Goal: Information Seeking & Learning: Compare options

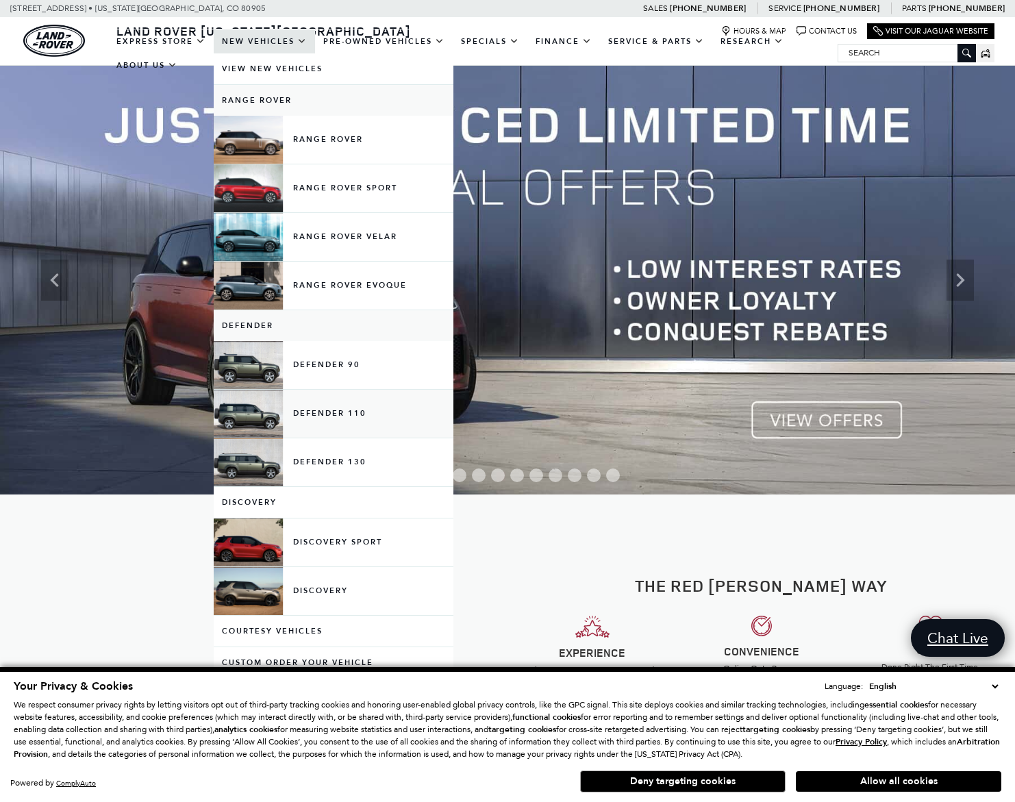
click at [334, 431] on link "Defender 110" at bounding box center [334, 414] width 240 height 48
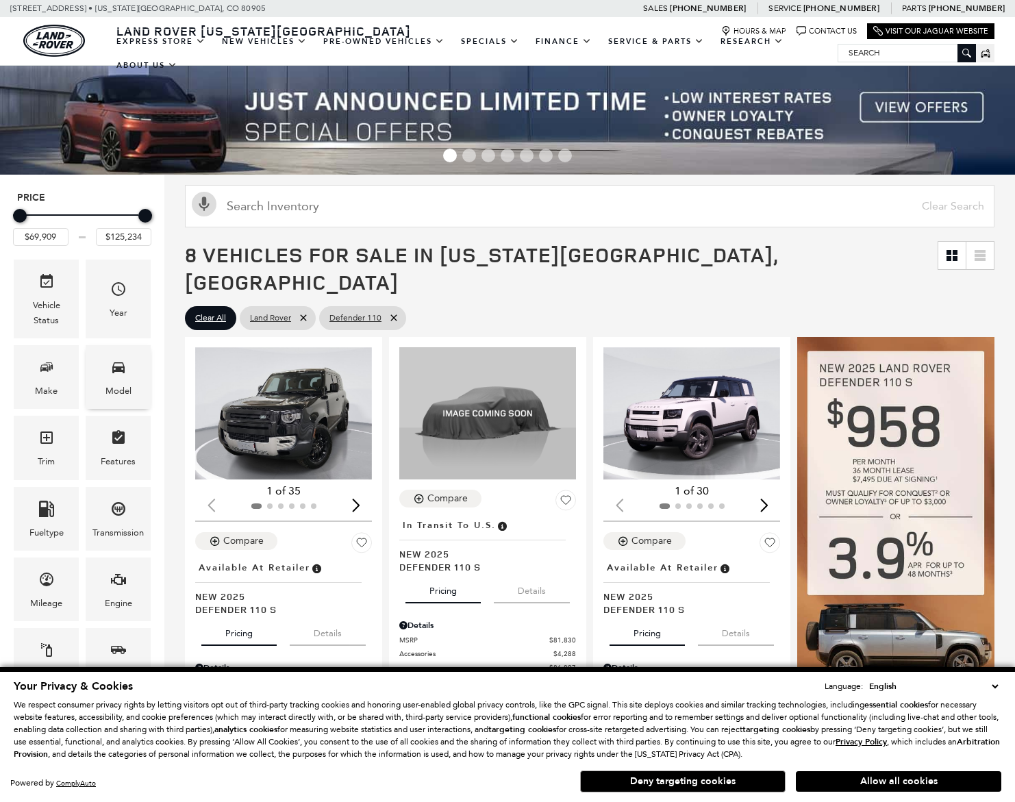
click at [110, 387] on div "Model" at bounding box center [118, 390] width 26 height 15
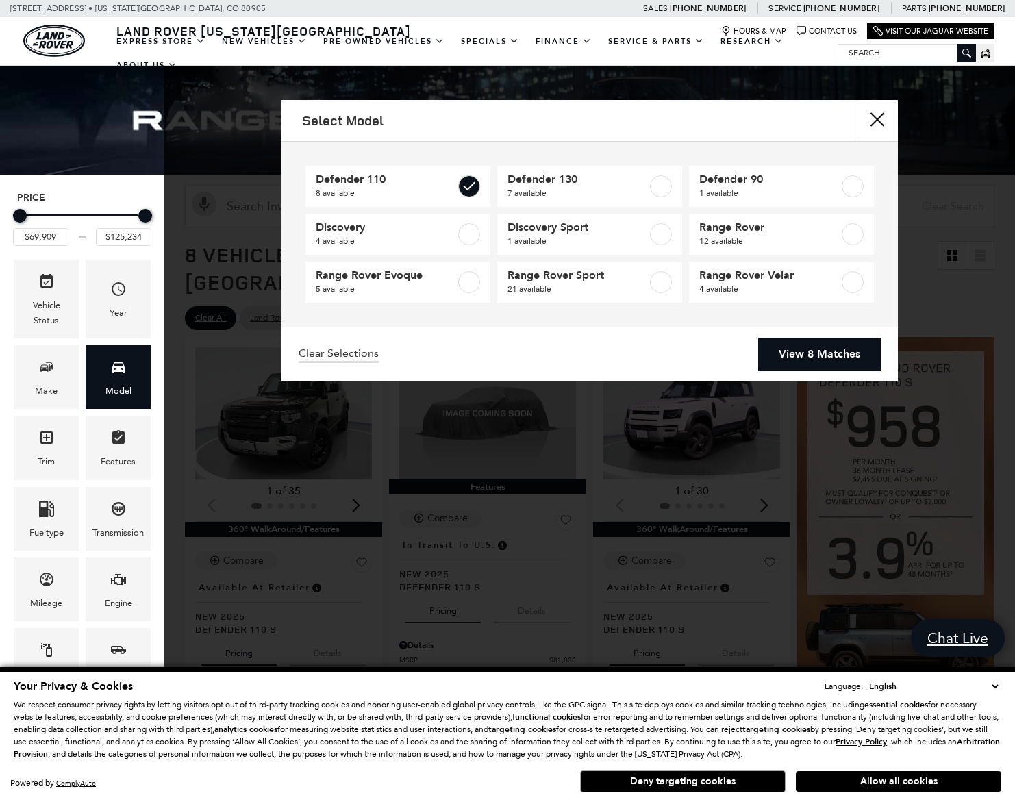
click at [789, 357] on link "View 8 Matches" at bounding box center [819, 355] width 123 height 34
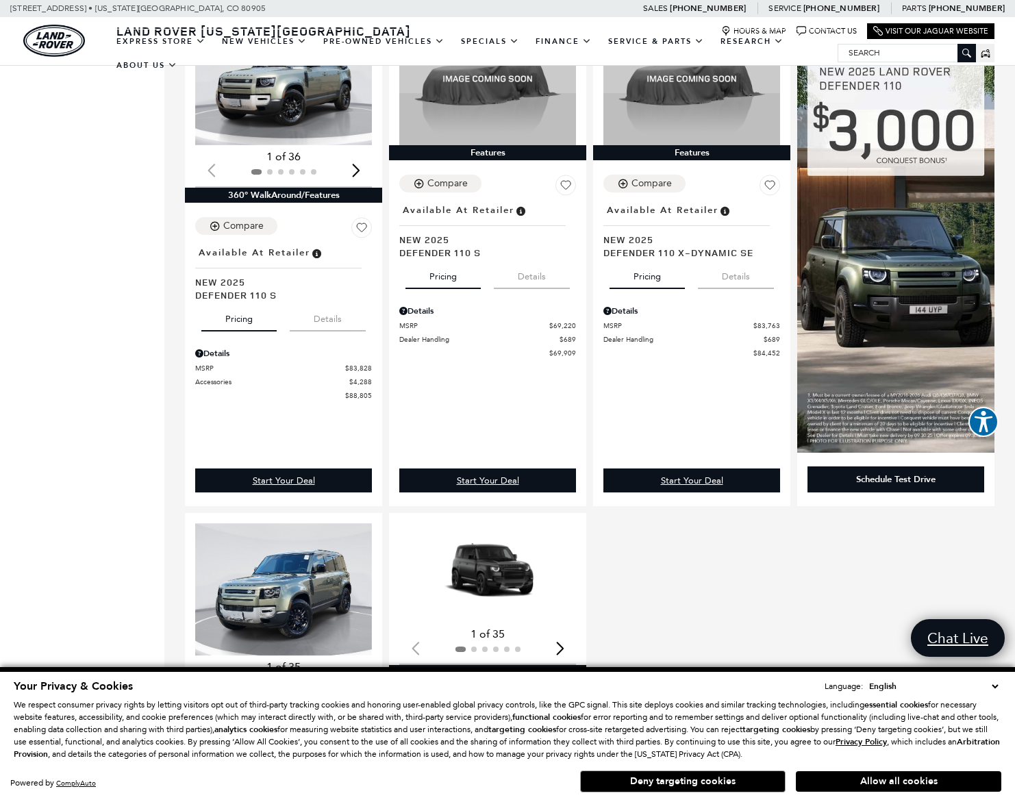
scroll to position [775, 0]
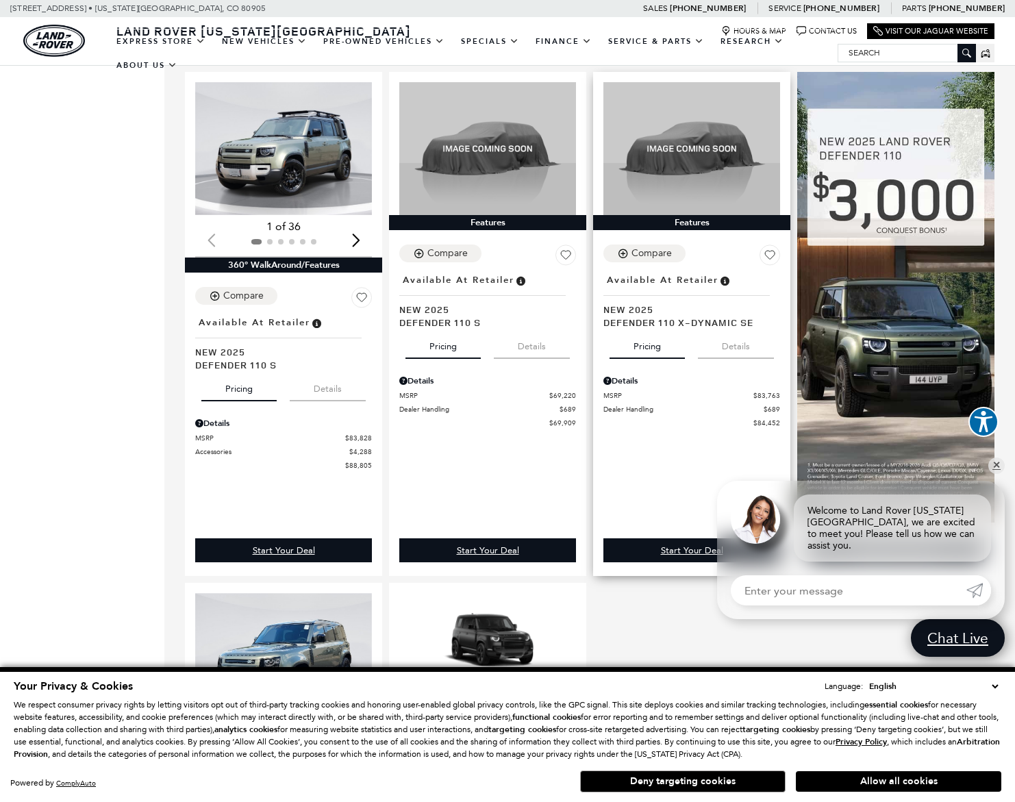
click at [678, 316] on span "Defender 110 X-Dynamic SE" at bounding box center [686, 322] width 166 height 13
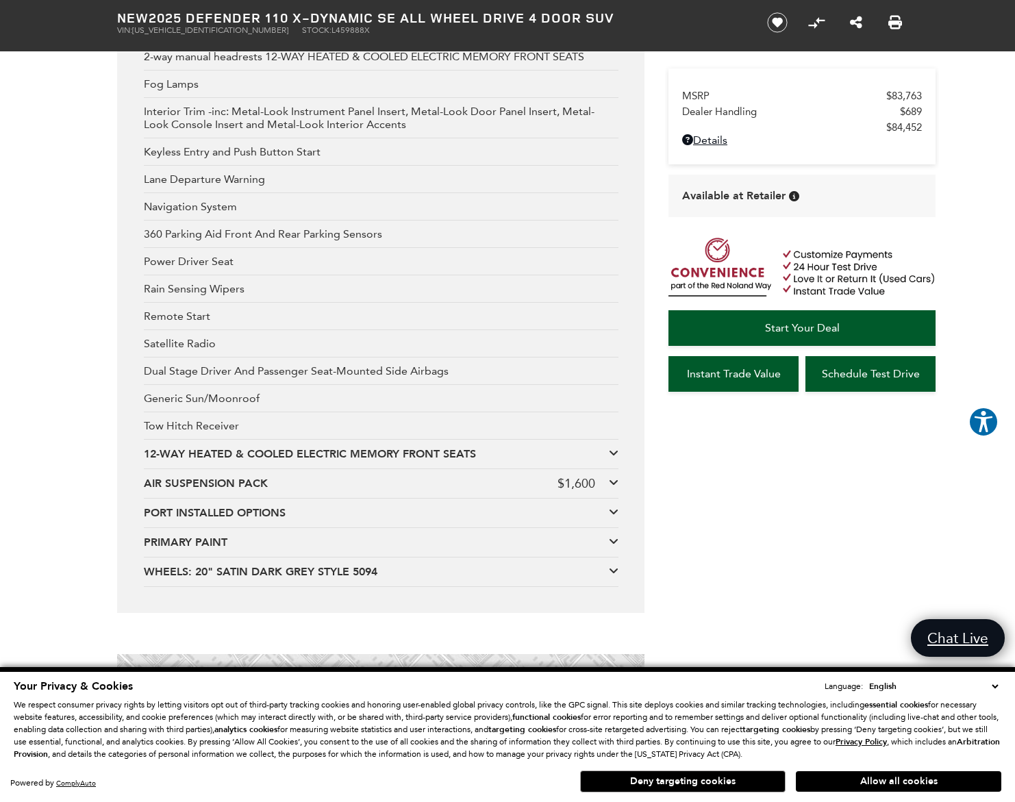
scroll to position [2855, 0]
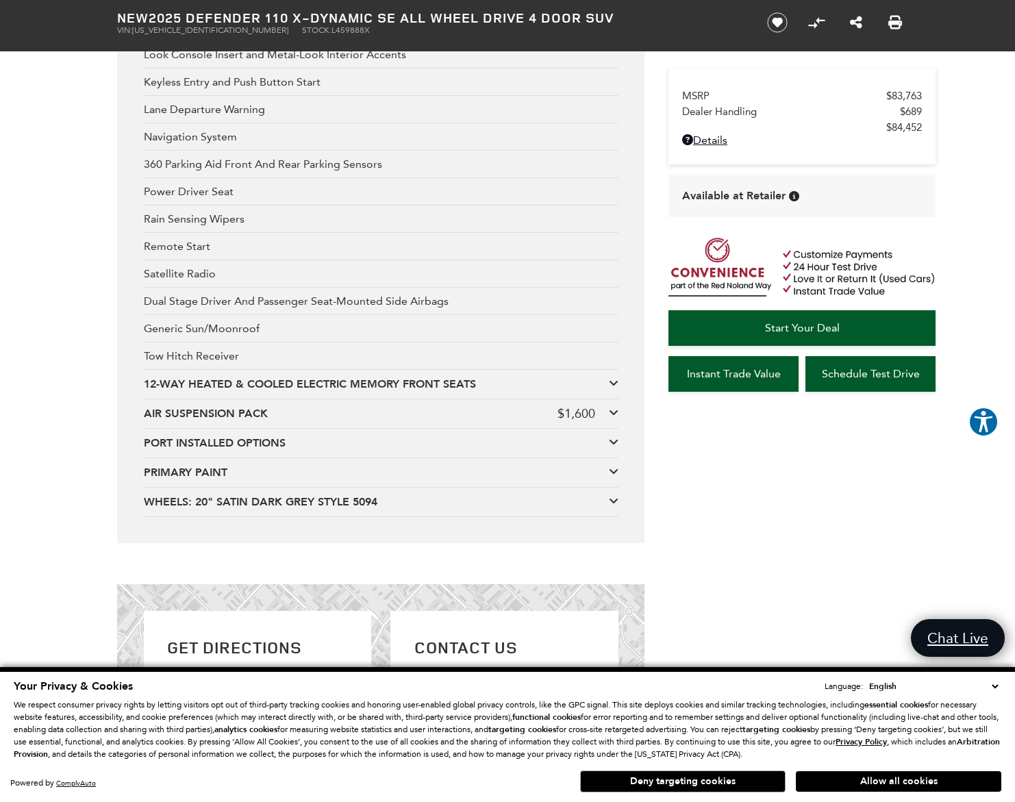
click at [222, 480] on div "PRIMARY PAINT" at bounding box center [376, 472] width 465 height 15
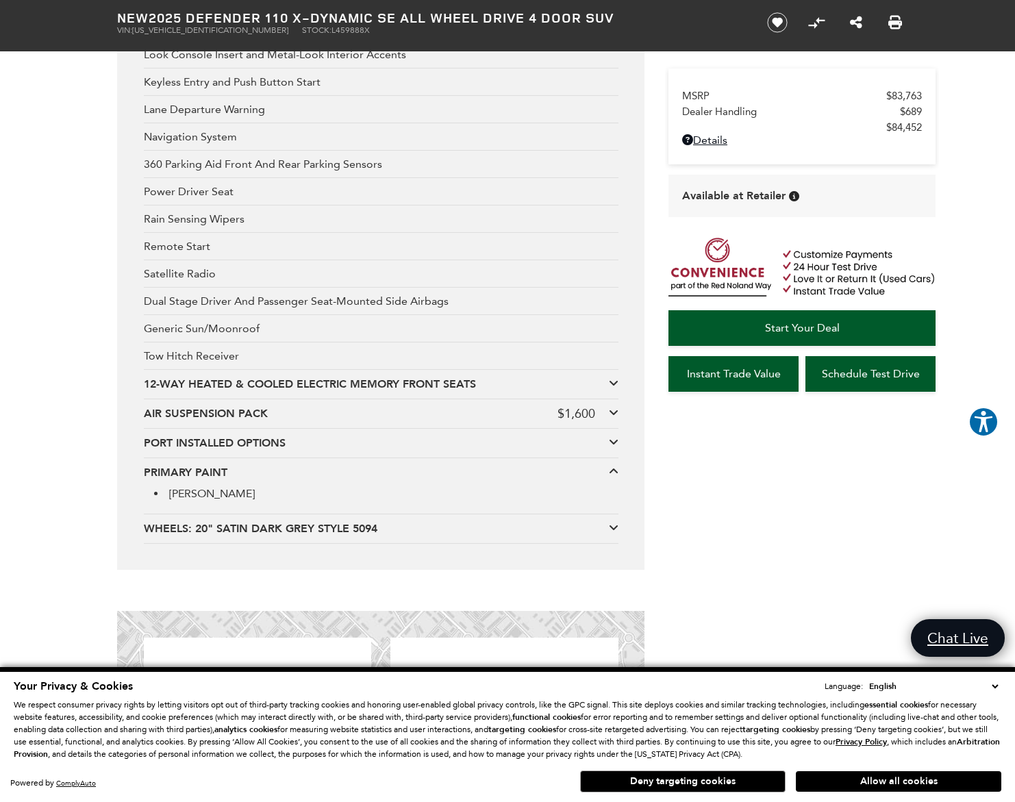
click at [235, 480] on div "PRIMARY PAINT" at bounding box center [376, 472] width 465 height 15
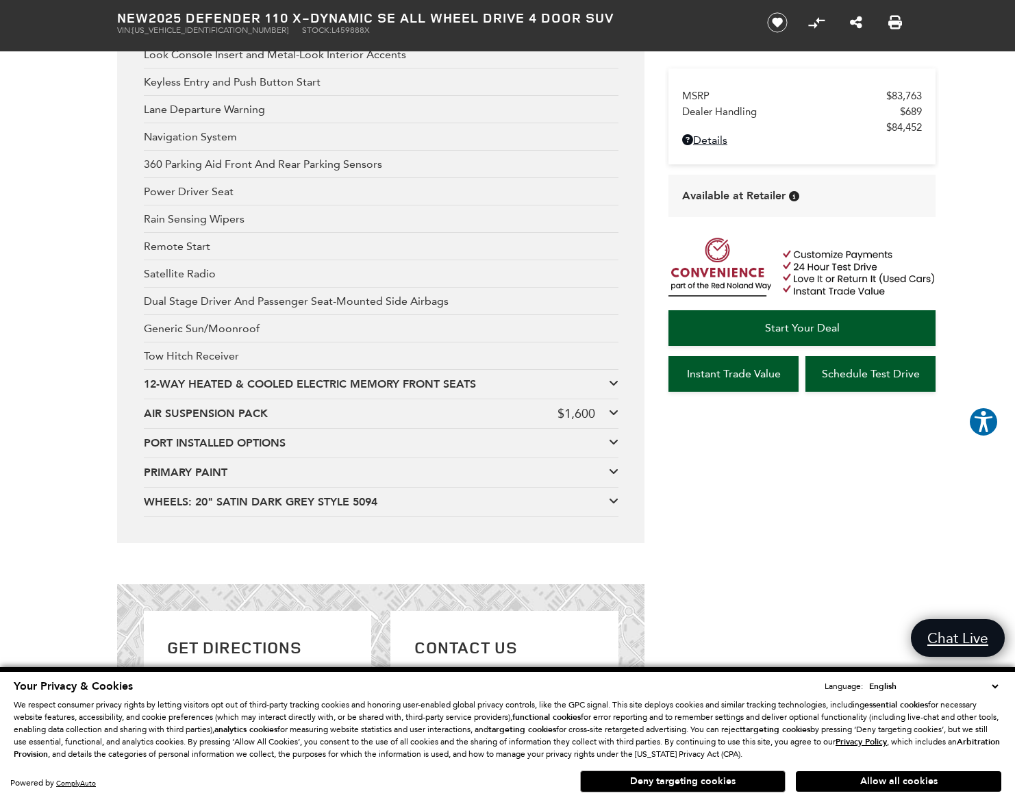
click at [307, 451] on div "PORT INSTALLED OPTIONS" at bounding box center [376, 443] width 465 height 15
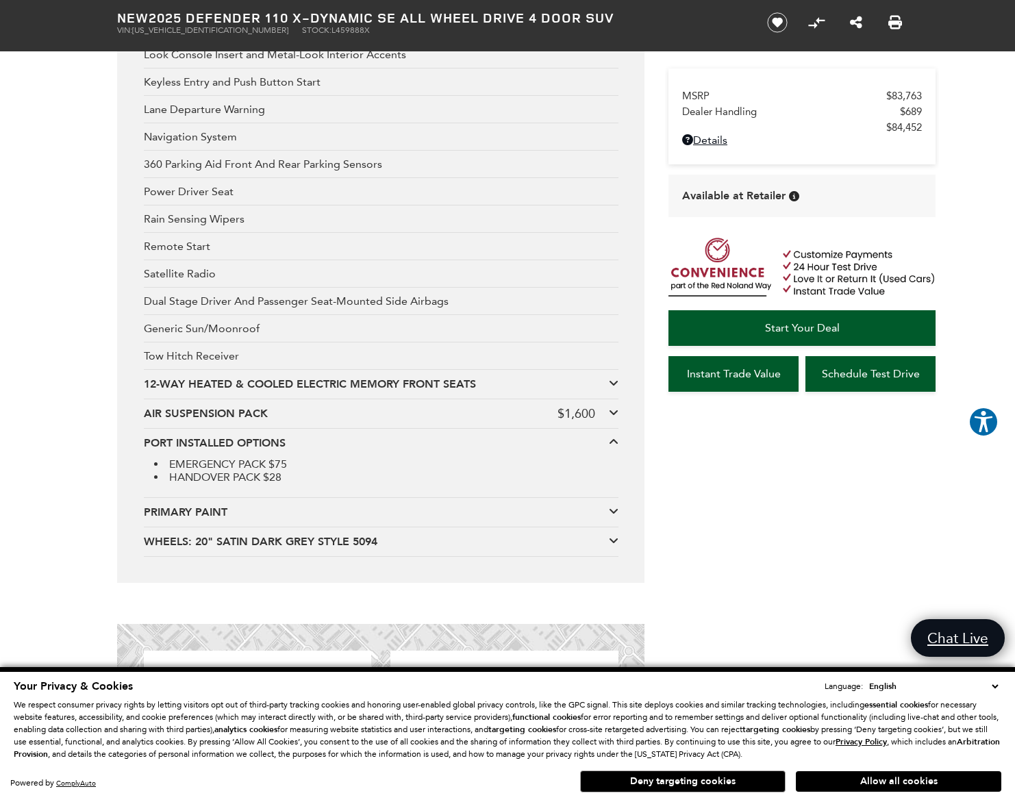
click at [307, 451] on div "PORT INSTALLED OPTIONS" at bounding box center [376, 443] width 465 height 15
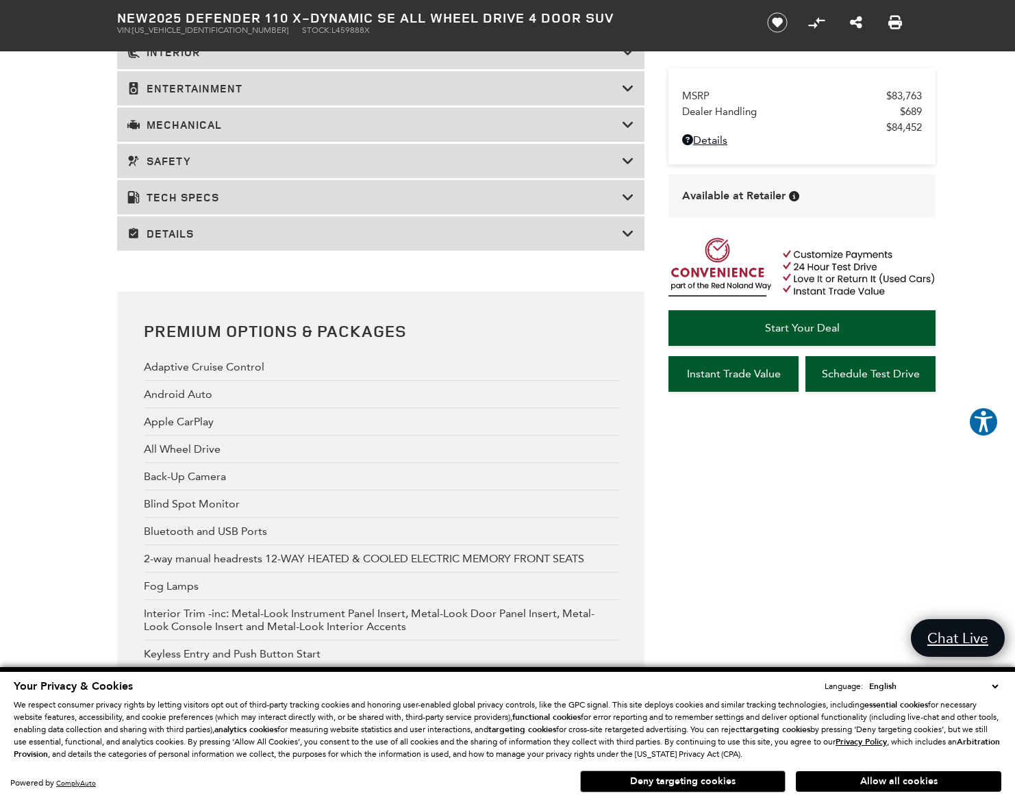
scroll to position [2354, 0]
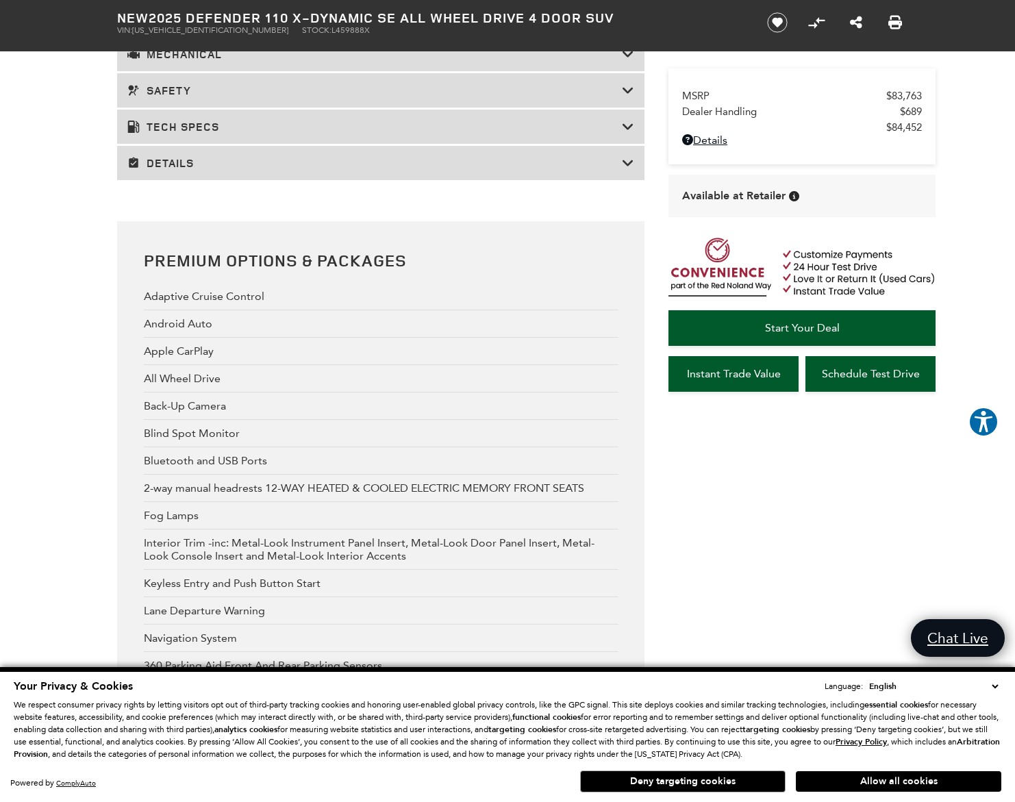
click at [207, 180] on div "Details" at bounding box center [380, 163] width 527 height 34
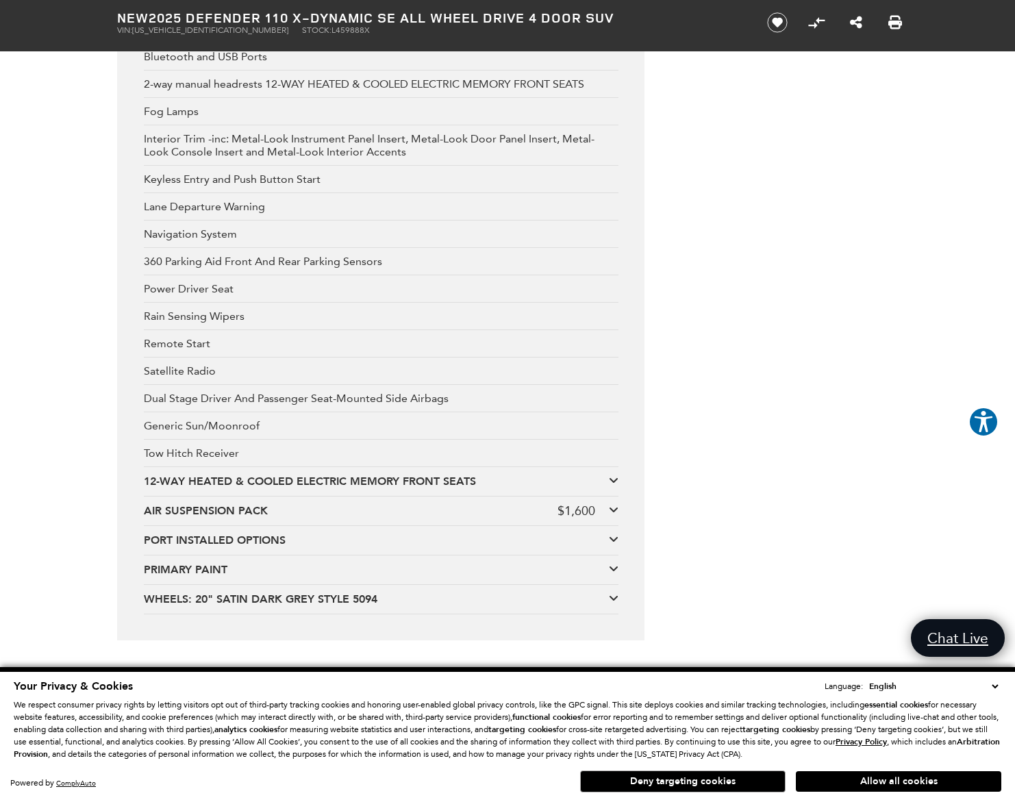
scroll to position [3919, 0]
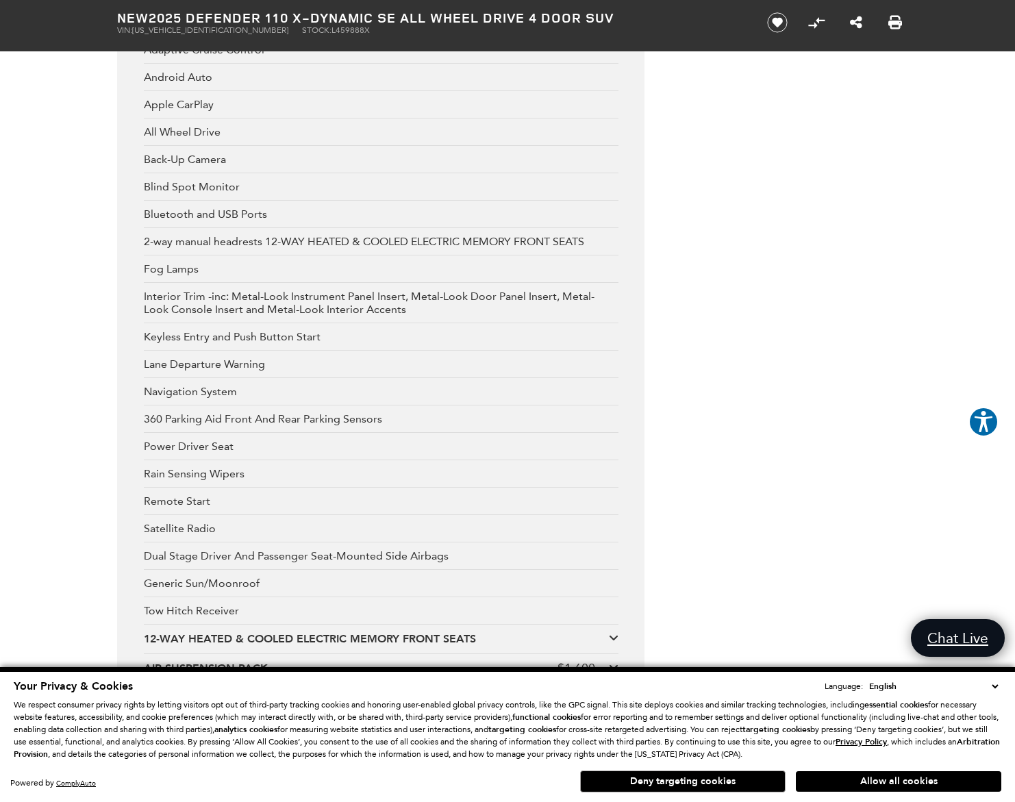
click at [221, 228] on div "Bluetooth and USB Ports" at bounding box center [381, 214] width 475 height 27
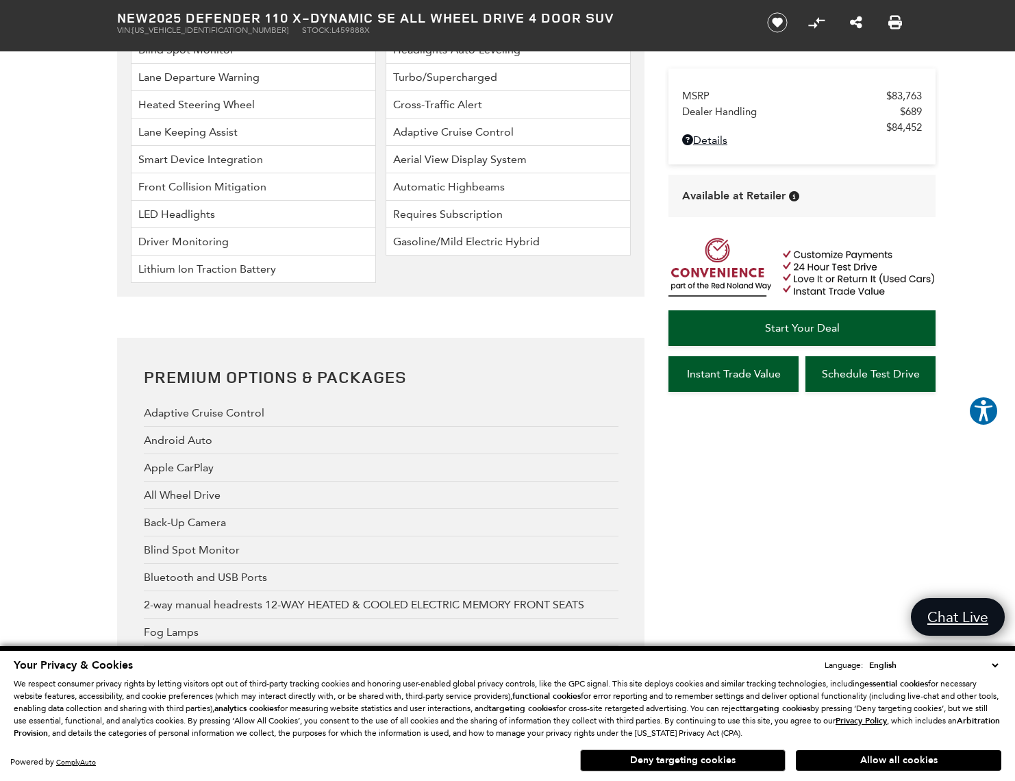
scroll to position [0, 0]
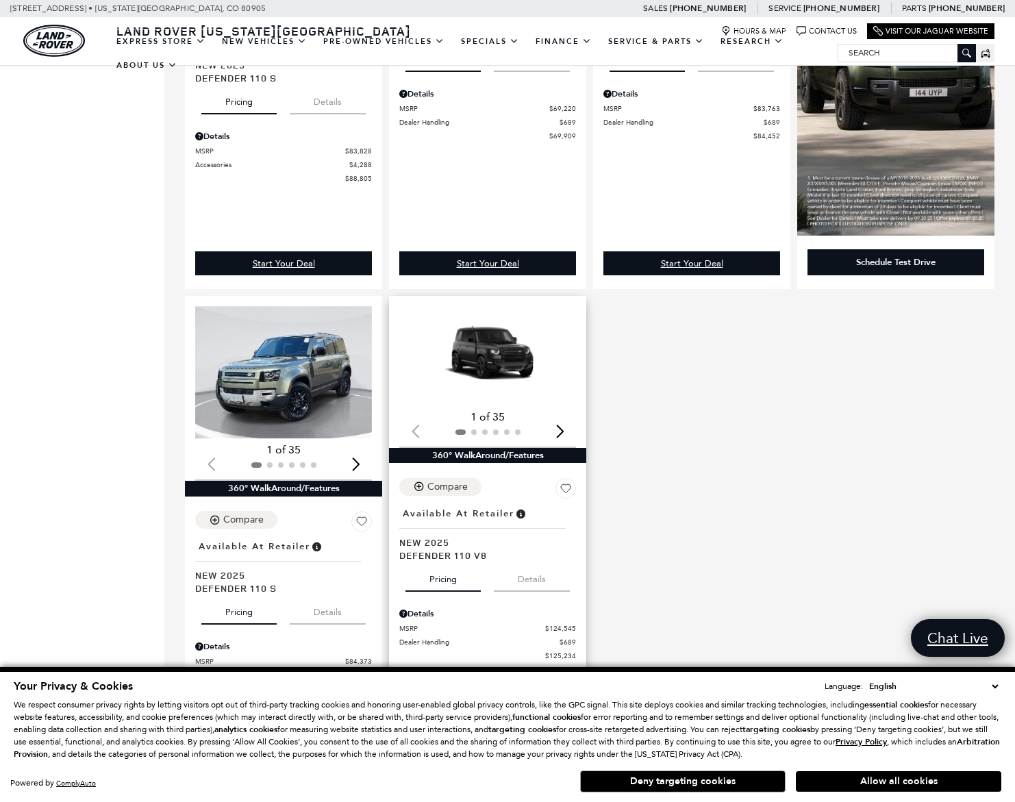
scroll to position [1093, 0]
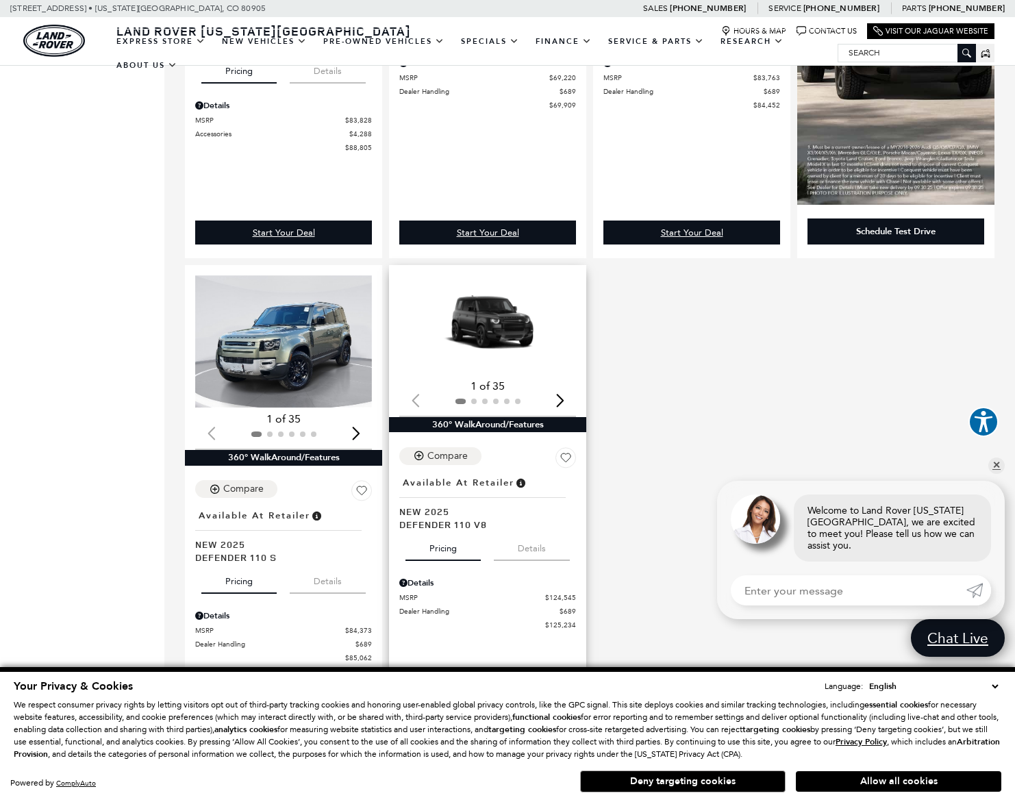
click at [425, 518] on span "Defender 110 V8" at bounding box center [482, 524] width 166 height 13
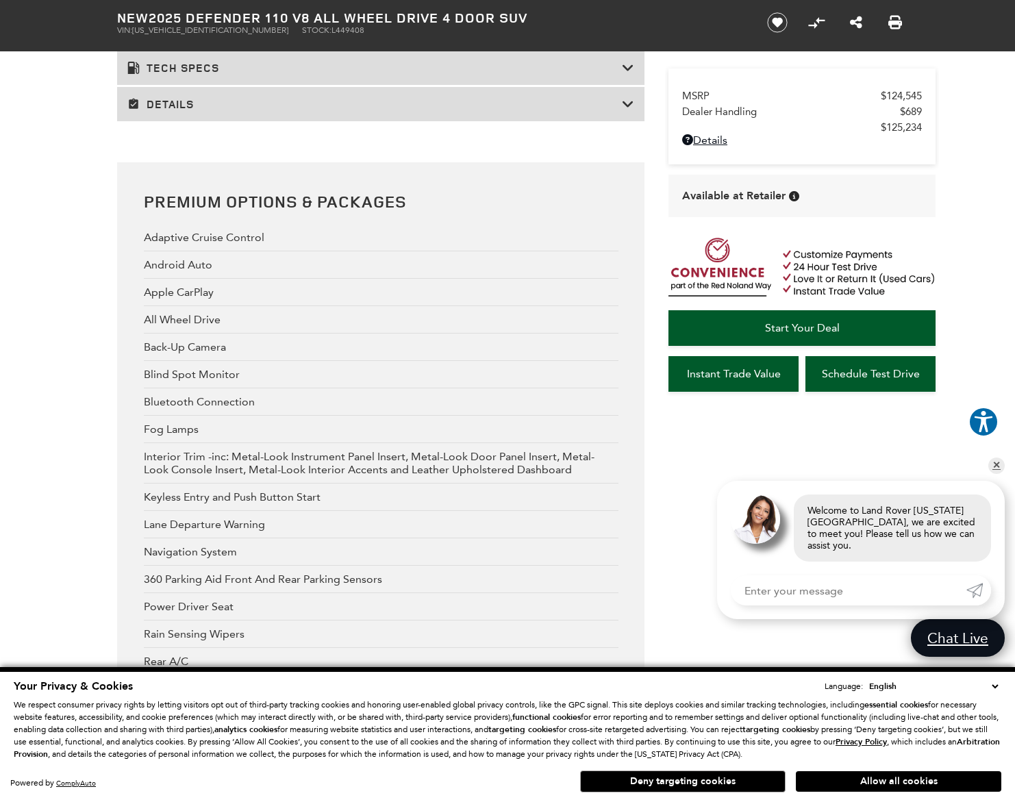
scroll to position [2160, 0]
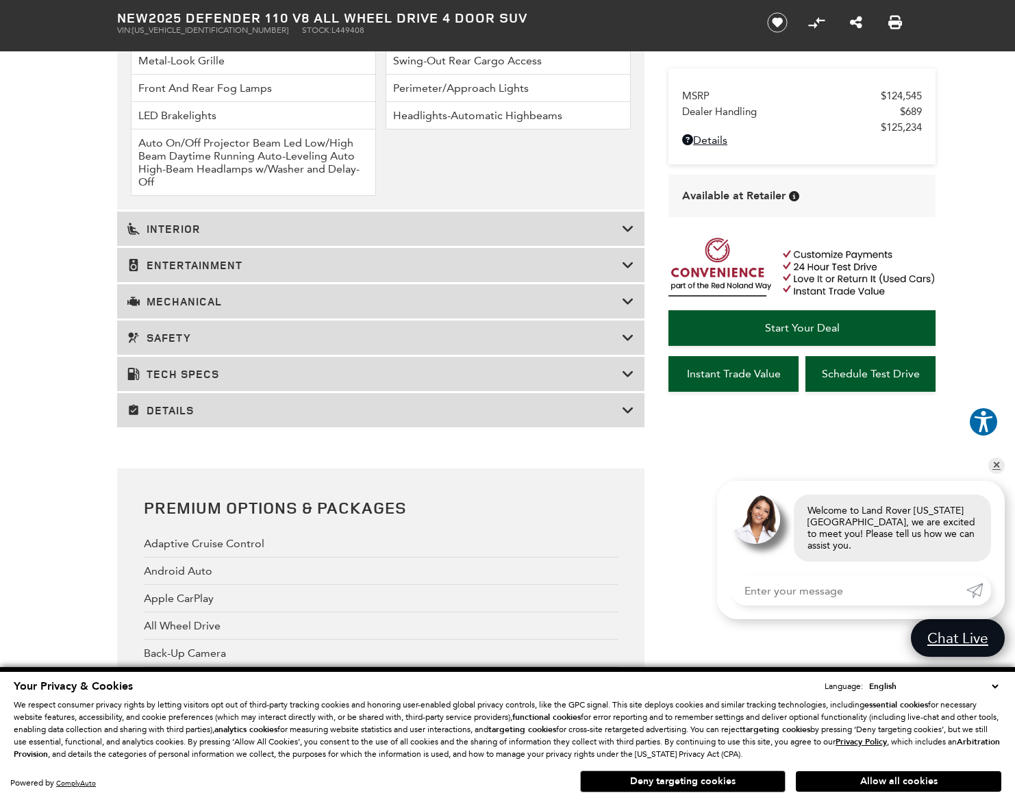
click at [235, 417] on h3 "Details" at bounding box center [374, 410] width 494 height 14
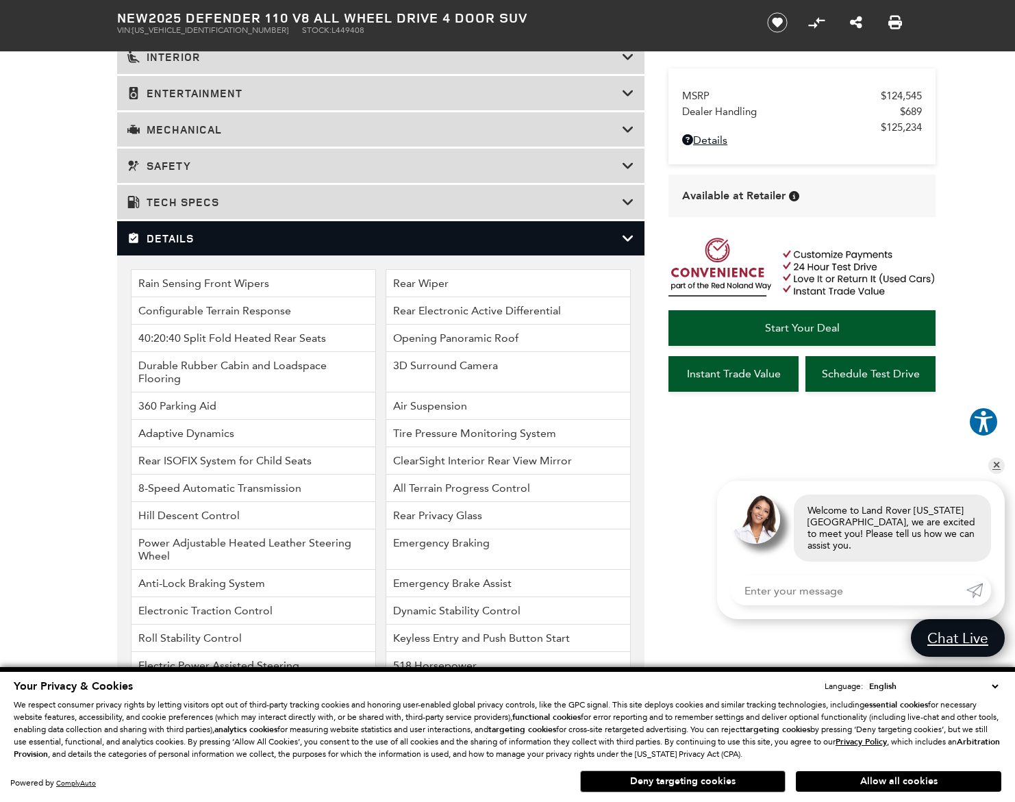
scroll to position [1748, 0]
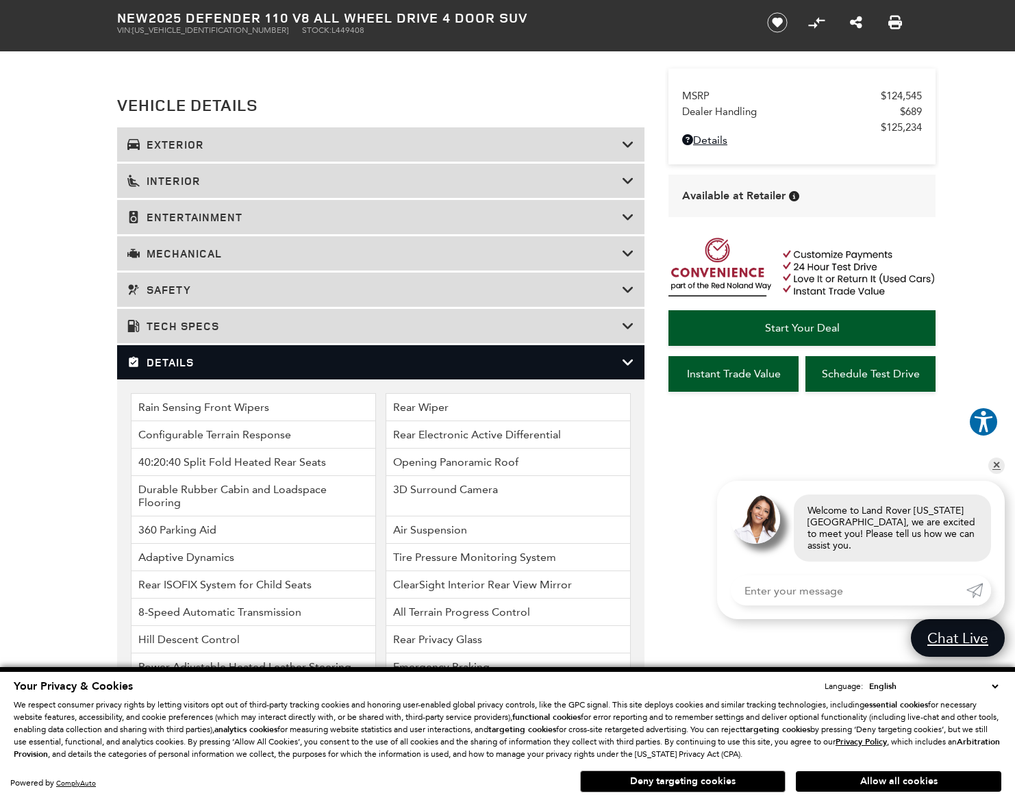
click at [238, 297] on h3 "Safety" at bounding box center [374, 290] width 494 height 14
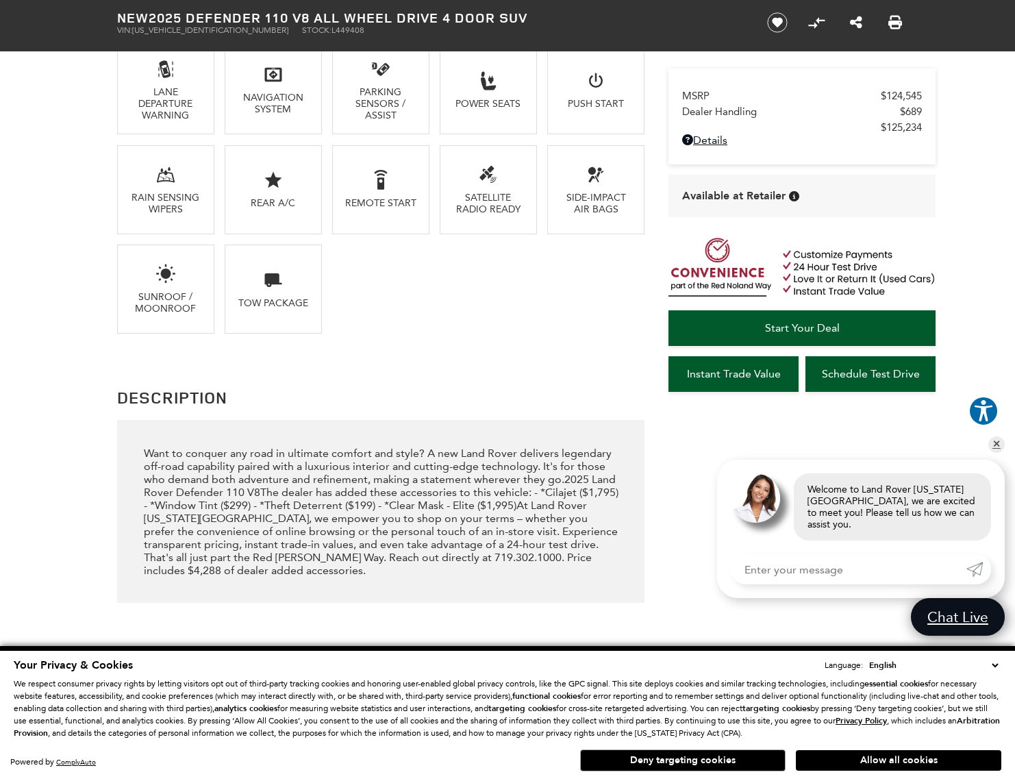
scroll to position [1337, 0]
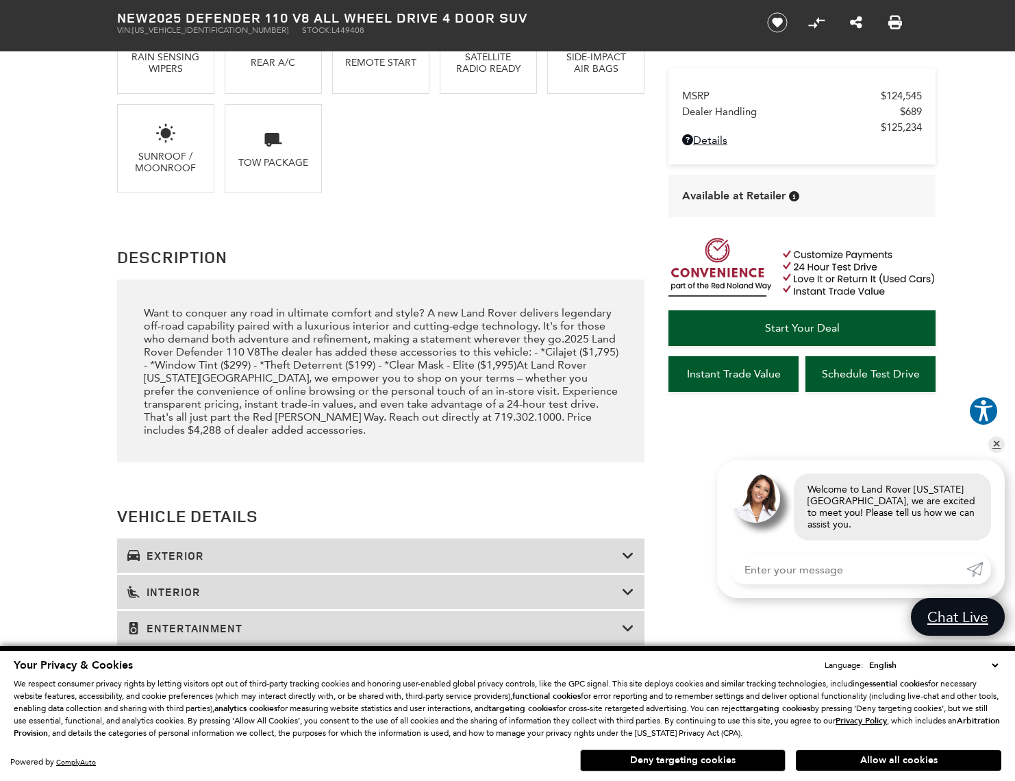
click at [376, 392] on div "Want to conquer any road in ultimate comfort and style? A new Land Rover delive…" at bounding box center [381, 371] width 475 height 130
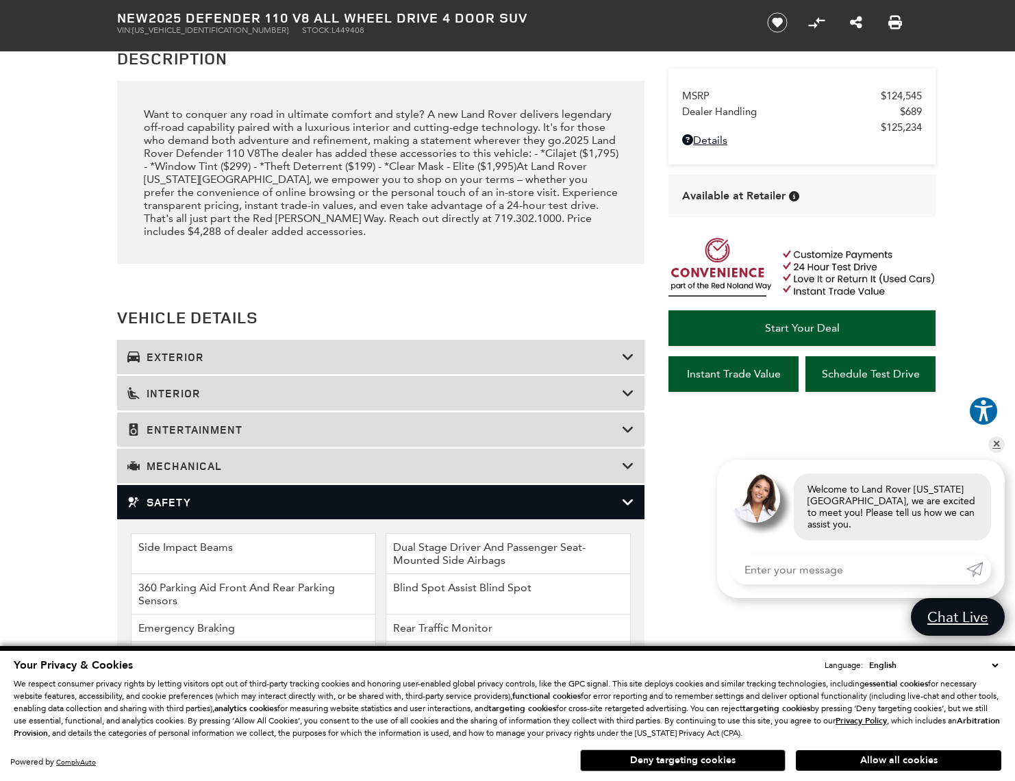
scroll to position [1606, 0]
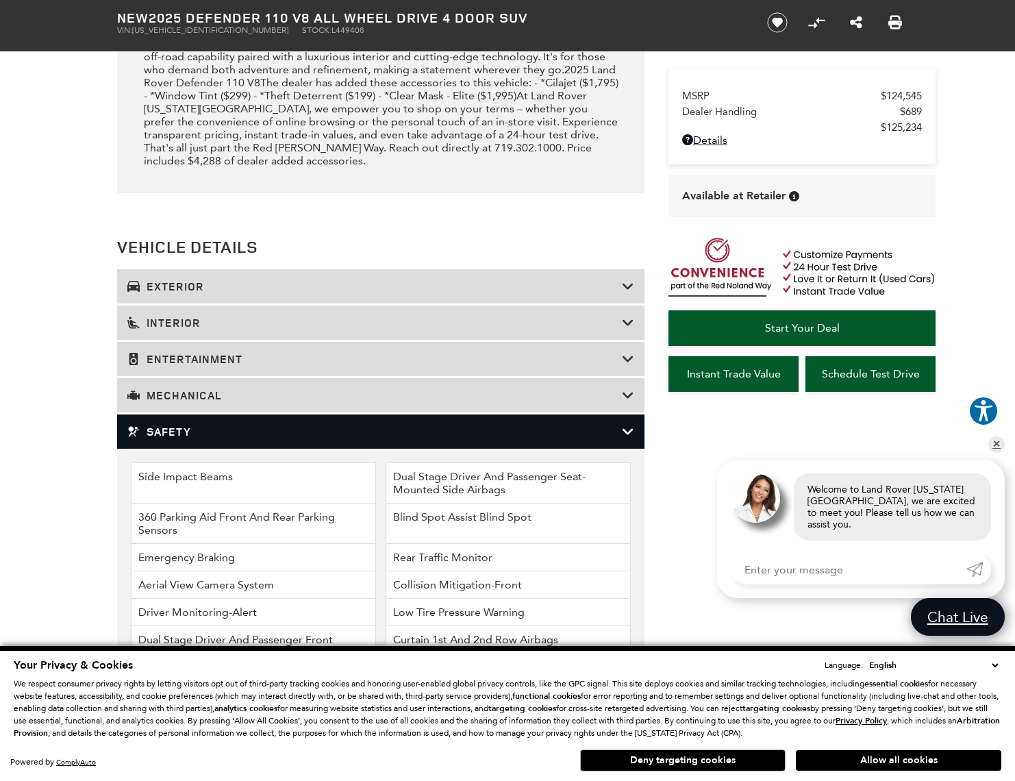
click at [230, 410] on div "Mechanical" at bounding box center [380, 395] width 527 height 34
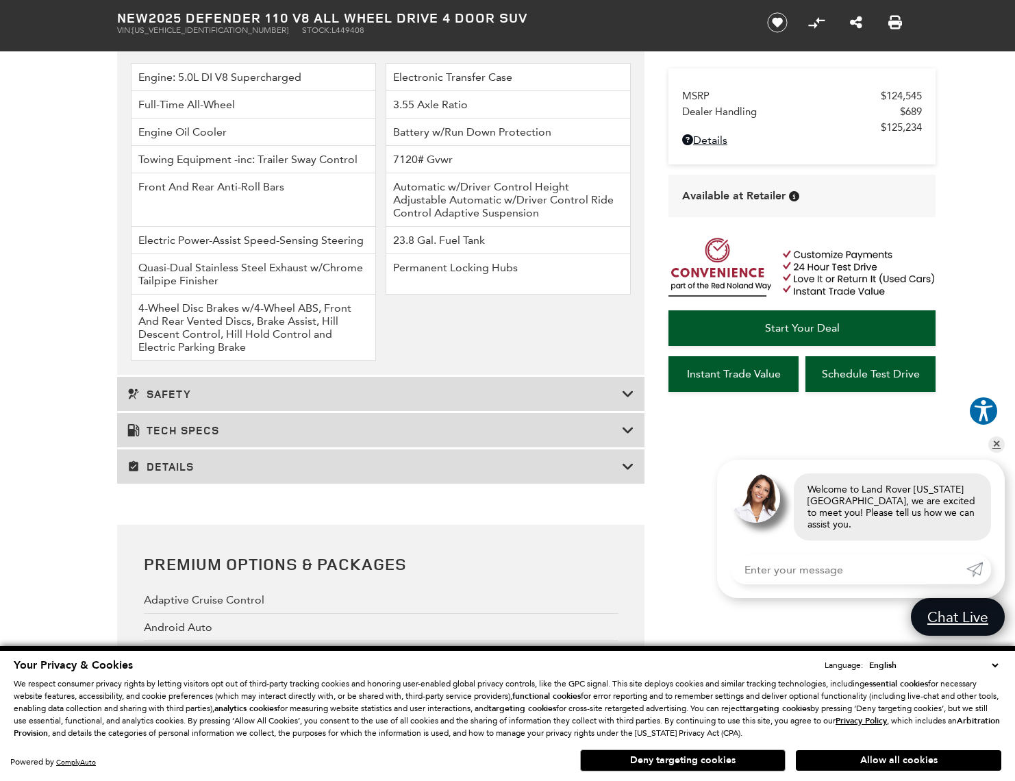
scroll to position [2040, 0]
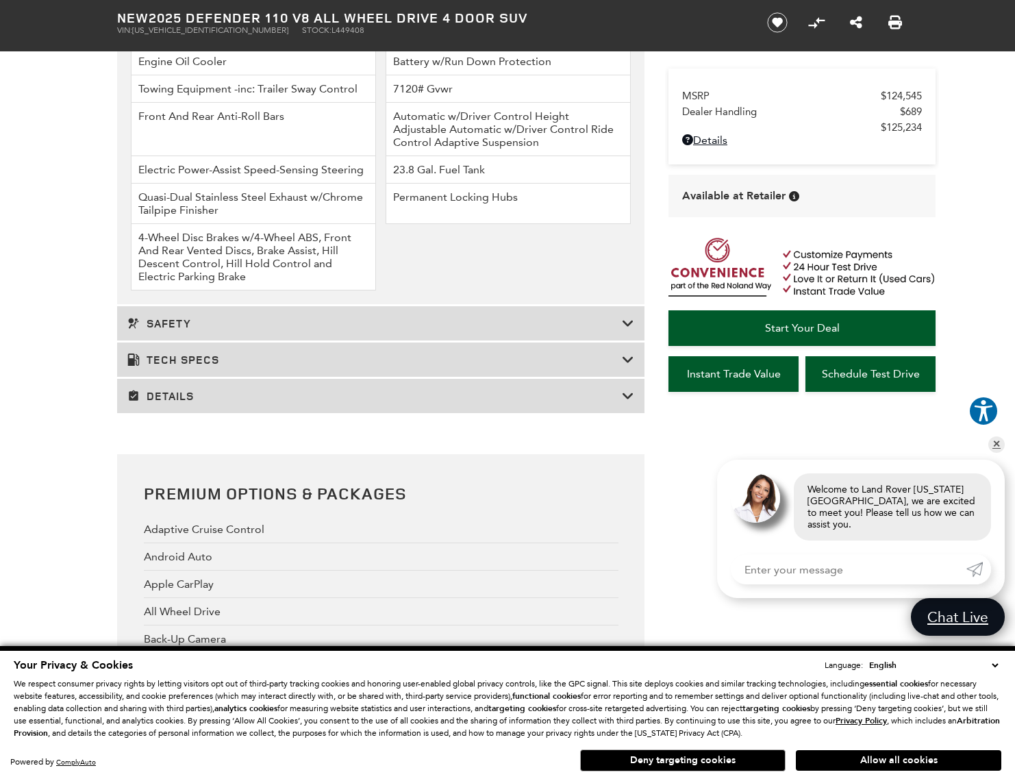
click at [214, 366] on h3 "Tech Specs" at bounding box center [374, 360] width 494 height 14
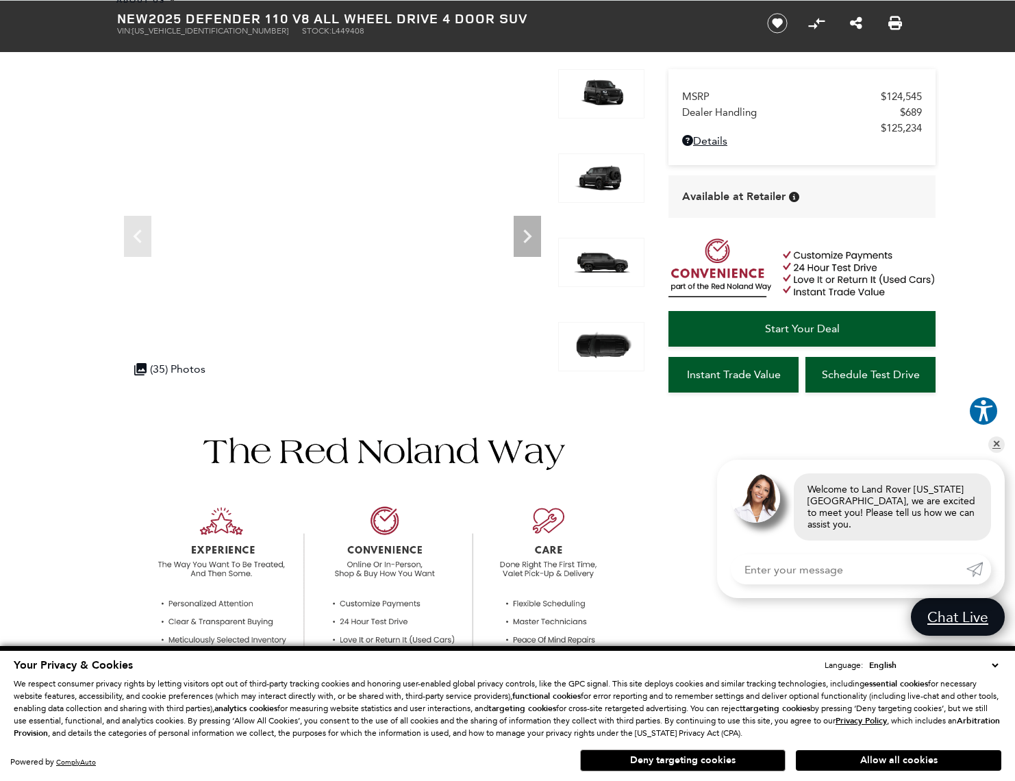
scroll to position [56, 0]
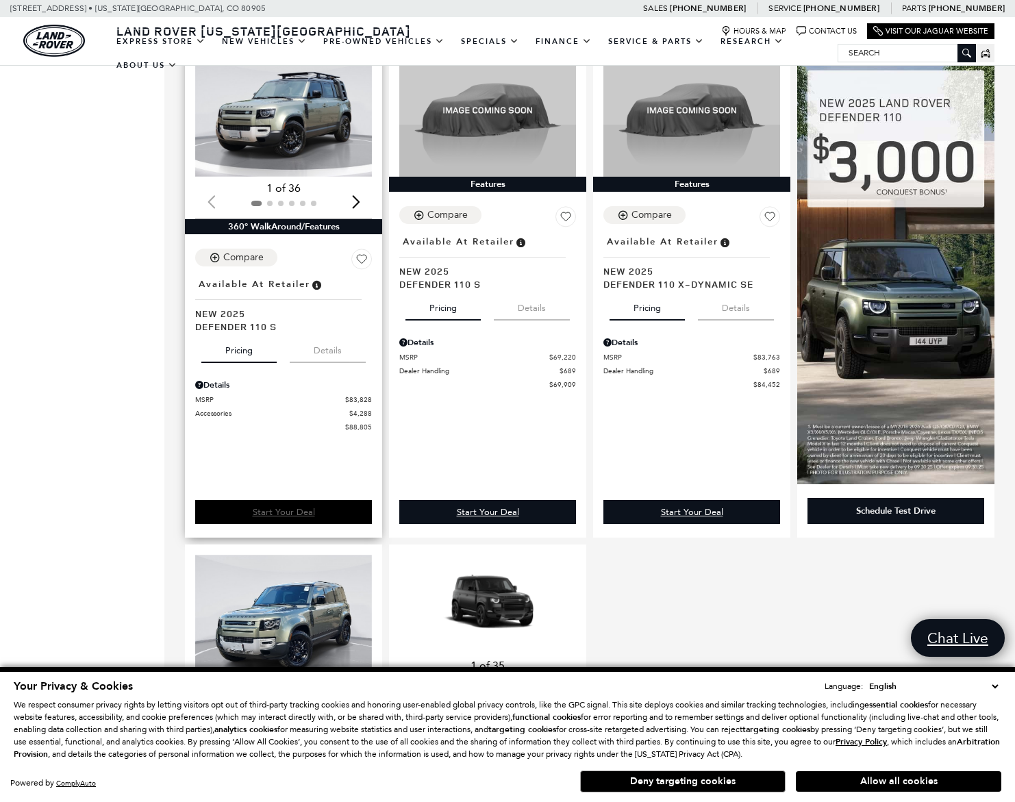
scroll to position [743, 0]
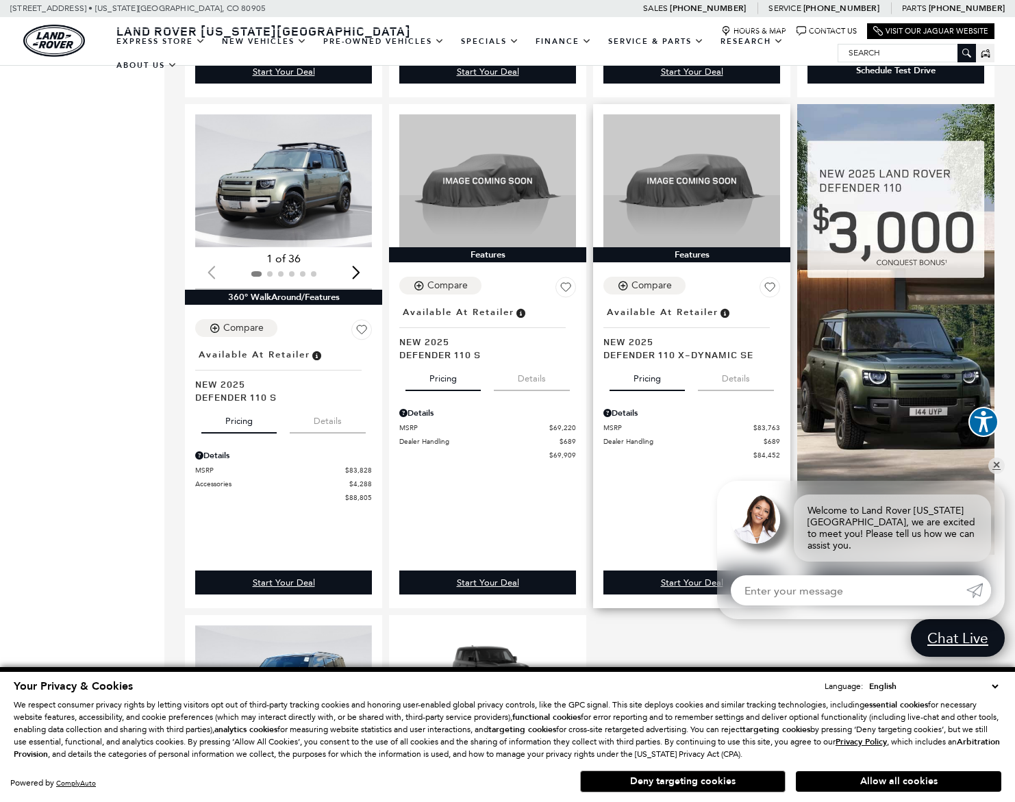
click at [633, 348] on span "Defender 110 X-Dynamic SE" at bounding box center [686, 354] width 166 height 13
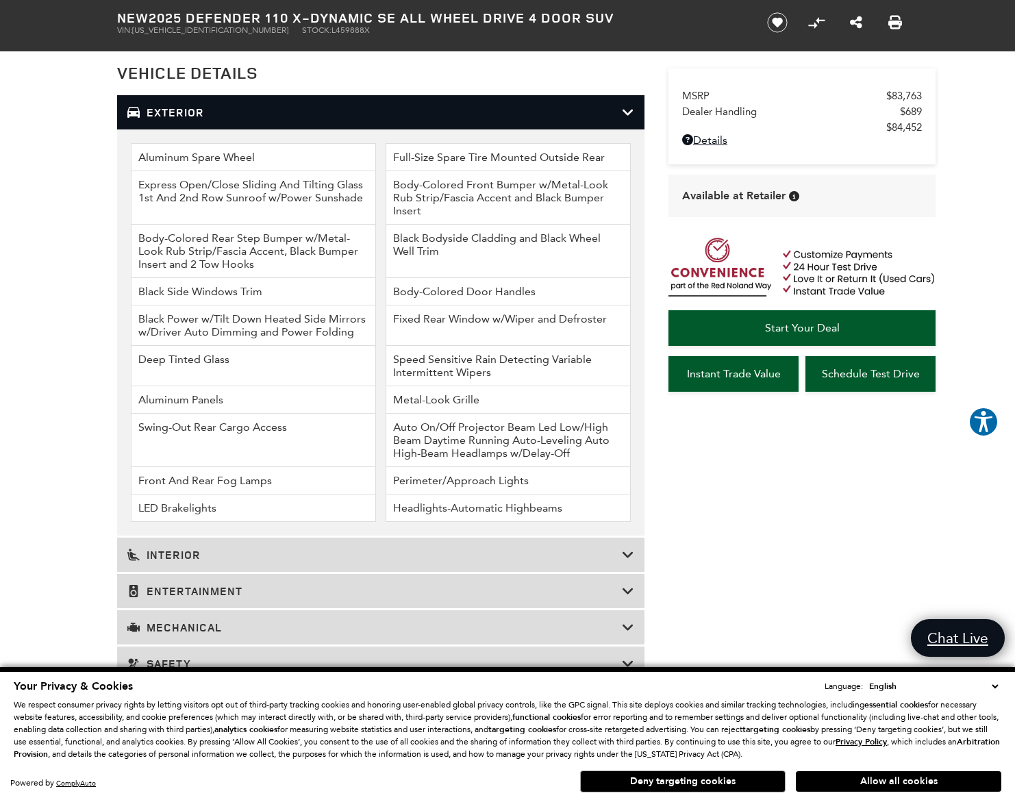
scroll to position [1640, 0]
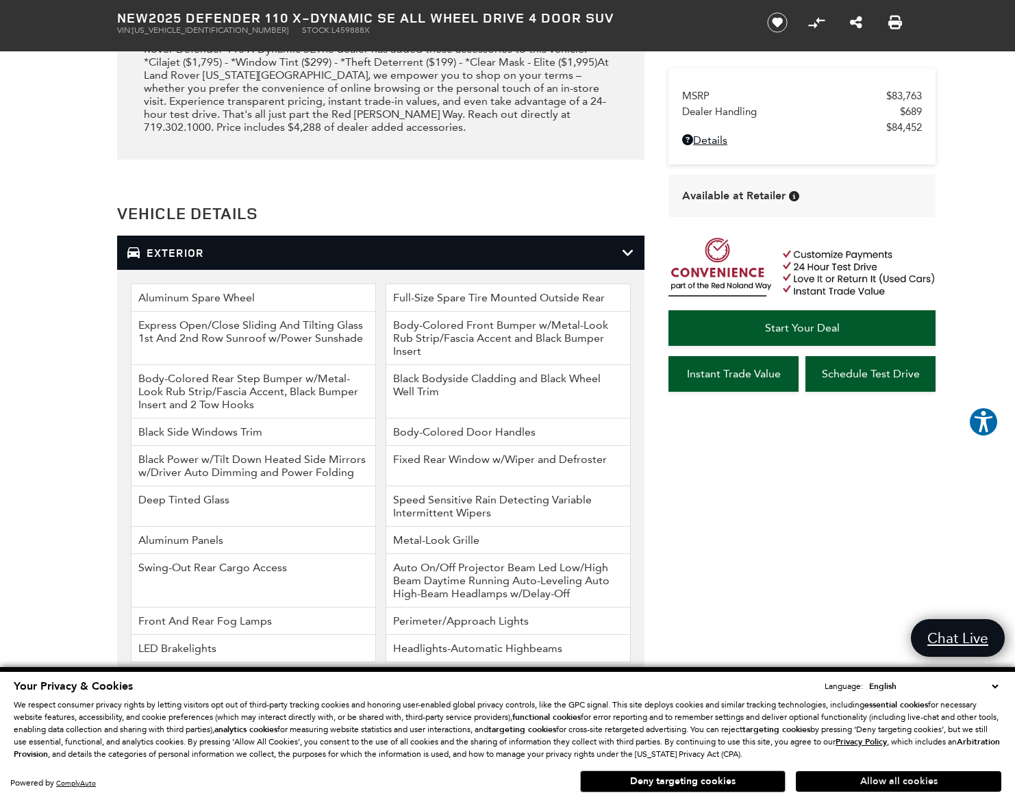
click at [859, 774] on button "Allow all cookies" at bounding box center [898, 781] width 205 height 21
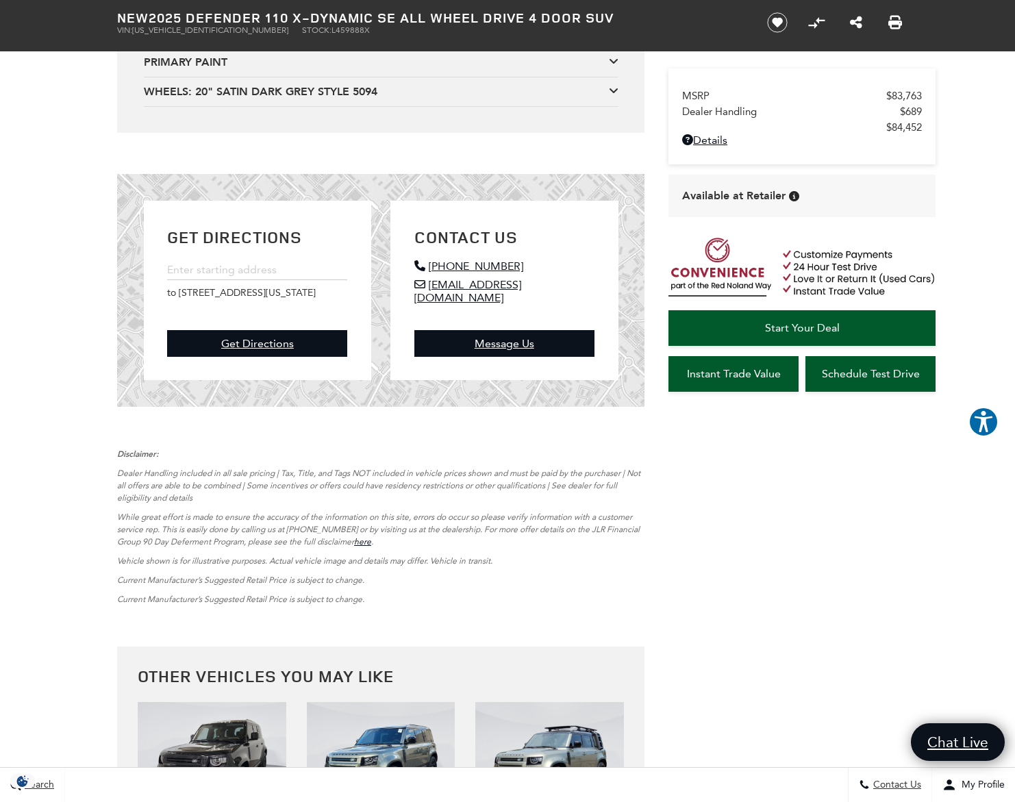
scroll to position [2913, 0]
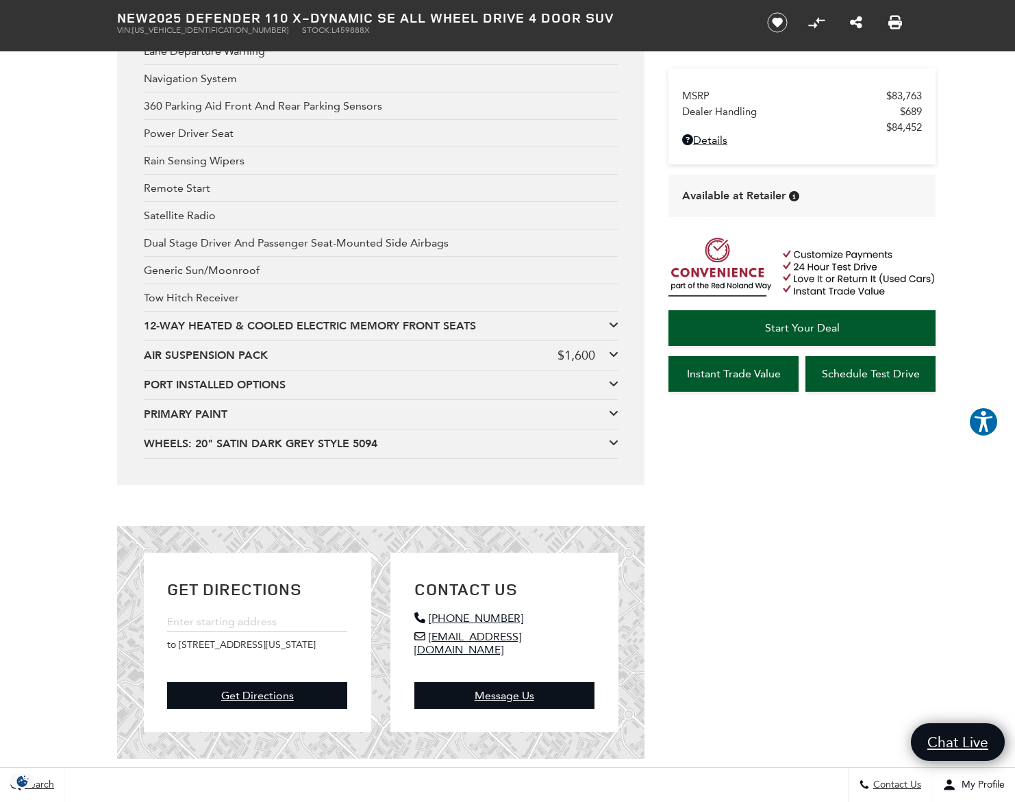
click at [233, 392] on div "PORT INSTALLED OPTIONS" at bounding box center [376, 384] width 465 height 15
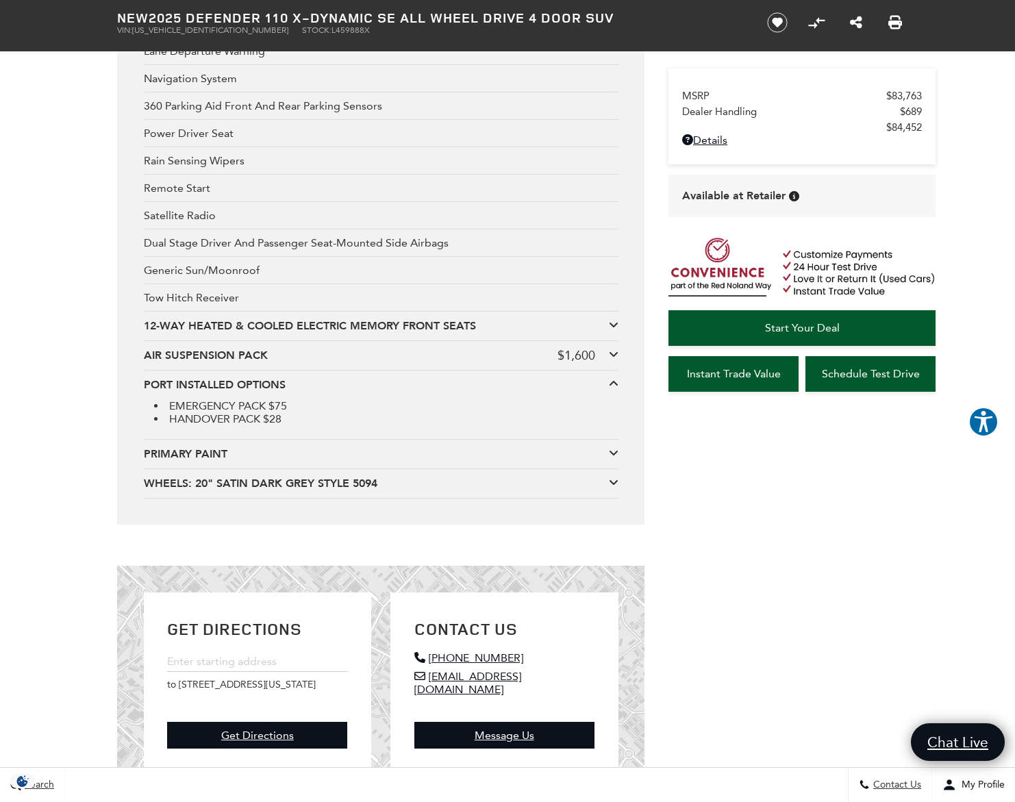
click at [214, 462] on div "PRIMARY PAINT" at bounding box center [376, 453] width 465 height 15
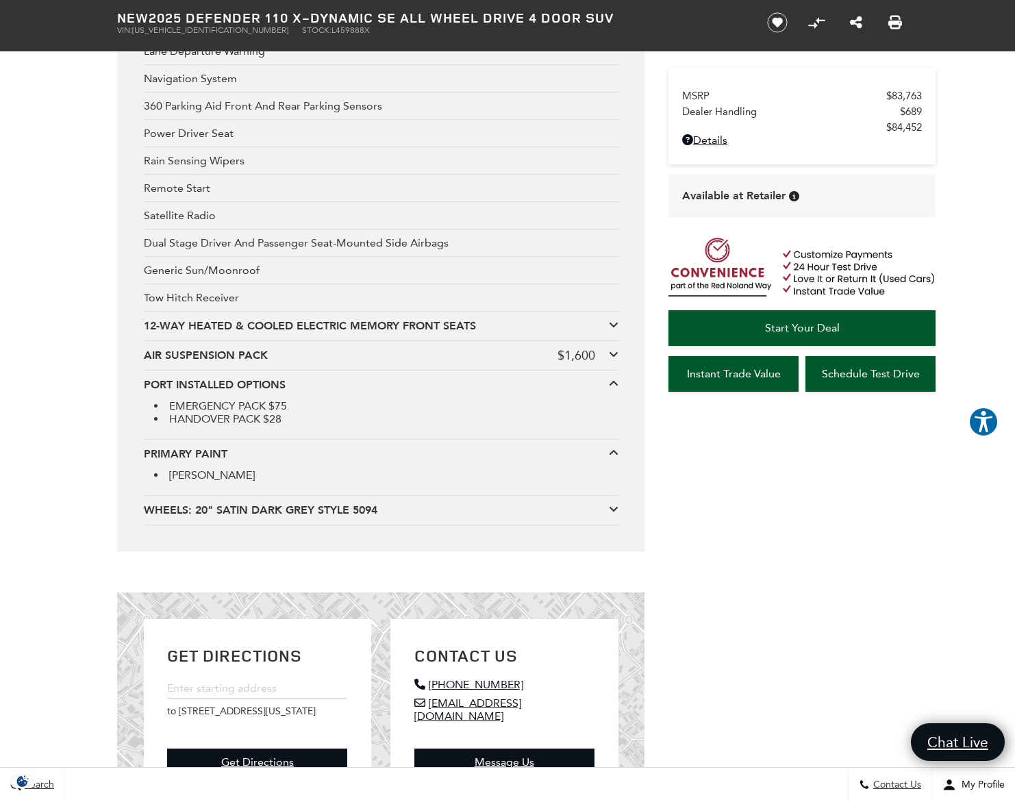
click at [229, 363] on div "AIR SUSPENSION PACK" at bounding box center [351, 355] width 414 height 15
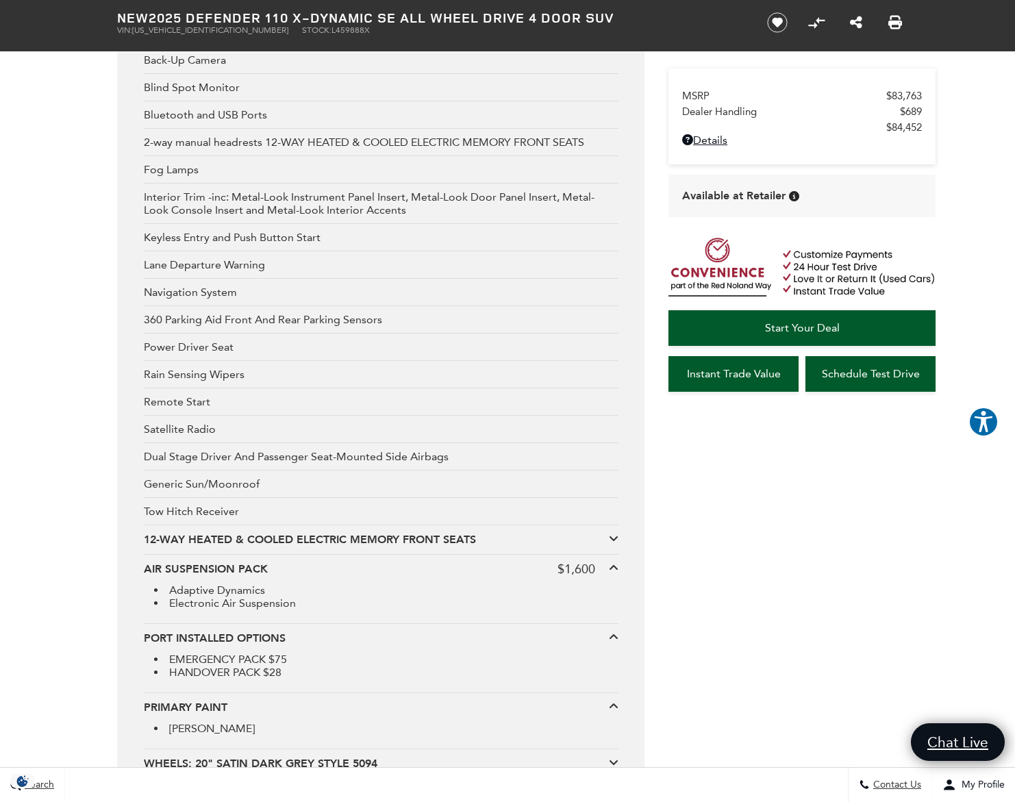
scroll to position [2629, 0]
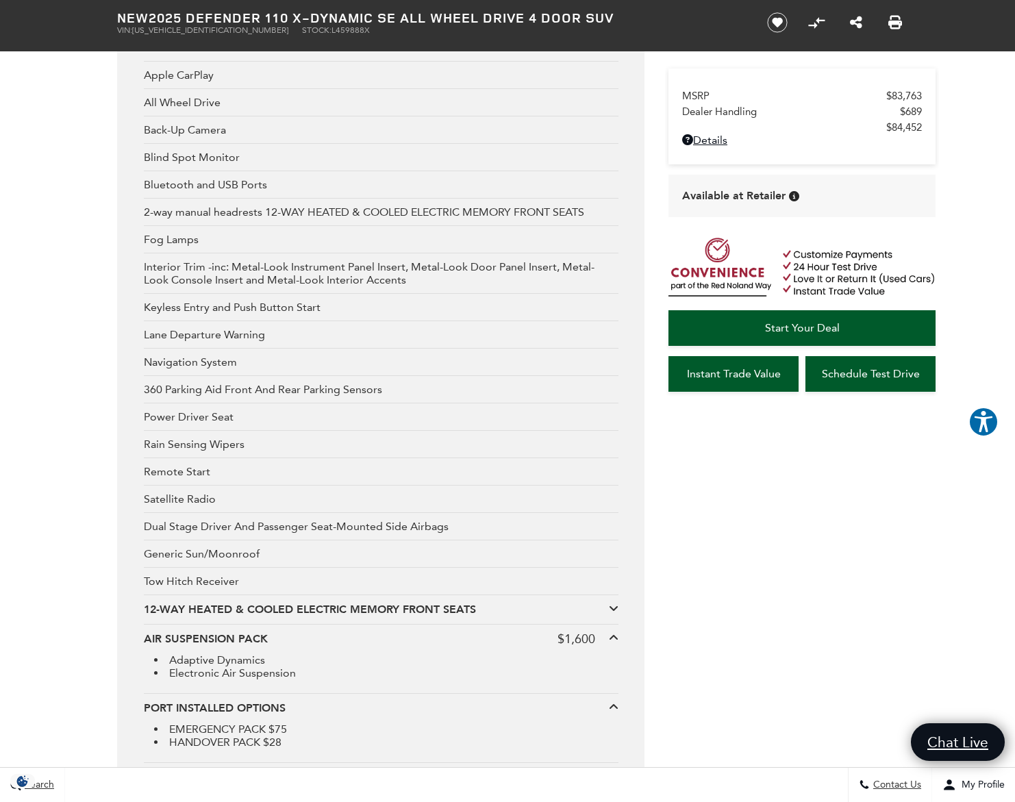
drag, startPoint x: 246, startPoint y: 690, endPoint x: 138, endPoint y: 380, distance: 328.5
click at [138, 380] on div "Premium Options & Packages Adaptive Cruise Control Android Auto Apple CarPlay A…" at bounding box center [380, 409] width 527 height 929
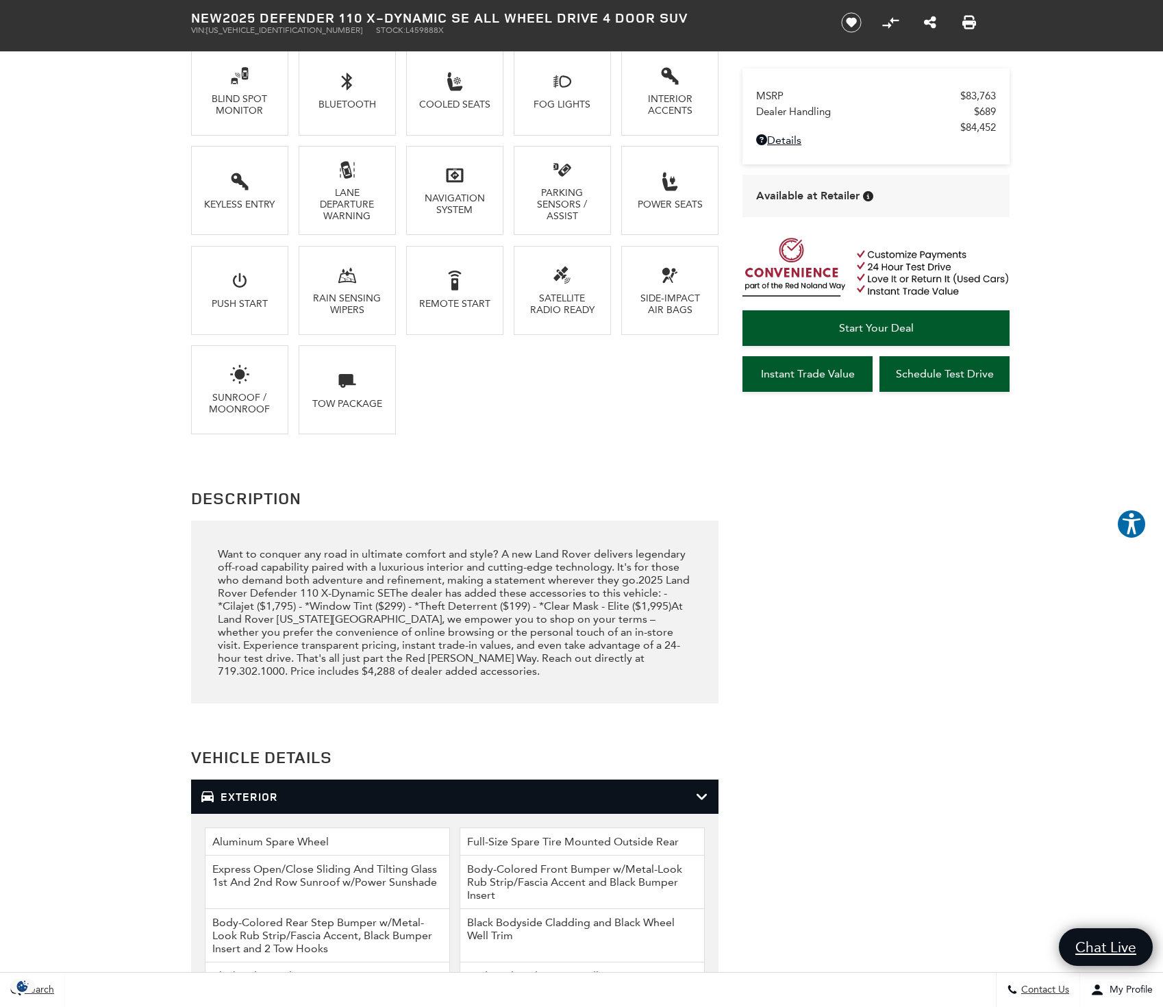
scroll to position [1865, 0]
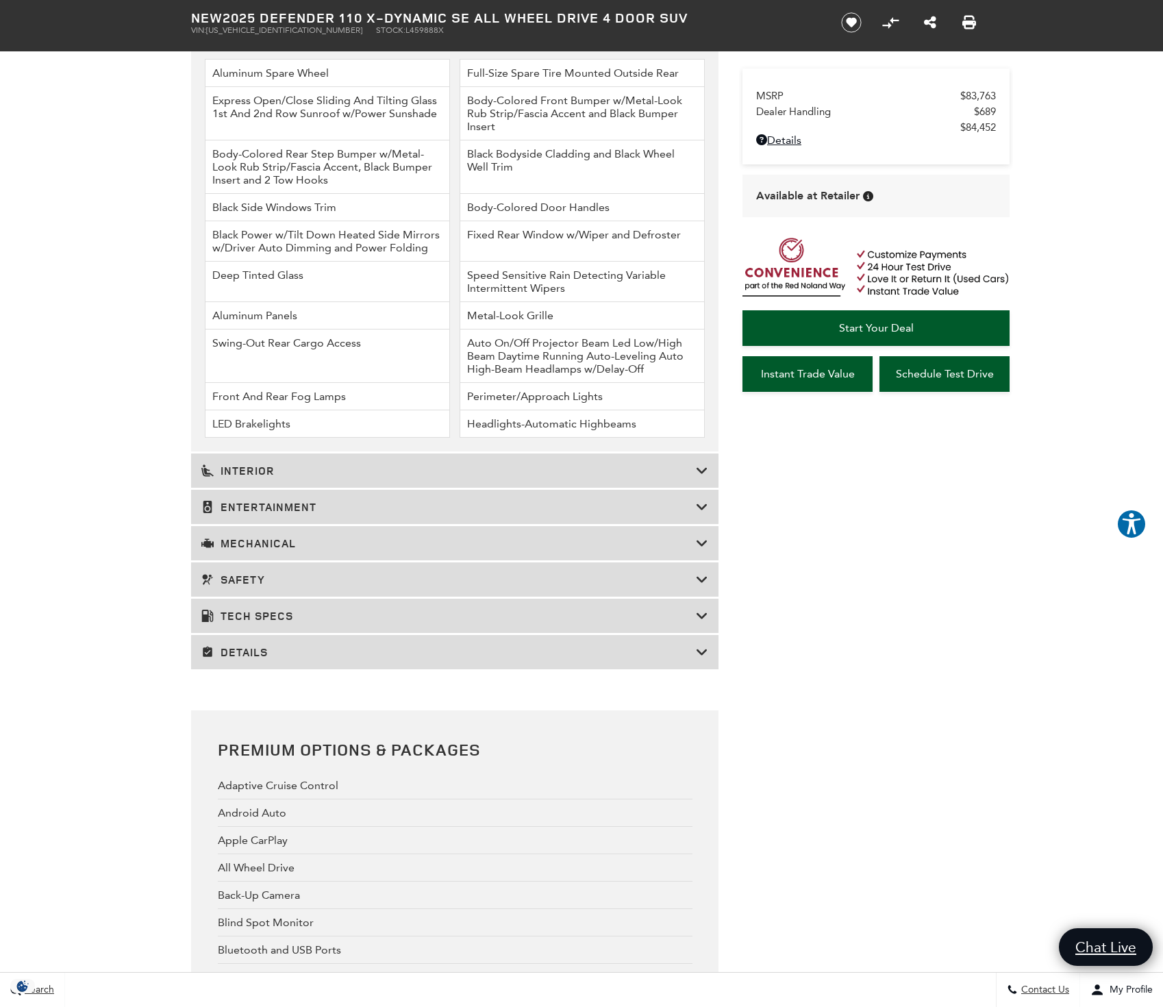
click at [314, 669] on div "Details" at bounding box center [454, 652] width 527 height 34
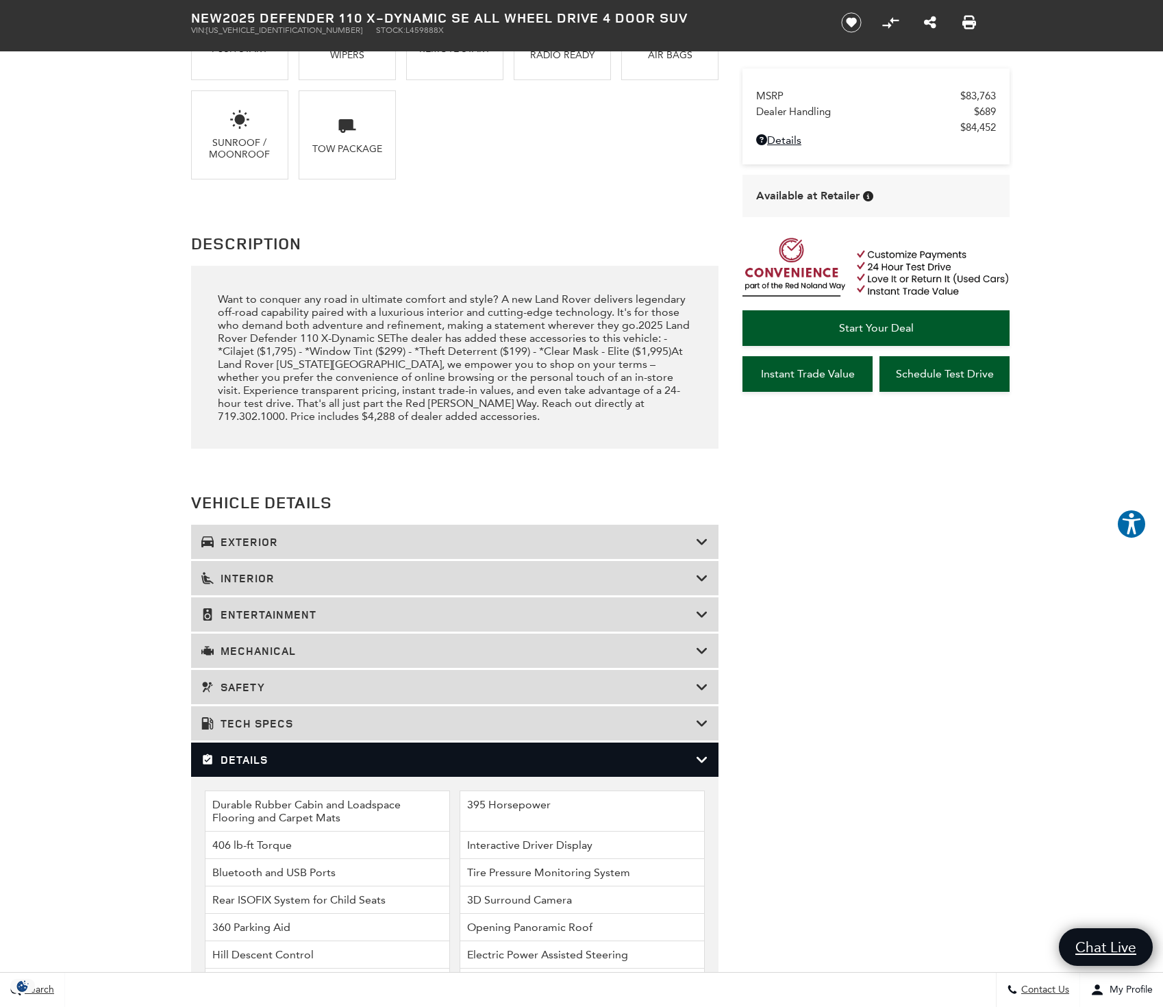
scroll to position [1342, 0]
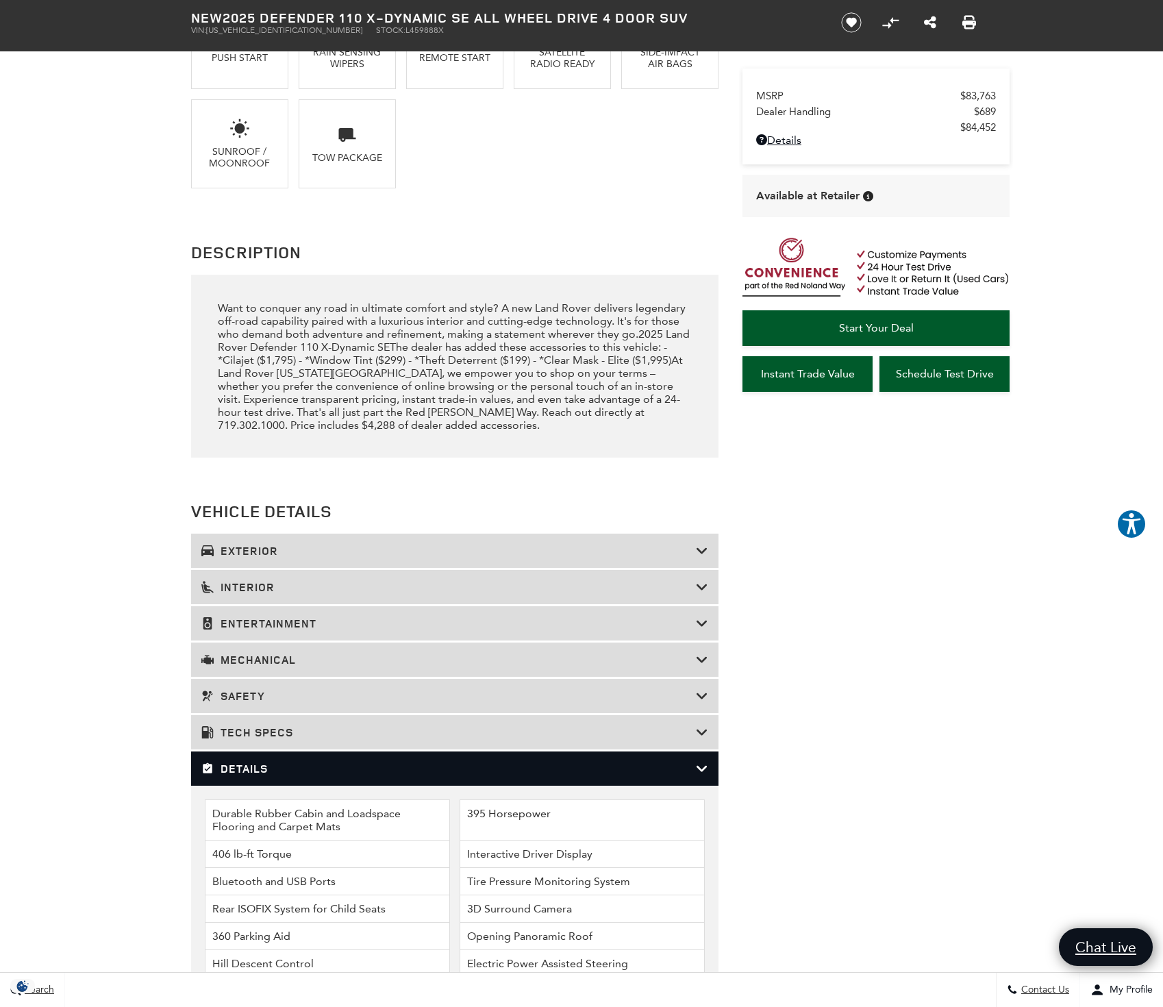
click at [693, 775] on h3 "Details" at bounding box center [448, 768] width 494 height 14
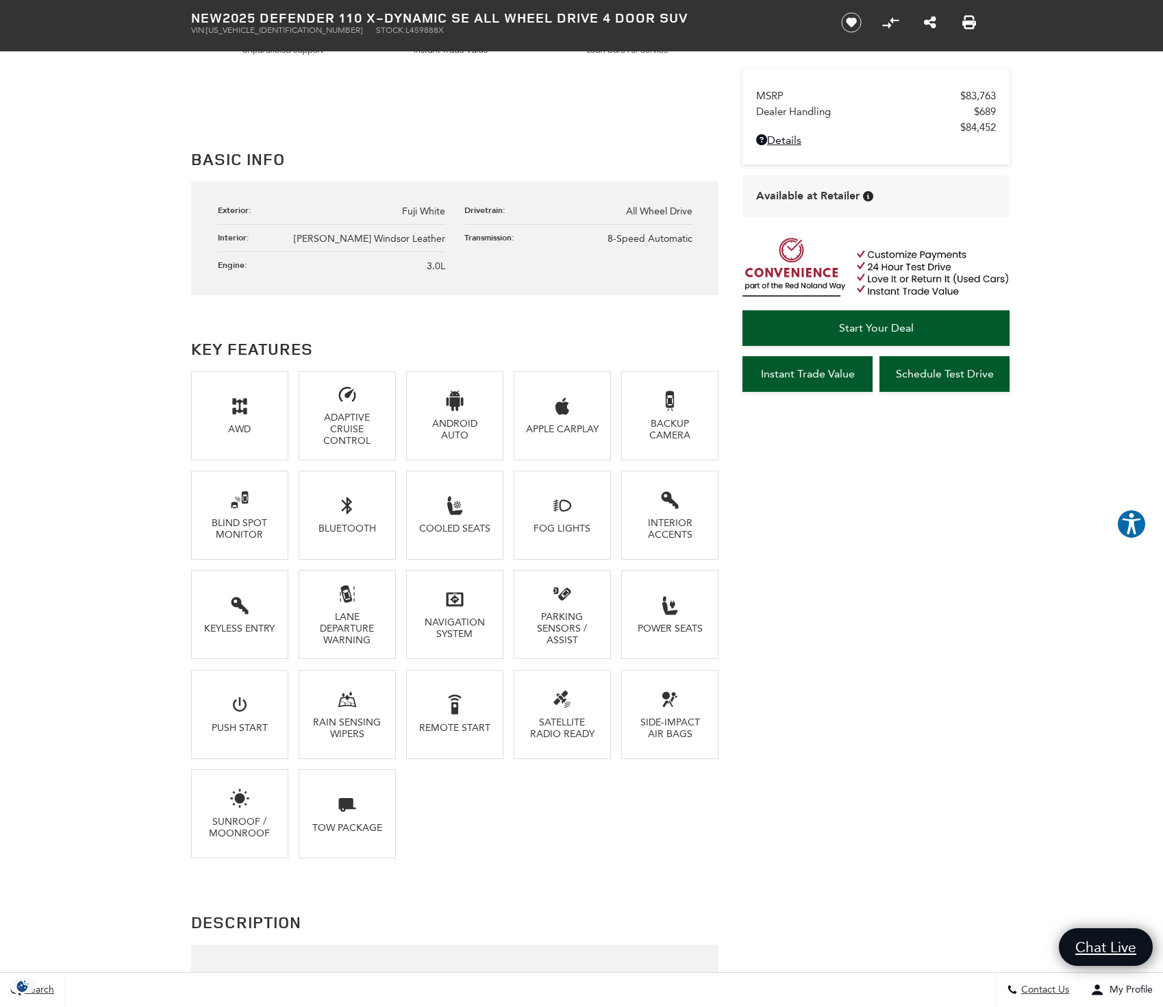
scroll to position [681, 0]
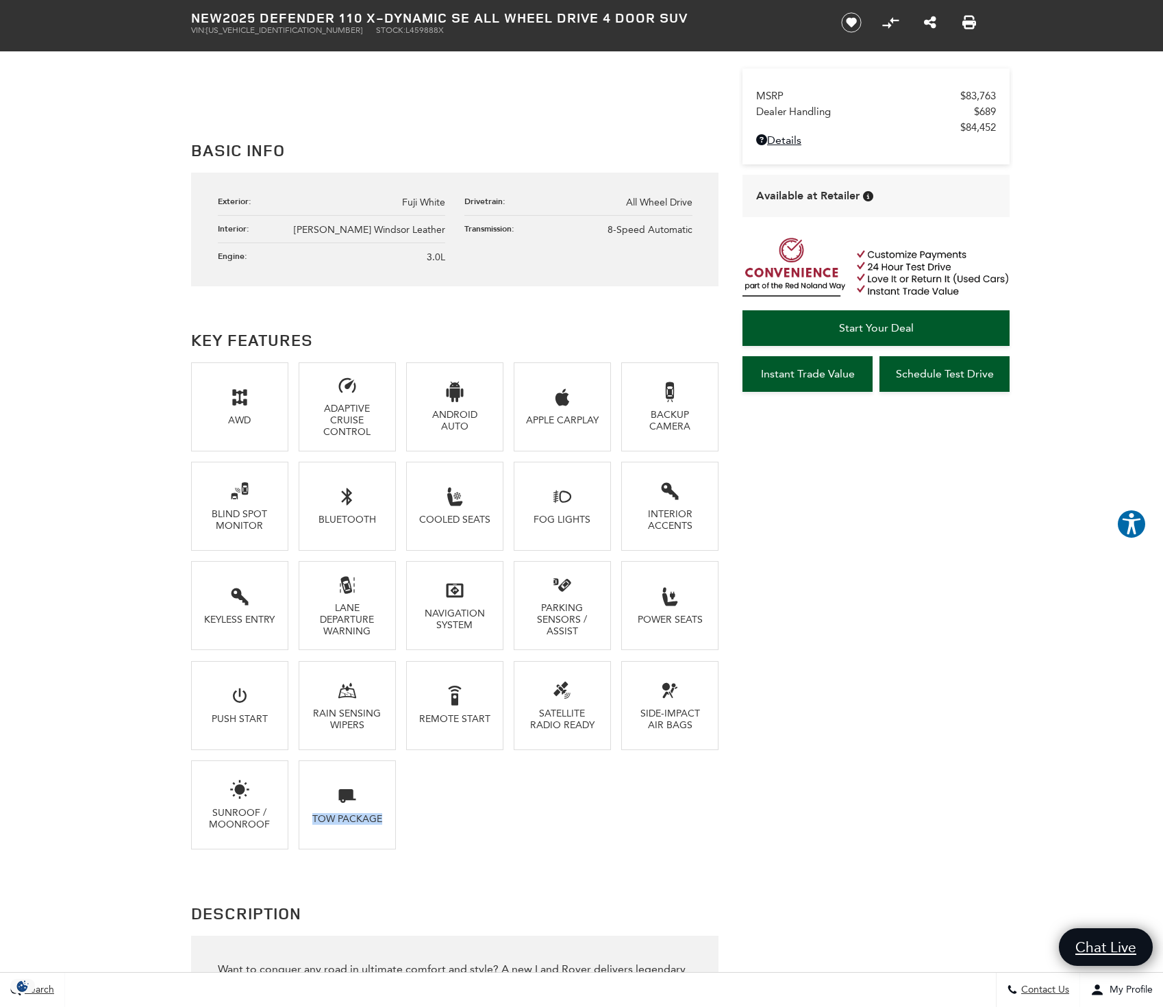
drag, startPoint x: 378, startPoint y: 825, endPoint x: 294, endPoint y: 824, distance: 84.2
click at [294, 801] on ul "AWD Adaptive Cruise Control Android Auto Apple CarPlay Backup Camera Blind Spot…" at bounding box center [454, 611] width 527 height 498
click at [354, 724] on div "Rain Sensing Wipers" at bounding box center [347, 718] width 75 height 23
drag, startPoint x: 365, startPoint y: 728, endPoint x: 313, endPoint y: 714, distance: 53.8
click at [312, 714] on div "Rain Sensing Wipers" at bounding box center [347, 718] width 75 height 23
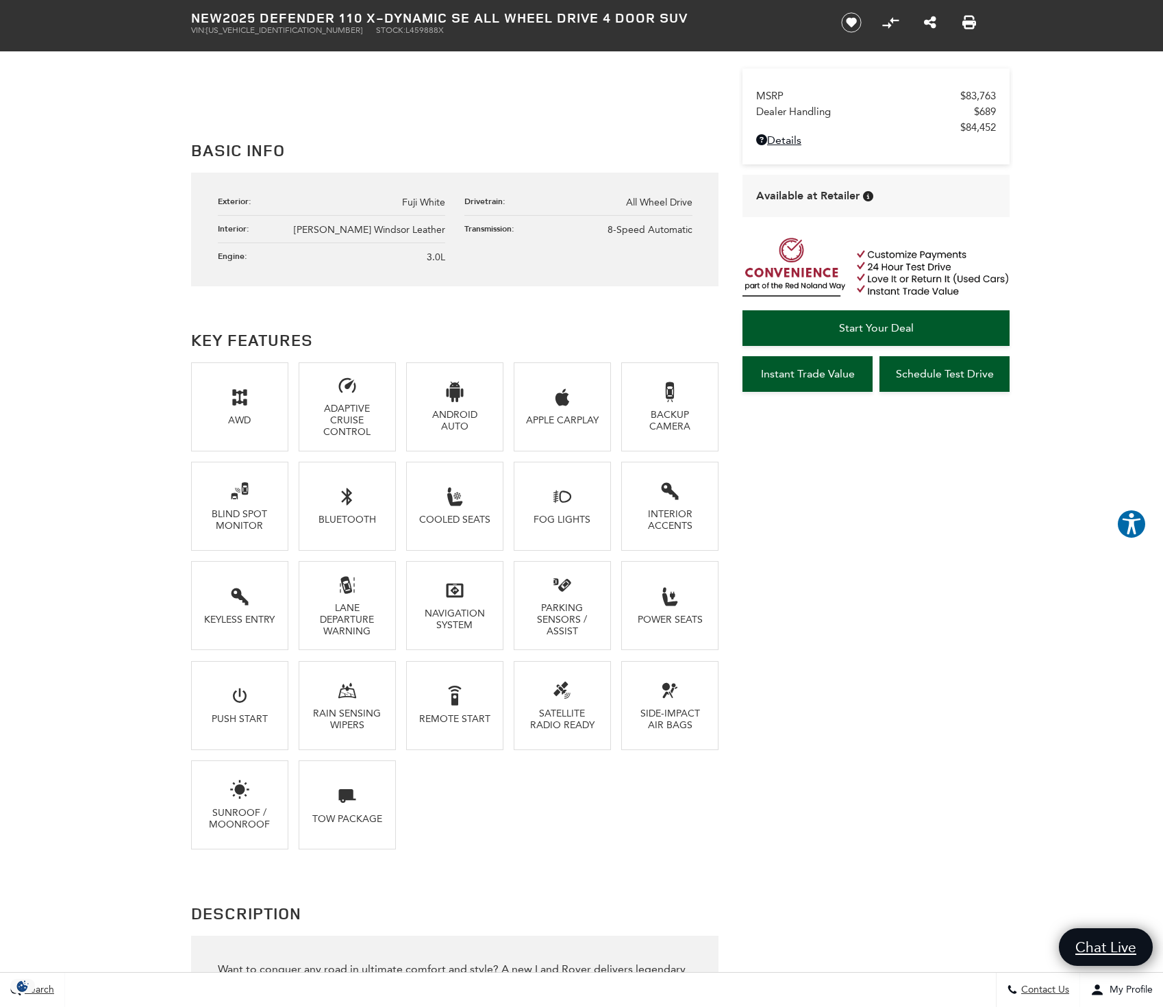
click at [316, 713] on div "Rain Sensing Wipers" at bounding box center [347, 718] width 75 height 23
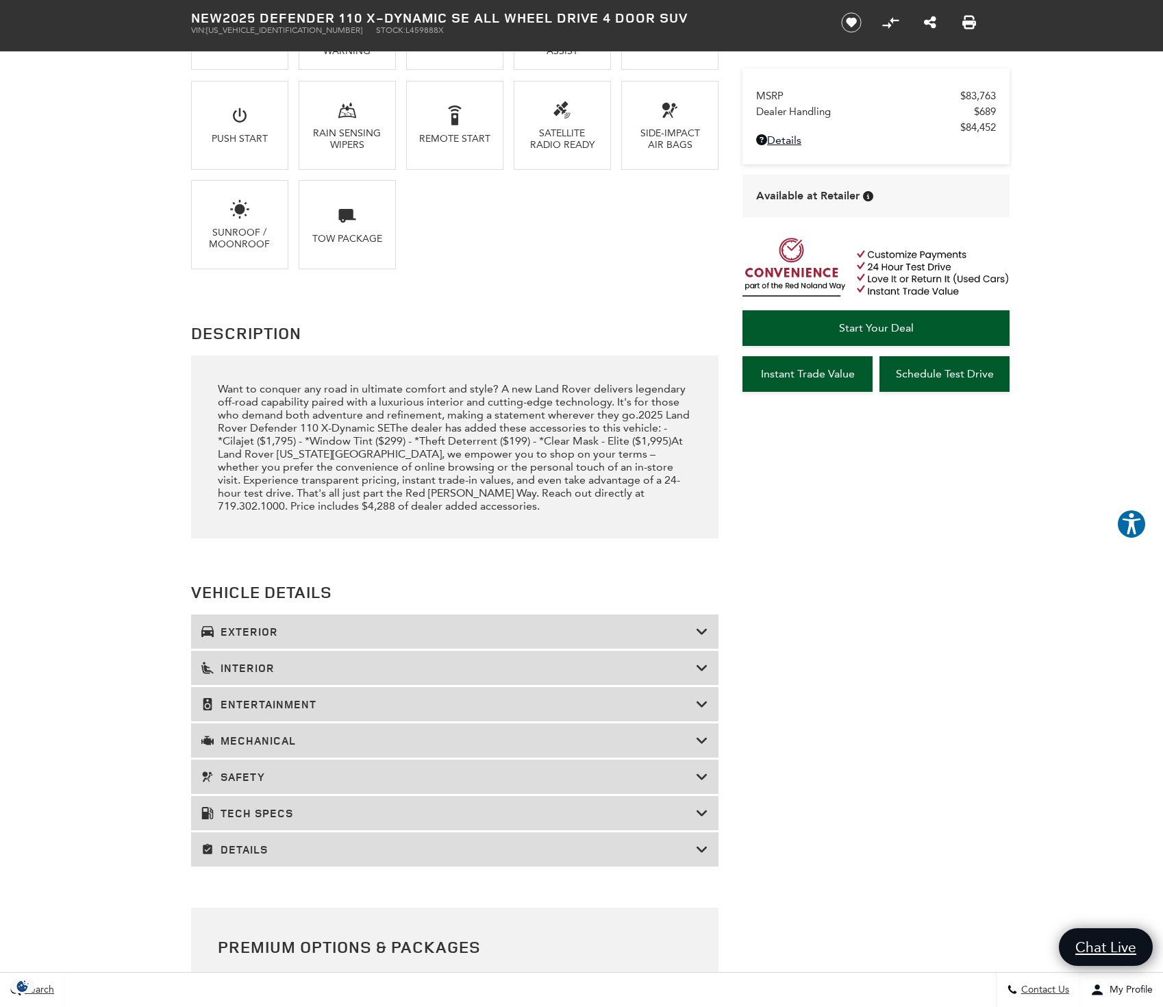
scroll to position [1331, 0]
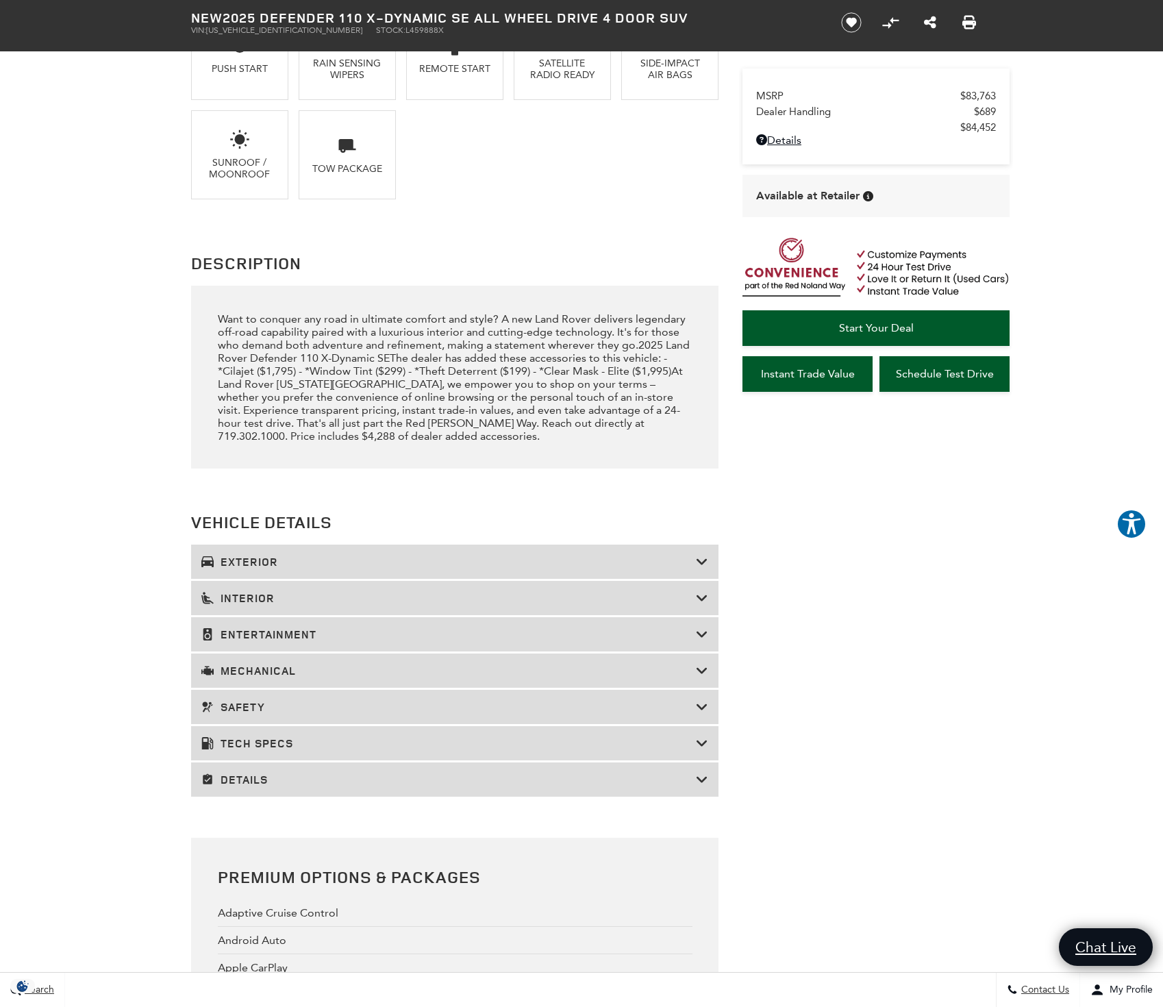
click at [362, 568] on h3 "Exterior" at bounding box center [448, 562] width 494 height 14
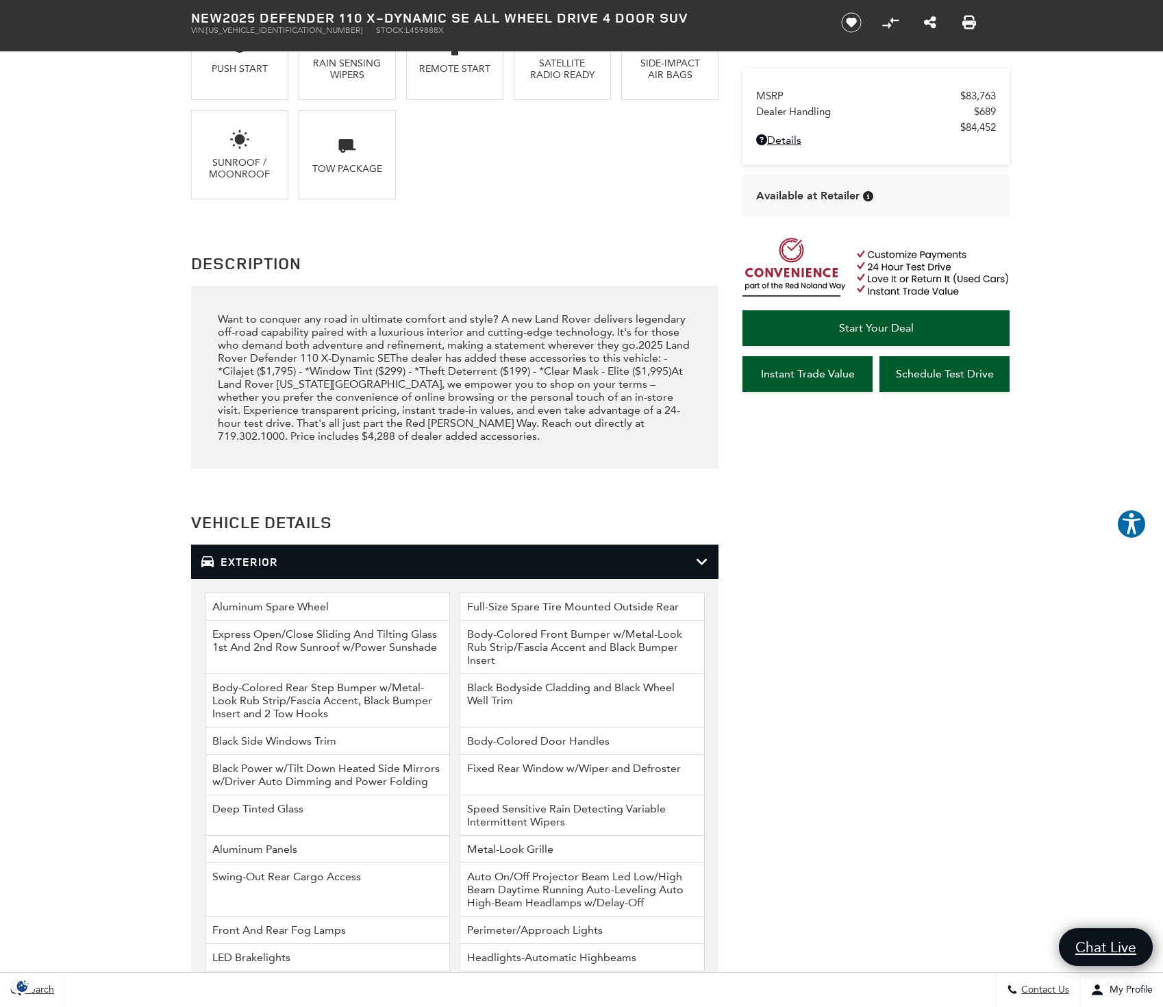
scroll to position [1537, 0]
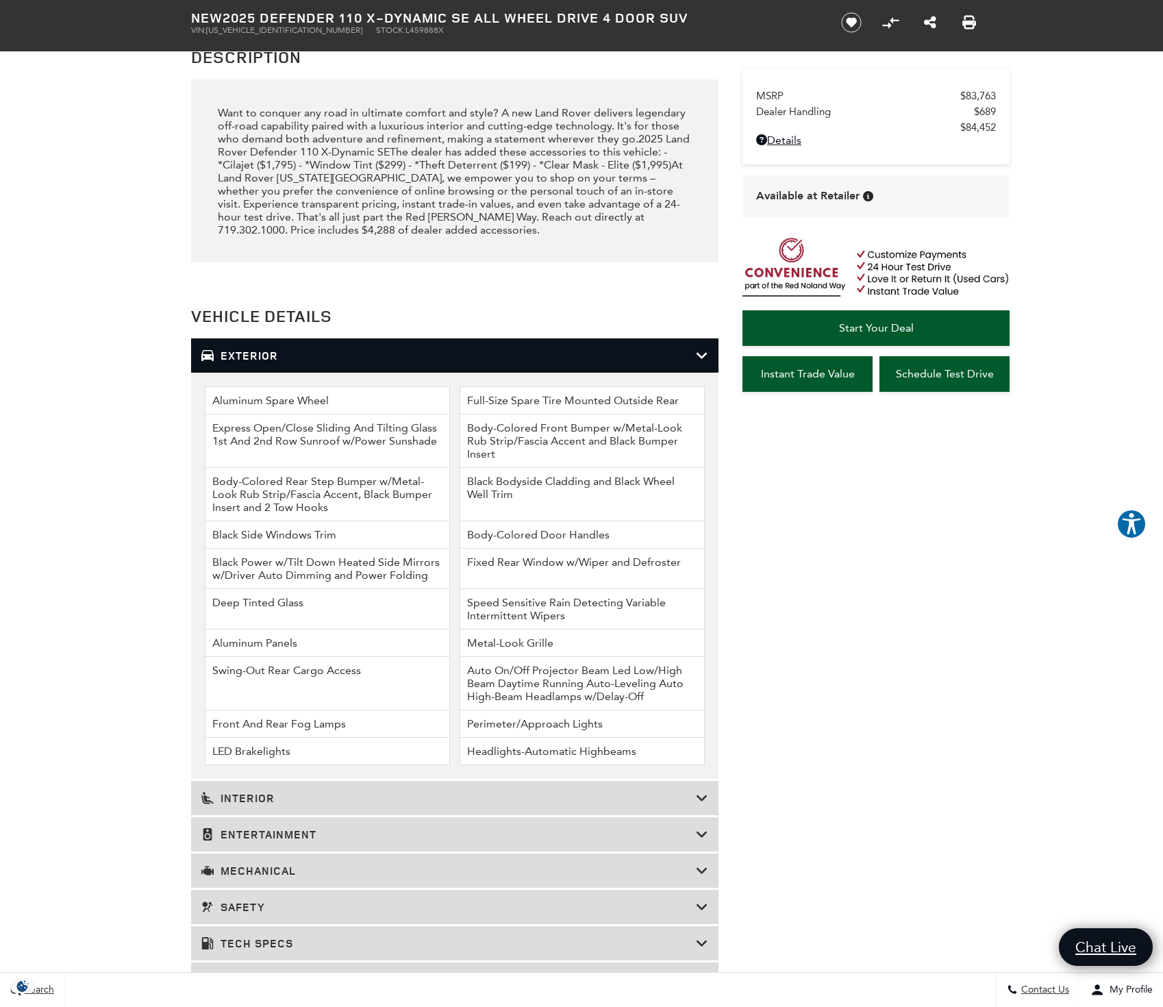
click at [344, 801] on h3 "Interior" at bounding box center [448, 798] width 494 height 14
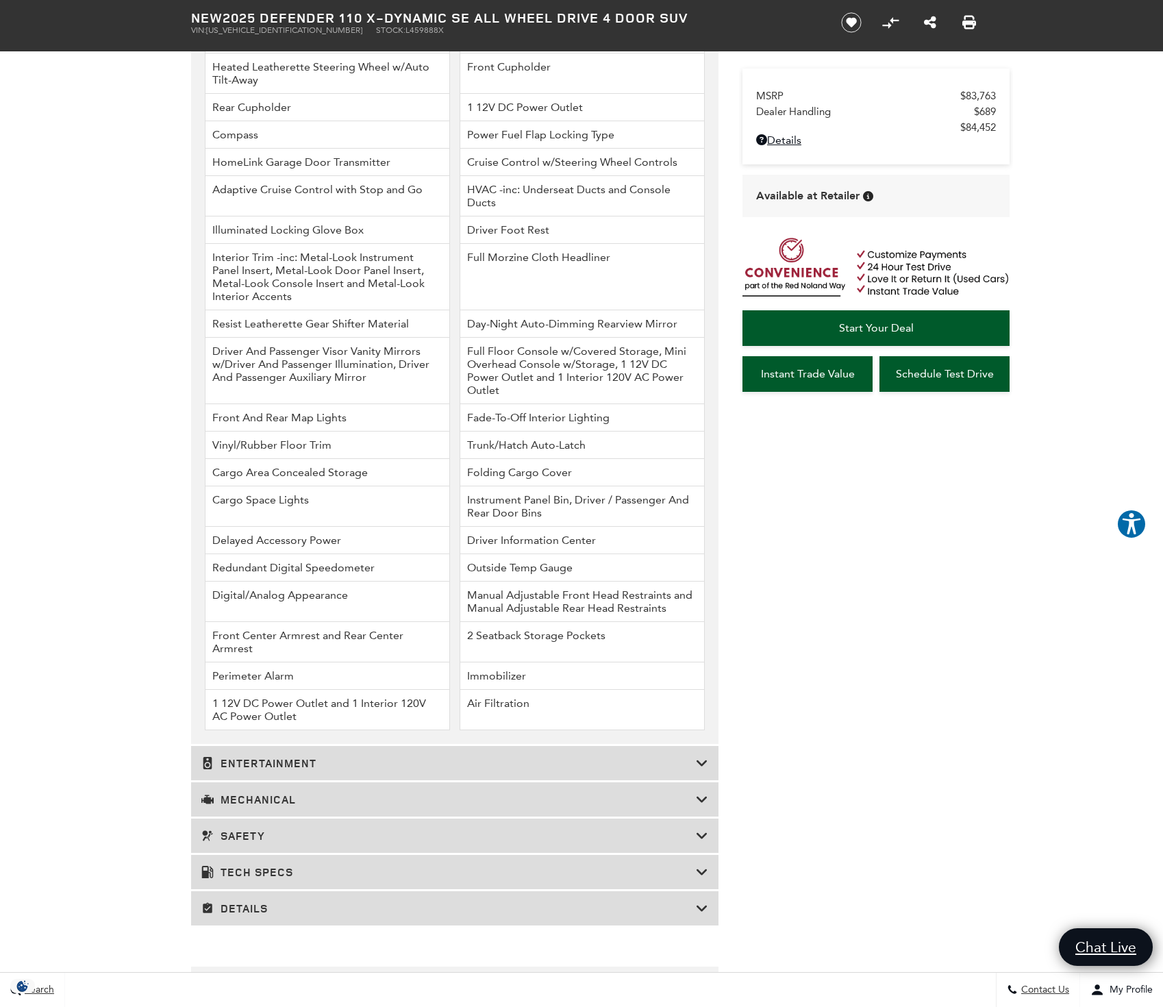
scroll to position [2170, 0]
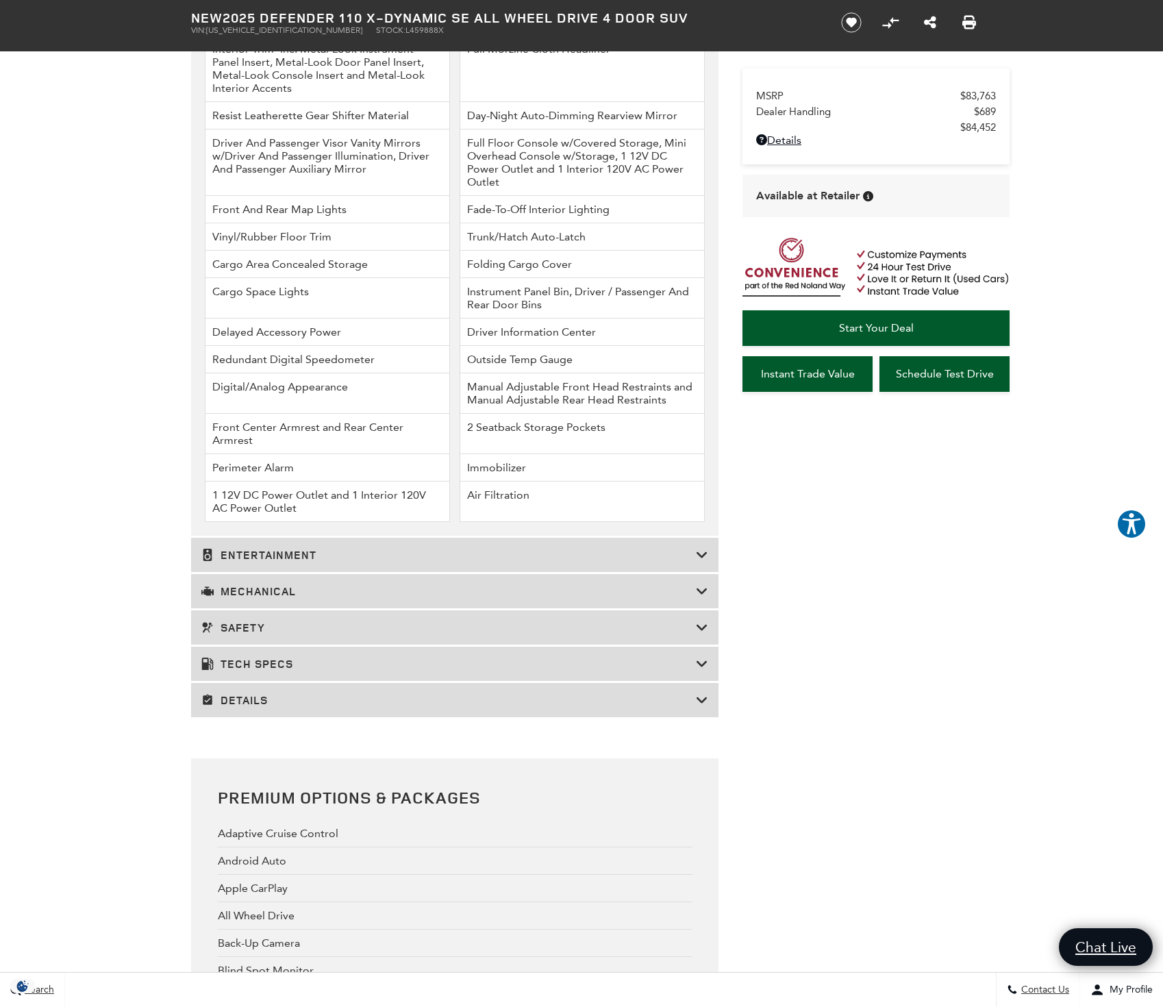
click at [297, 562] on h3 "Entertainment" at bounding box center [448, 555] width 494 height 14
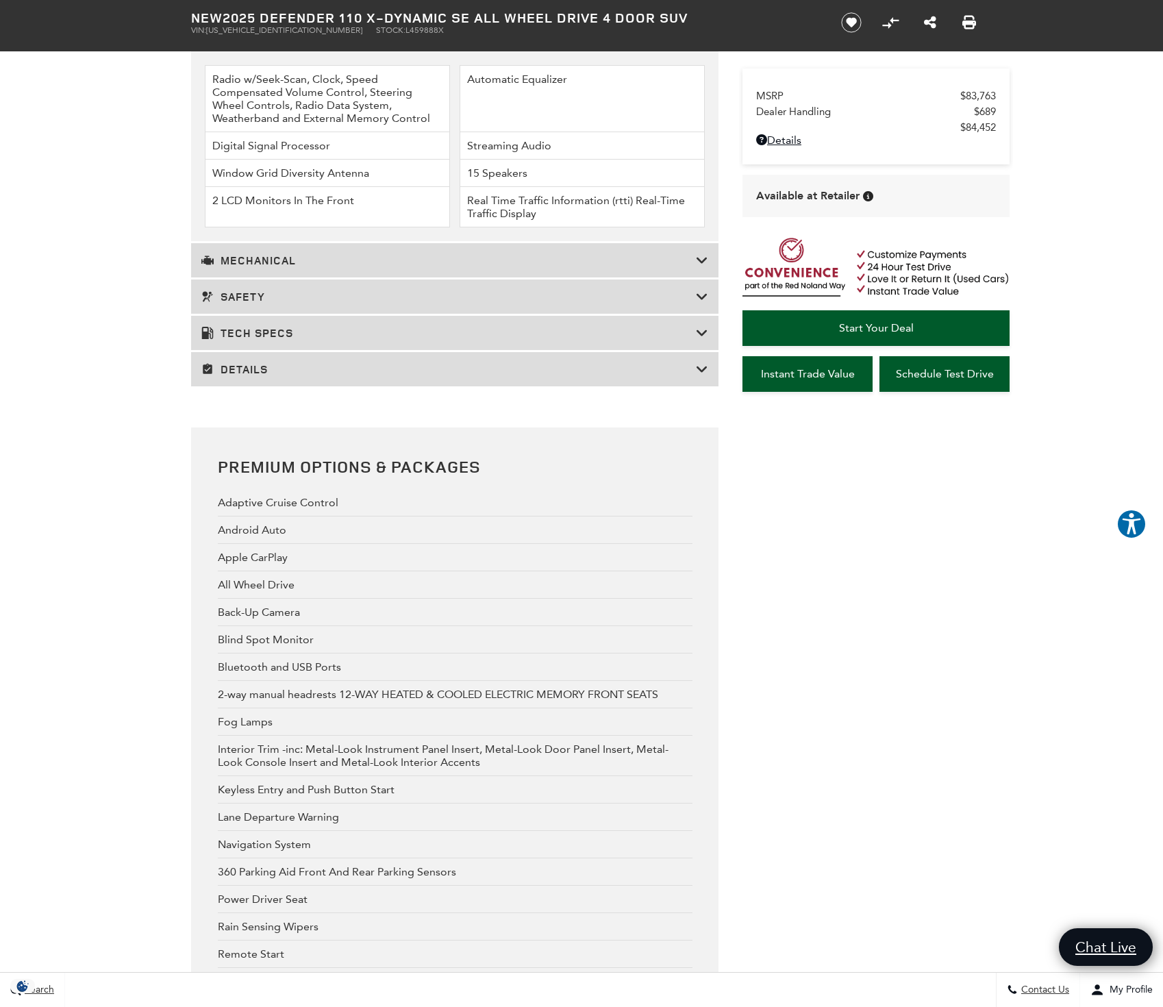
scroll to position [1720, 0]
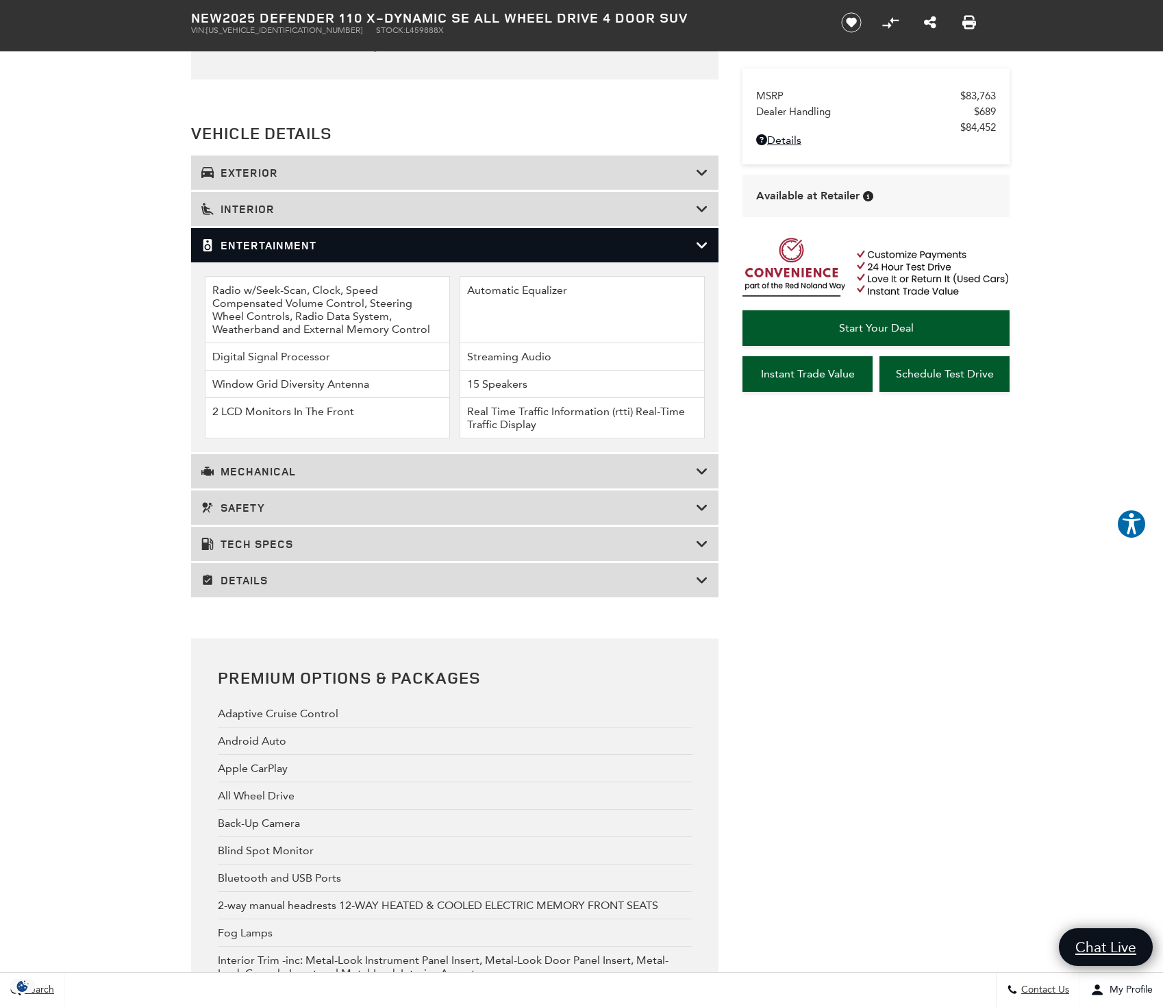
click at [263, 478] on h3 "Mechanical" at bounding box center [448, 471] width 494 height 14
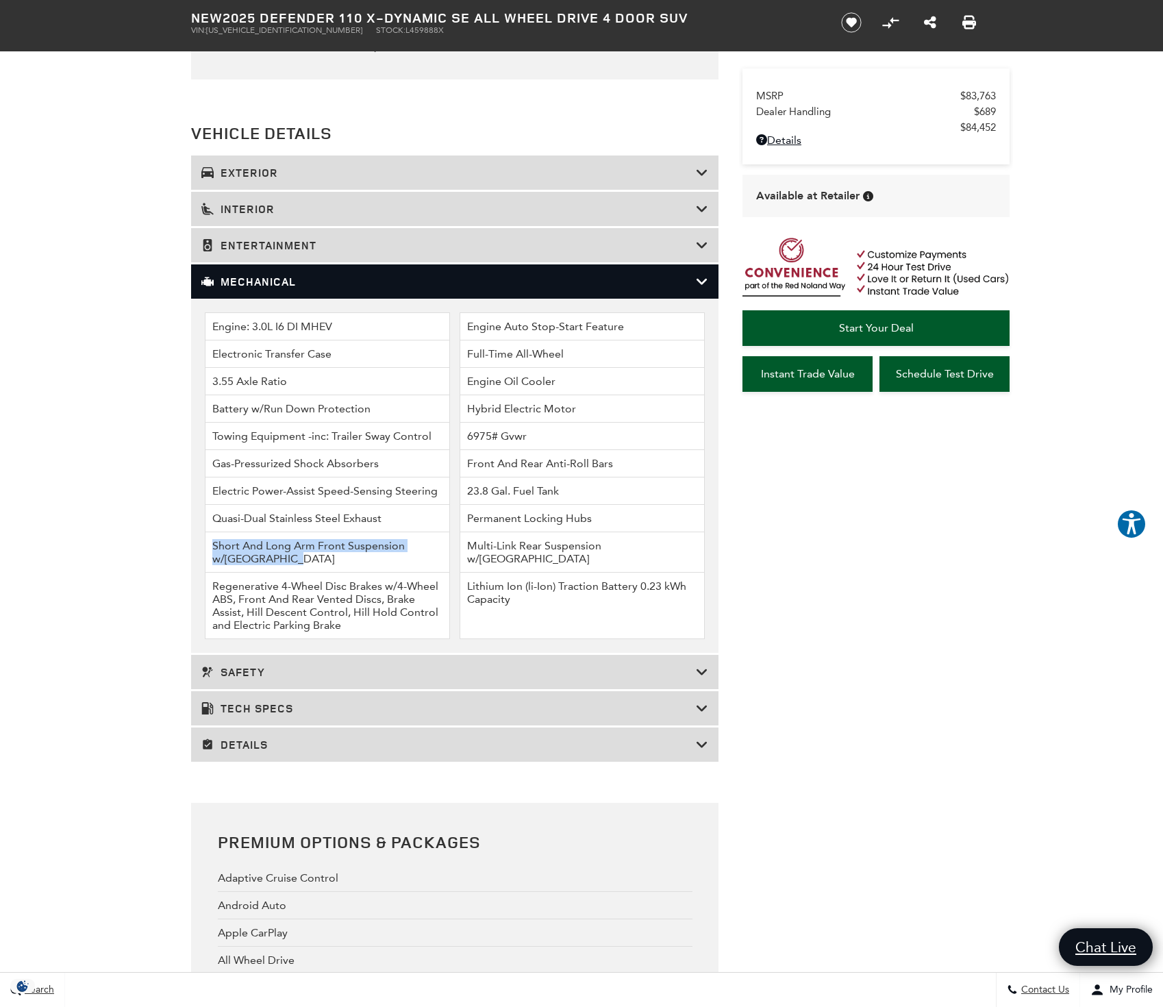
drag, startPoint x: 297, startPoint y: 604, endPoint x: 201, endPoint y: 575, distance: 100.1
click at [201, 575] on ul "Engine: 3.0L I6 DI MHEV Engine Auto Stop-Start Feature Electronic Transfer Case…" at bounding box center [454, 476] width 527 height 354
click at [290, 639] on li "Regenerative 4-Wheel Disc Brakes w/4-Wheel ABS, Front And Rear Vented Discs, Br…" at bounding box center [327, 605] width 245 height 66
drag, startPoint x: 342, startPoint y: 683, endPoint x: 204, endPoint y: 644, distance: 143.7
click at [204, 644] on ul "Engine: 3.0L I6 DI MHEV Engine Auto Stop-Start Feature Electronic Transfer Case…" at bounding box center [454, 476] width 527 height 354
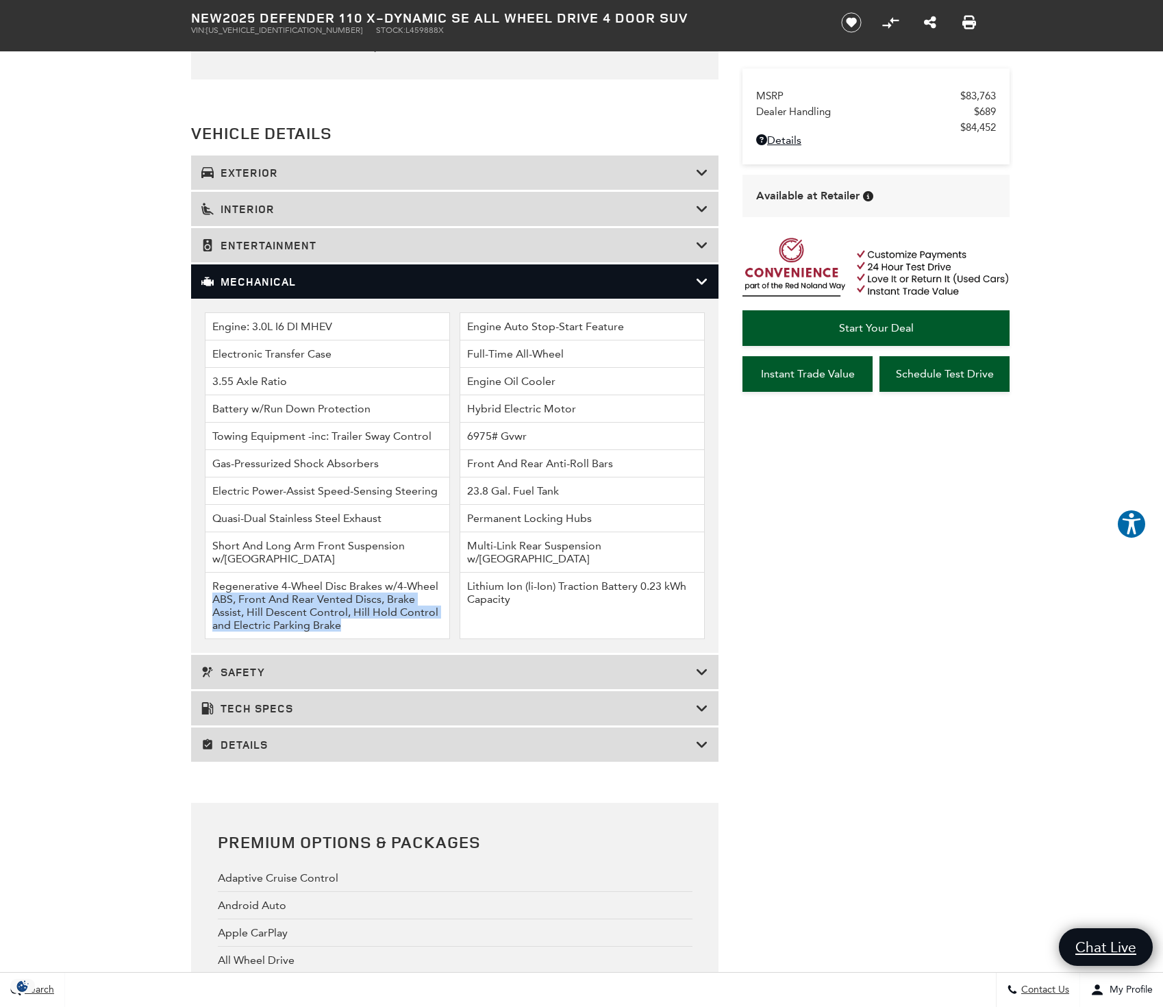
click at [260, 639] on li "Regenerative 4-Wheel Disc Brakes w/4-Wheel ABS, Front And Rear Vented Discs, Br…" at bounding box center [327, 605] width 245 height 66
drag, startPoint x: 470, startPoint y: 590, endPoint x: 672, endPoint y: 596, distance: 201.4
click at [672, 572] on li "Multi-Link Rear Suspension w/[GEOGRAPHIC_DATA]" at bounding box center [581, 552] width 245 height 40
click at [648, 572] on li "Multi-Link Rear Suspension w/[GEOGRAPHIC_DATA]" at bounding box center [581, 552] width 245 height 40
click at [389, 679] on h3 "Safety" at bounding box center [448, 672] width 494 height 14
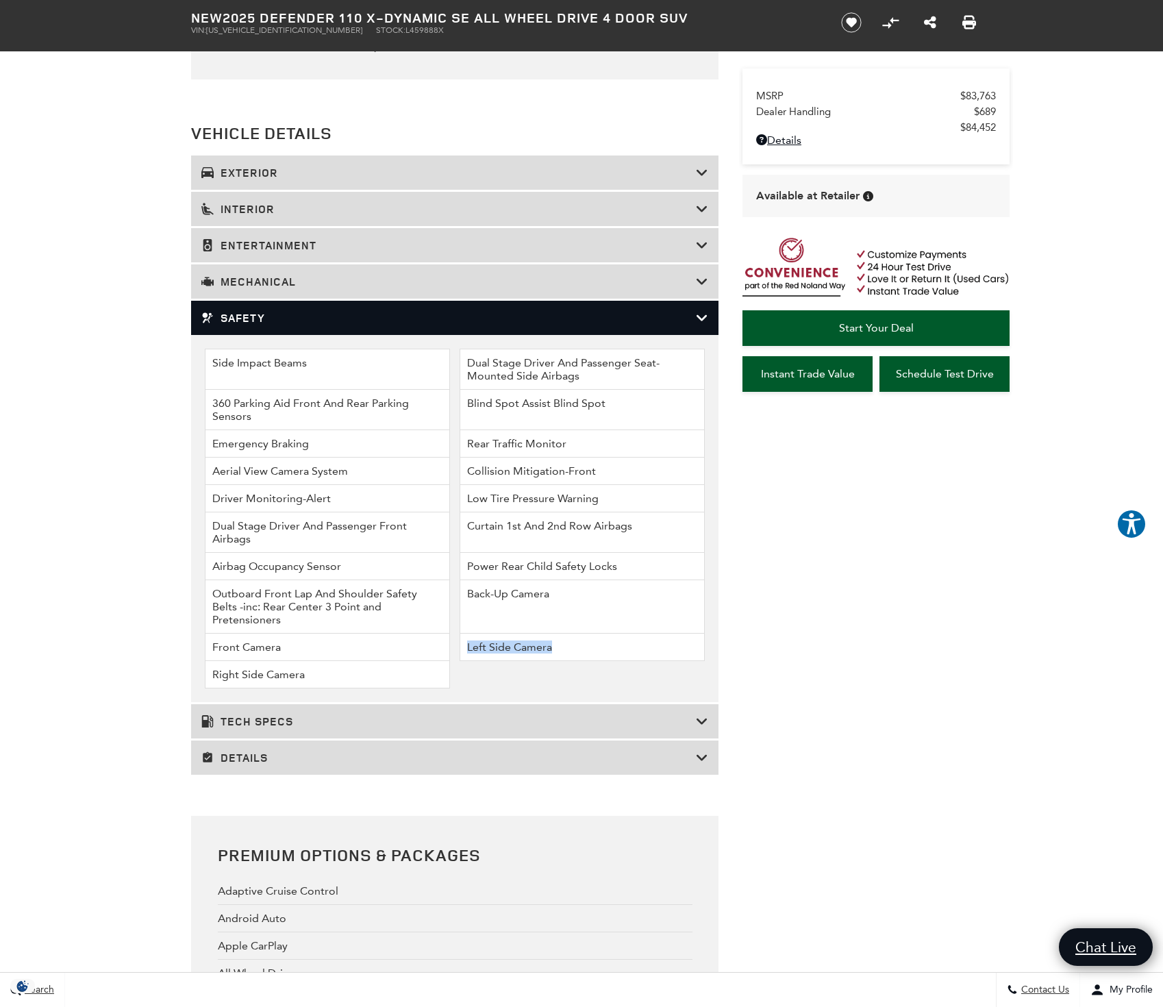
drag, startPoint x: 554, startPoint y: 691, endPoint x: 444, endPoint y: 689, distance: 110.3
click at [444, 689] on ul "Side Impact Beams Dual Stage Driver And Passenger Seat-Mounted Side Airbags 360…" at bounding box center [454, 518] width 527 height 367
click at [518, 661] on li "Left Side Camera" at bounding box center [581, 646] width 245 height 27
drag, startPoint x: 328, startPoint y: 719, endPoint x: 212, endPoint y: 722, distance: 115.8
click at [212, 688] on li "Right Side Camera" at bounding box center [327, 674] width 245 height 27
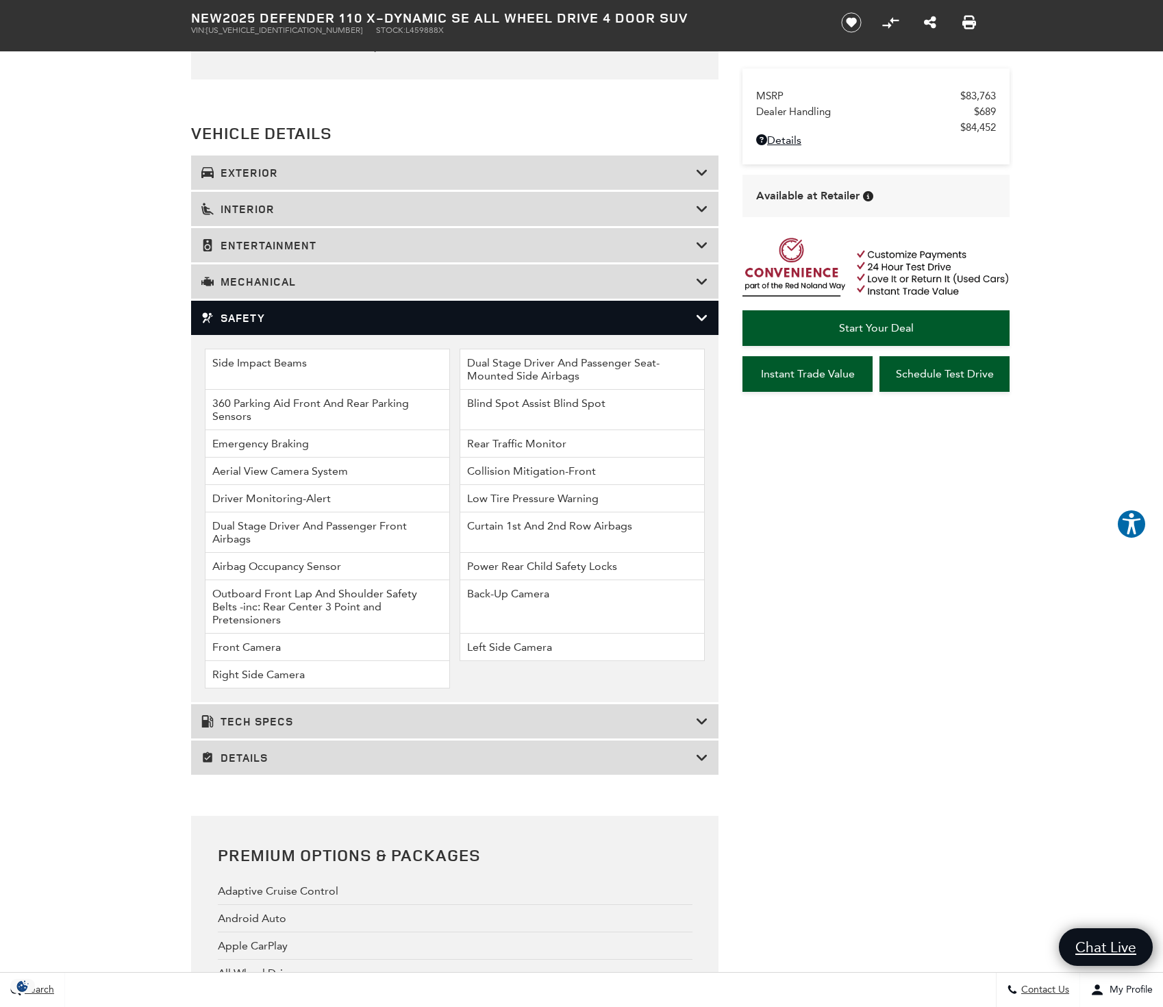
click at [220, 688] on li "Right Side Camera" at bounding box center [327, 674] width 245 height 27
drag, startPoint x: 264, startPoint y: 692, endPoint x: 201, endPoint y: 688, distance: 63.8
click at [200, 688] on ul "Side Impact Beams Dual Stage Driver And Passenger Seat-Mounted Side Airbags 360…" at bounding box center [454, 518] width 527 height 367
click at [273, 633] on li "Outboard Front Lap And Shoulder Safety Belts -inc: Rear Center 3 Point and Pret…" at bounding box center [327, 606] width 245 height 53
drag, startPoint x: 422, startPoint y: 655, endPoint x: 214, endPoint y: 642, distance: 208.6
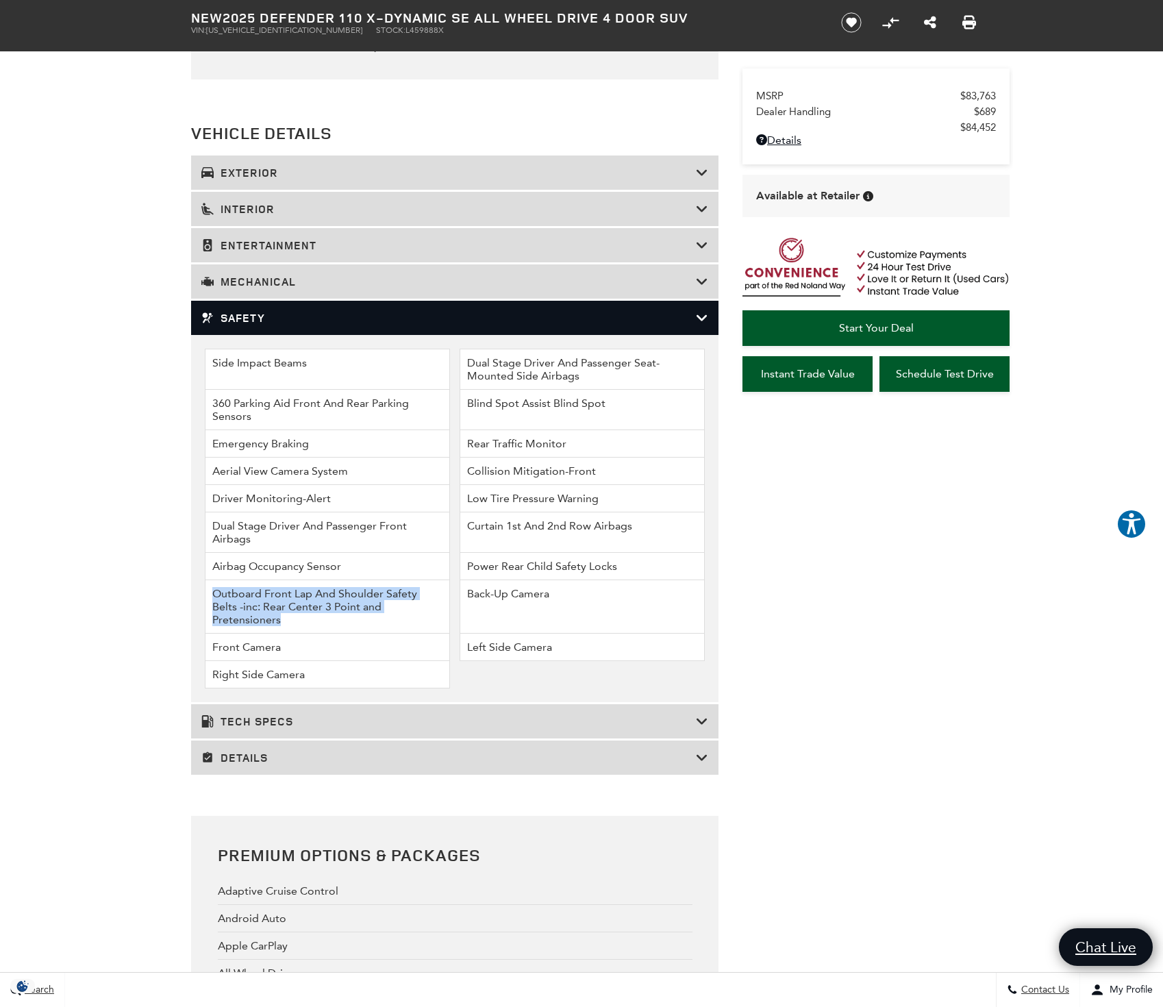
click at [214, 633] on li "Outboard Front Lap And Shoulder Safety Belts -inc: Rear Center 3 Point and Pret…" at bounding box center [327, 606] width 245 height 53
drag, startPoint x: 344, startPoint y: 612, endPoint x: 214, endPoint y: 605, distance: 130.3
click at [214, 580] on li "Airbag Occupancy Sensor" at bounding box center [327, 566] width 245 height 27
click at [213, 580] on li "Airbag Occupancy Sensor" at bounding box center [327, 566] width 245 height 27
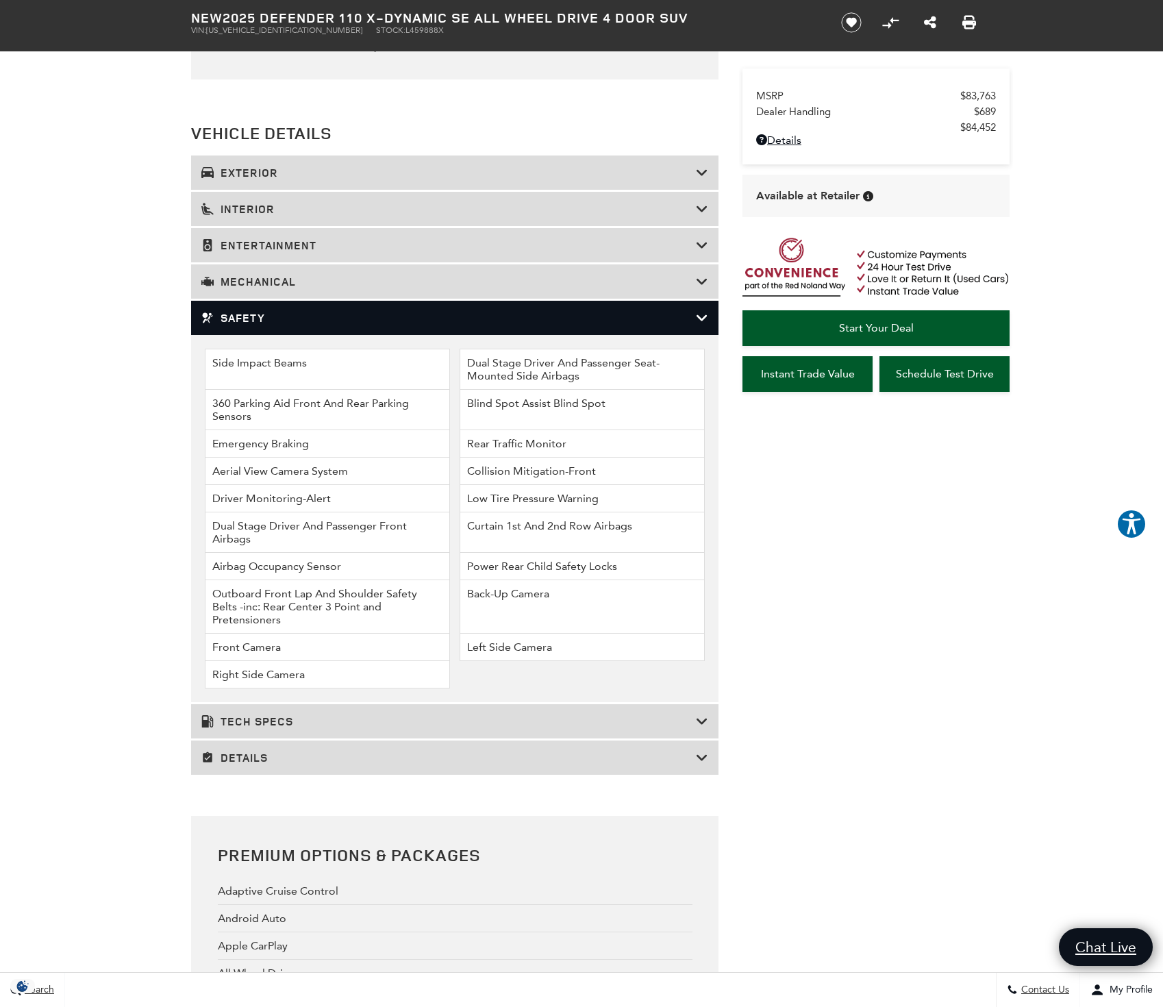
click at [247, 553] on li "Dual Stage Driver And Passenger Front Airbags" at bounding box center [327, 532] width 245 height 40
drag, startPoint x: 255, startPoint y: 581, endPoint x: 197, endPoint y: 563, distance: 61.1
click at [194, 566] on ul "Side Impact Beams Dual Stage Driver And Passenger Seat-Mounted Side Airbags 360…" at bounding box center [454, 518] width 527 height 367
click at [279, 512] on li "Driver Monitoring-Alert" at bounding box center [327, 498] width 245 height 27
drag, startPoint x: 305, startPoint y: 542, endPoint x: 205, endPoint y: 538, distance: 100.7
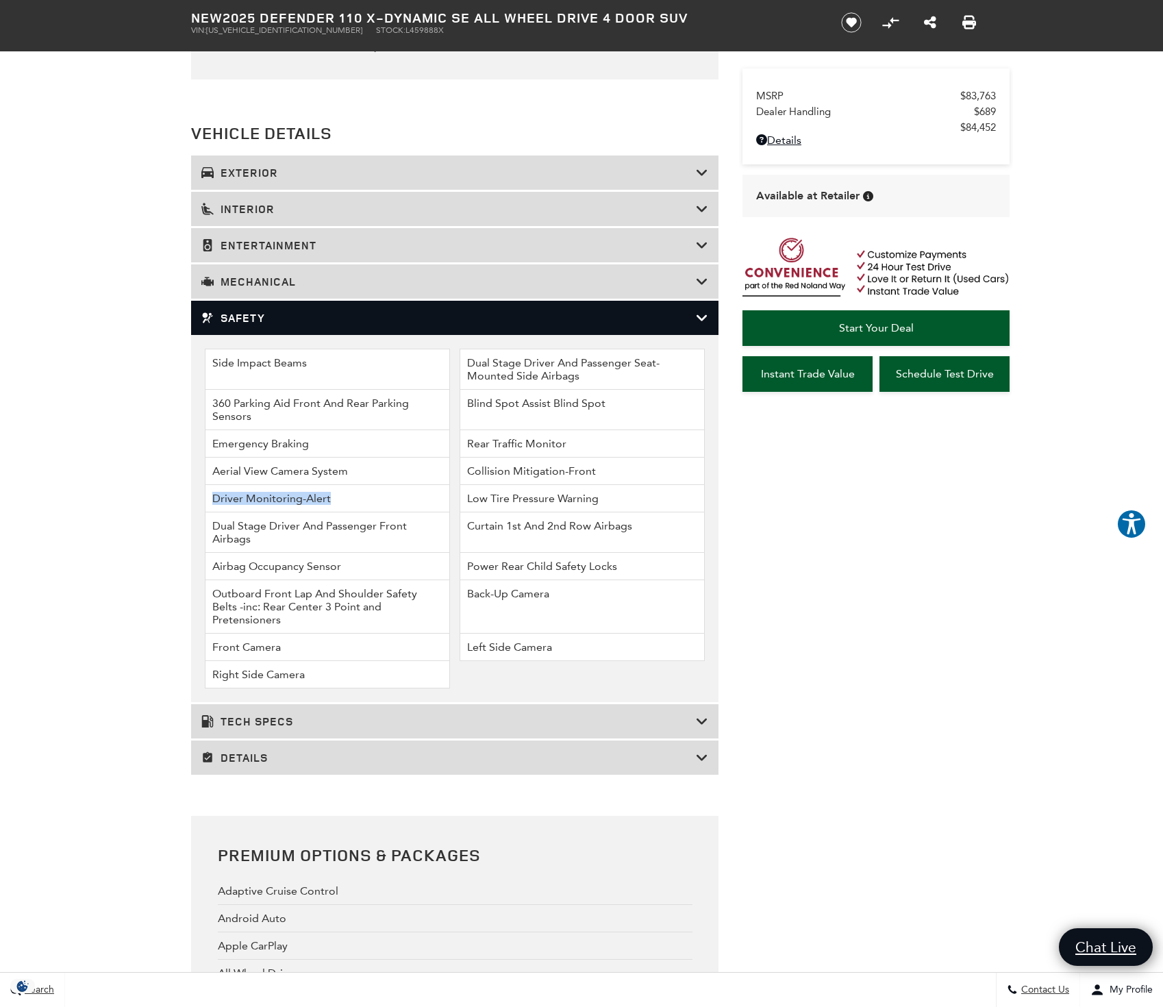
click at [203, 542] on ul "Side Impact Beams Dual Stage Driver And Passenger Seat-Mounted Side Airbags 360…" at bounding box center [454, 518] width 527 height 367
click at [295, 485] on li "Aerial View Camera System" at bounding box center [327, 470] width 245 height 27
drag, startPoint x: 350, startPoint y: 512, endPoint x: 197, endPoint y: 511, distance: 152.7
click at [197, 511] on ul "Side Impact Beams Dual Stage Driver And Passenger Seat-Mounted Side Airbags 360…" at bounding box center [454, 518] width 527 height 367
click at [248, 457] on li "Emergency Braking" at bounding box center [327, 443] width 245 height 27
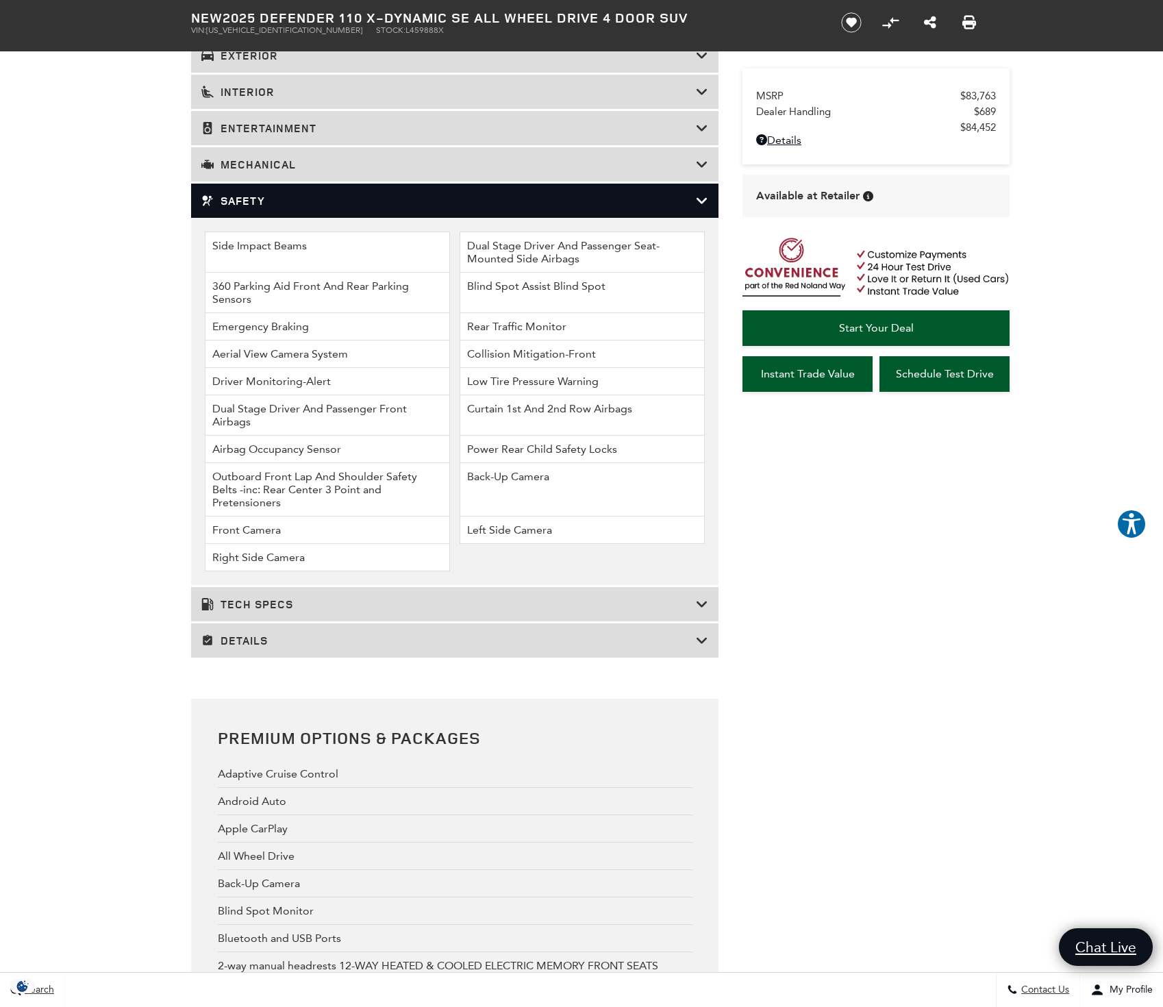
scroll to position [1978, 0]
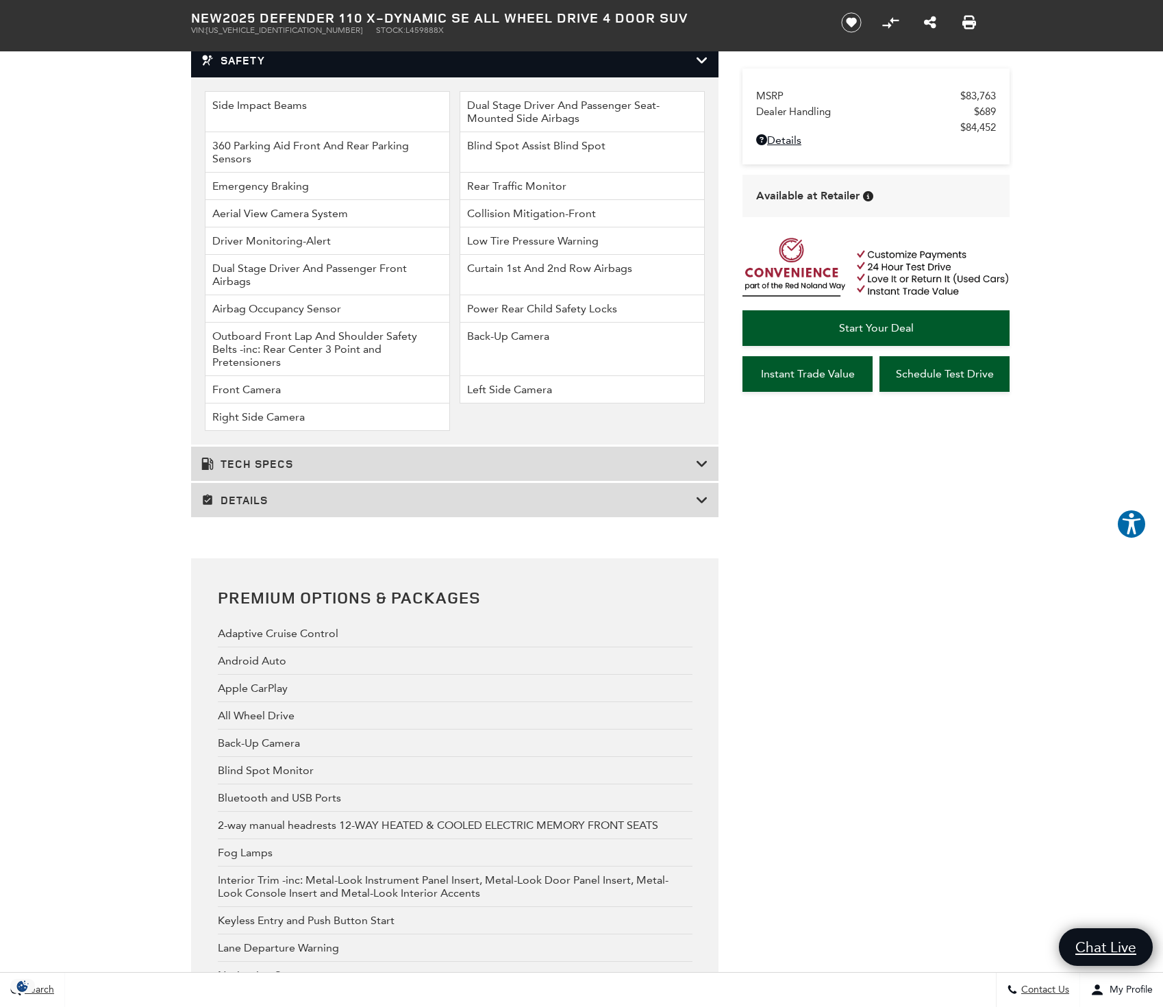
click at [367, 481] on div "Tech Specs" at bounding box center [454, 463] width 527 height 34
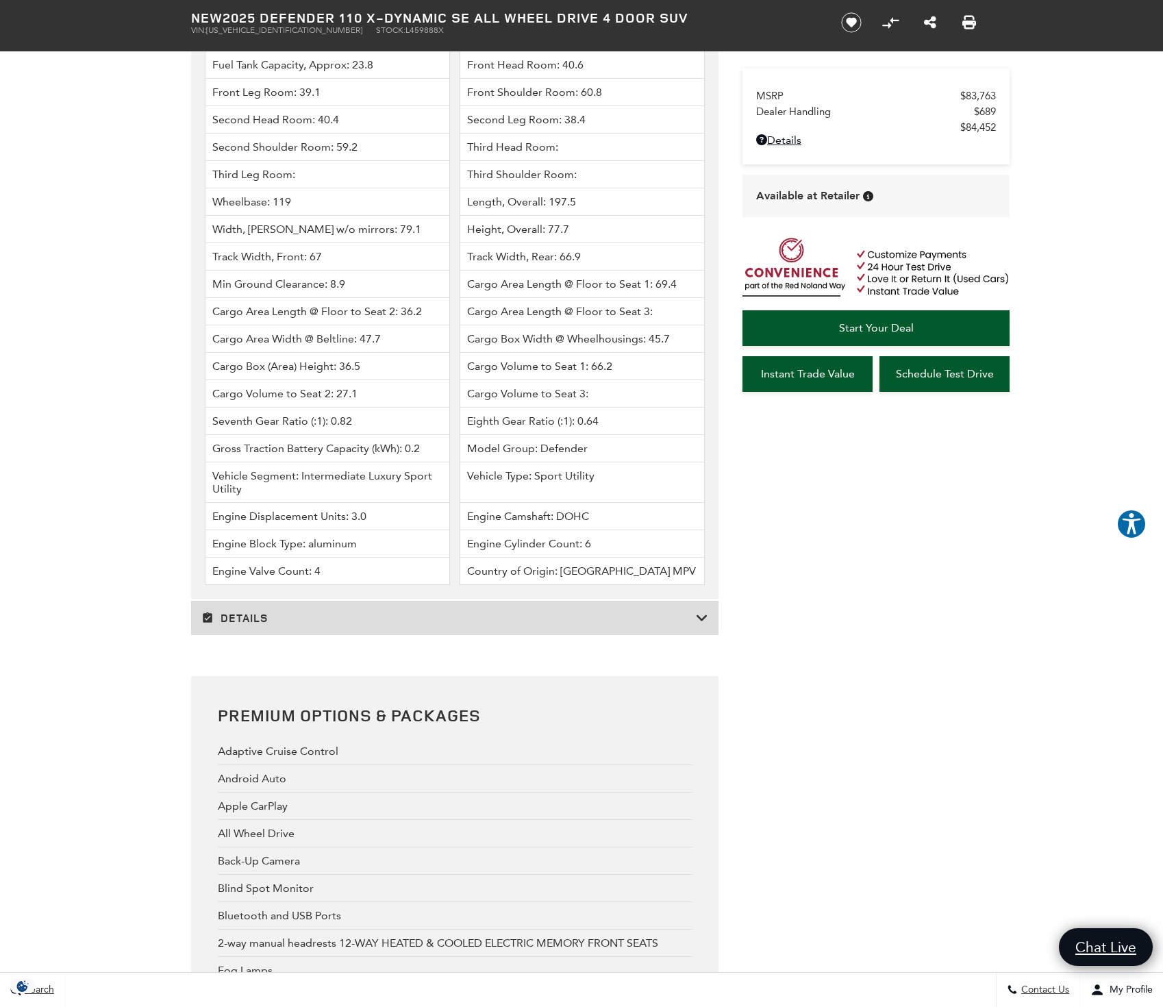
scroll to position [3320, 0]
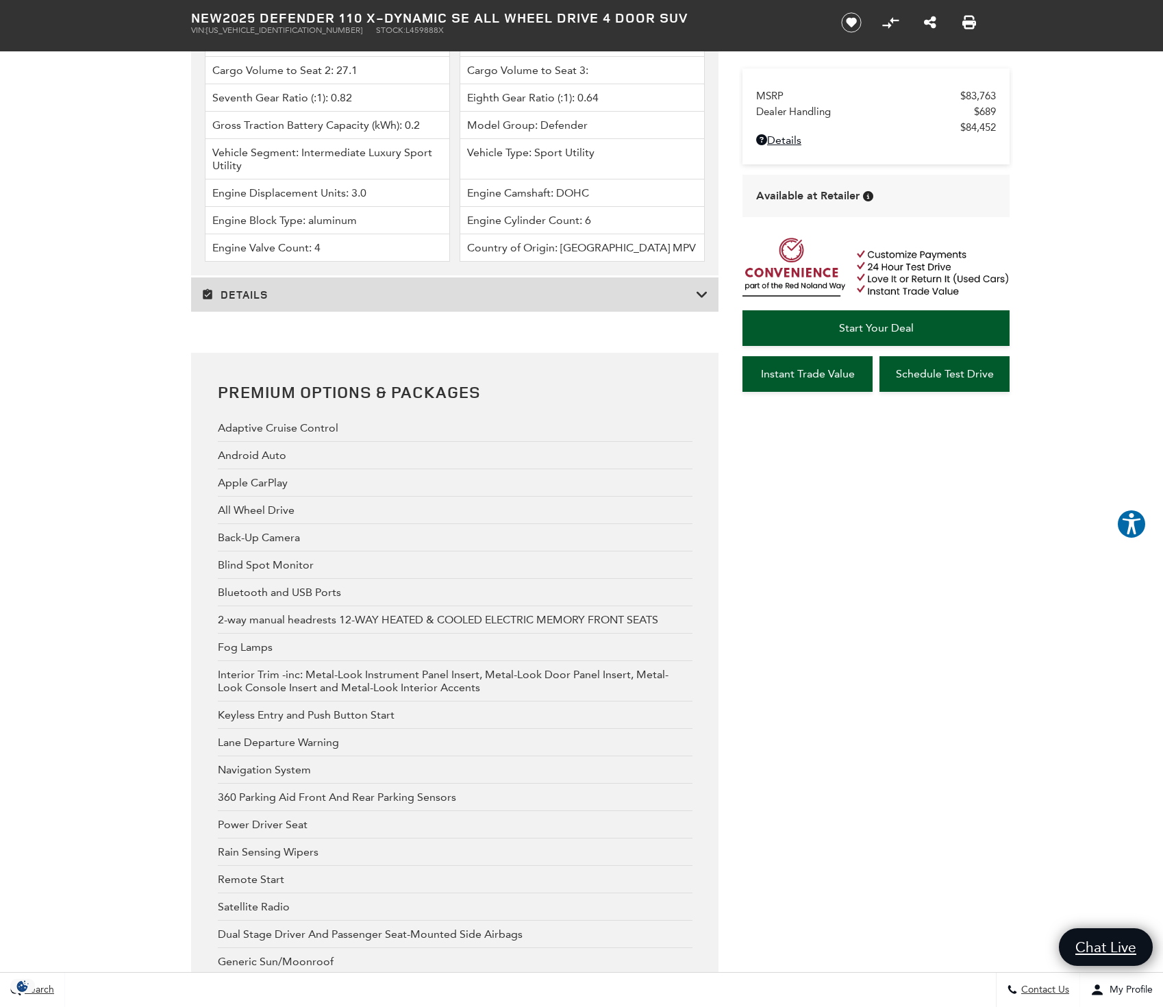
click at [349, 301] on h3 "Details" at bounding box center [448, 295] width 494 height 14
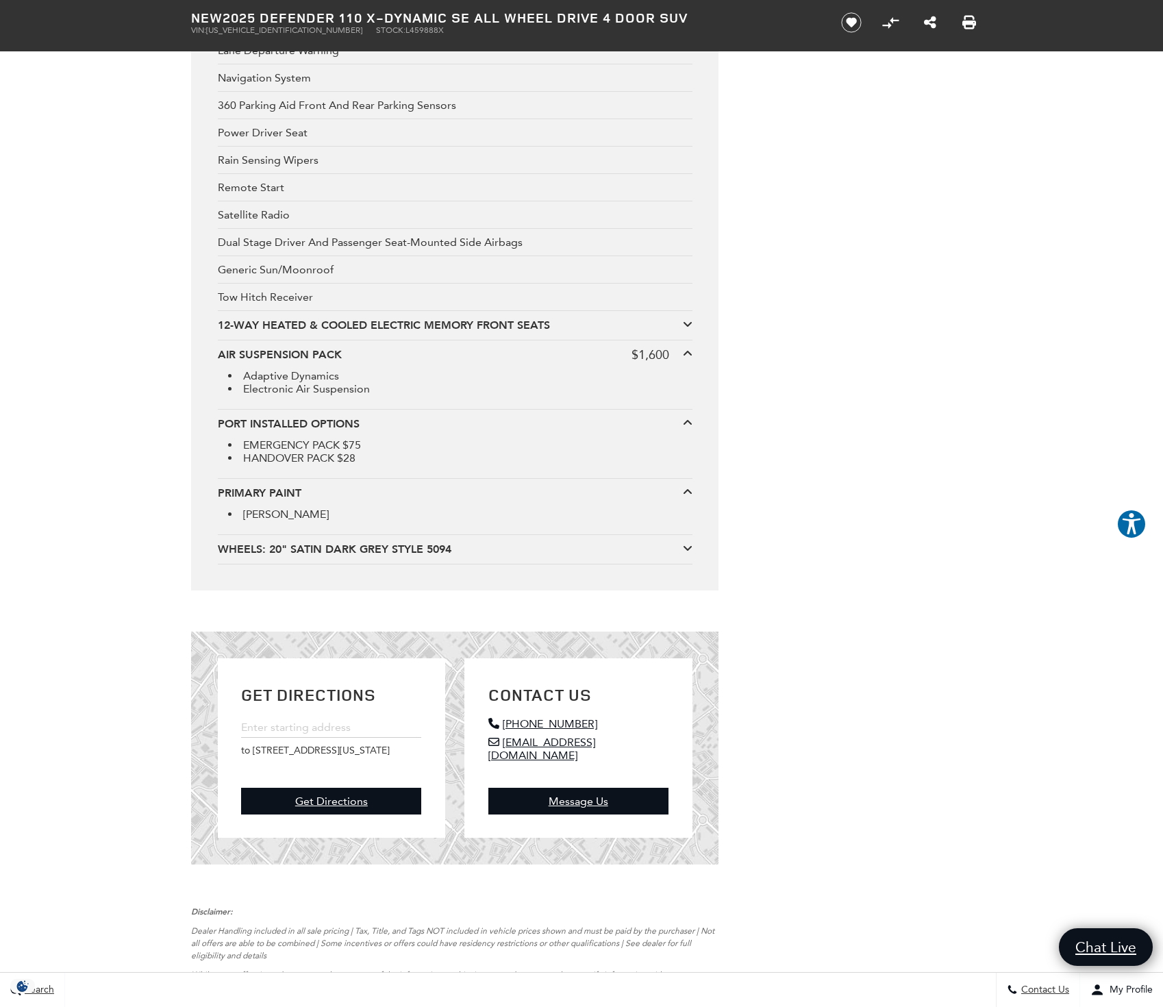
scroll to position [4162, 0]
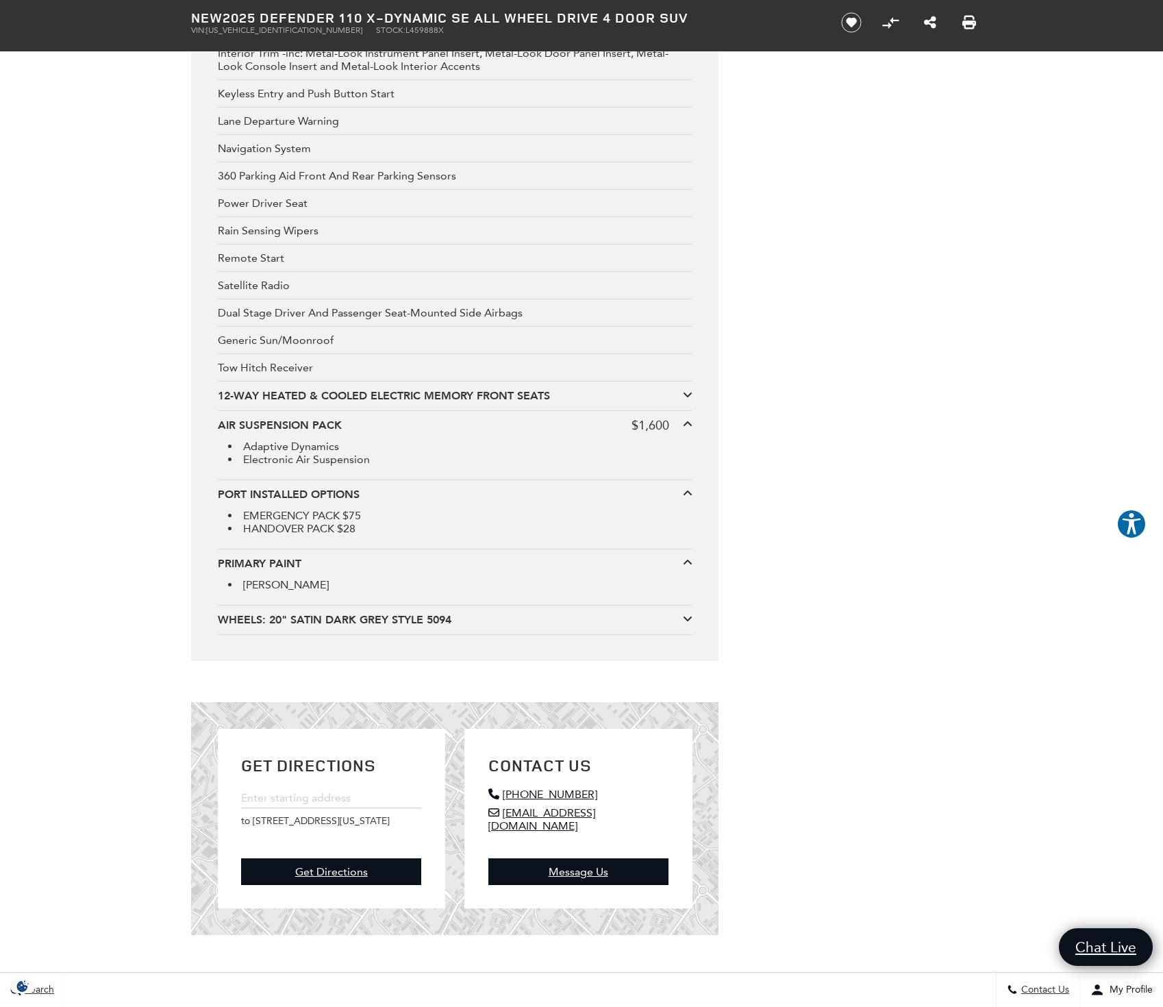
drag, startPoint x: 349, startPoint y: 670, endPoint x: 201, endPoint y: 628, distance: 154.4
click at [201, 628] on div "Premium Options & Packages Adaptive Cruise Control Android Auto Apple CarPlay A…" at bounding box center [454, 196] width 527 height 929
click at [270, 453] on li "Adaptive Dynamics" at bounding box center [460, 446] width 464 height 13
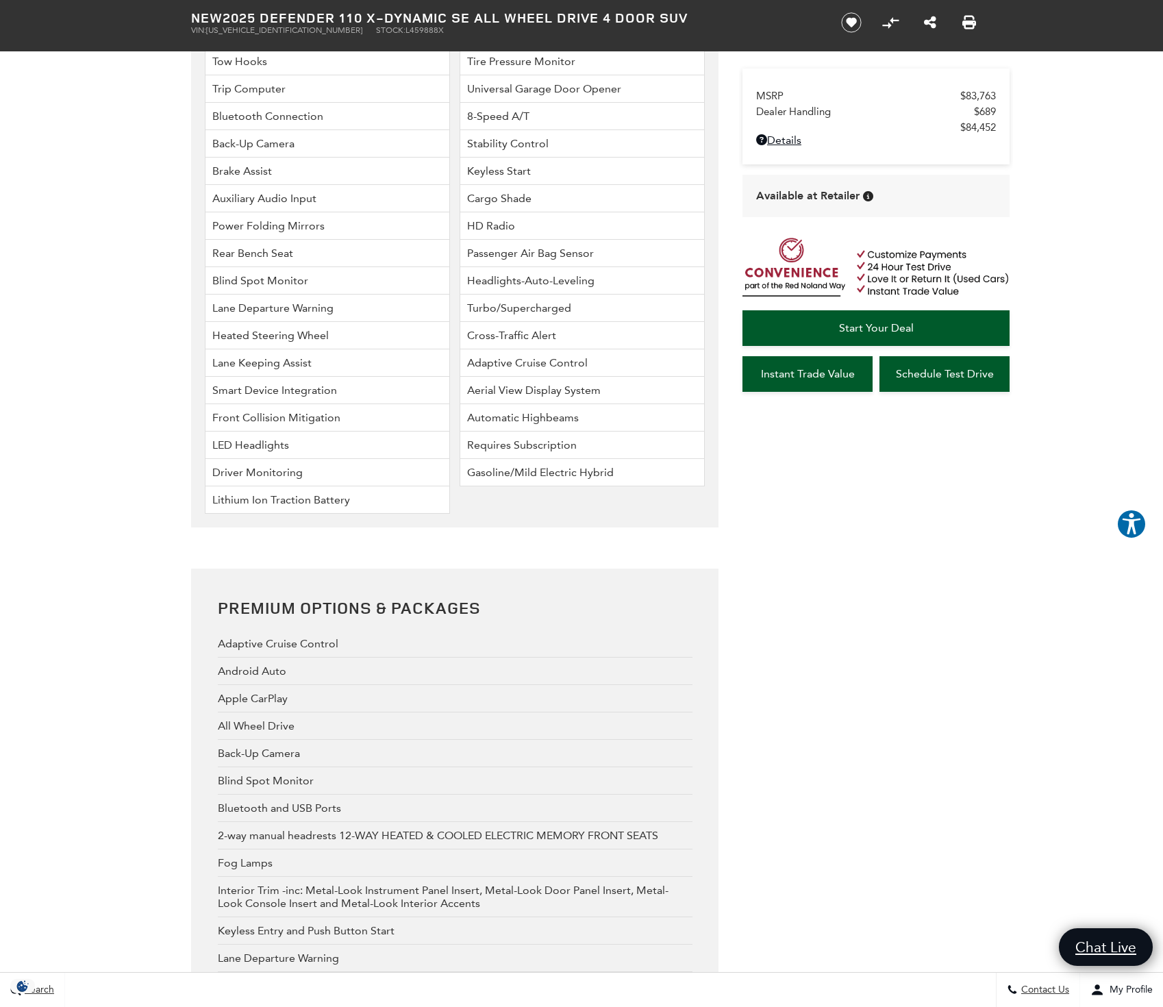
scroll to position [3334, 0]
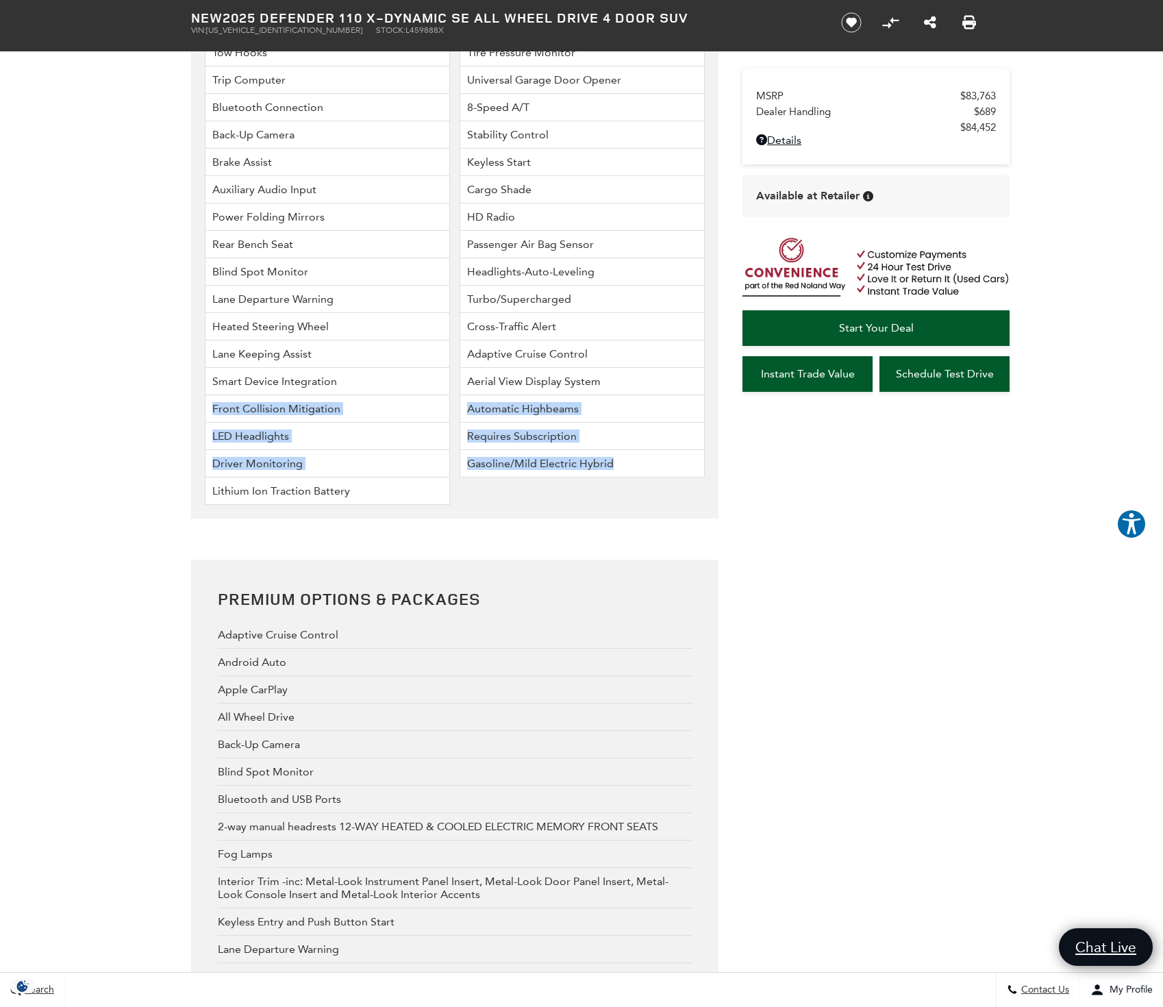
drag, startPoint x: 590, startPoint y: 648, endPoint x: 311, endPoint y: 544, distance: 298.1
click at [407, 450] on li "LED Headlights" at bounding box center [327, 435] width 245 height 27
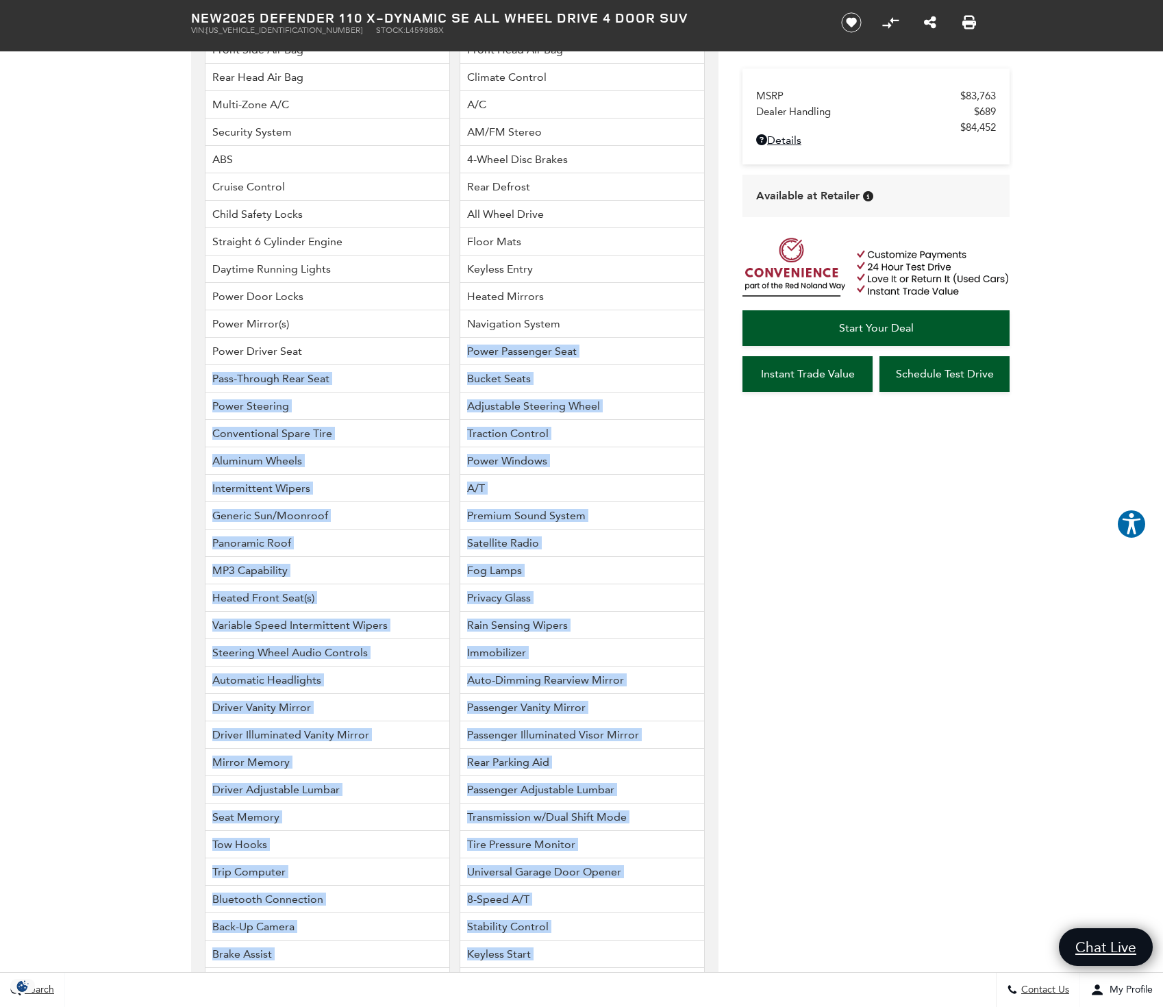
scroll to position [2473, 0]
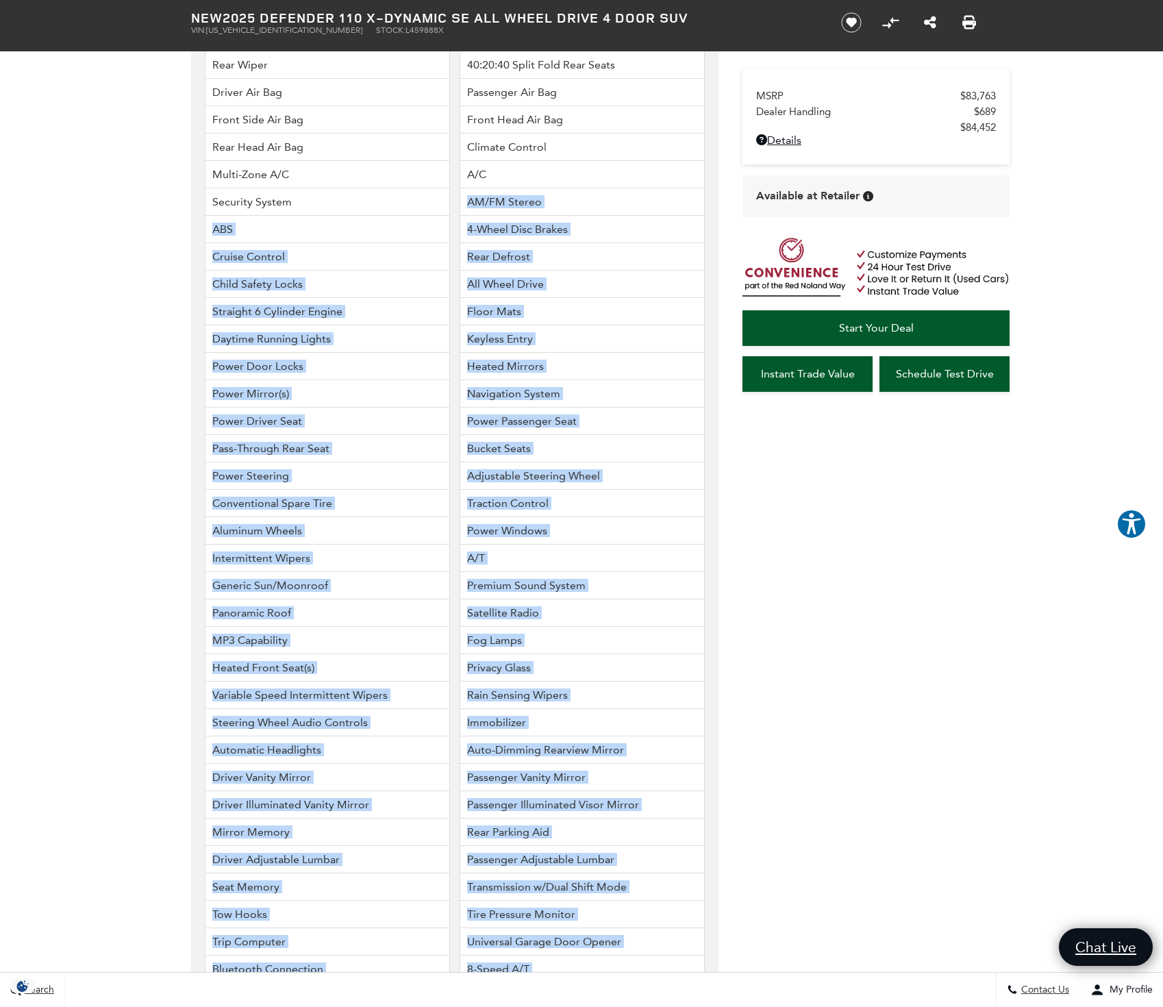
drag, startPoint x: 335, startPoint y: 608, endPoint x: 355, endPoint y: 272, distance: 336.8
click at [355, 272] on ul "Durable Rubber Cabin and Loadspace Flooring and Carpet Mats 395 Horsepower 406 …" at bounding box center [454, 517] width 527 height 1725
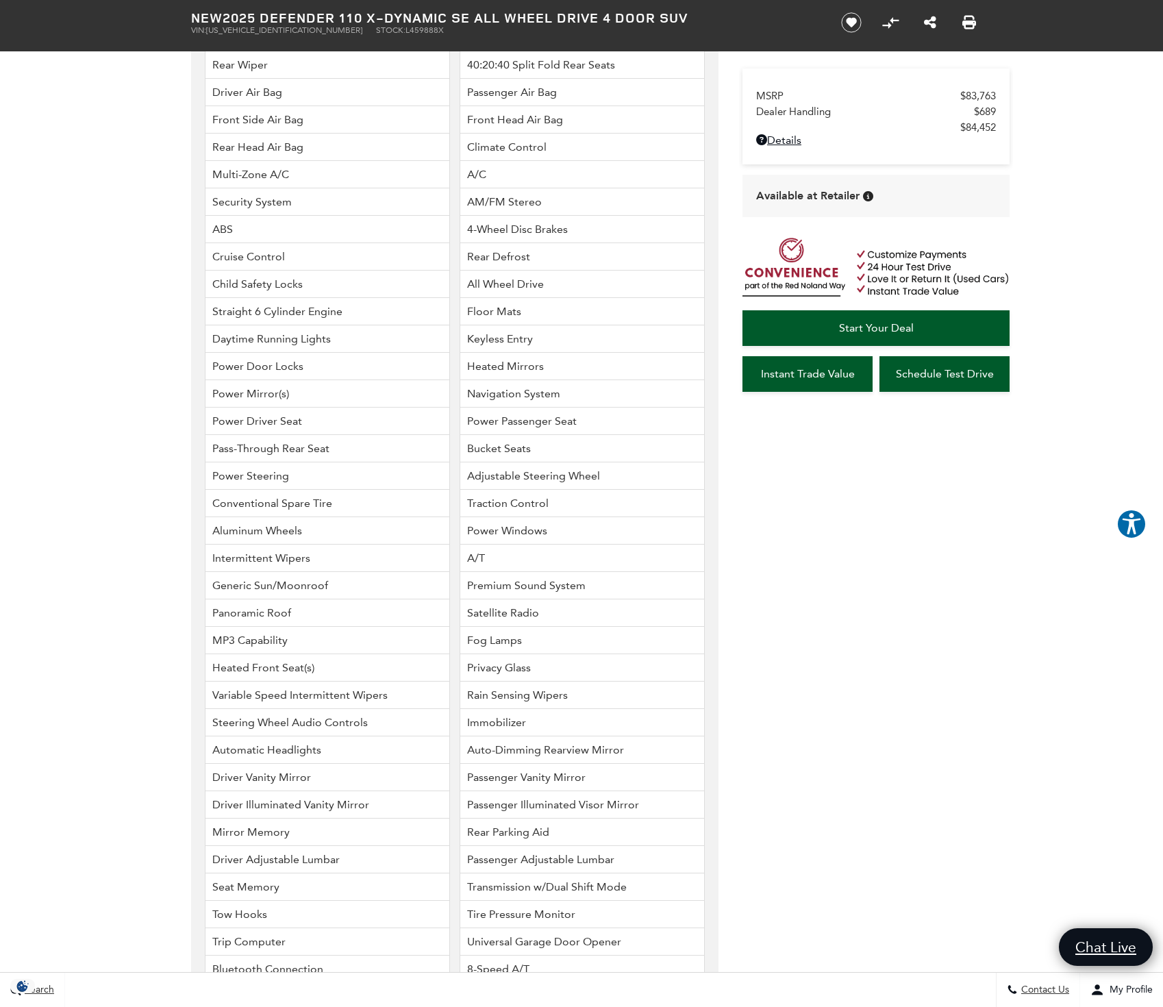
click at [356, 216] on li "Security System" at bounding box center [327, 201] width 245 height 27
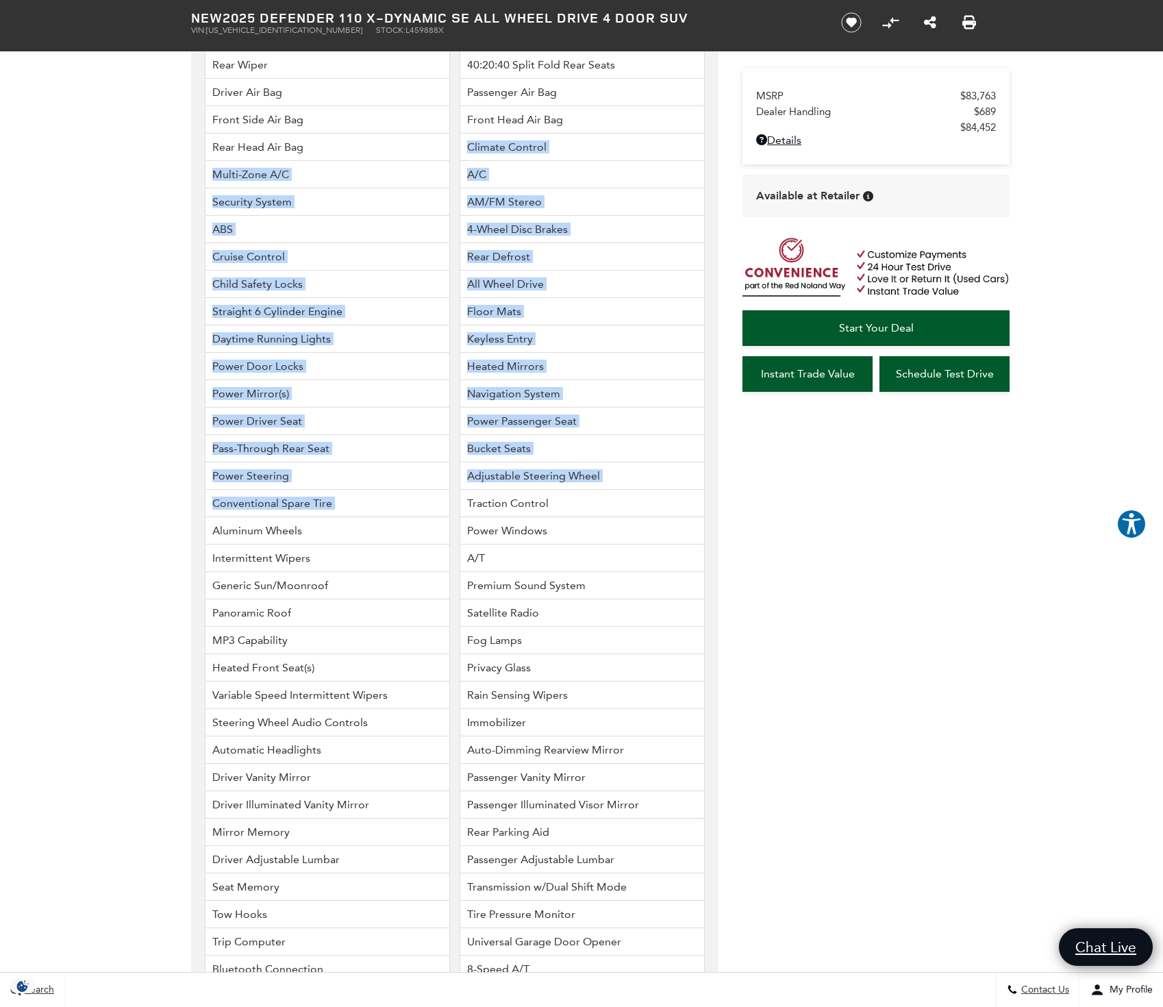
drag, startPoint x: 468, startPoint y: 213, endPoint x: 605, endPoint y: 583, distance: 394.3
click at [605, 583] on ul "Durable Rubber Cabin and Loadspace Flooring and Carpet Mats 395 Horsepower 406 …" at bounding box center [454, 517] width 527 height 1725
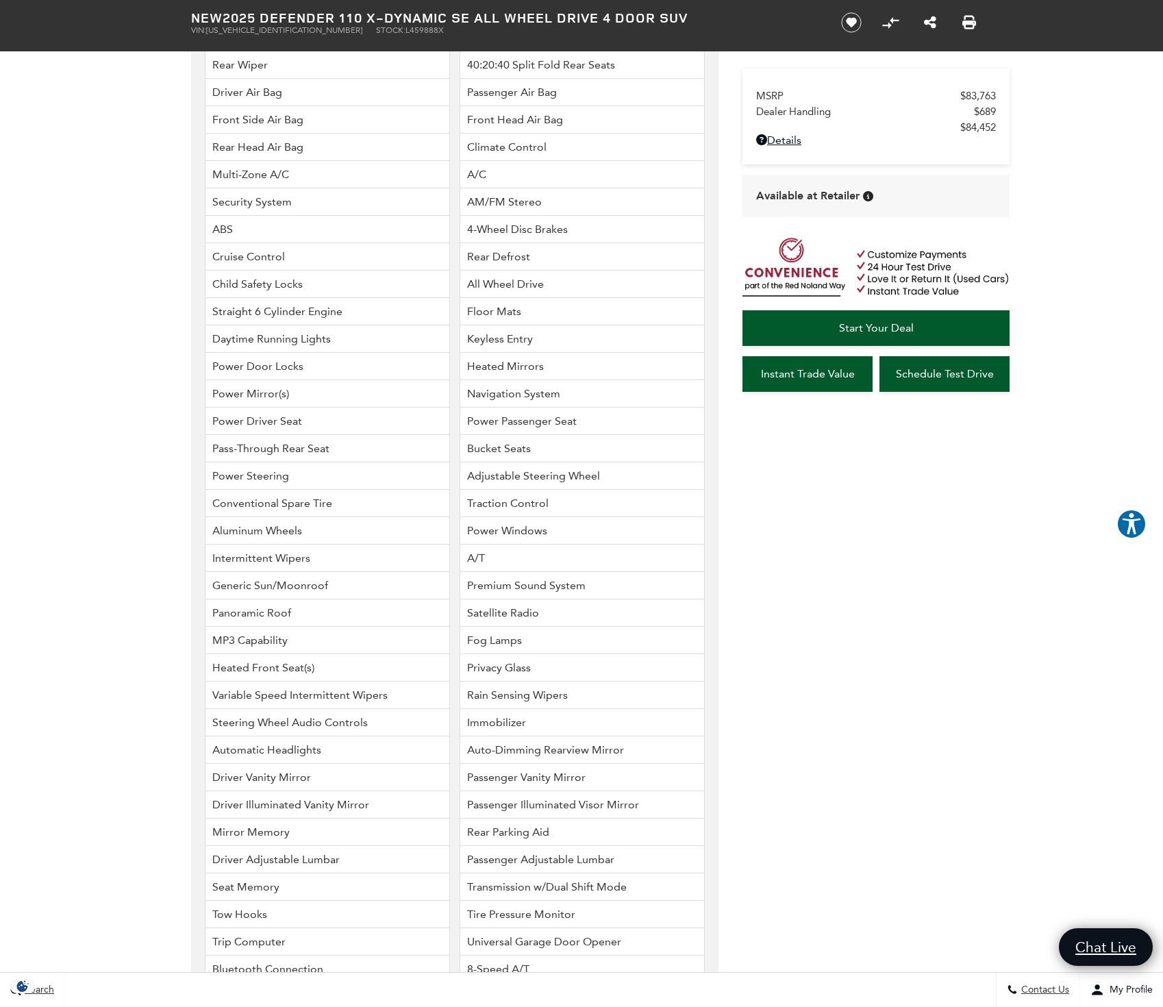
click at [605, 517] on li "Traction Control" at bounding box center [581, 503] width 245 height 27
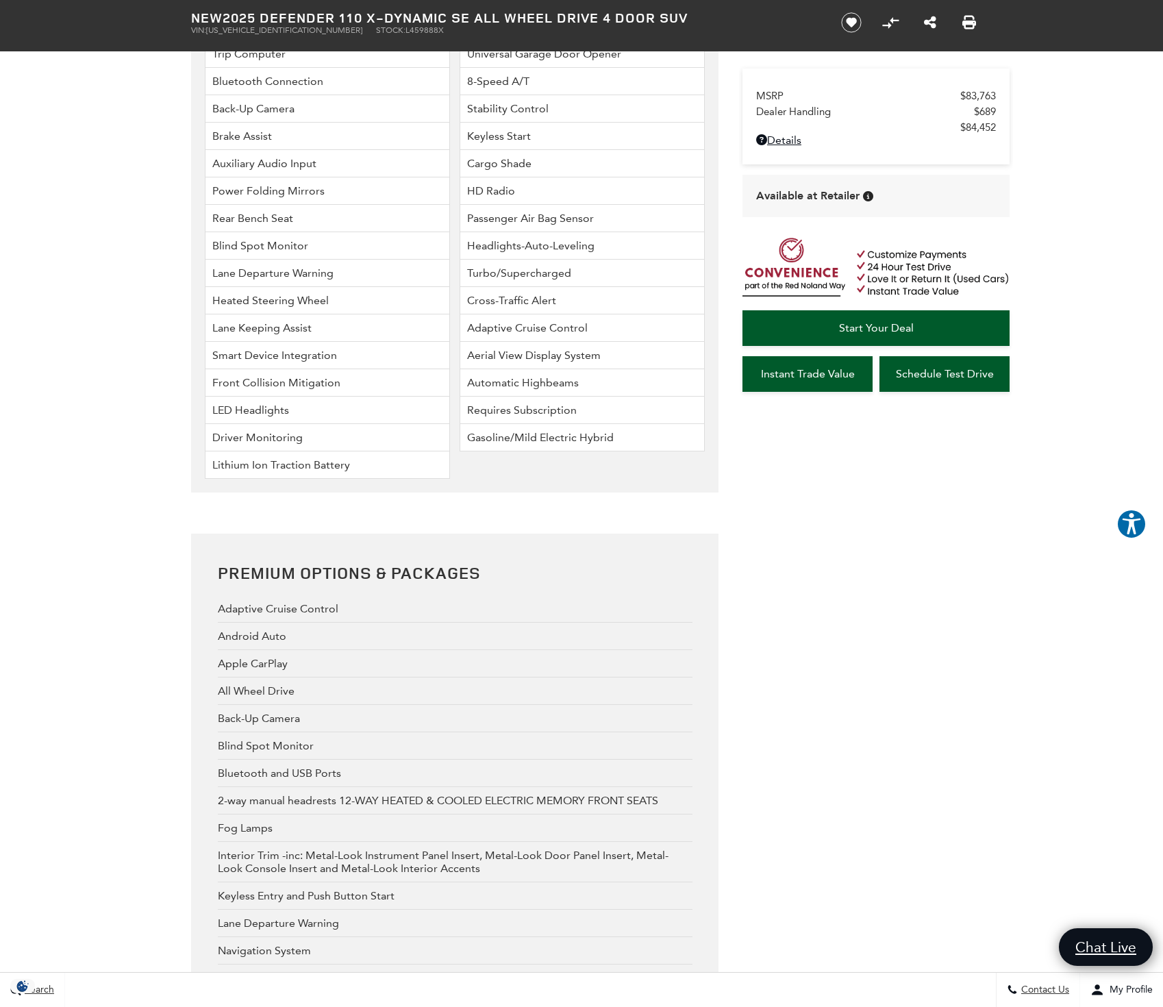
scroll to position [3369, 0]
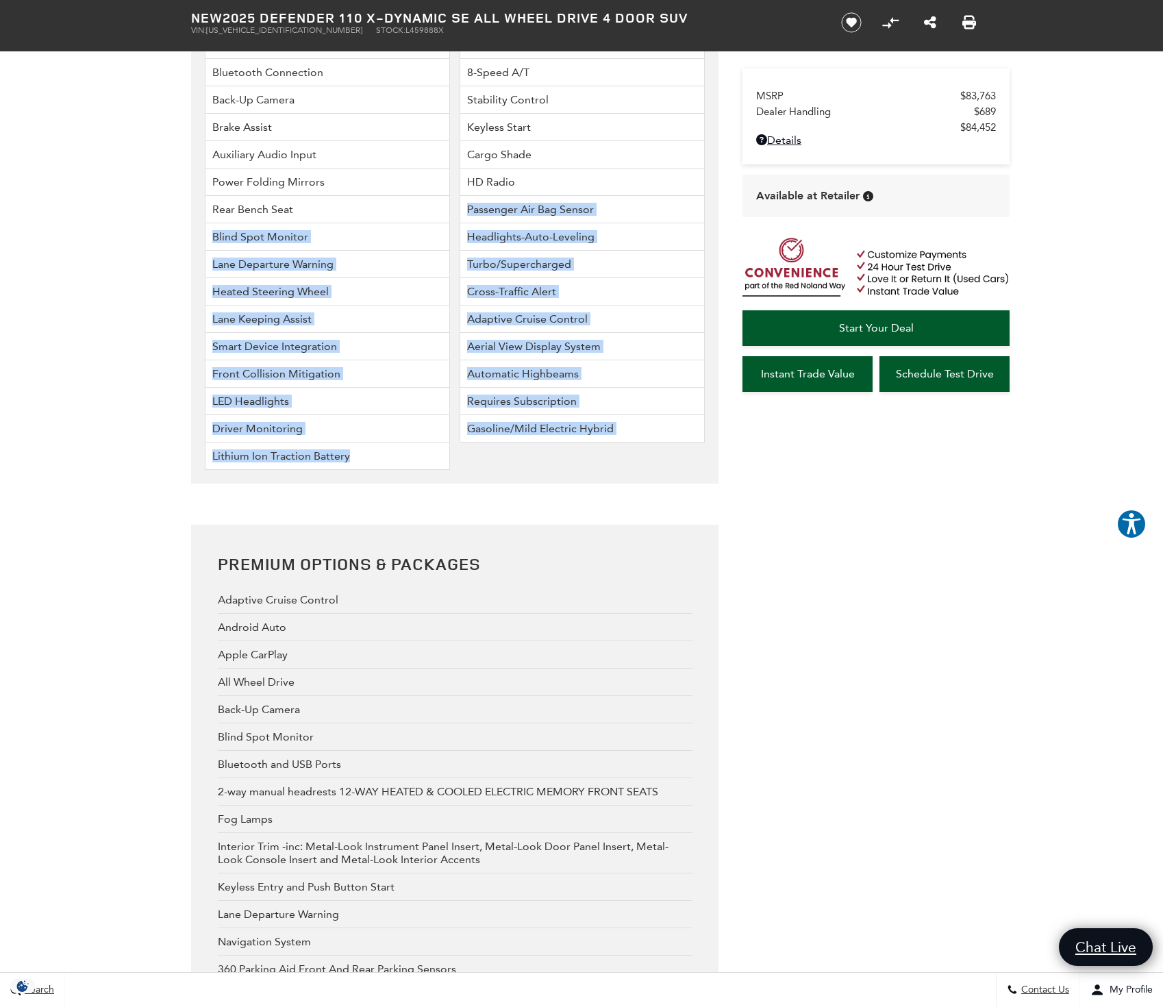
drag, startPoint x: 403, startPoint y: 614, endPoint x: 266, endPoint y: 357, distance: 291.0
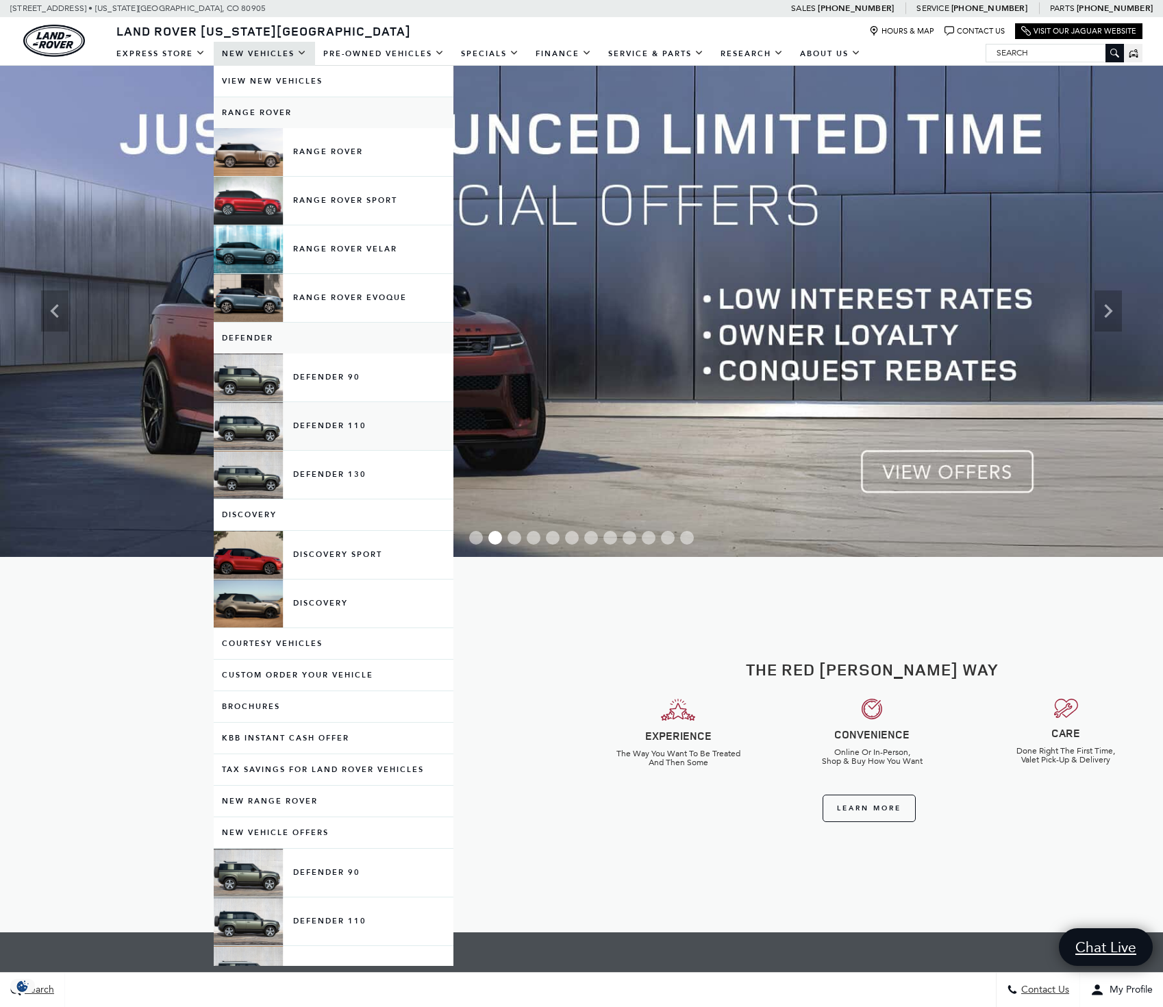
click at [348, 420] on link "Defender 110" at bounding box center [334, 426] width 240 height 48
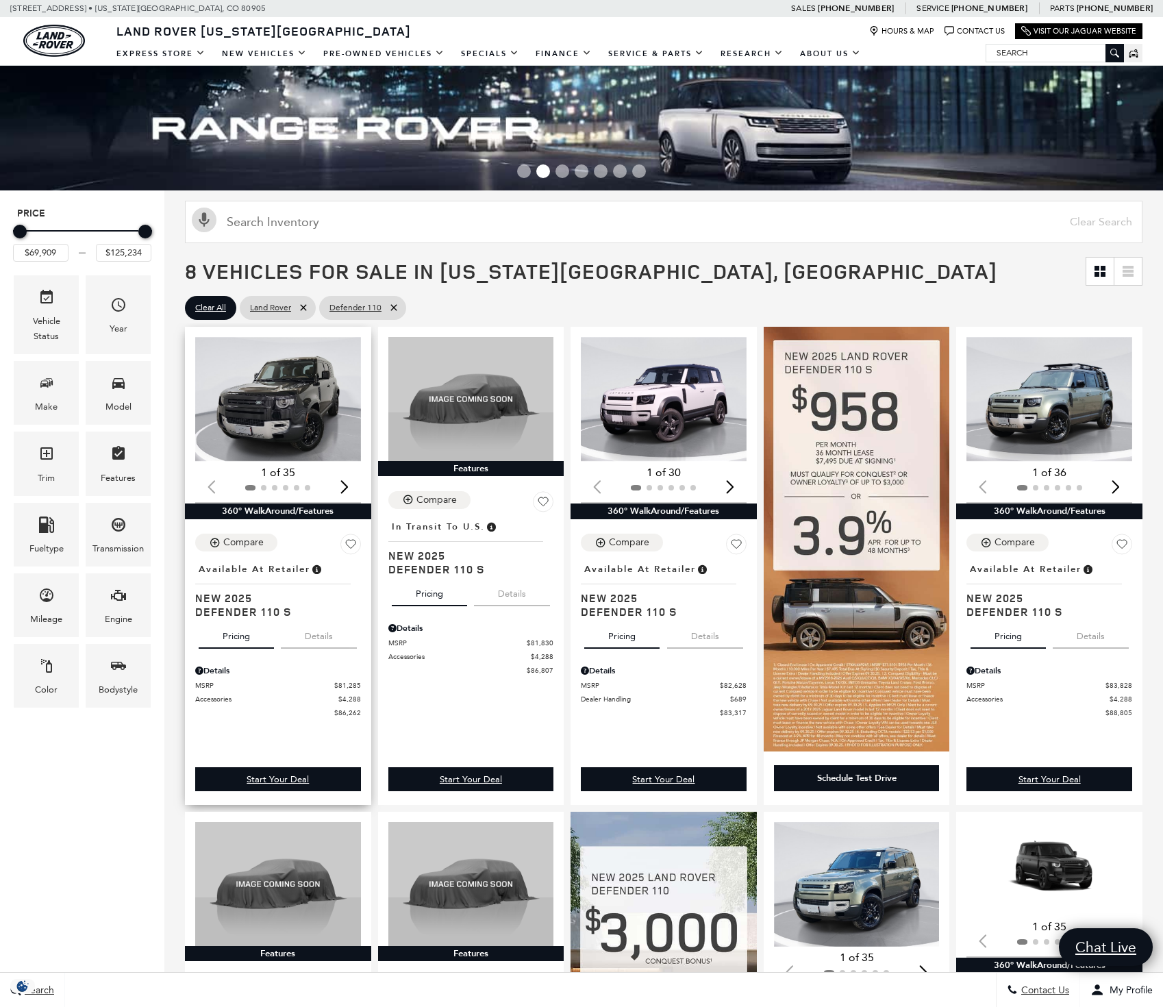
click at [344, 487] on div "Next slide" at bounding box center [345, 486] width 18 height 30
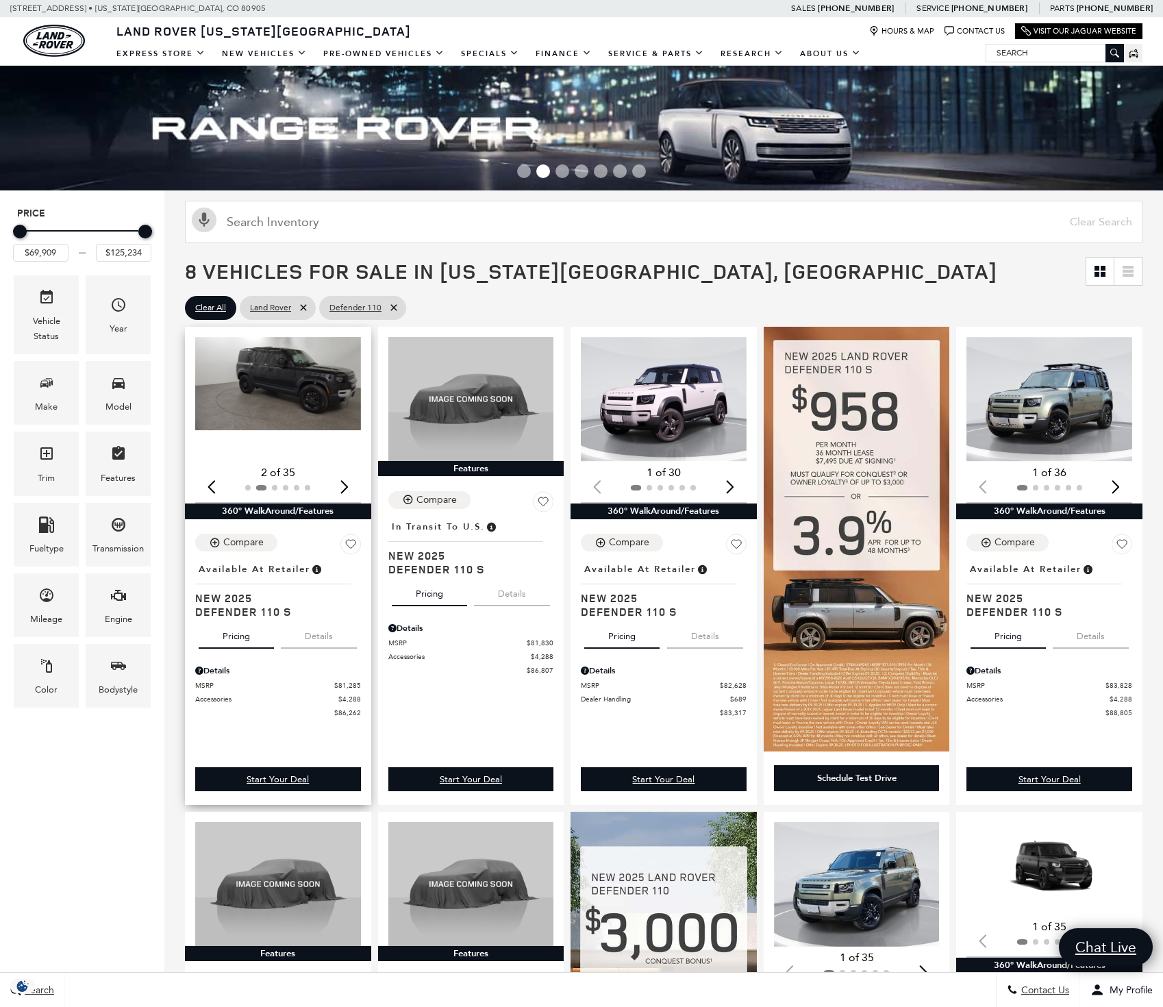
click at [344, 485] on div "Next slide" at bounding box center [345, 486] width 18 height 30
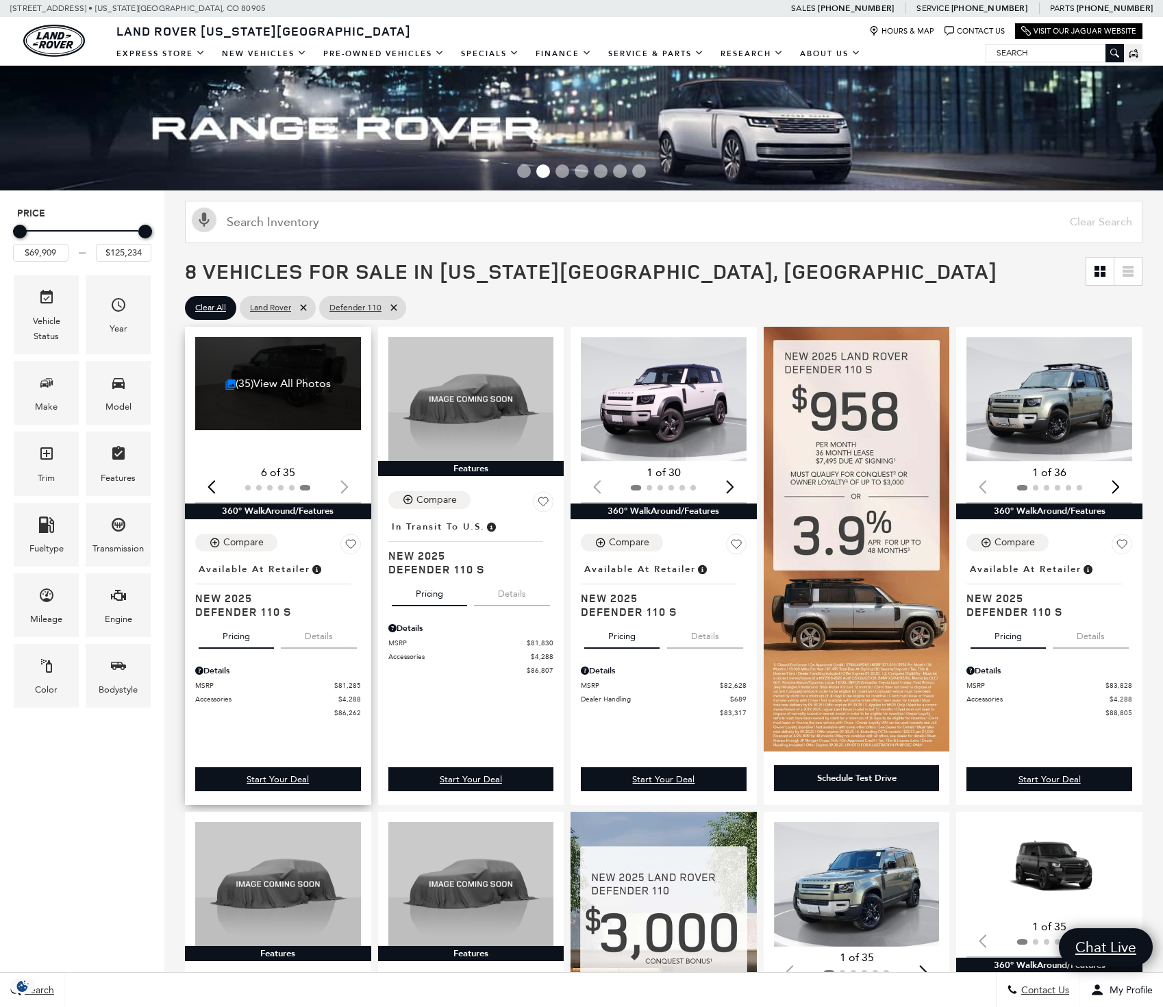
click at [344, 485] on div at bounding box center [278, 487] width 166 height 15
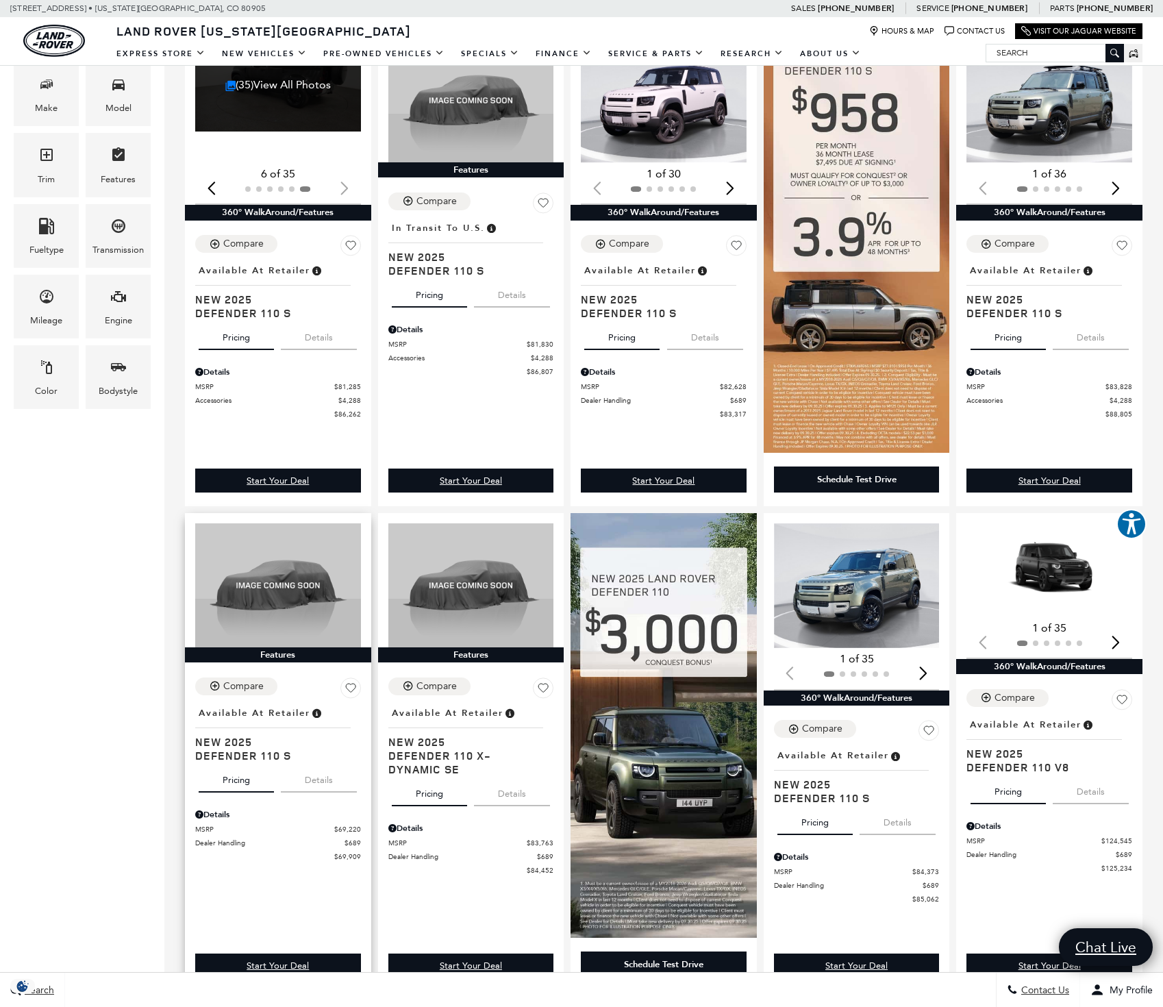
scroll to position [369, 0]
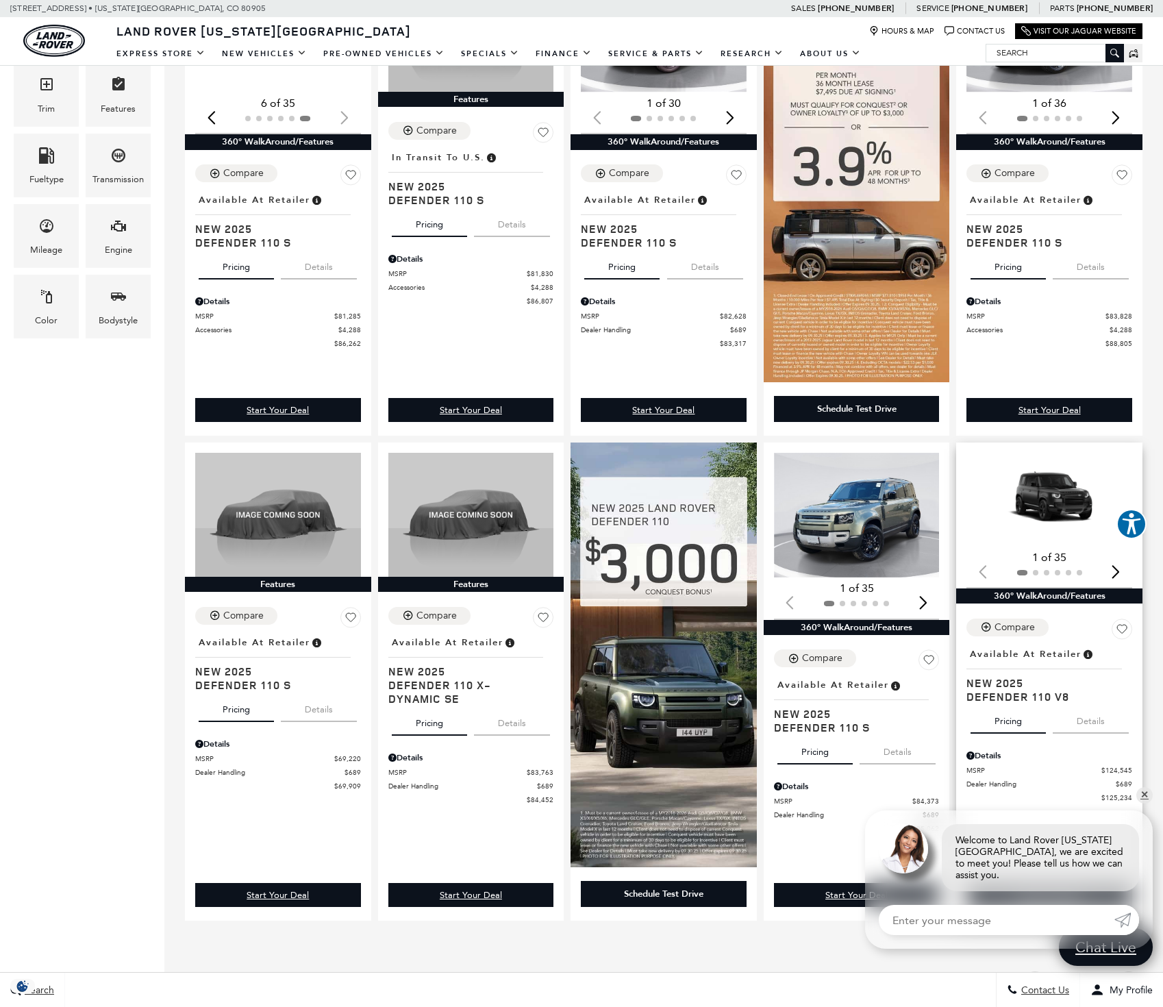
click at [1117, 573] on div "Next slide" at bounding box center [1116, 571] width 18 height 30
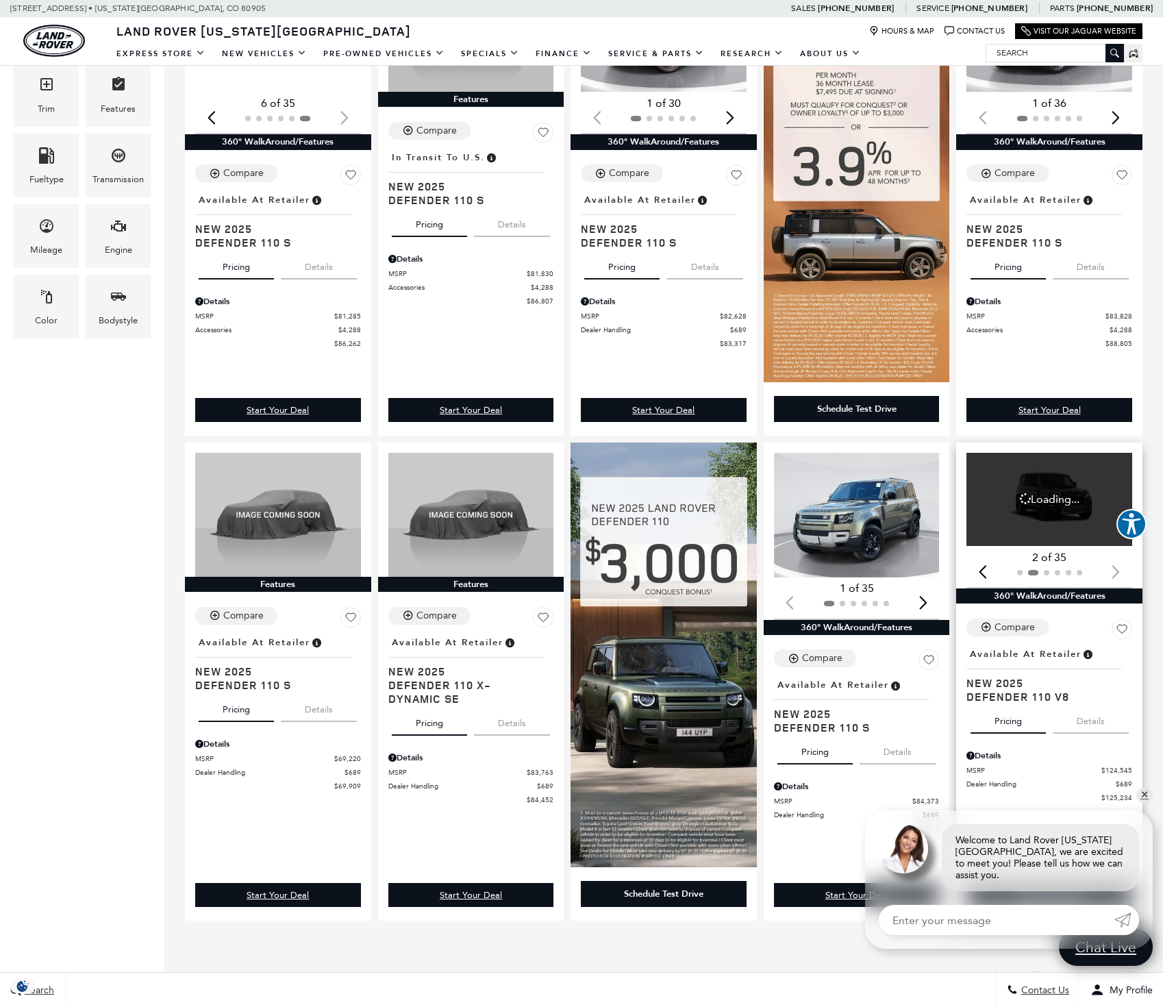
click at [1115, 572] on div at bounding box center [1049, 572] width 166 height 15
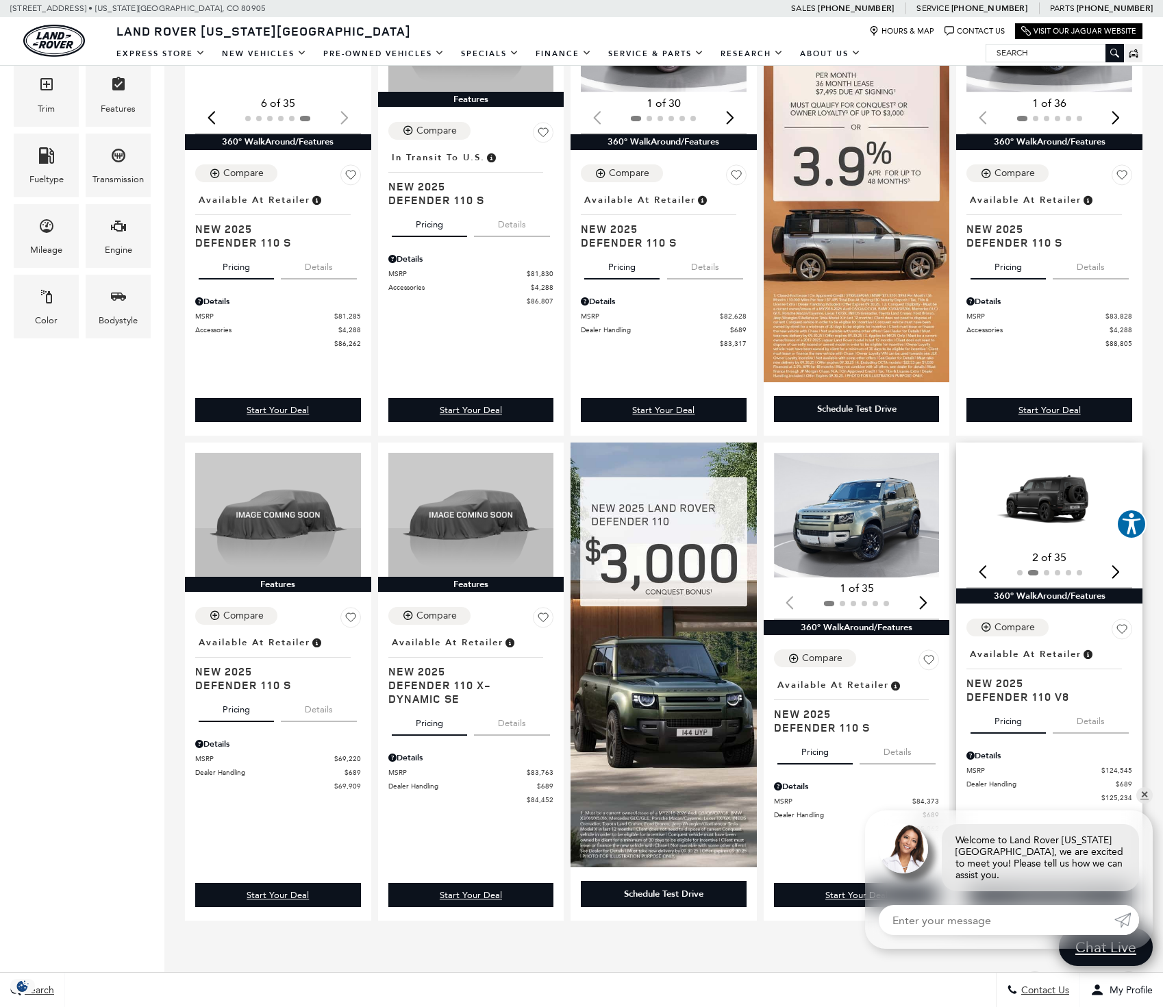
click at [1008, 687] on span "New 2025" at bounding box center [1043, 683] width 155 height 14
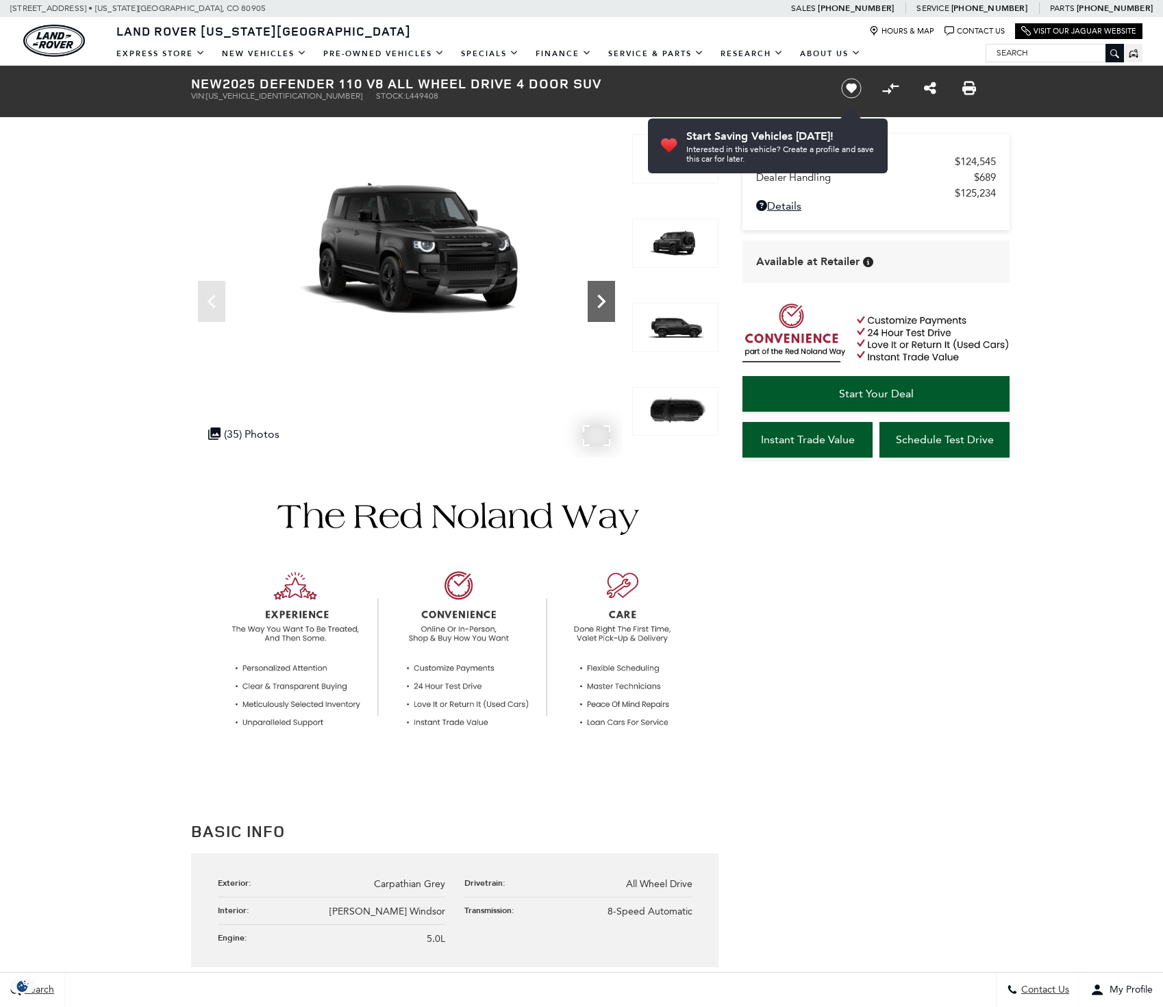
click at [590, 306] on icon "Next" at bounding box center [601, 301] width 27 height 27
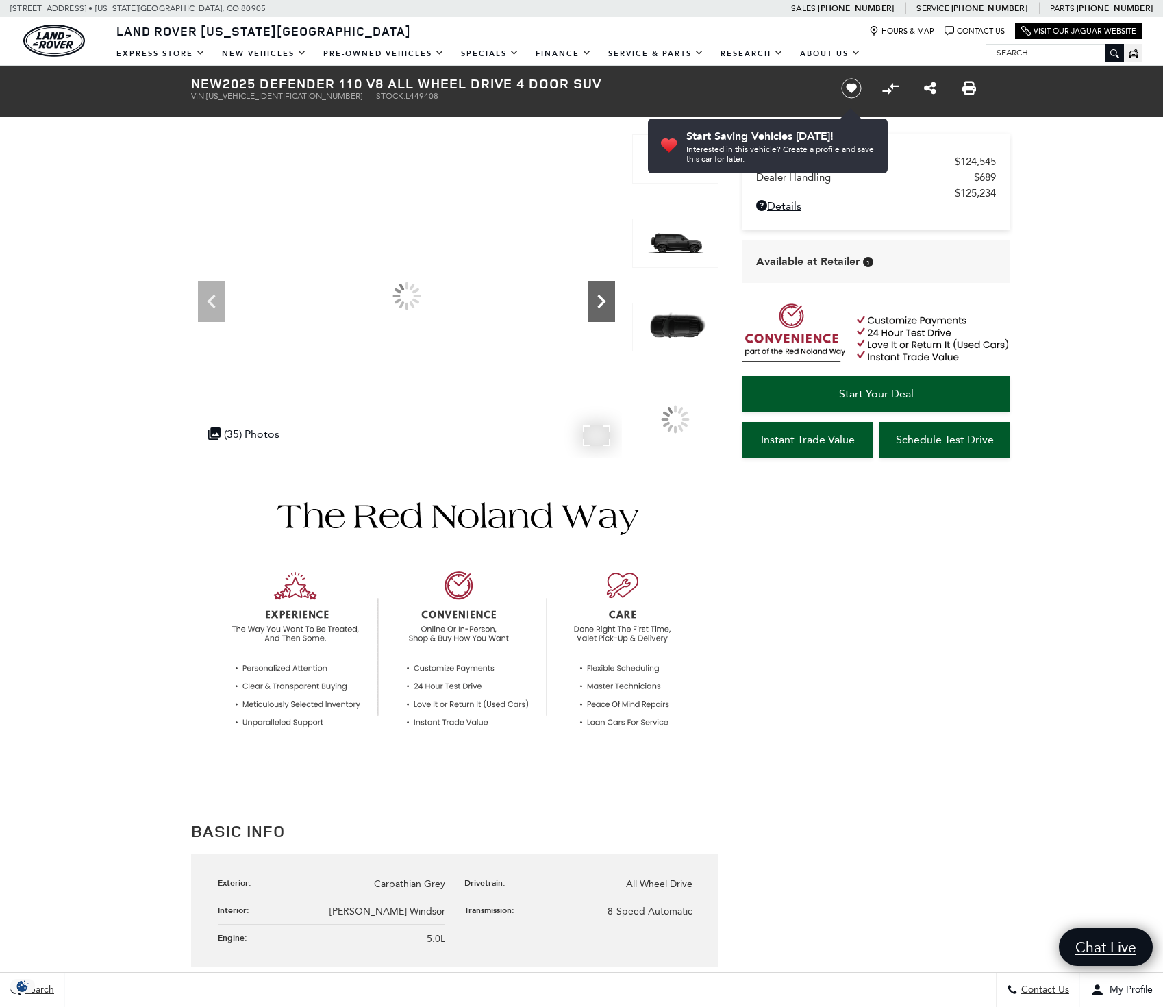
click at [595, 302] on icon "Next" at bounding box center [601, 301] width 27 height 27
click at [596, 302] on icon "Next" at bounding box center [601, 301] width 27 height 27
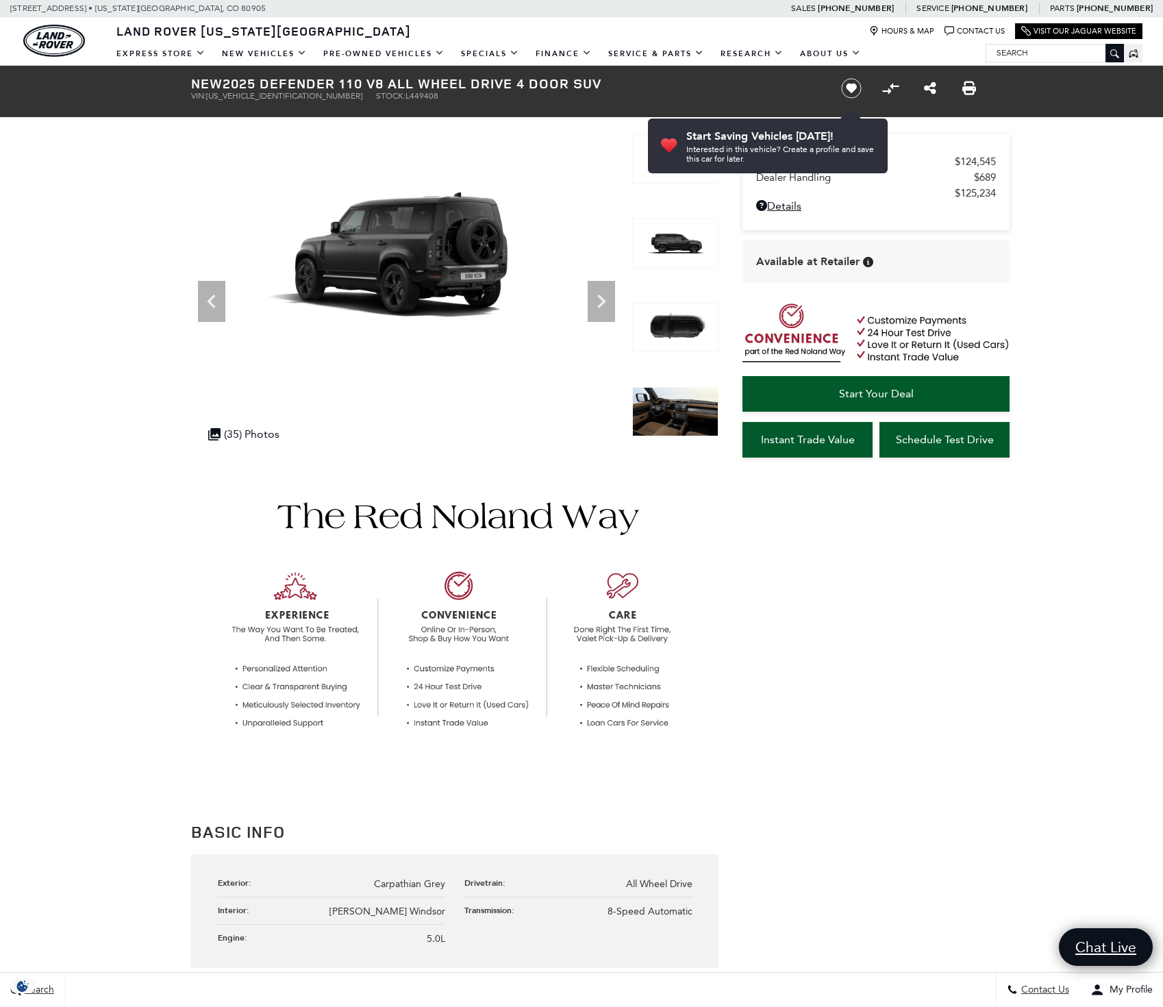
click at [653, 385] on div at bounding box center [675, 345] width 86 height 84
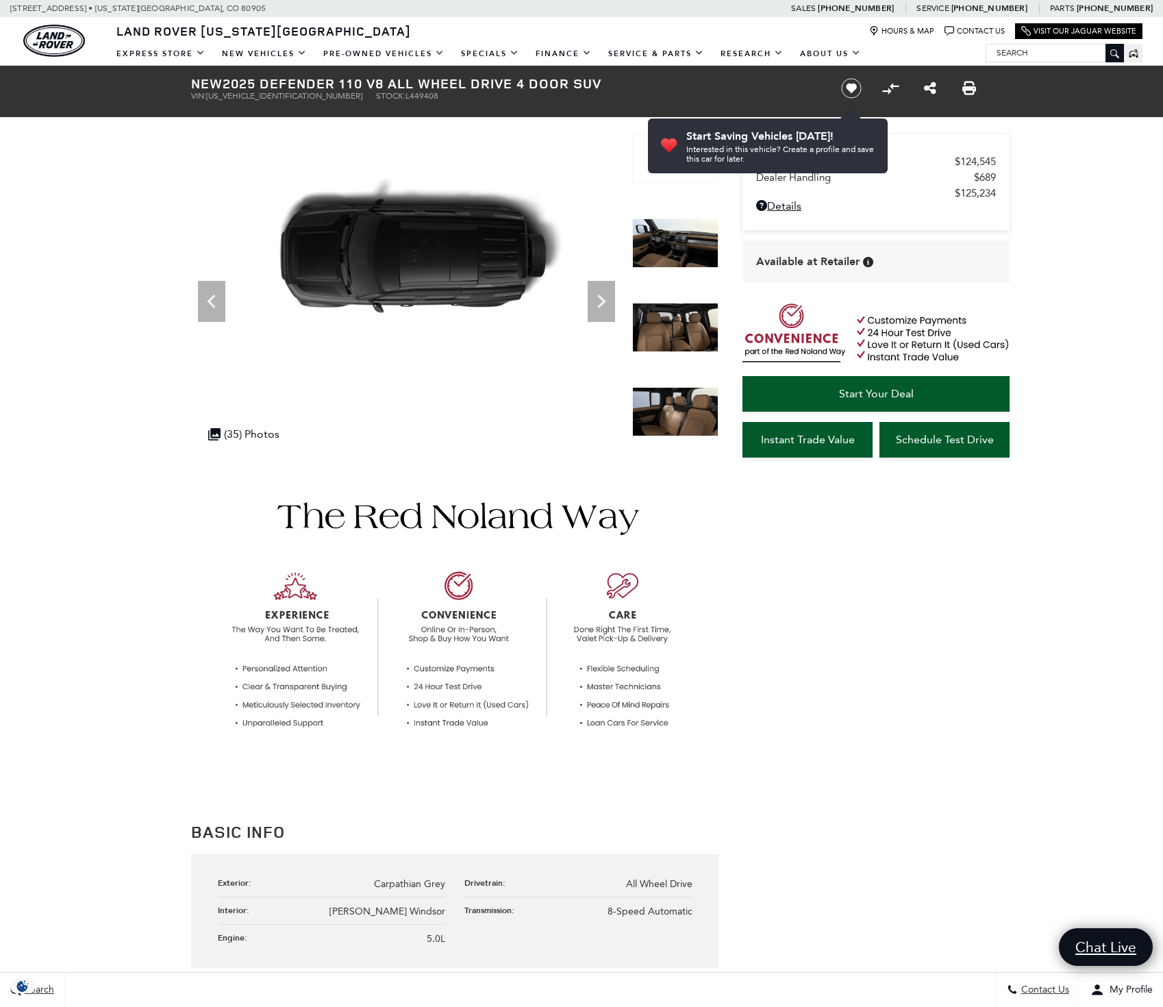
click at [658, 307] on img at bounding box center [675, 327] width 86 height 49
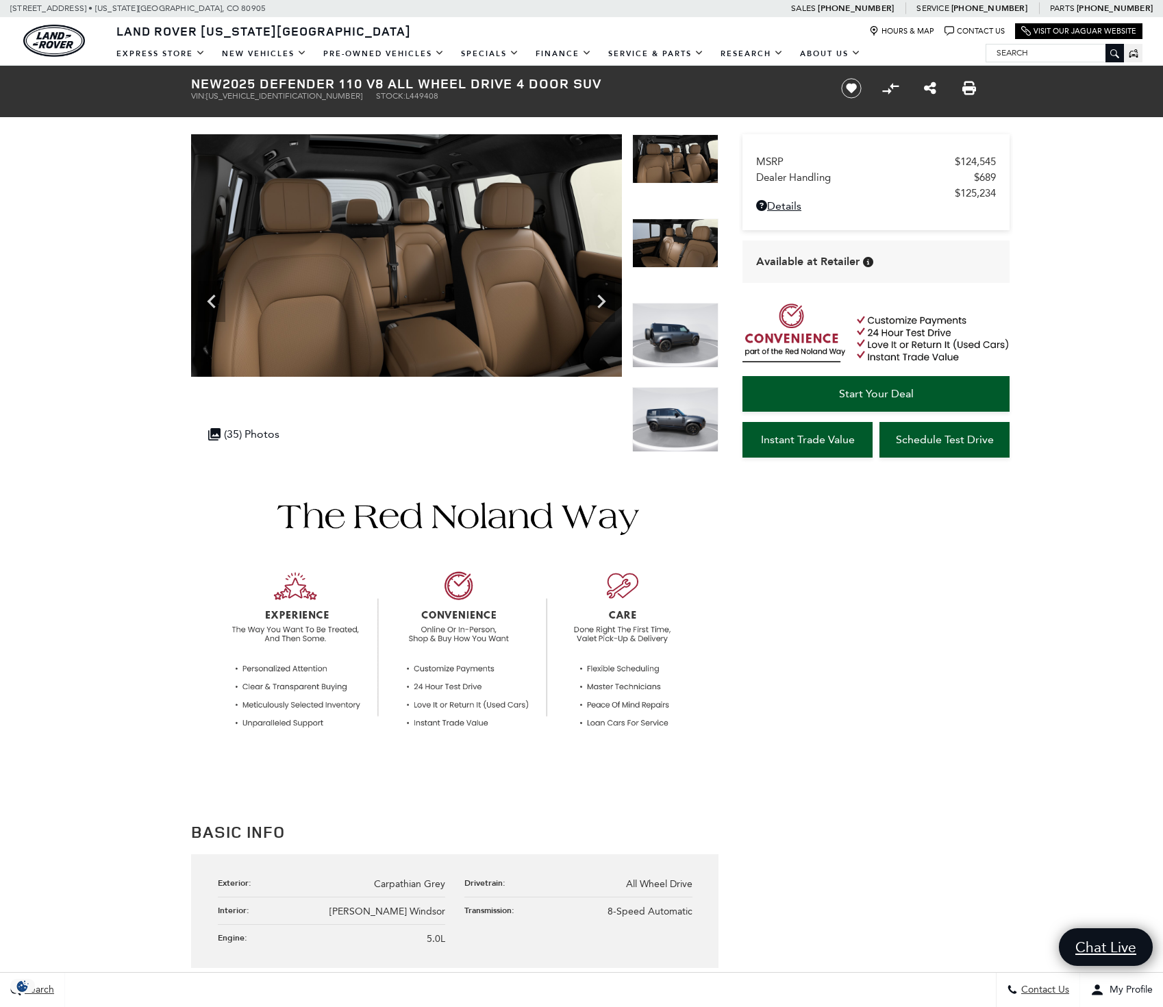
click at [674, 338] on img at bounding box center [675, 335] width 86 height 65
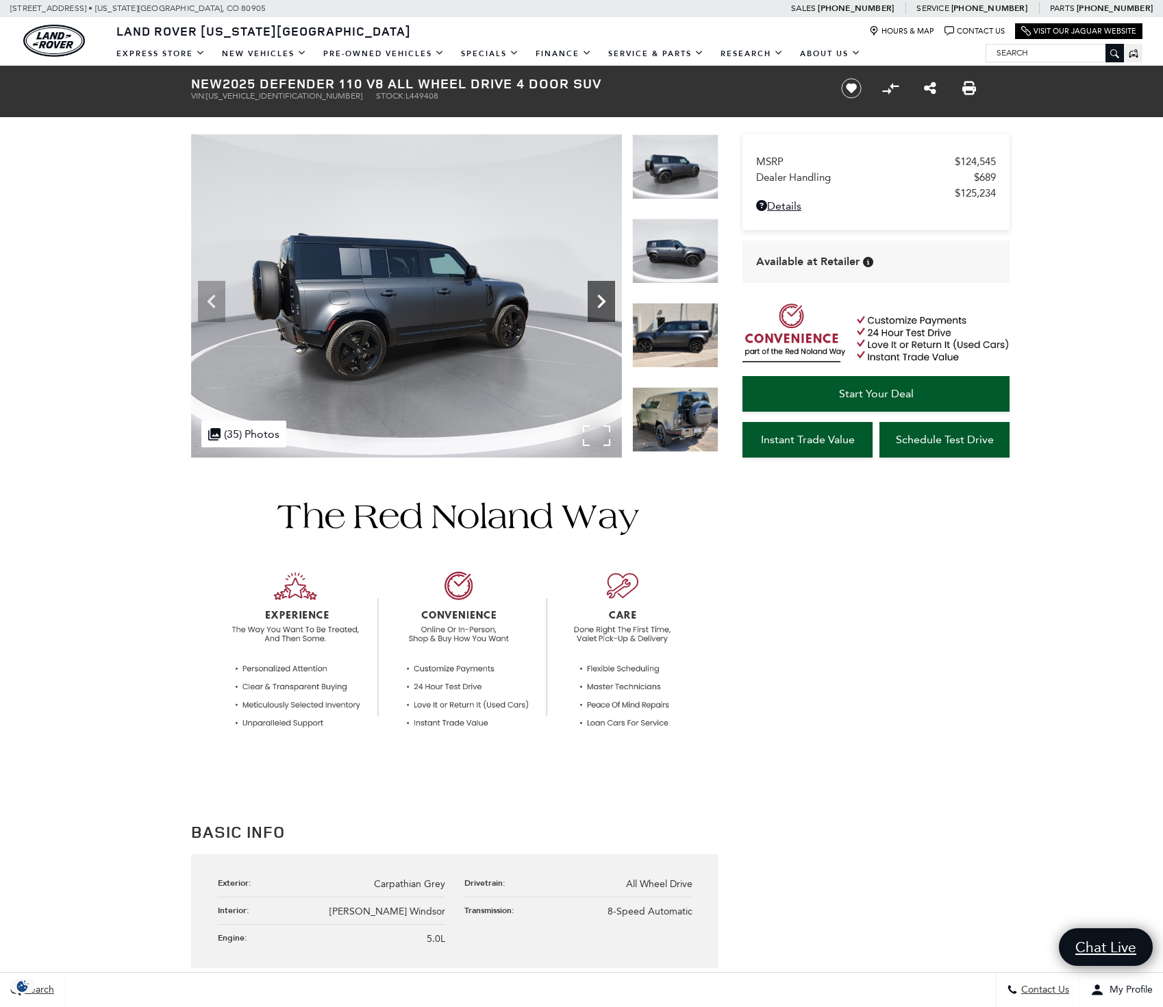
click at [608, 304] on icon "Next" at bounding box center [601, 301] width 27 height 27
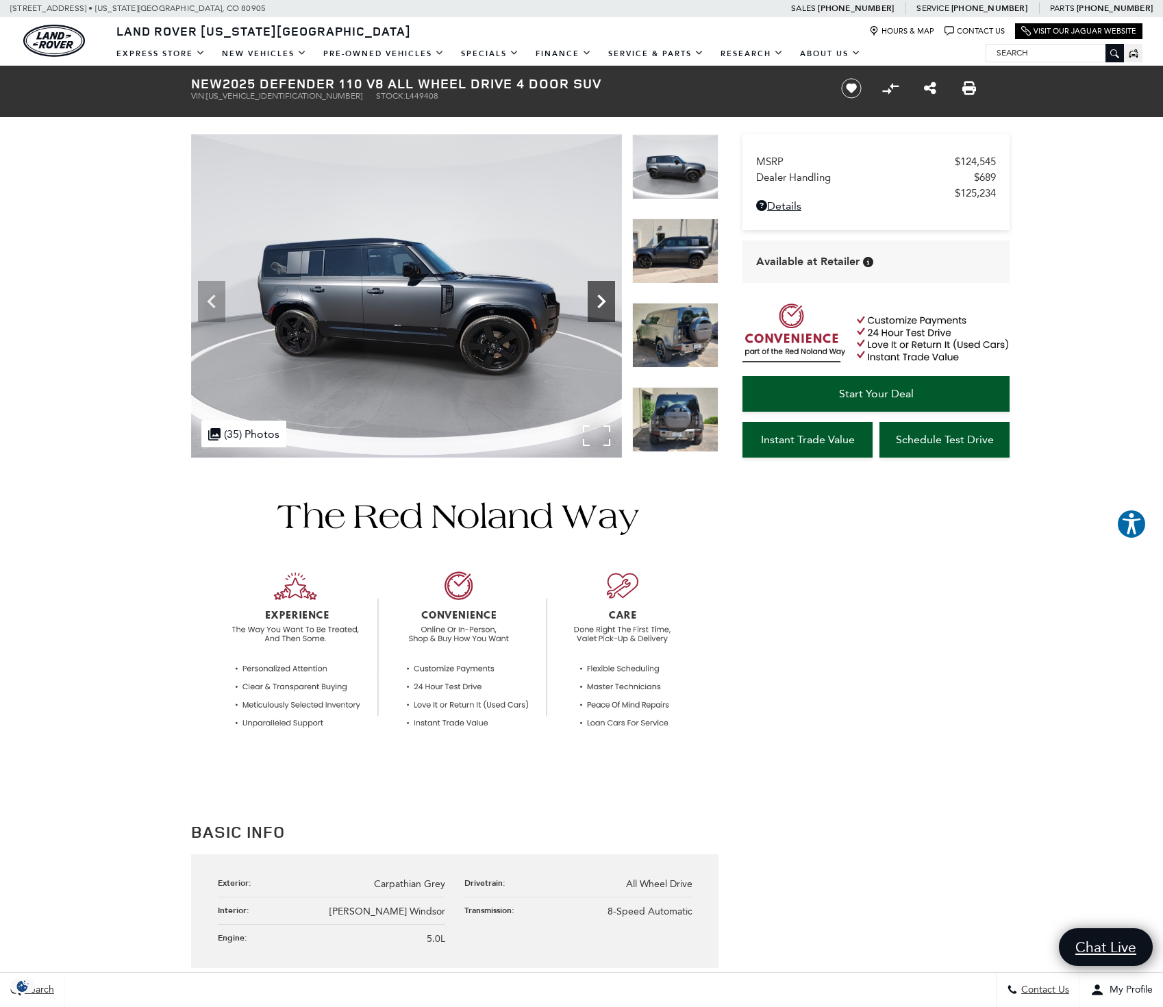
click at [598, 309] on icon "Next" at bounding box center [601, 301] width 27 height 27
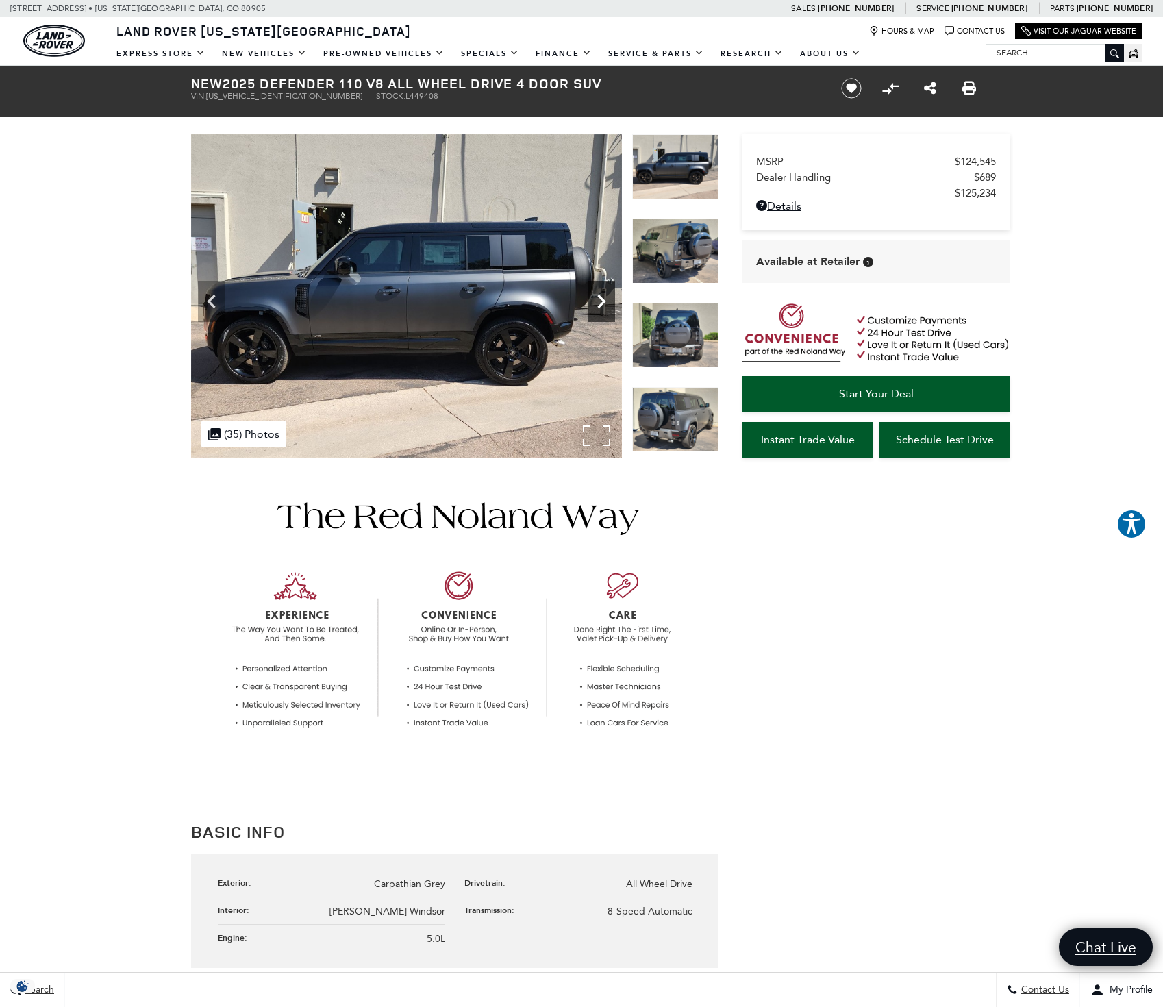
click at [601, 297] on icon "Next" at bounding box center [601, 301] width 27 height 27
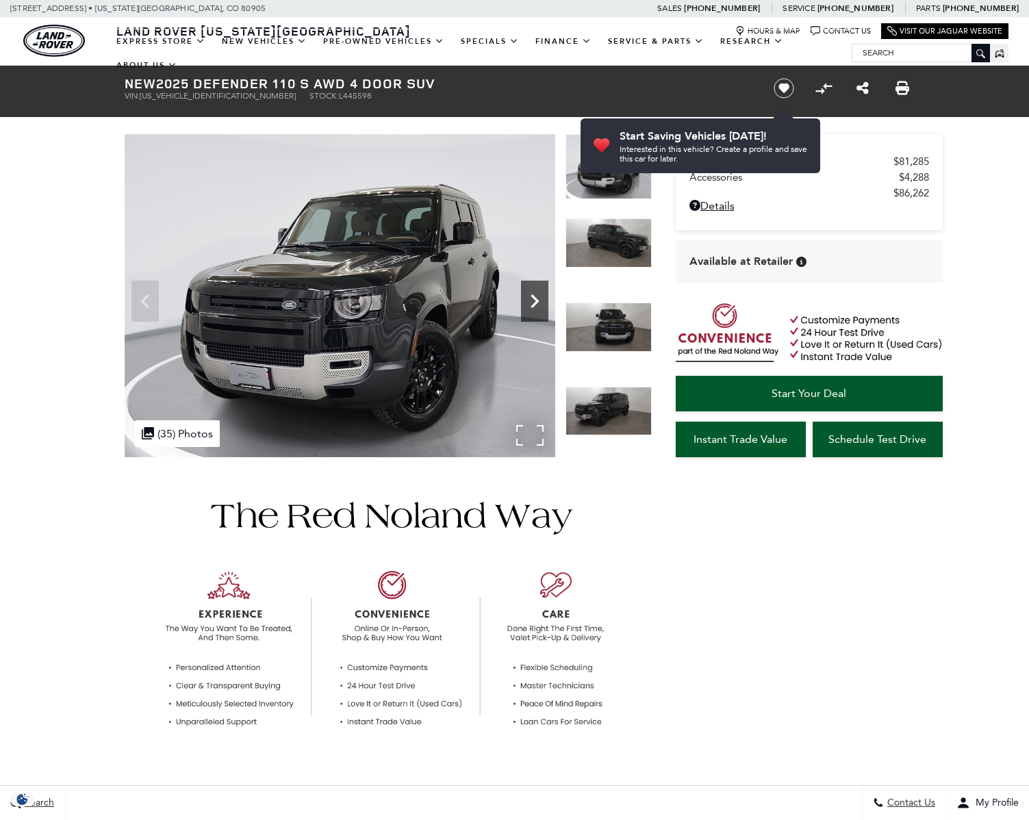
click at [528, 300] on icon "Next" at bounding box center [534, 301] width 27 height 27
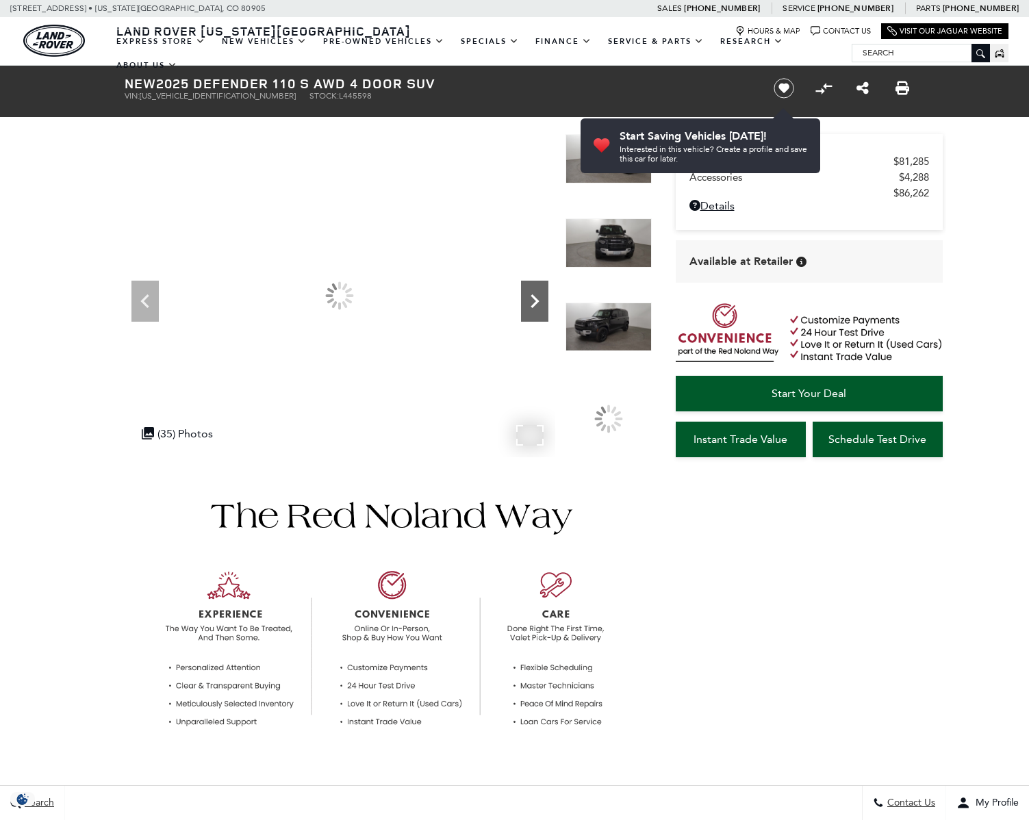
click at [534, 301] on icon "Next" at bounding box center [534, 301] width 27 height 27
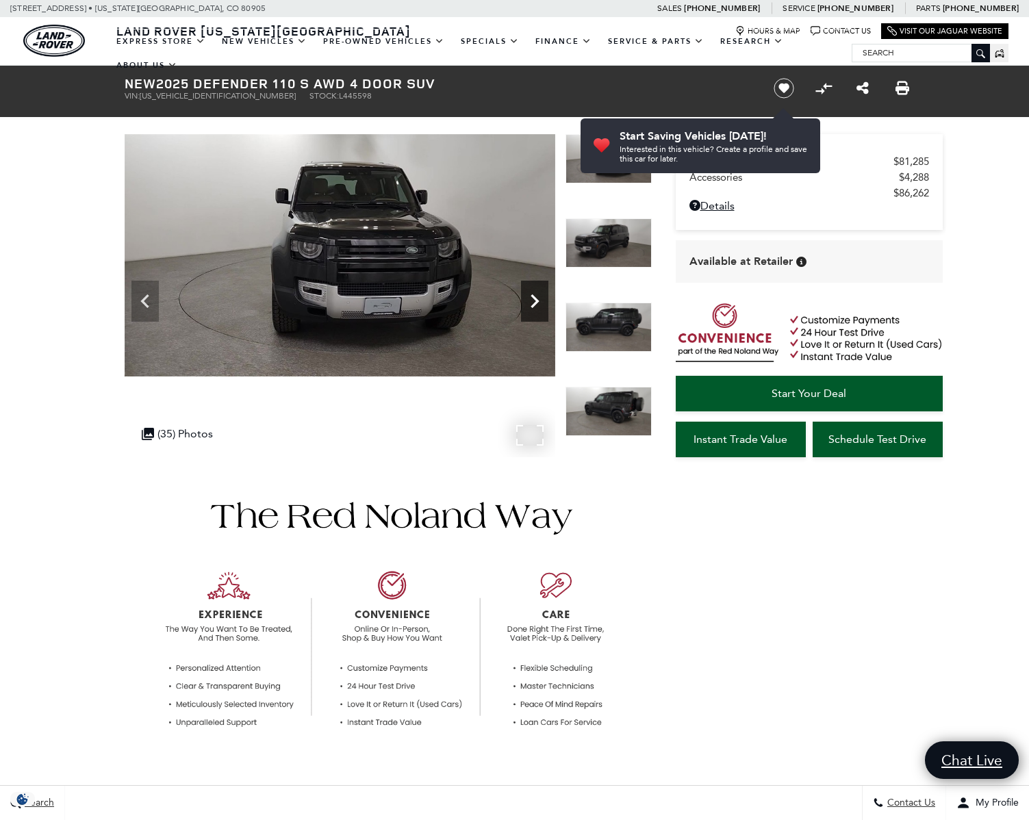
click at [534, 301] on icon "Next" at bounding box center [534, 301] width 27 height 27
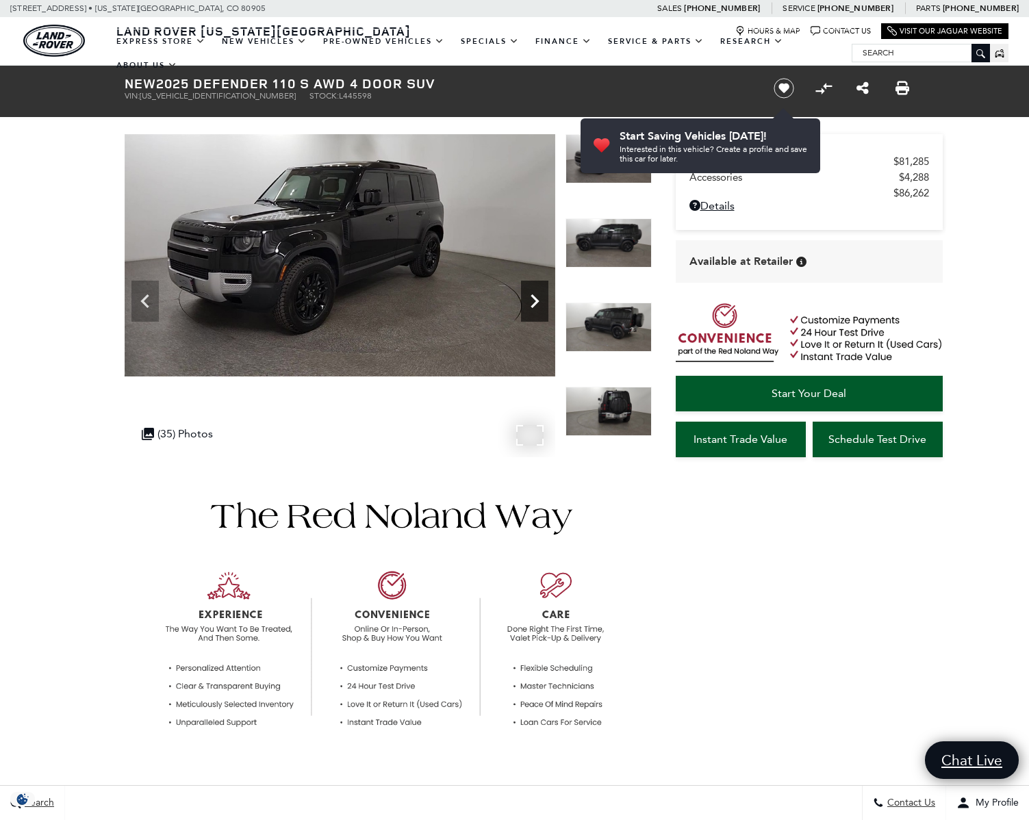
click at [534, 301] on icon "Next" at bounding box center [534, 301] width 27 height 27
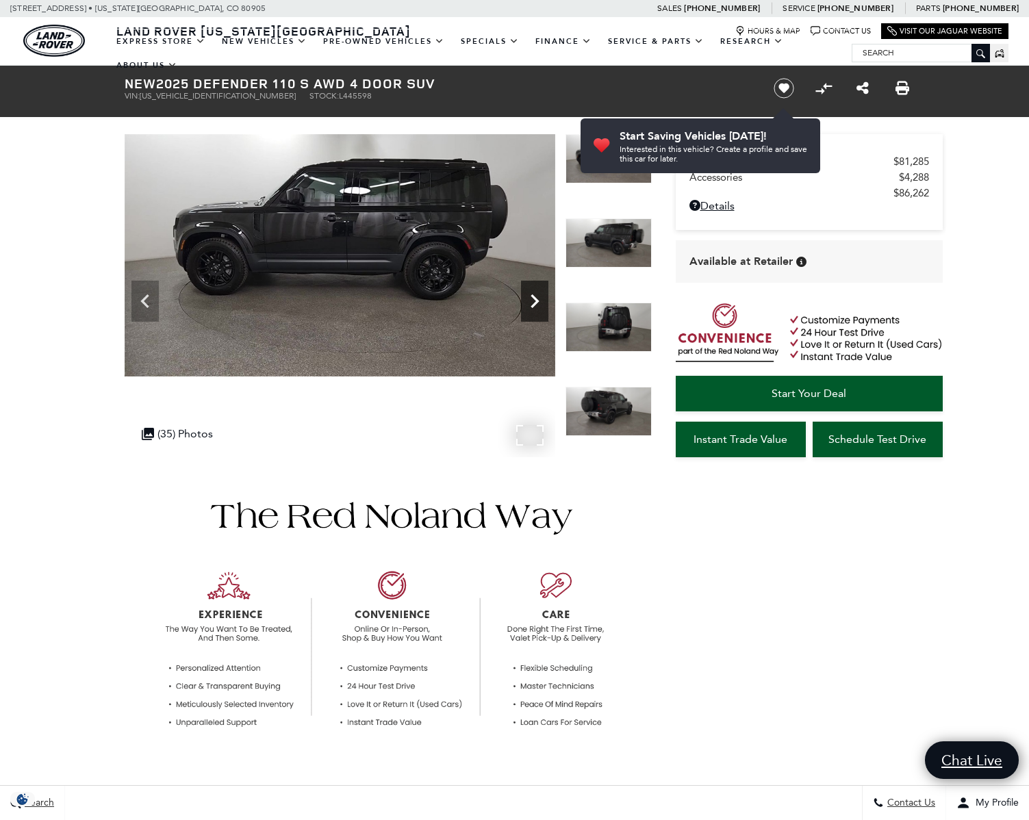
click at [535, 301] on icon "Next" at bounding box center [534, 301] width 27 height 27
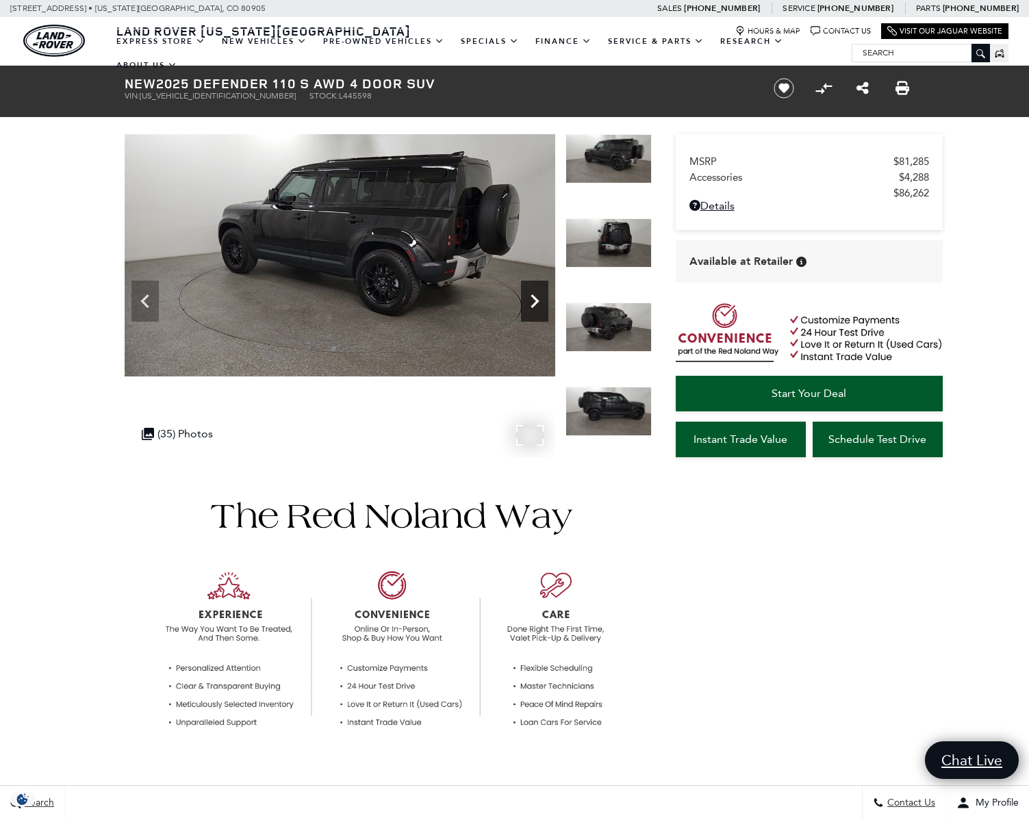
click at [535, 299] on icon "Next" at bounding box center [535, 301] width 8 height 14
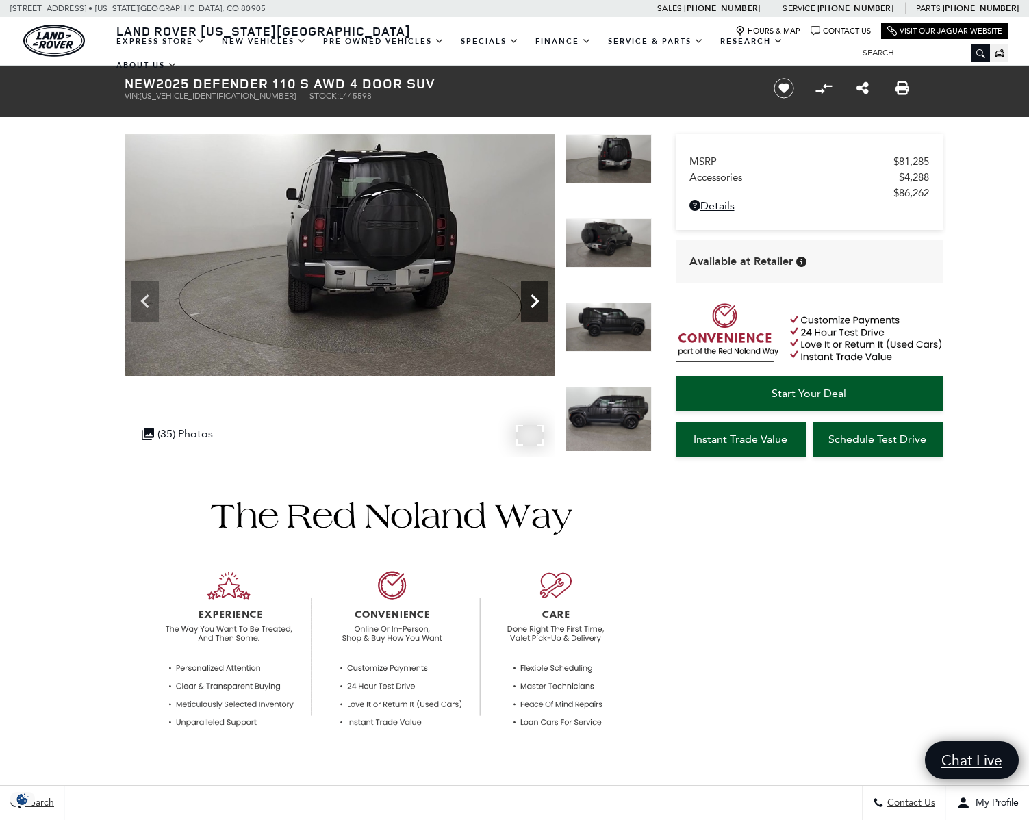
click at [535, 299] on icon "Next" at bounding box center [535, 301] width 8 height 14
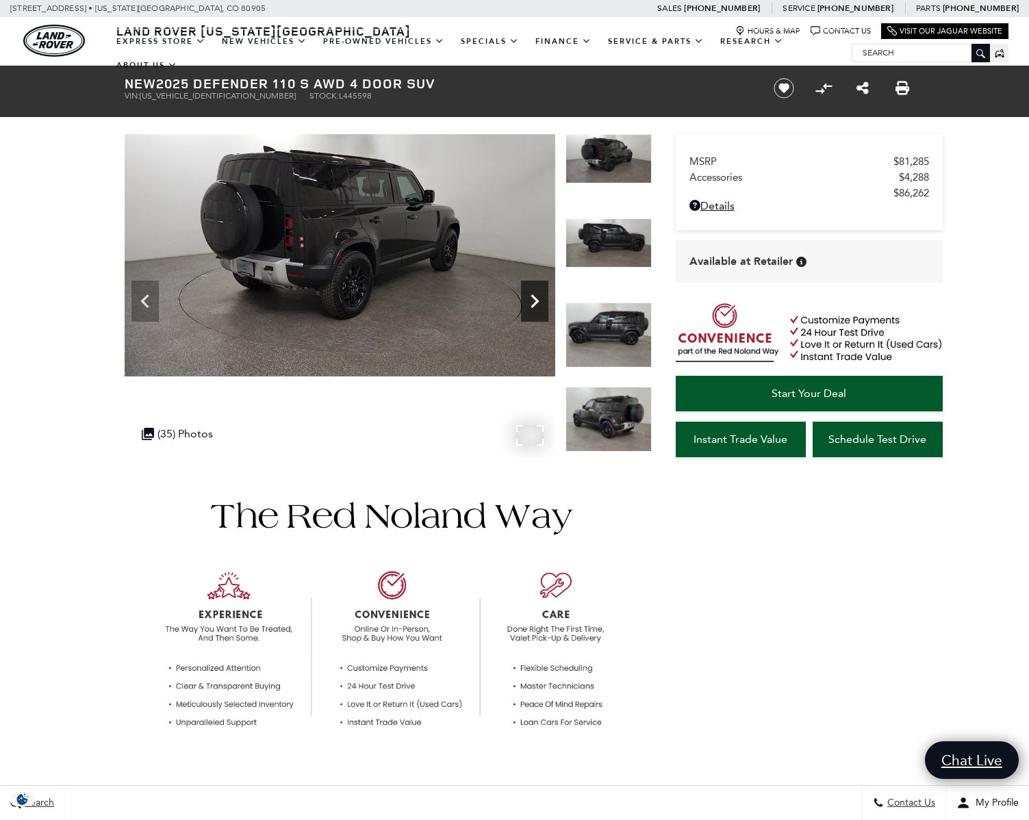
click at [535, 299] on icon "Next" at bounding box center [535, 301] width 8 height 14
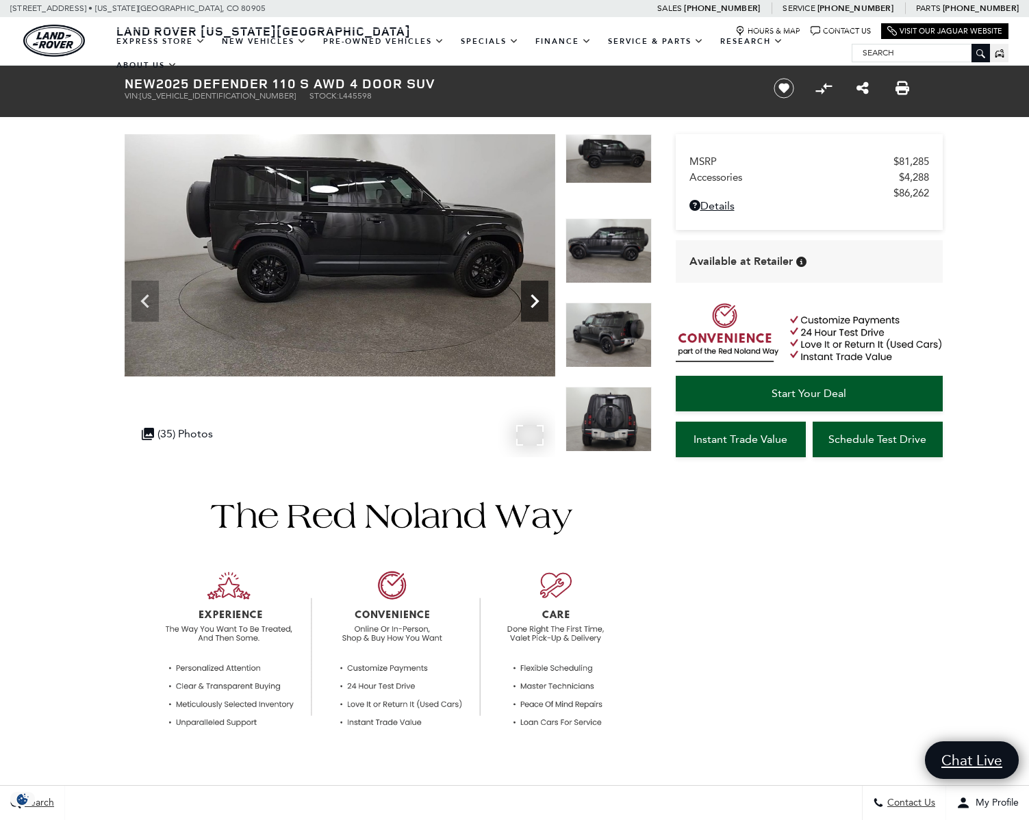
click at [535, 299] on icon "Next" at bounding box center [535, 301] width 8 height 14
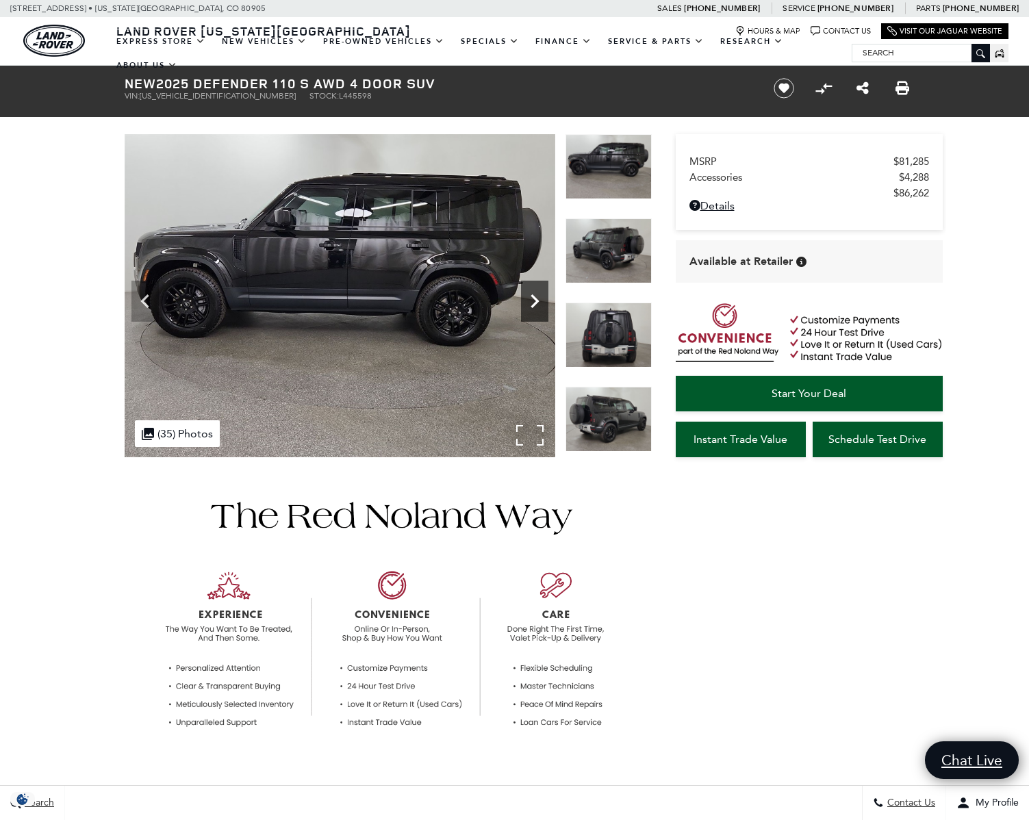
click at [535, 299] on icon "Next" at bounding box center [535, 301] width 8 height 14
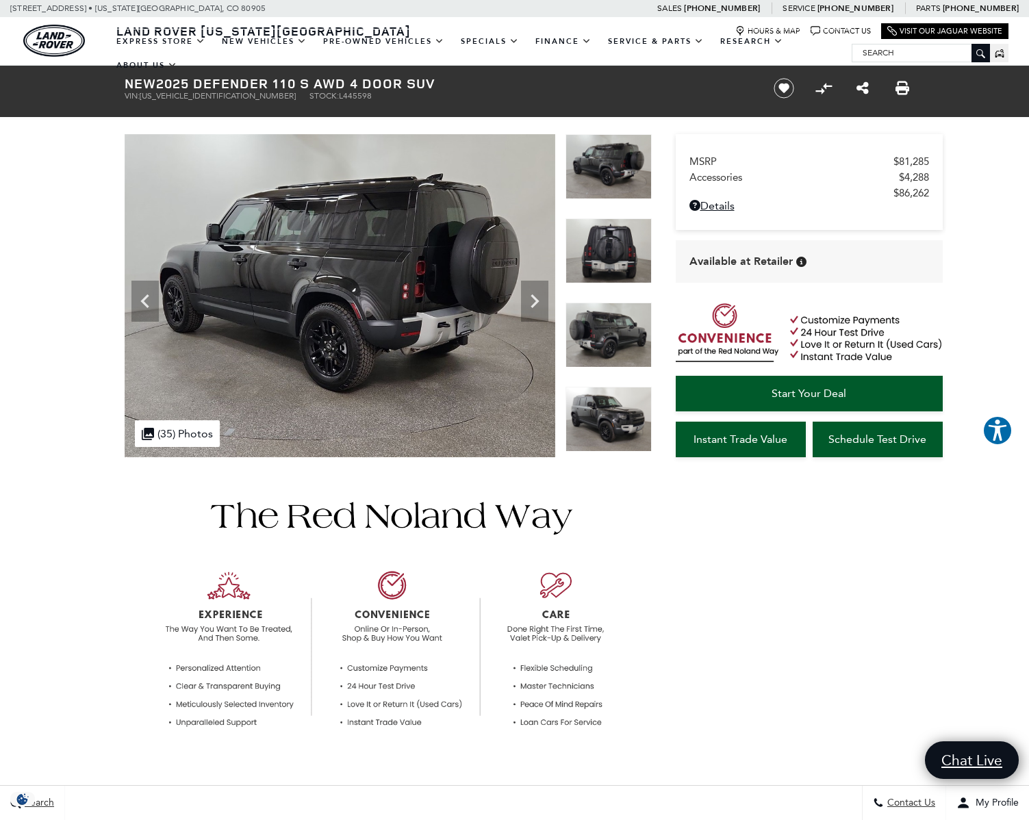
scroll to position [26, 0]
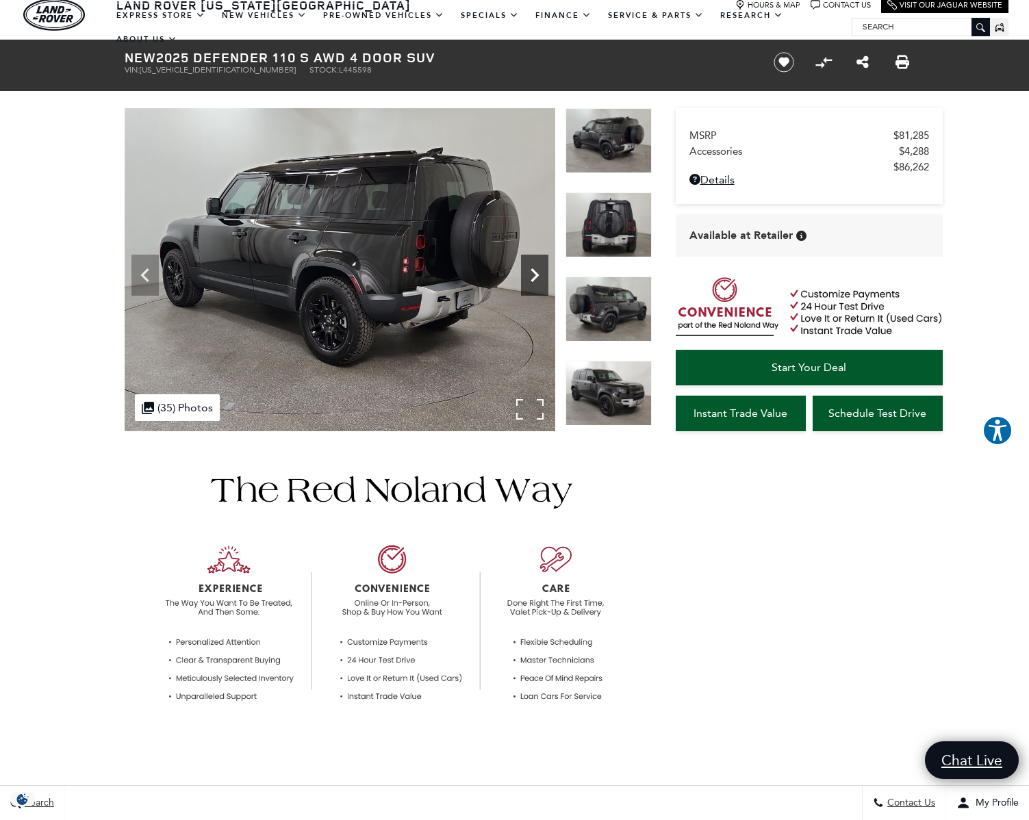
click at [543, 273] on icon "Next" at bounding box center [534, 275] width 27 height 27
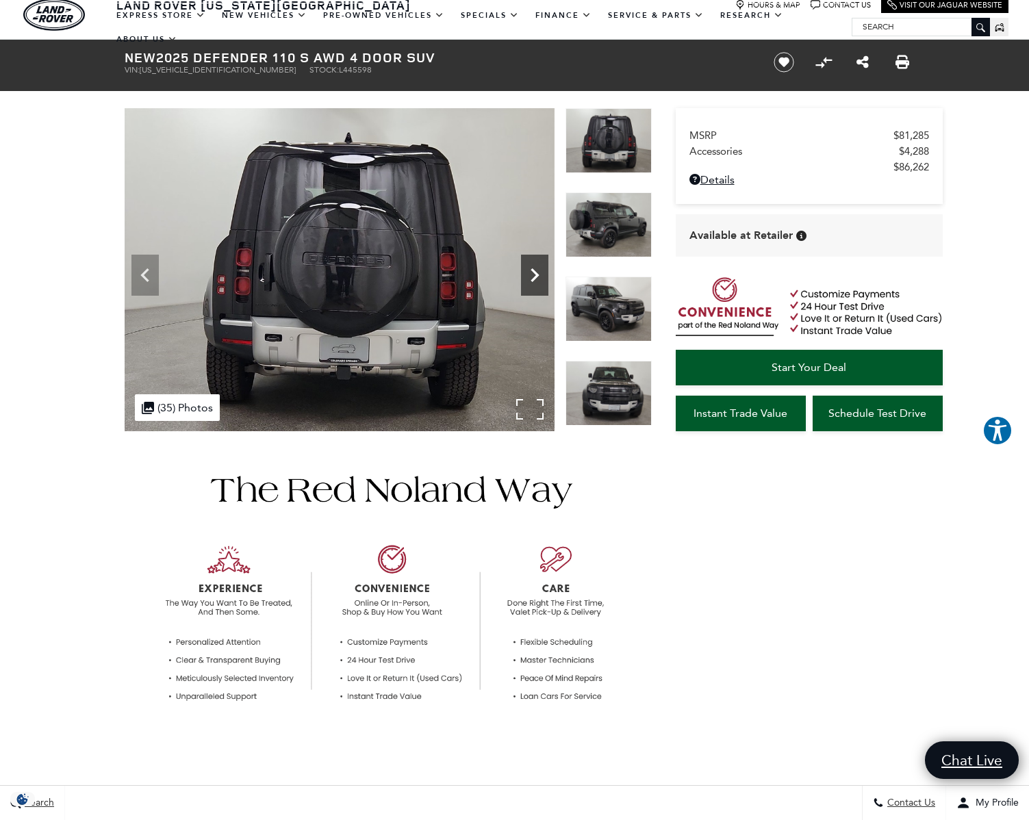
click at [537, 273] on icon "Next" at bounding box center [534, 275] width 27 height 27
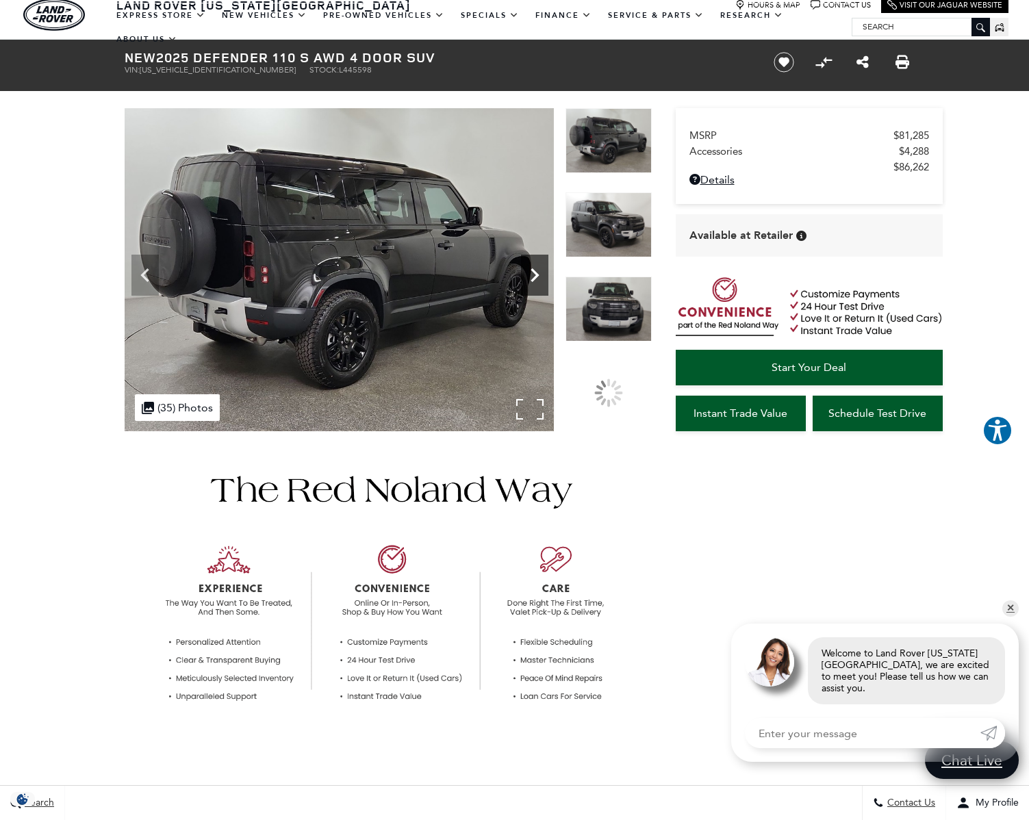
click at [529, 272] on icon "Next" at bounding box center [534, 275] width 27 height 27
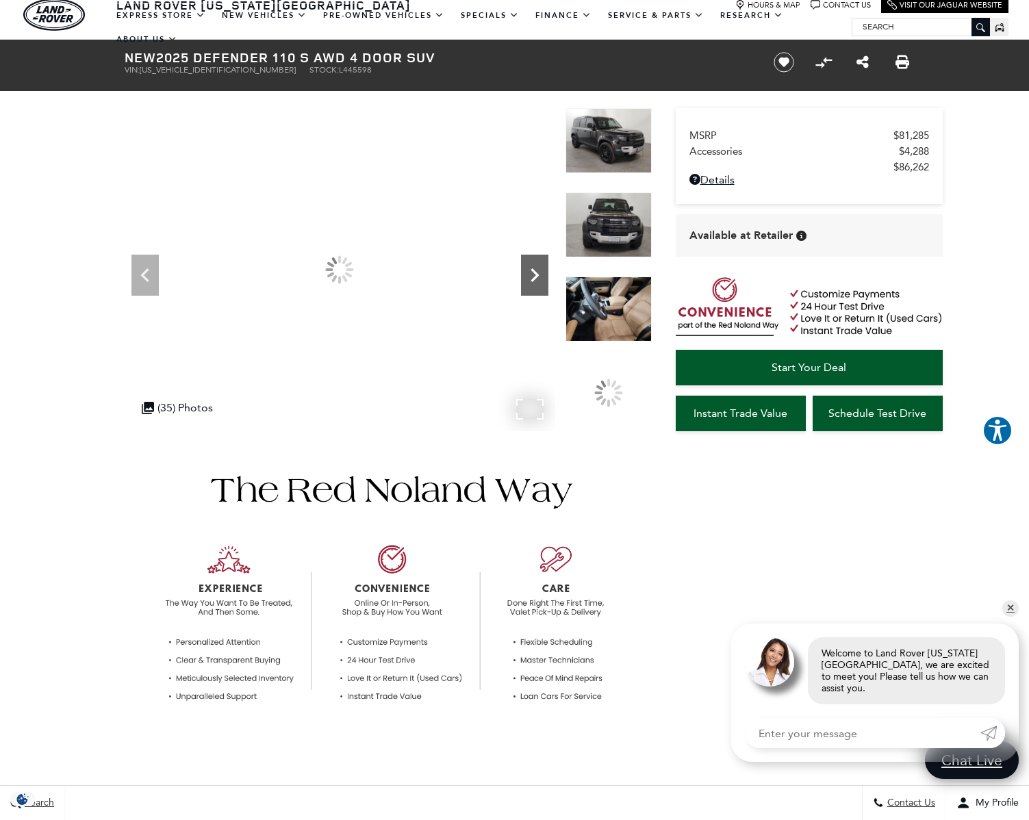
click at [529, 272] on icon "Next" at bounding box center [534, 275] width 27 height 27
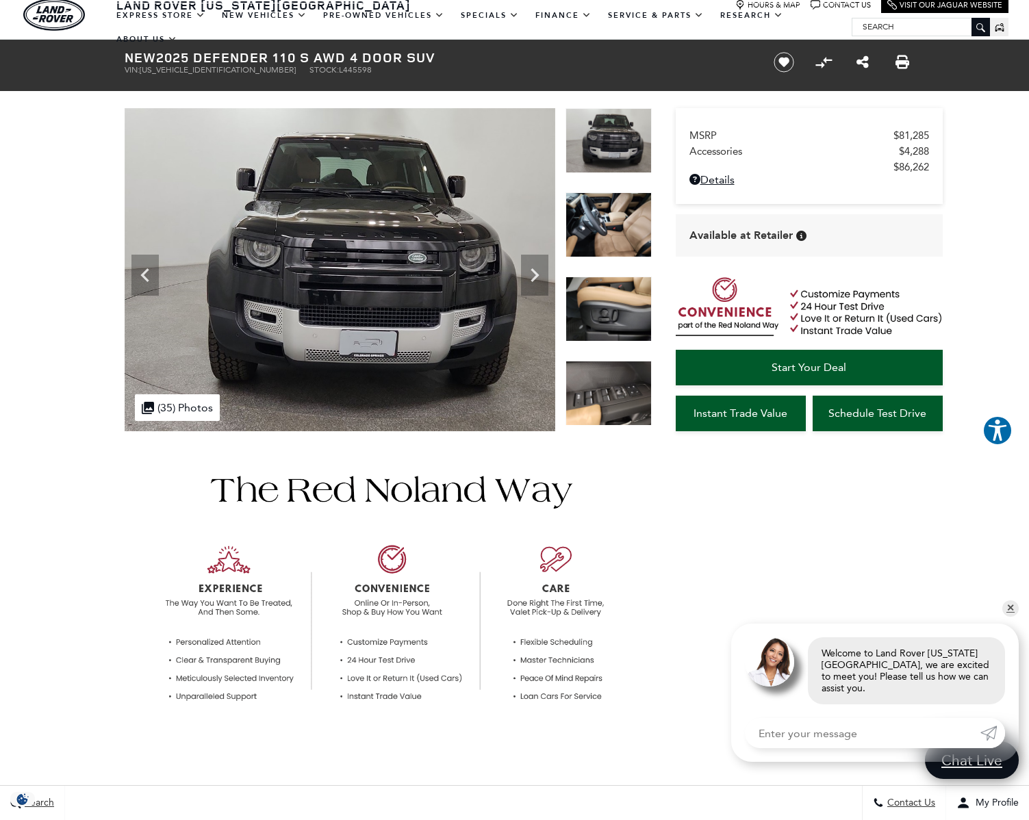
click at [607, 219] on img at bounding box center [609, 224] width 86 height 65
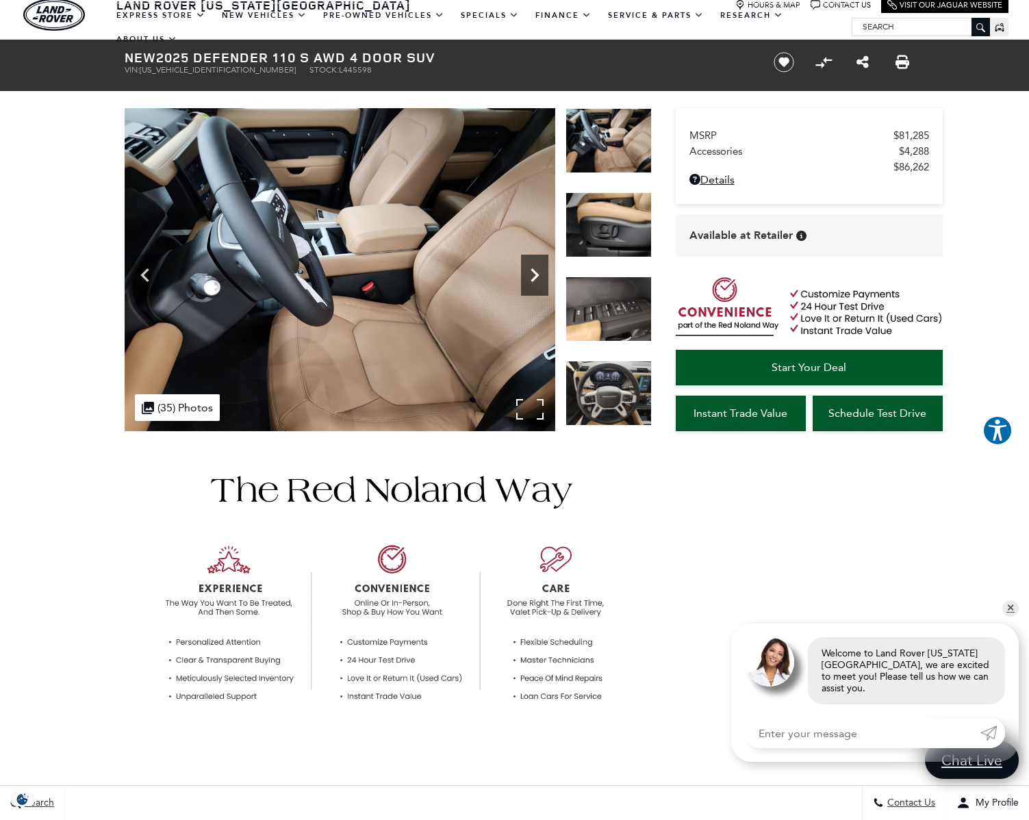
click at [536, 279] on icon "Next" at bounding box center [534, 275] width 27 height 27
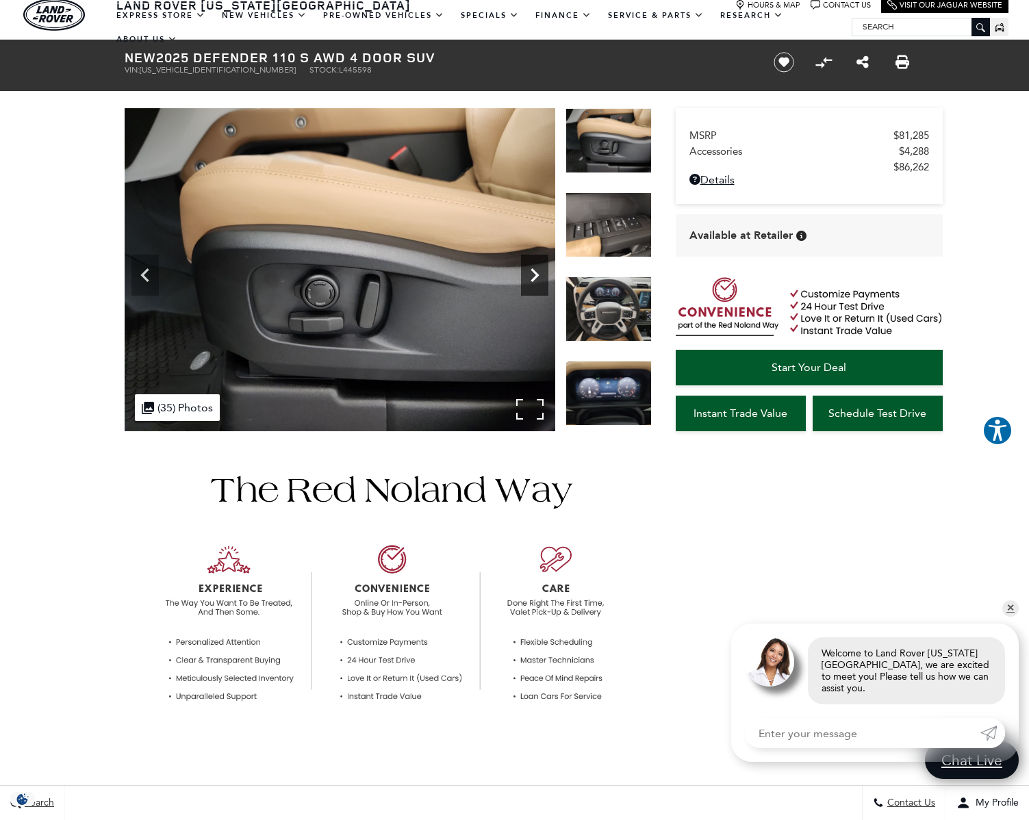
click at [536, 277] on icon "Next" at bounding box center [535, 275] width 8 height 14
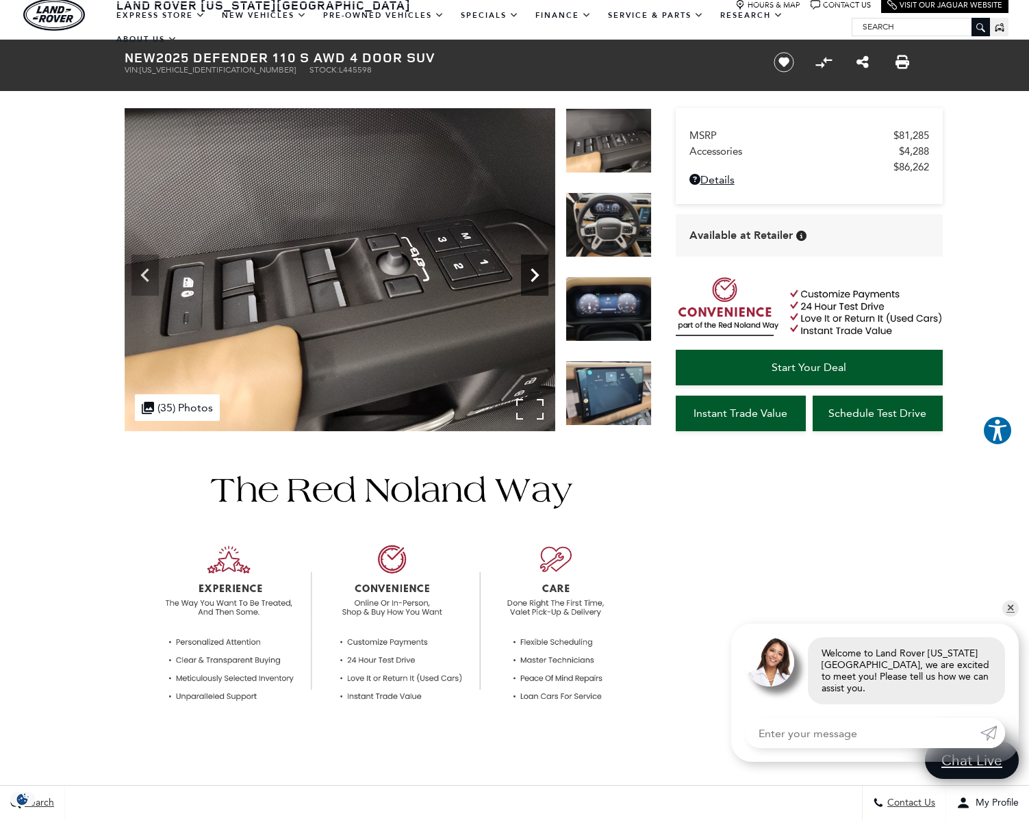
click at [538, 276] on icon "Next" at bounding box center [535, 275] width 8 height 14
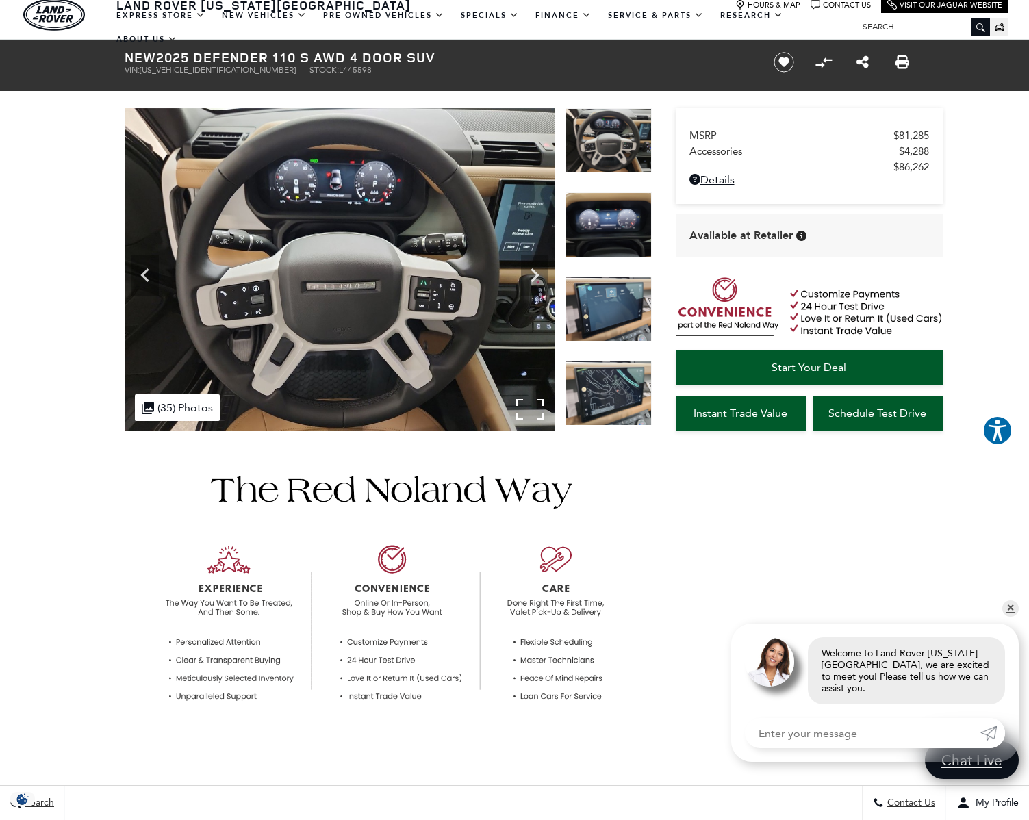
click at [407, 261] on img at bounding box center [340, 269] width 431 height 323
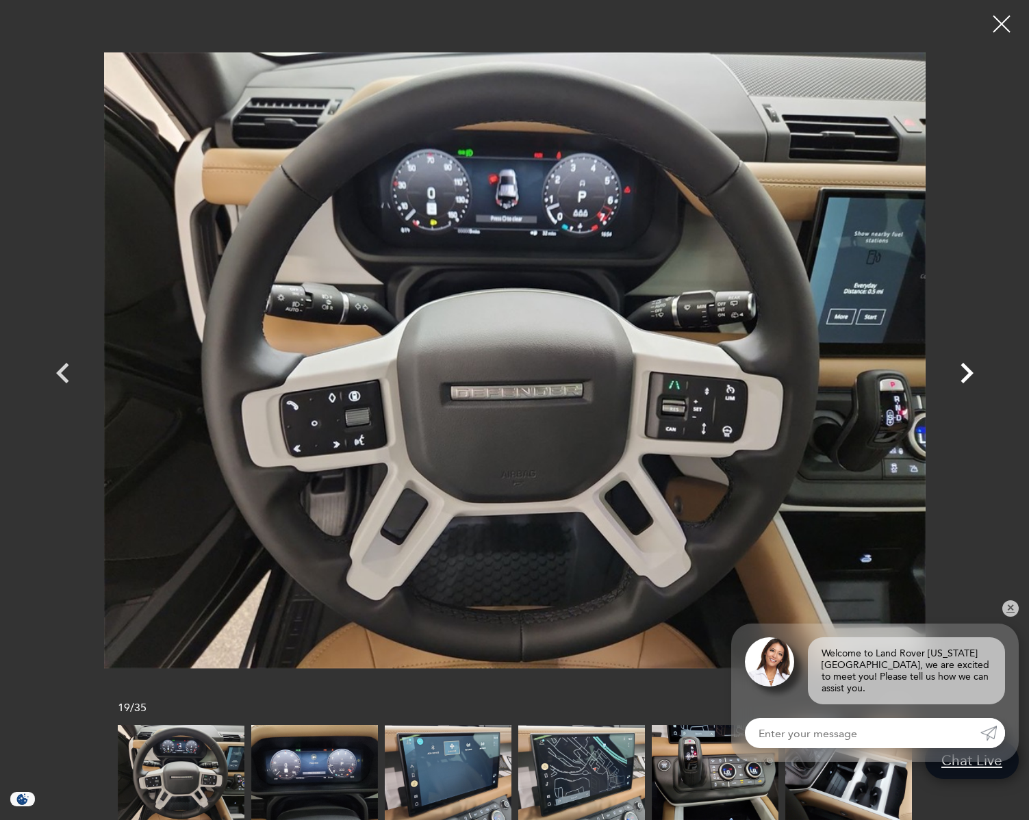
click at [971, 375] on icon "Next" at bounding box center [967, 373] width 13 height 21
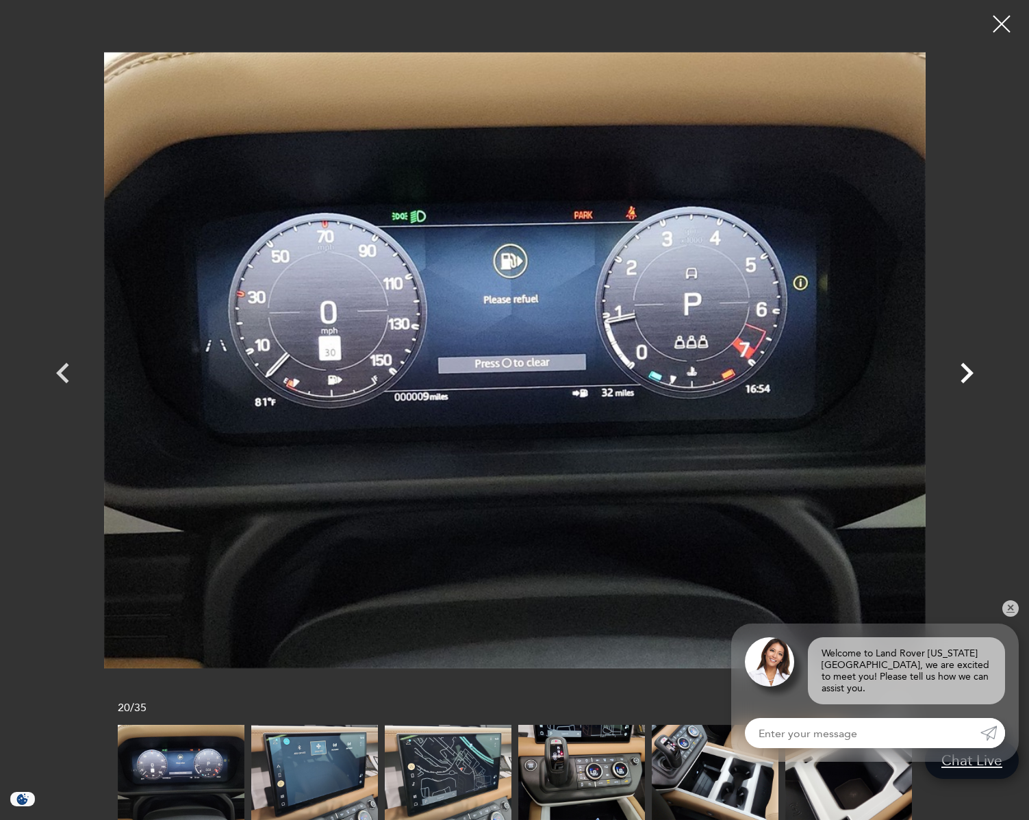
click at [968, 372] on icon "Next" at bounding box center [967, 373] width 13 height 21
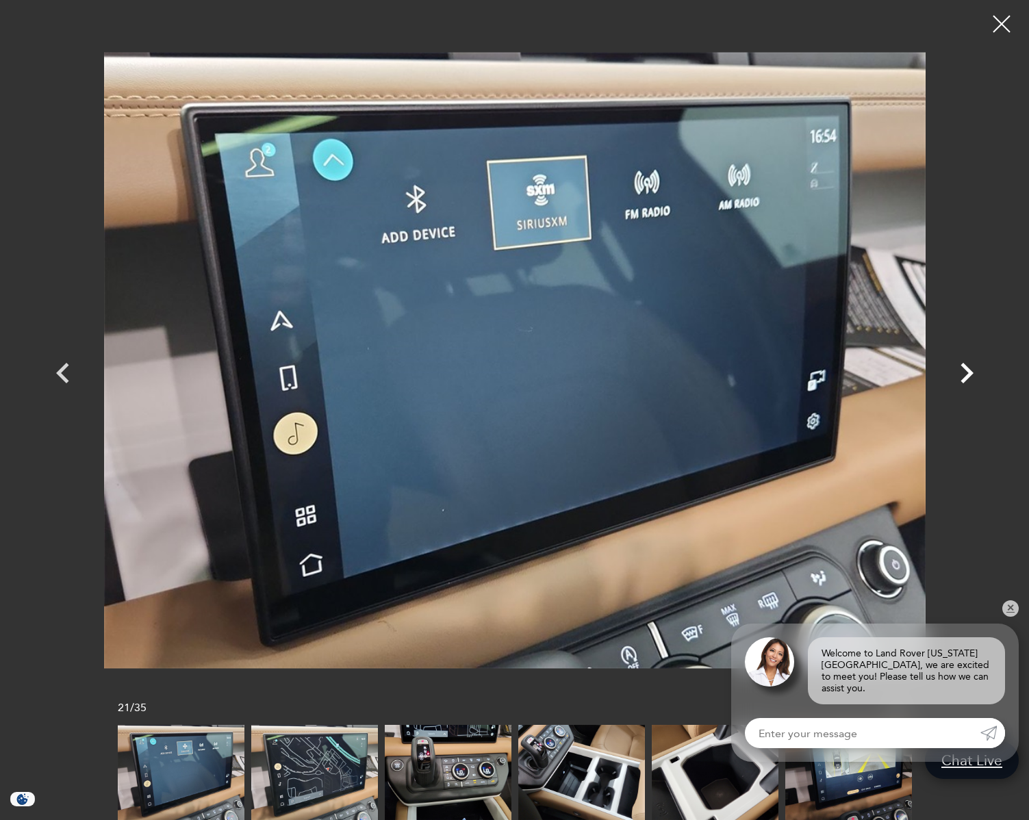
click at [968, 372] on icon "Next" at bounding box center [967, 373] width 13 height 21
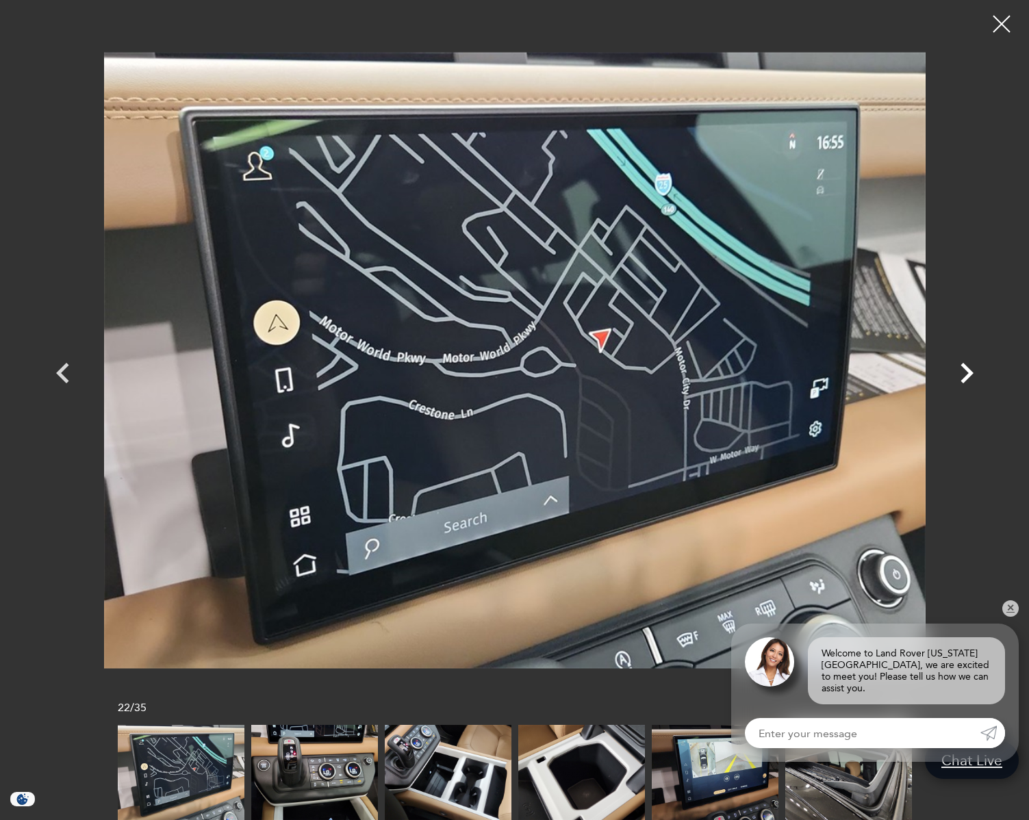
click at [968, 372] on icon "Next" at bounding box center [967, 373] width 13 height 21
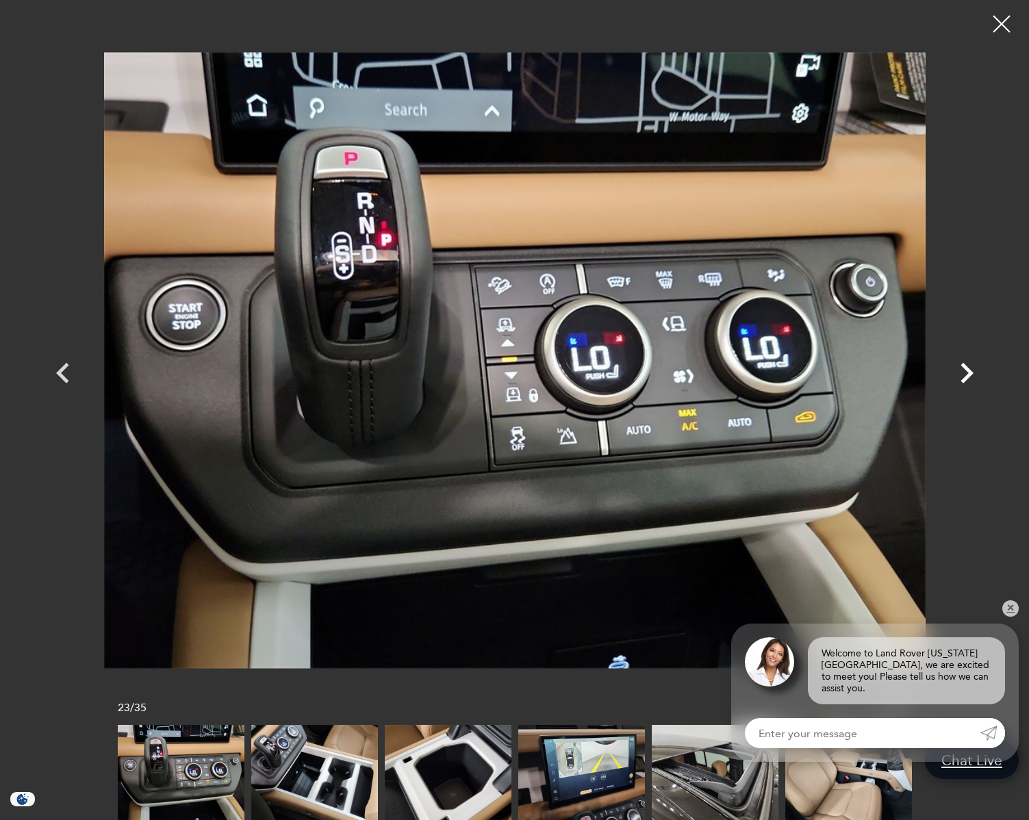
click at [968, 373] on icon "Next" at bounding box center [966, 373] width 41 height 41
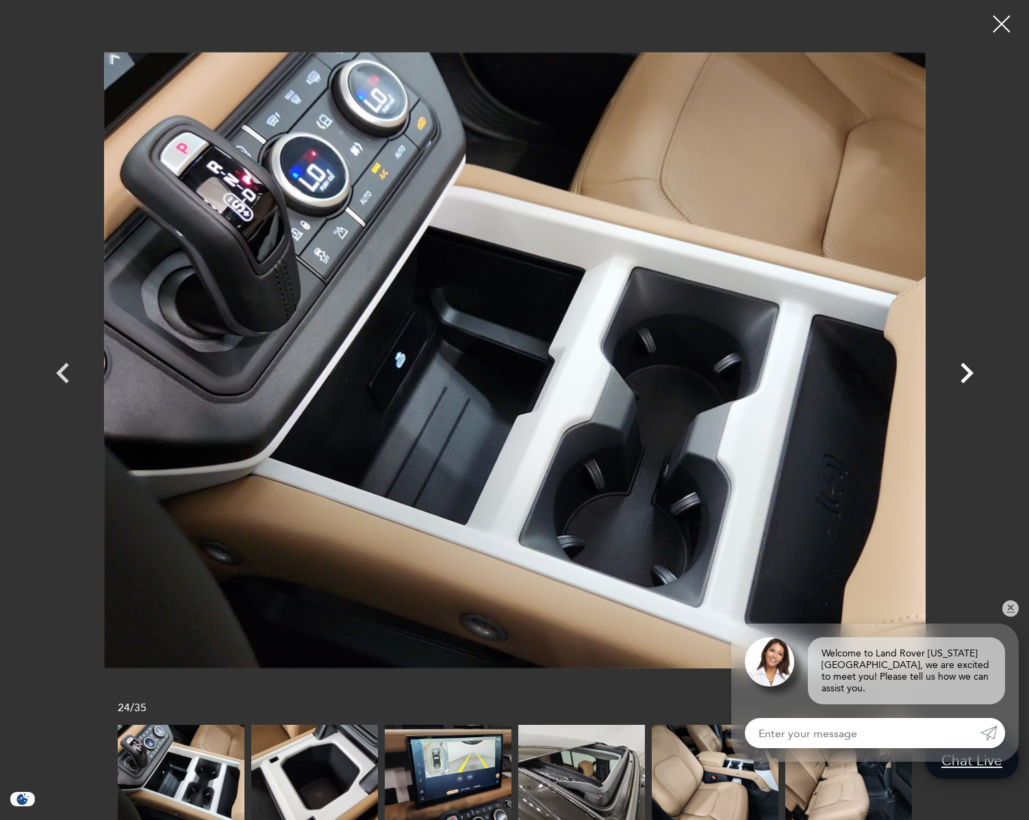
click at [967, 373] on icon "Next" at bounding box center [966, 373] width 41 height 41
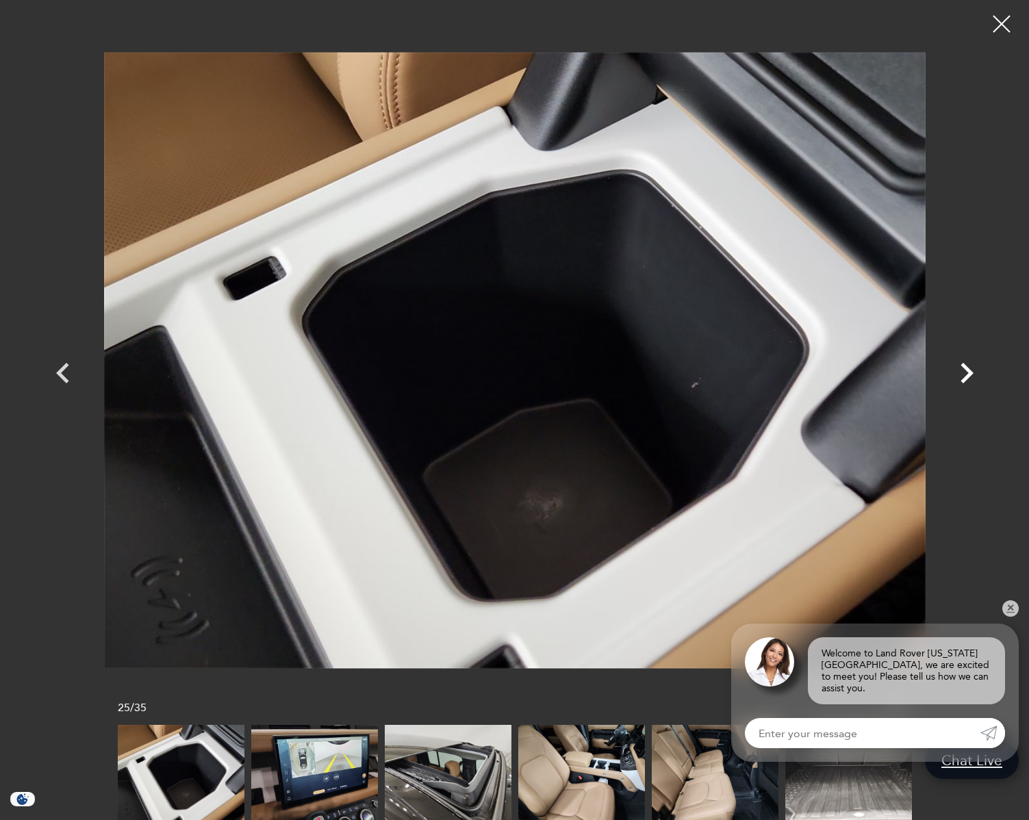
click at [966, 373] on icon "Next" at bounding box center [966, 373] width 41 height 41
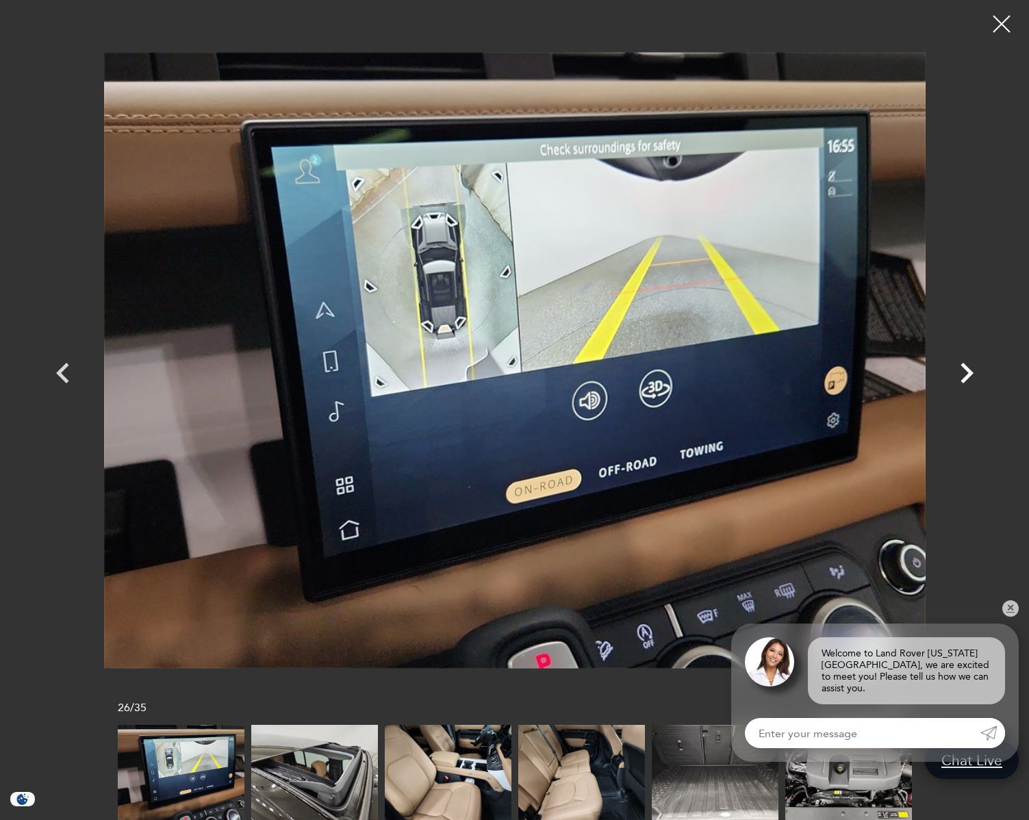
click at [968, 372] on icon "Next" at bounding box center [967, 373] width 13 height 21
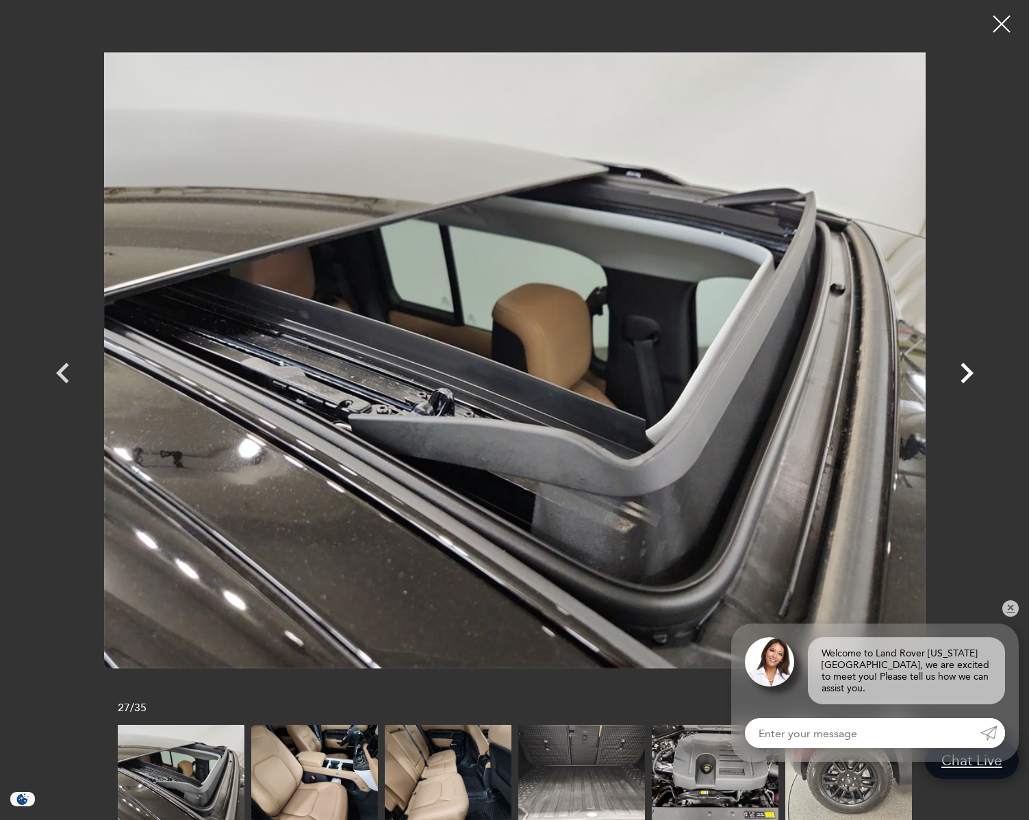
click at [967, 372] on icon "Next" at bounding box center [966, 373] width 41 height 41
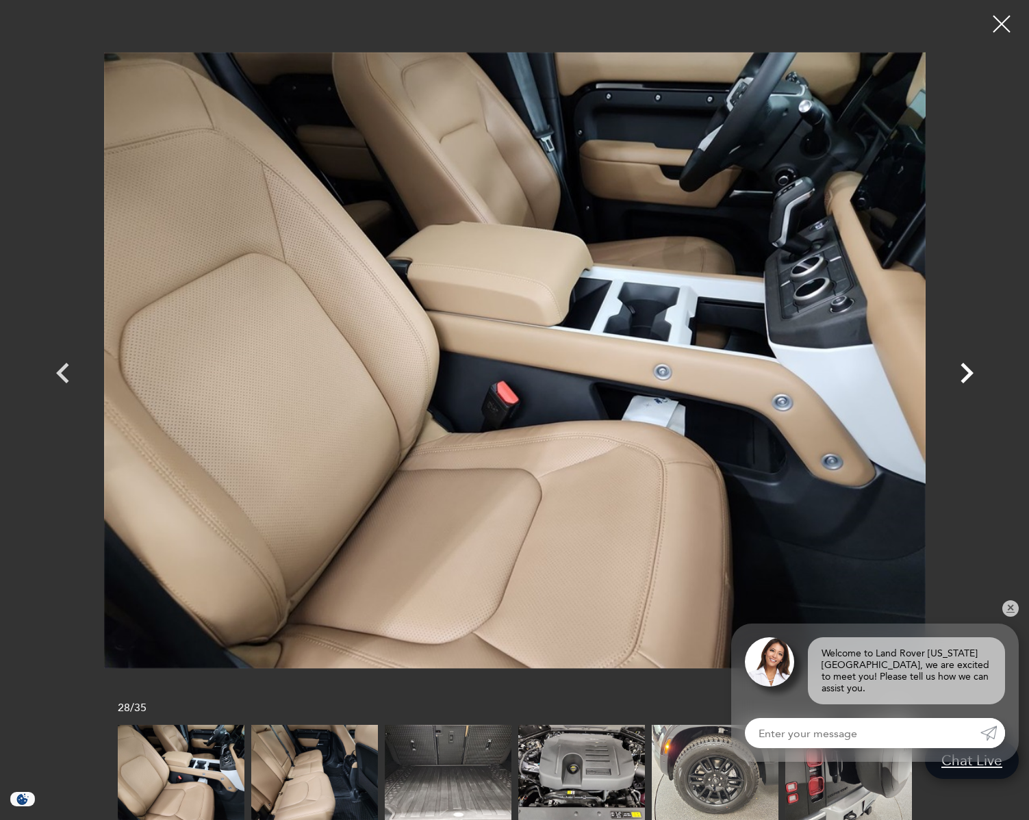
click at [967, 370] on icon "Next" at bounding box center [967, 373] width 13 height 21
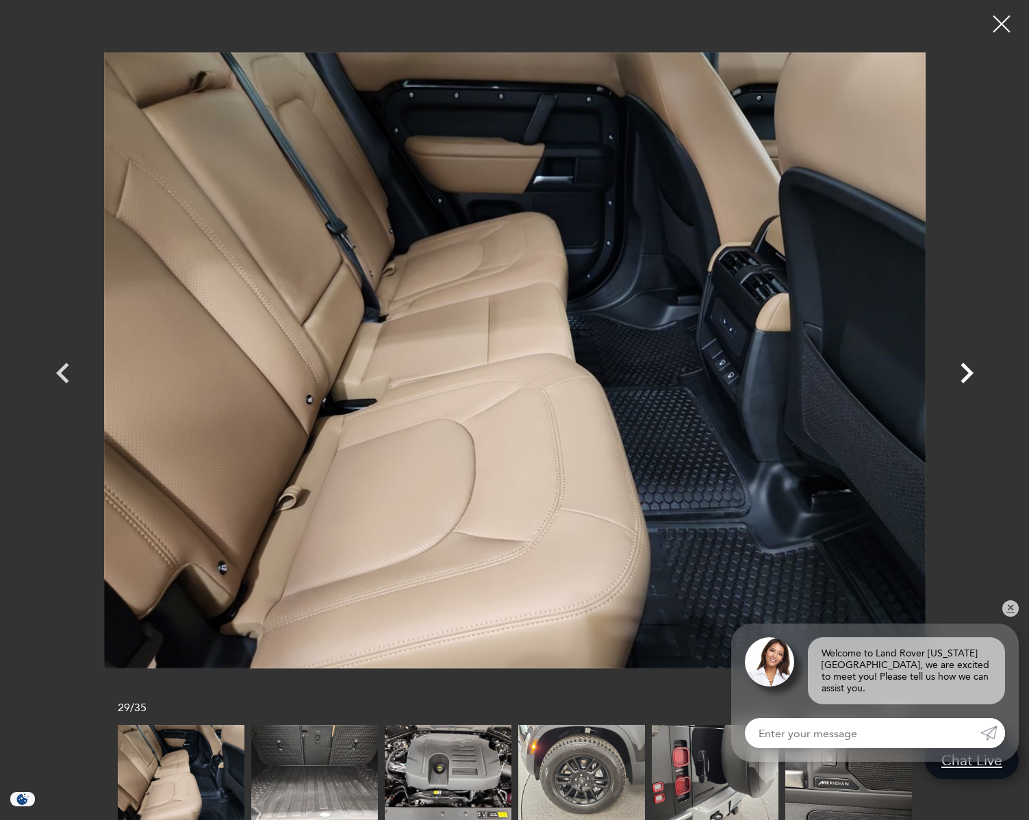
click at [968, 370] on icon "Next" at bounding box center [967, 373] width 13 height 21
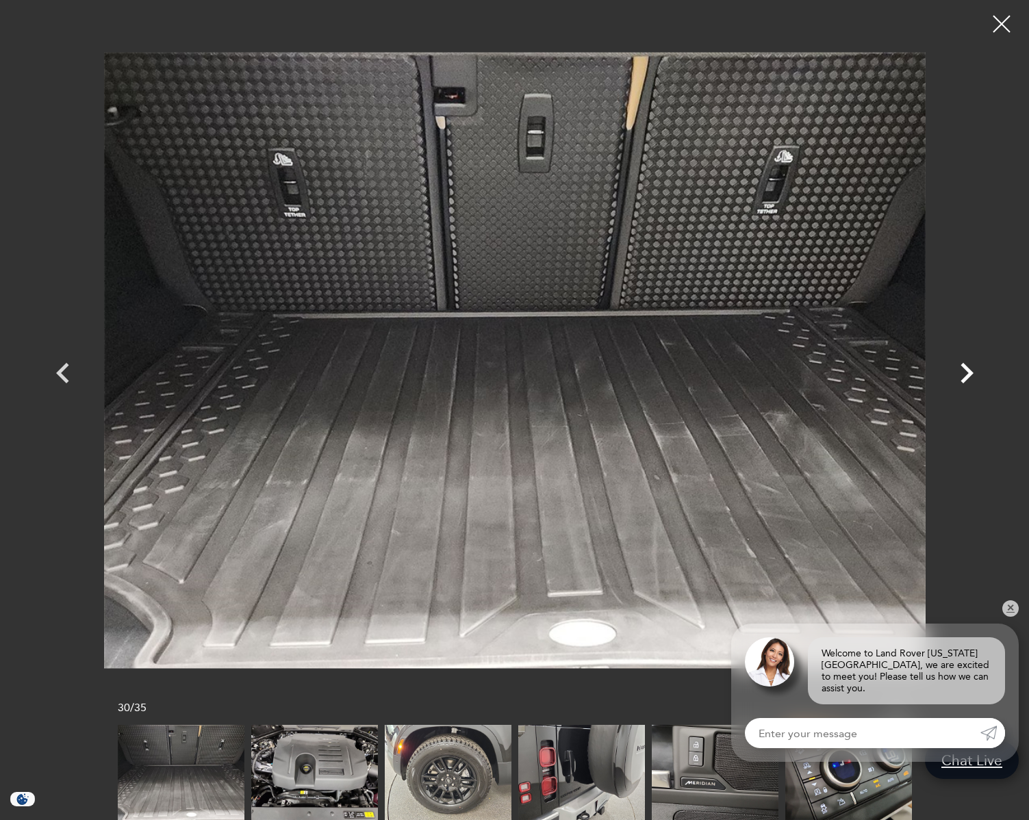
click at [968, 370] on icon "Next" at bounding box center [967, 373] width 13 height 21
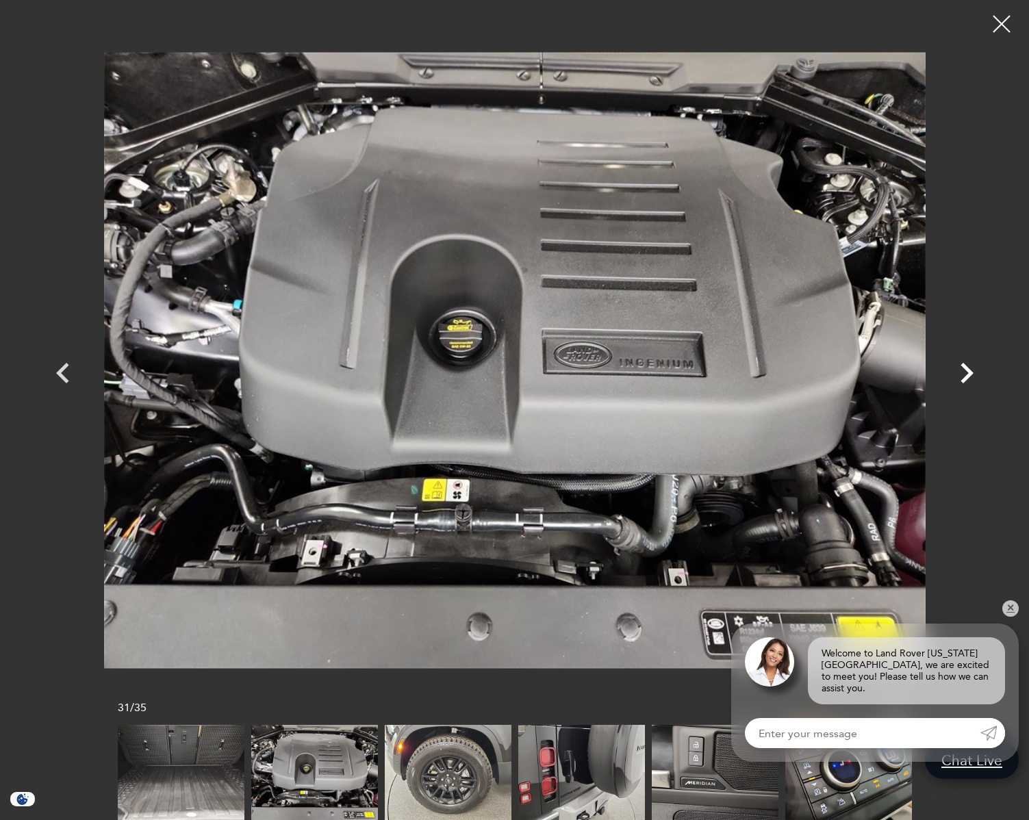
click at [968, 369] on icon "Next" at bounding box center [967, 373] width 13 height 21
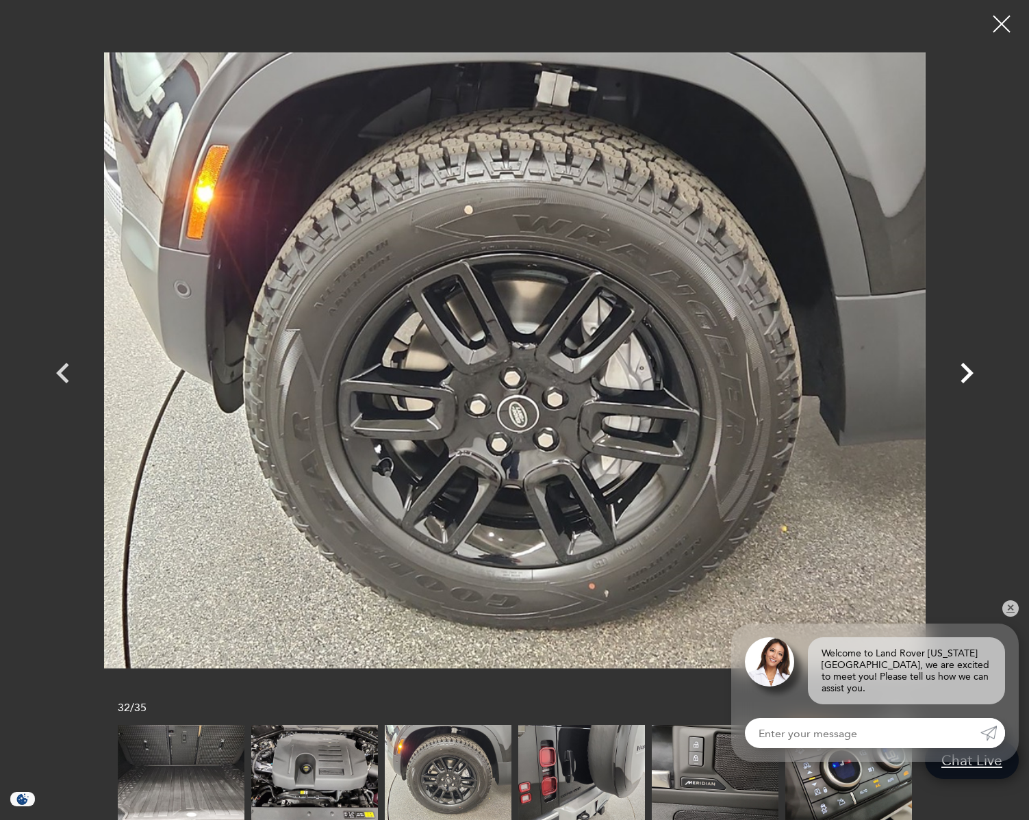
click at [968, 369] on icon "Next" at bounding box center [967, 373] width 13 height 21
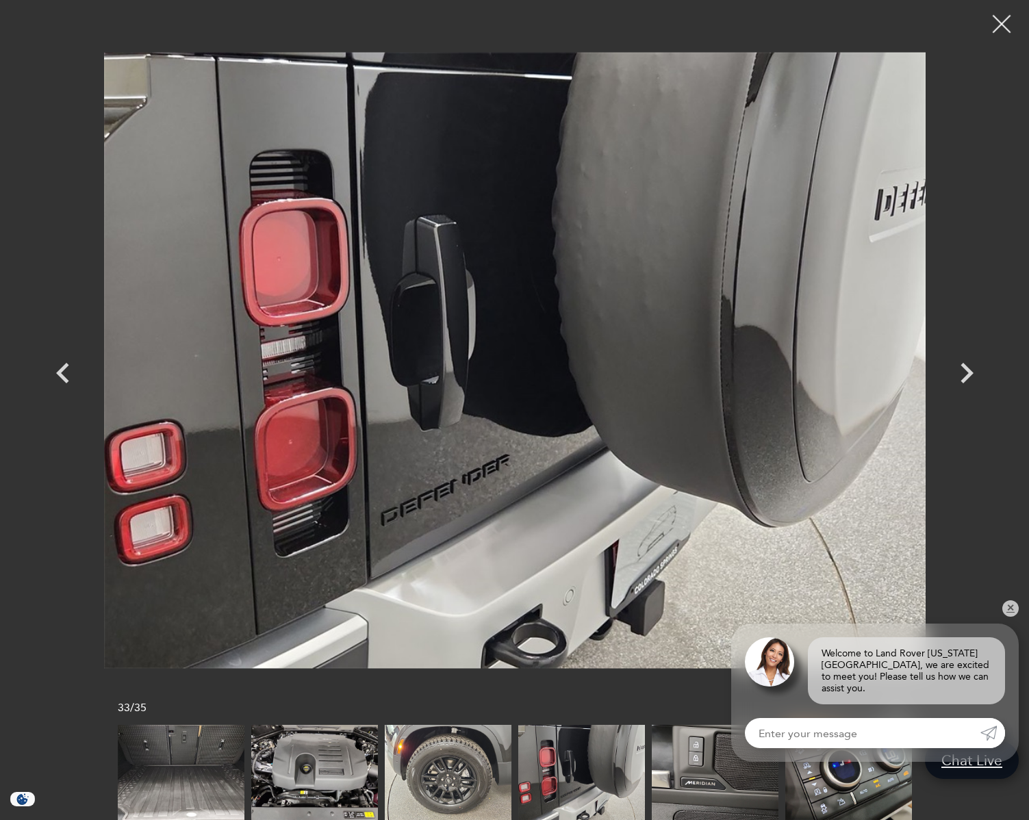
click at [1000, 24] on div at bounding box center [1002, 24] width 36 height 36
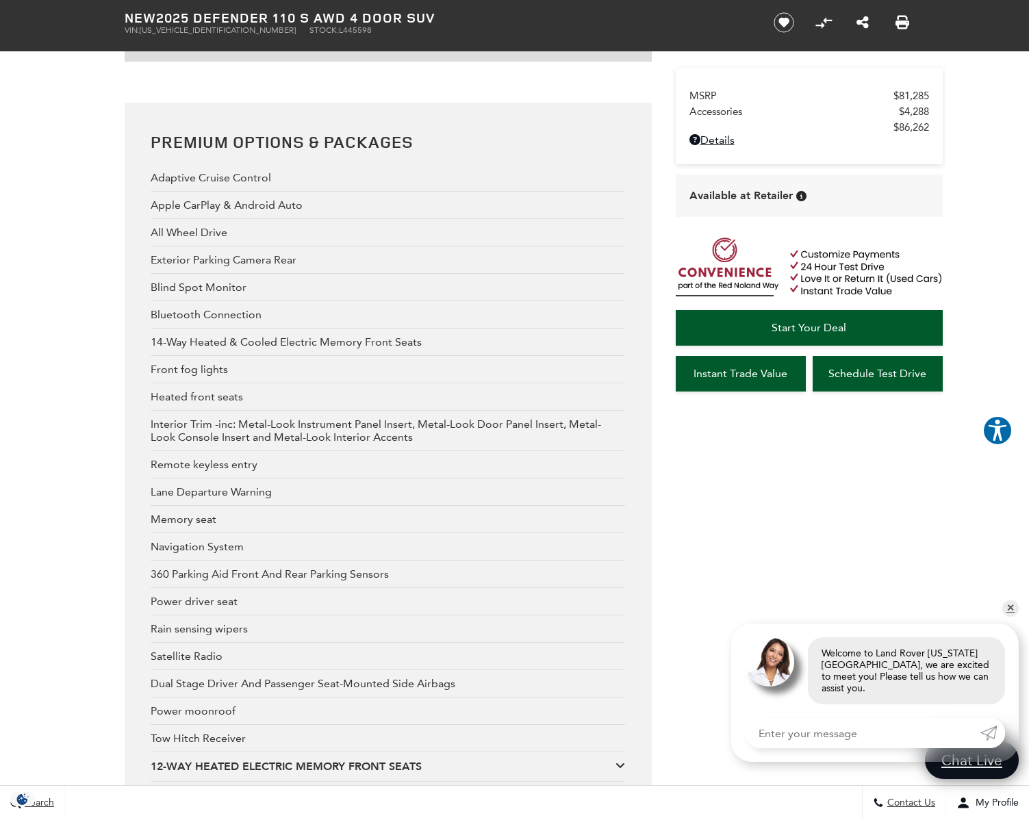
scroll to position [2923, 0]
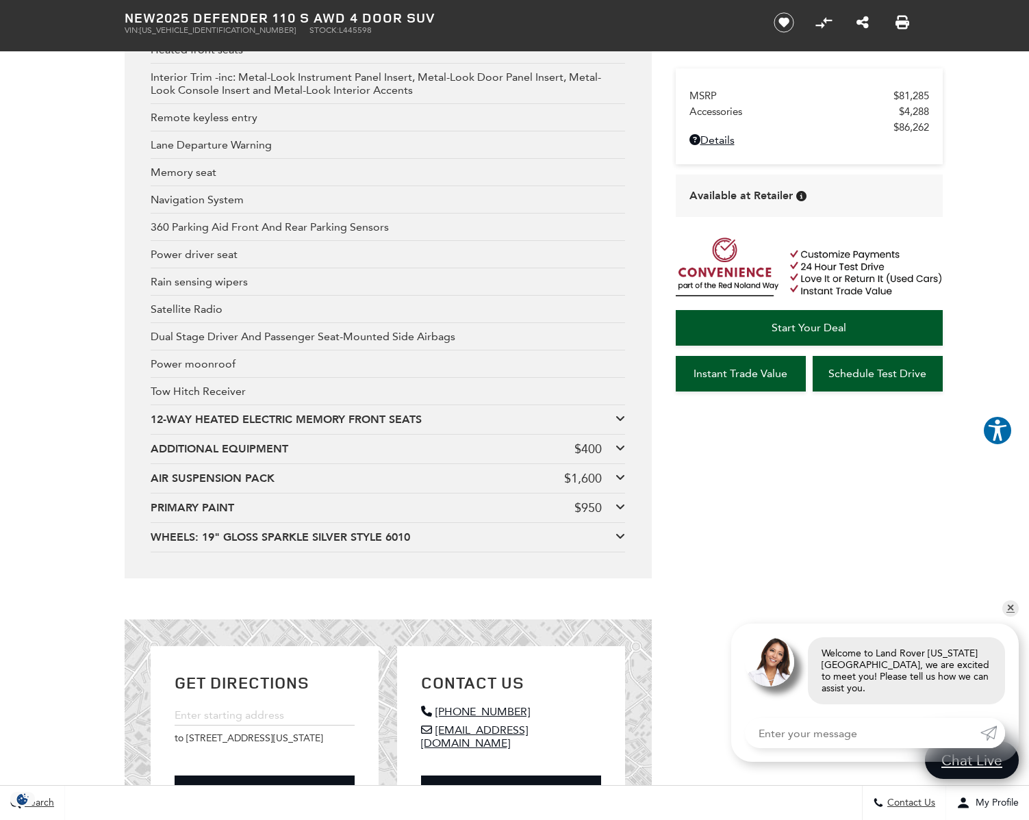
click at [504, 457] on div "ADDITIONAL EQUIPMENT" at bounding box center [363, 449] width 424 height 15
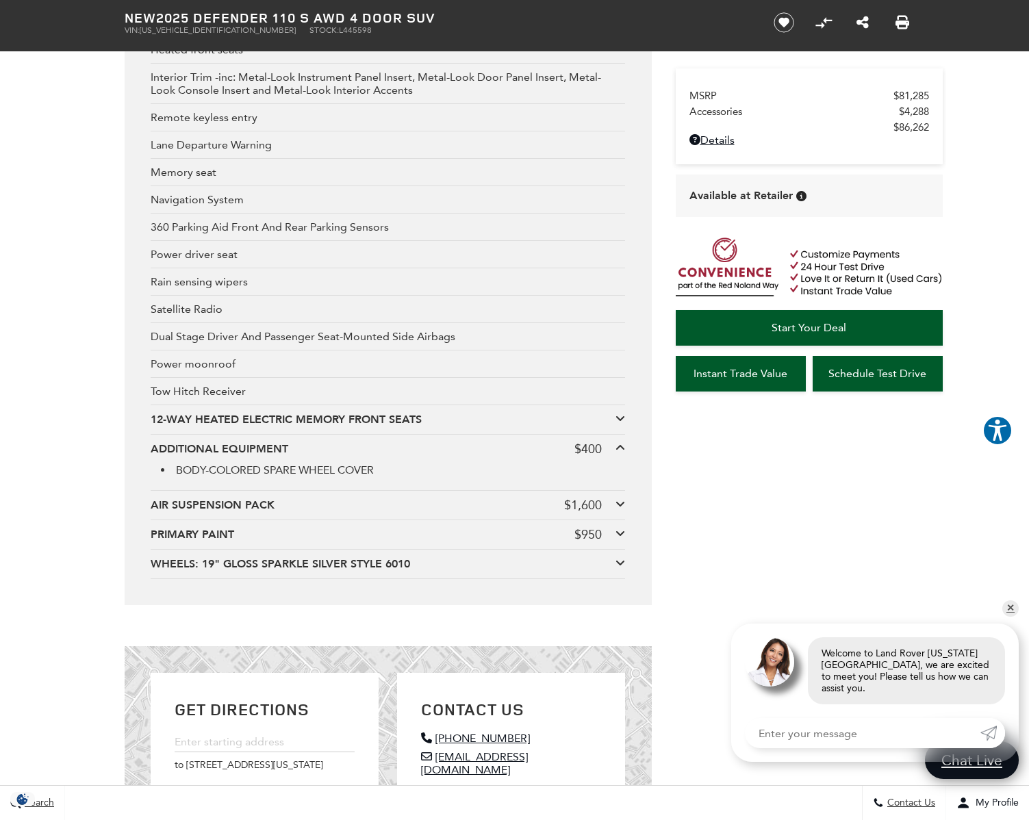
click at [504, 457] on div "ADDITIONAL EQUIPMENT" at bounding box center [363, 449] width 424 height 15
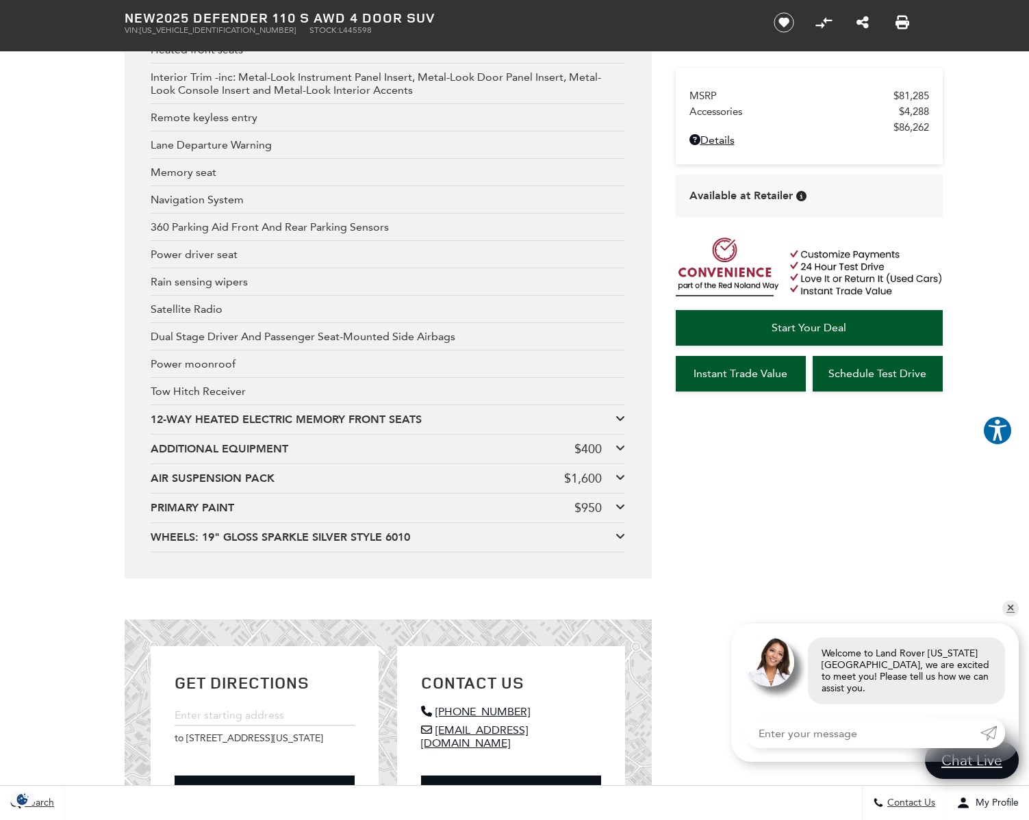
click at [468, 486] on div "AIR SUSPENSION PACK" at bounding box center [358, 478] width 414 height 15
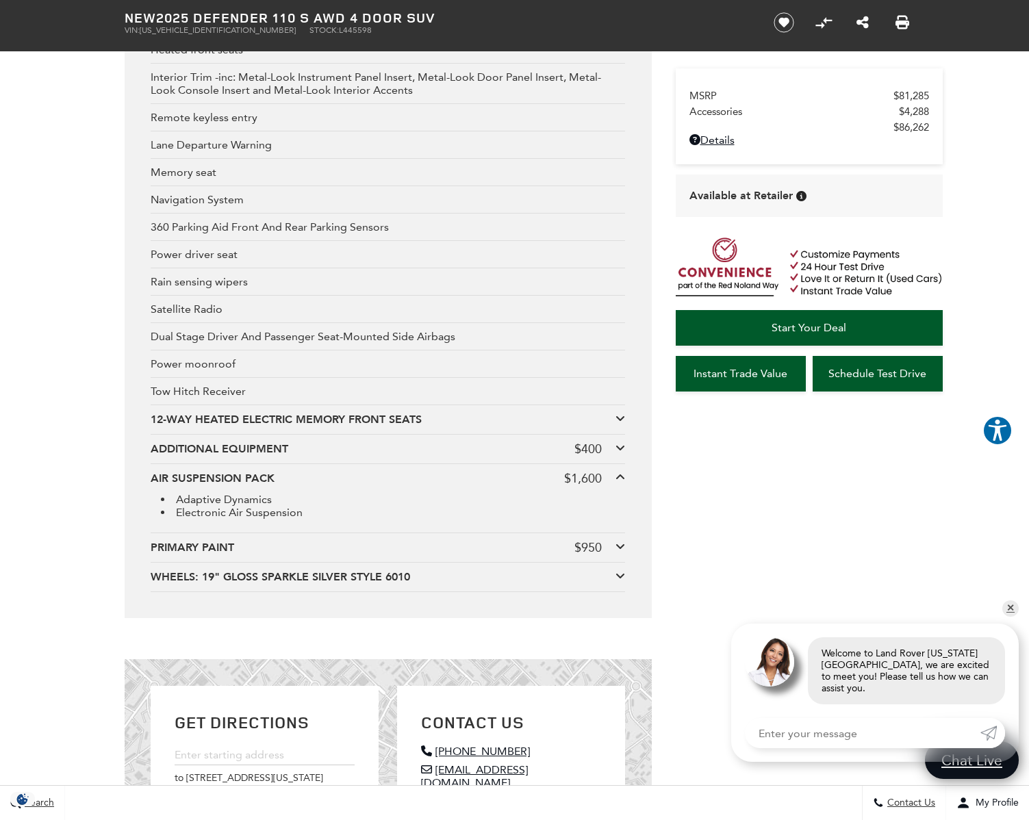
click at [468, 486] on div "AIR SUSPENSION PACK" at bounding box center [358, 478] width 414 height 15
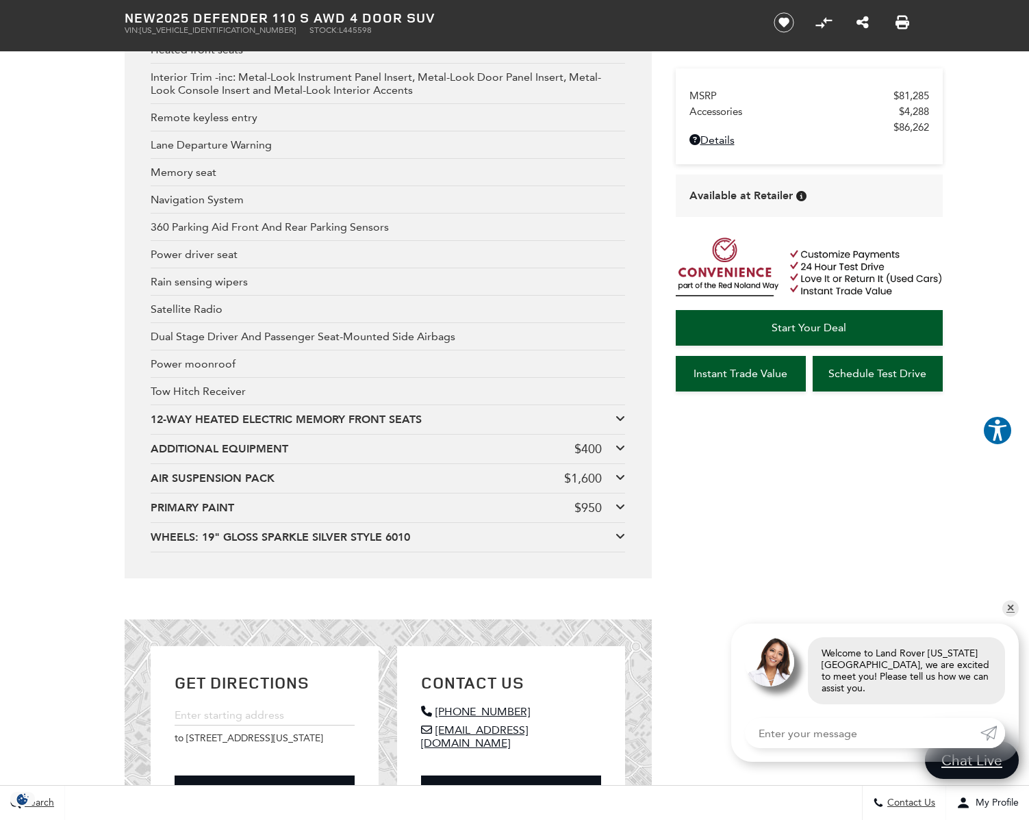
click at [468, 486] on div "AIR SUSPENSION PACK" at bounding box center [358, 478] width 414 height 15
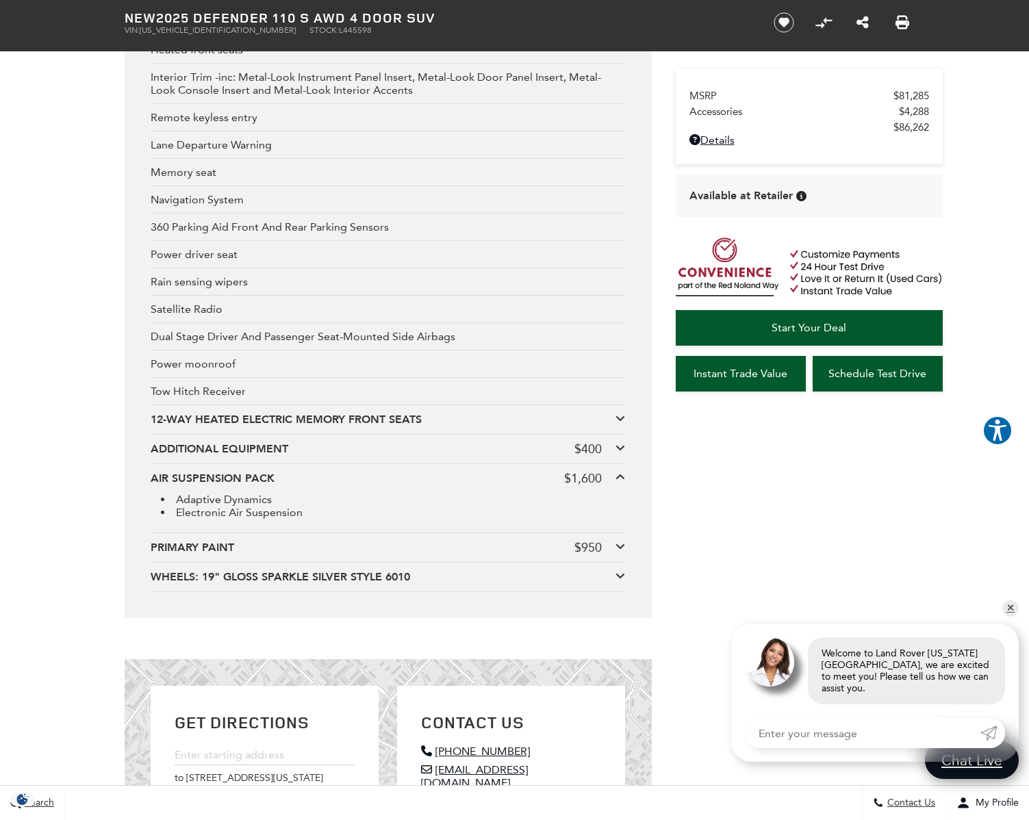
click at [455, 555] on div "PRIMARY PAINT" at bounding box center [363, 547] width 424 height 15
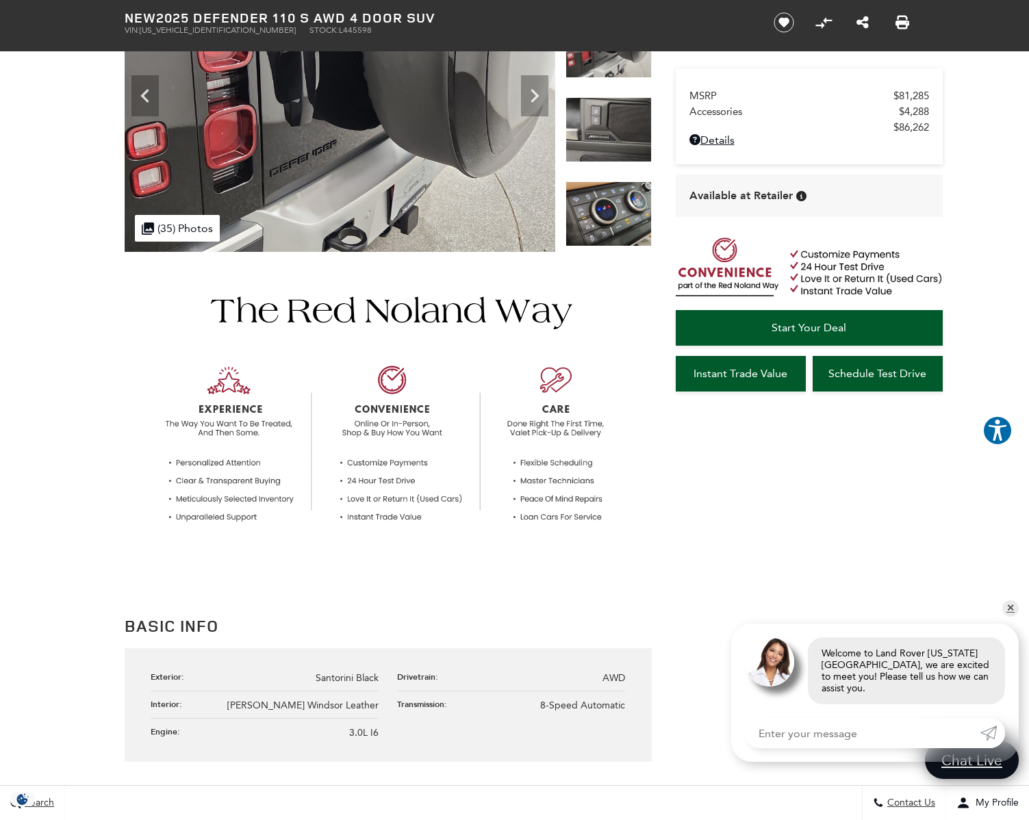
scroll to position [0, 0]
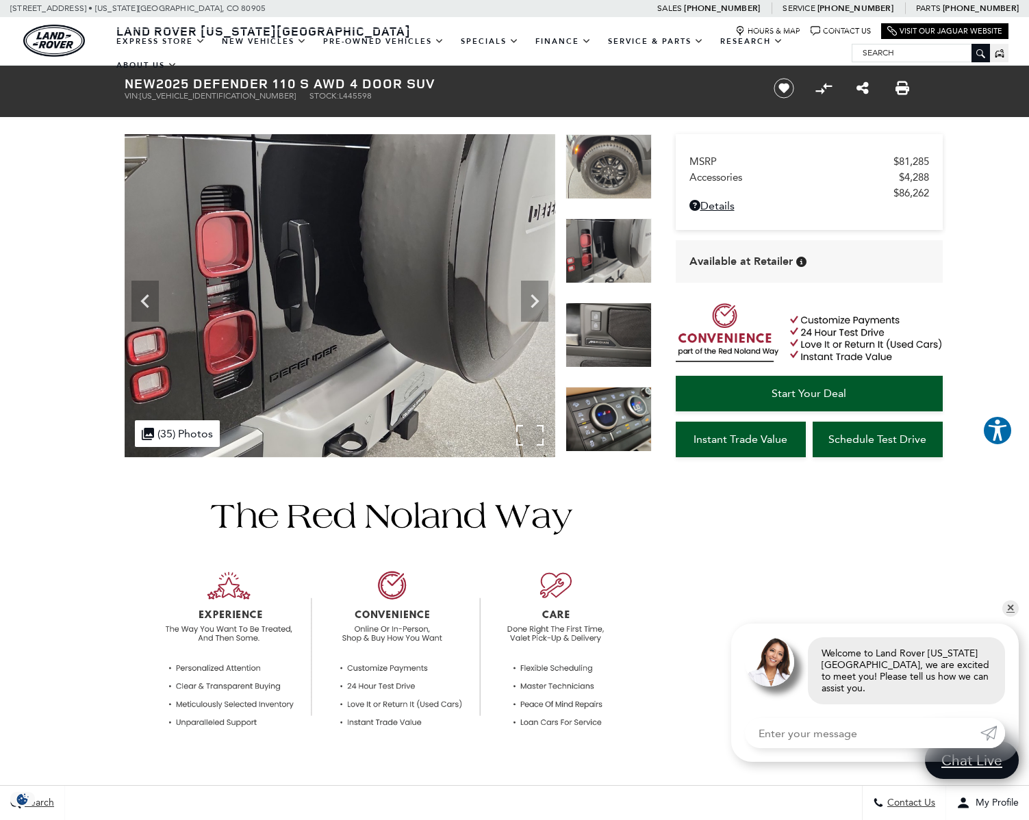
click at [404, 386] on img at bounding box center [340, 295] width 431 height 323
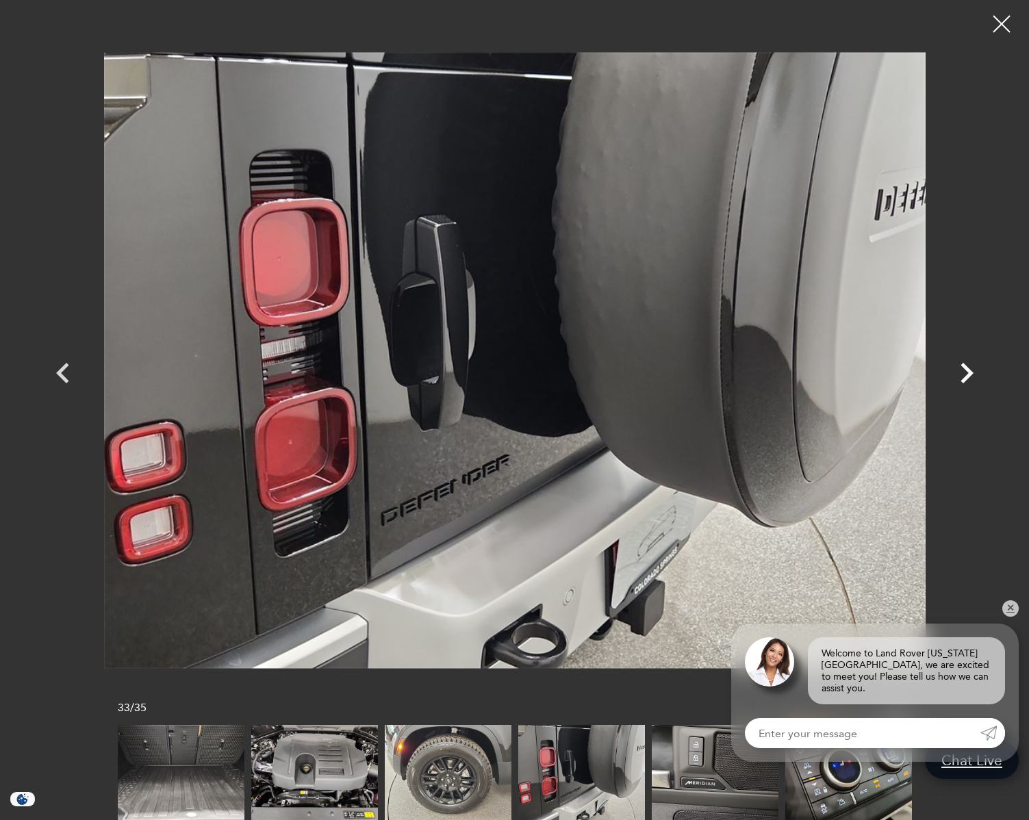
click at [963, 366] on icon "Next" at bounding box center [967, 373] width 13 height 21
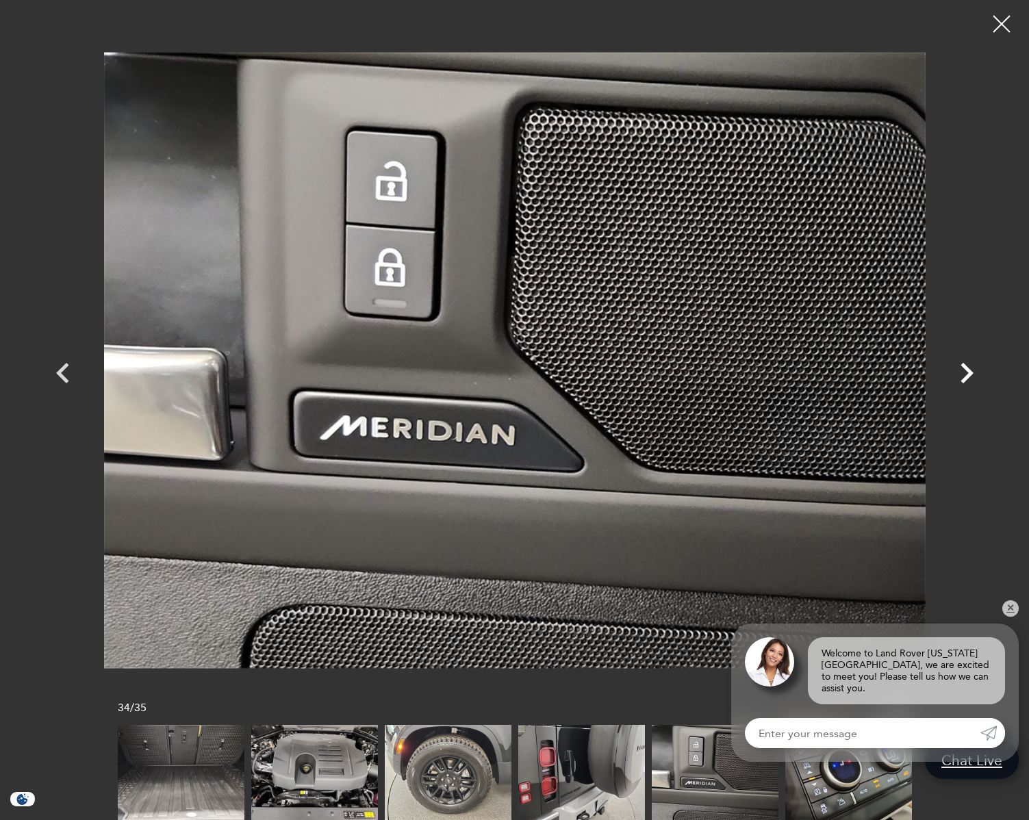
click at [963, 370] on icon "Next" at bounding box center [966, 373] width 41 height 41
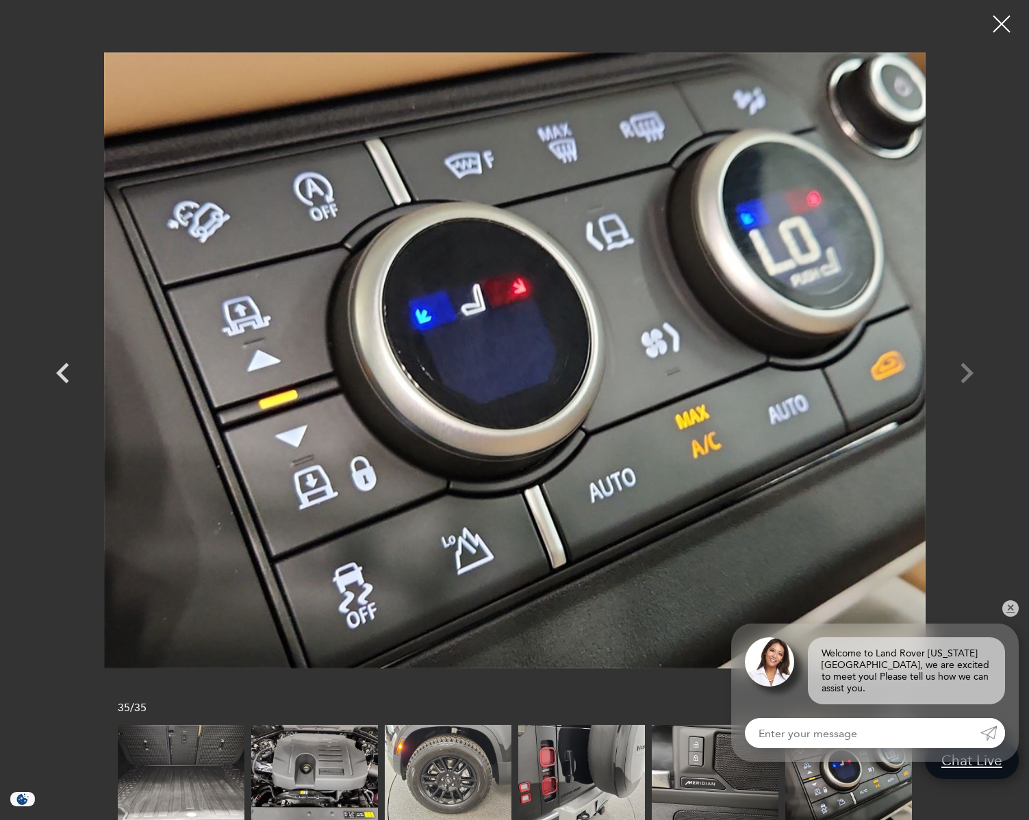
click at [963, 370] on div at bounding box center [515, 360] width 959 height 701
click at [963, 369] on div at bounding box center [515, 360] width 959 height 701
click at [65, 370] on icon "Previous" at bounding box center [62, 373] width 41 height 41
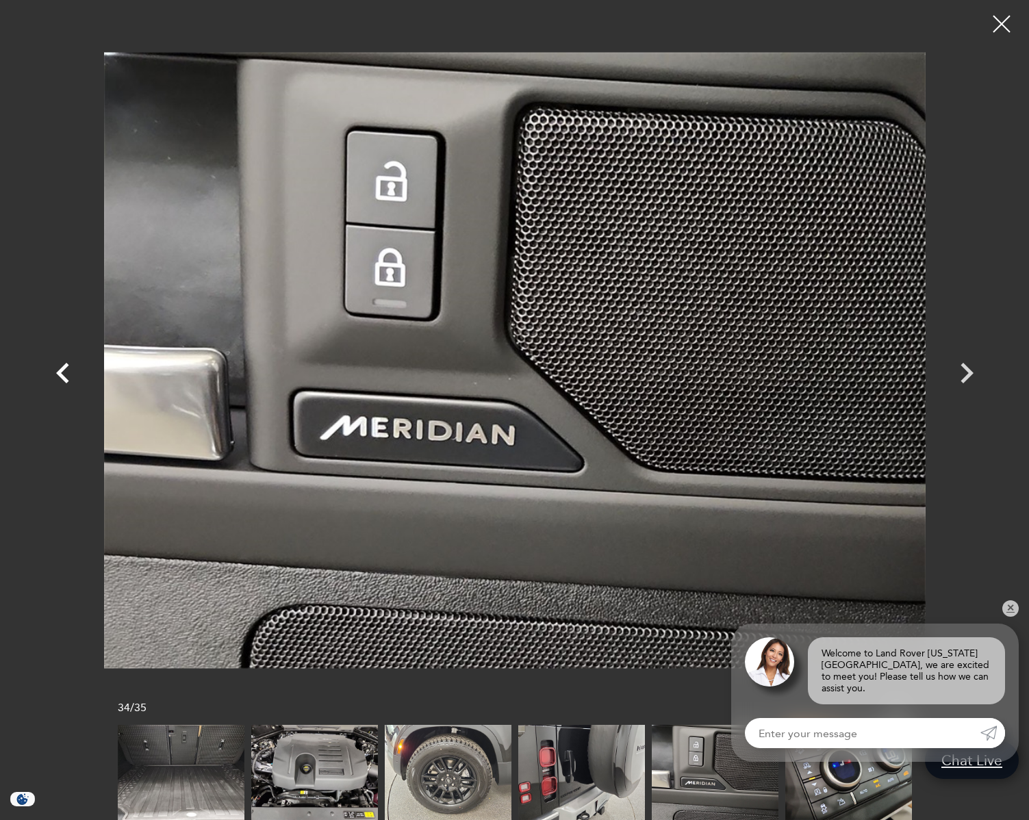
click at [64, 370] on icon "Previous" at bounding box center [62, 373] width 41 height 41
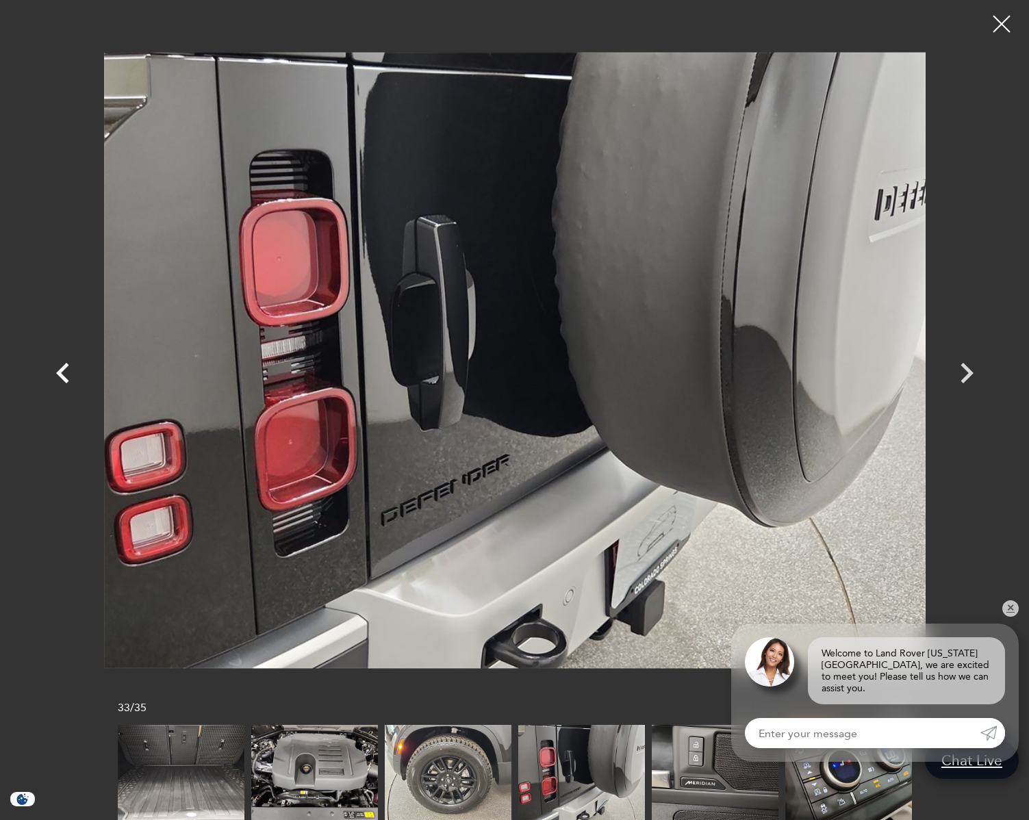
click at [64, 370] on icon "Previous" at bounding box center [62, 373] width 41 height 41
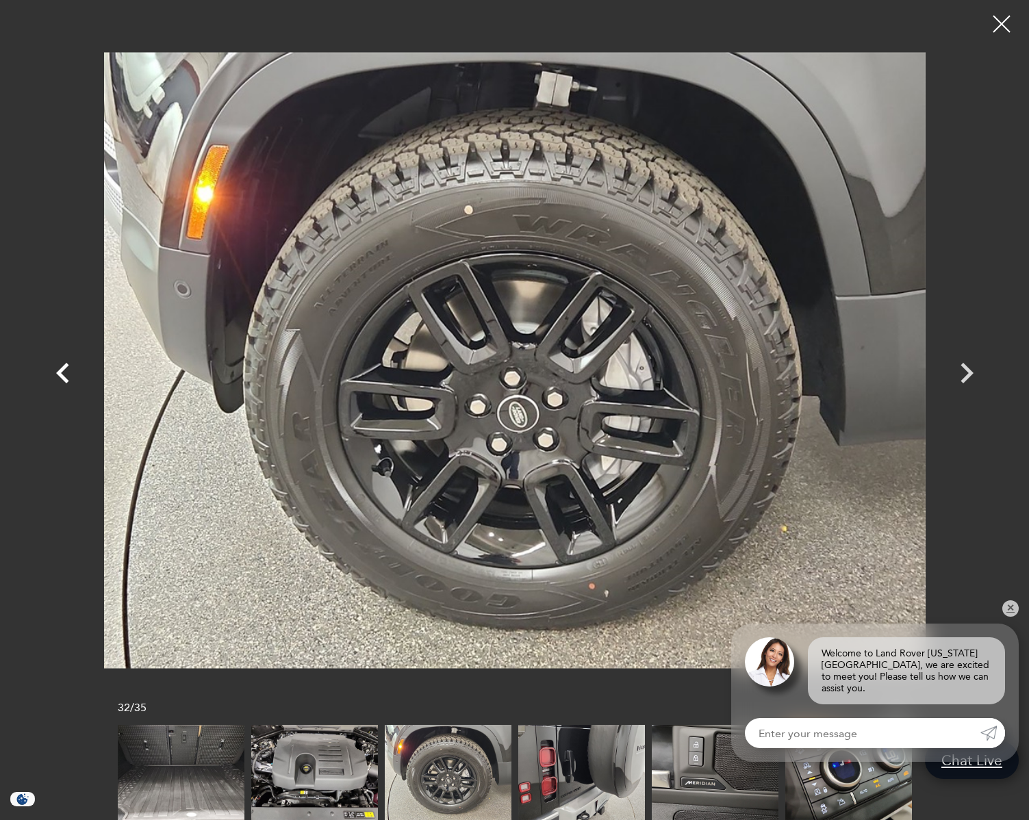
click at [64, 370] on icon "Previous" at bounding box center [62, 373] width 41 height 41
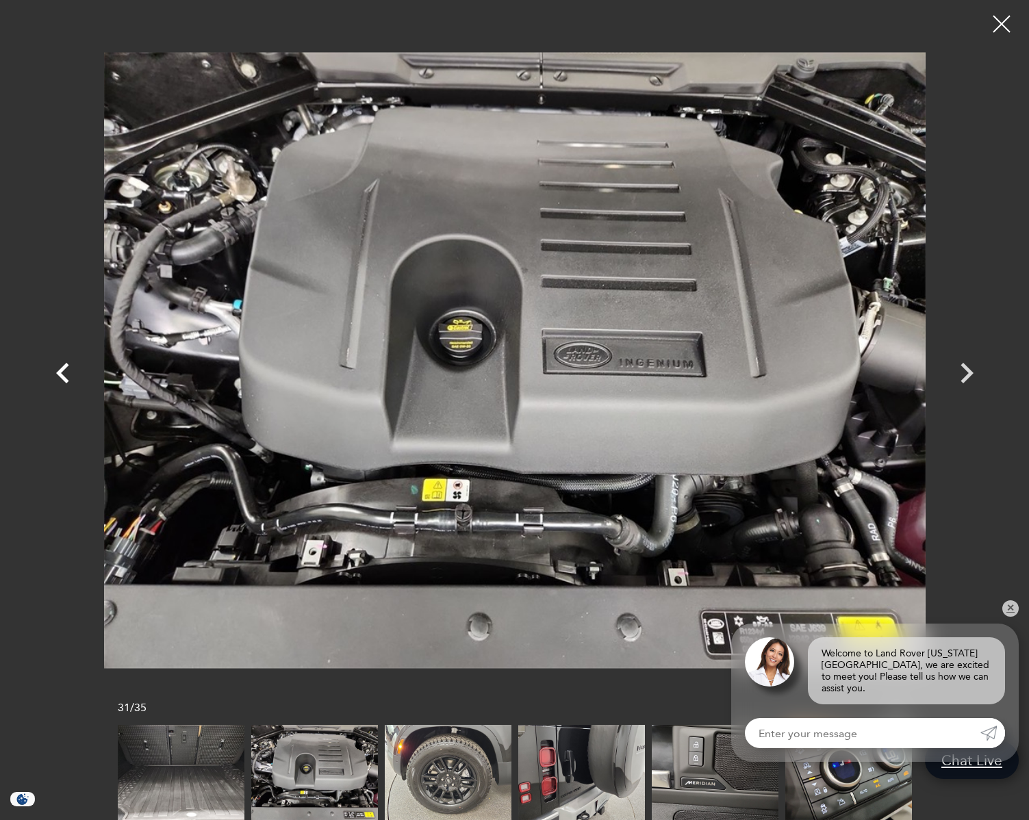
click at [64, 370] on icon "Previous" at bounding box center [62, 373] width 41 height 41
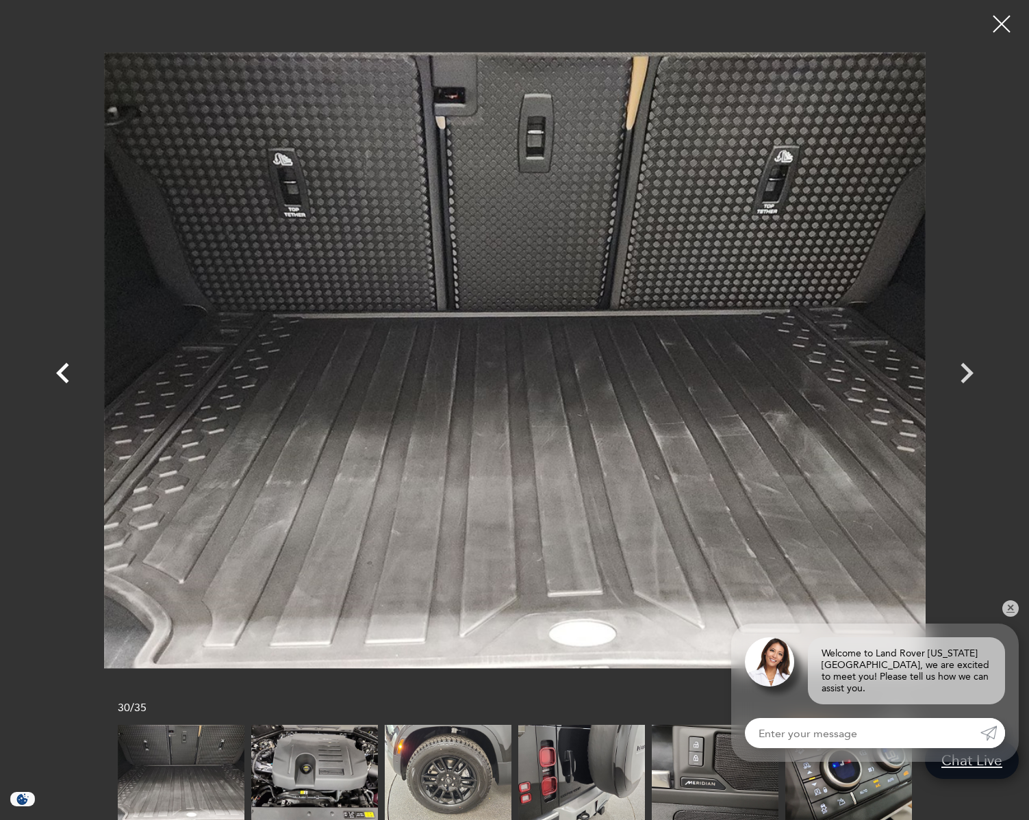
click at [64, 370] on icon "Previous" at bounding box center [62, 373] width 41 height 41
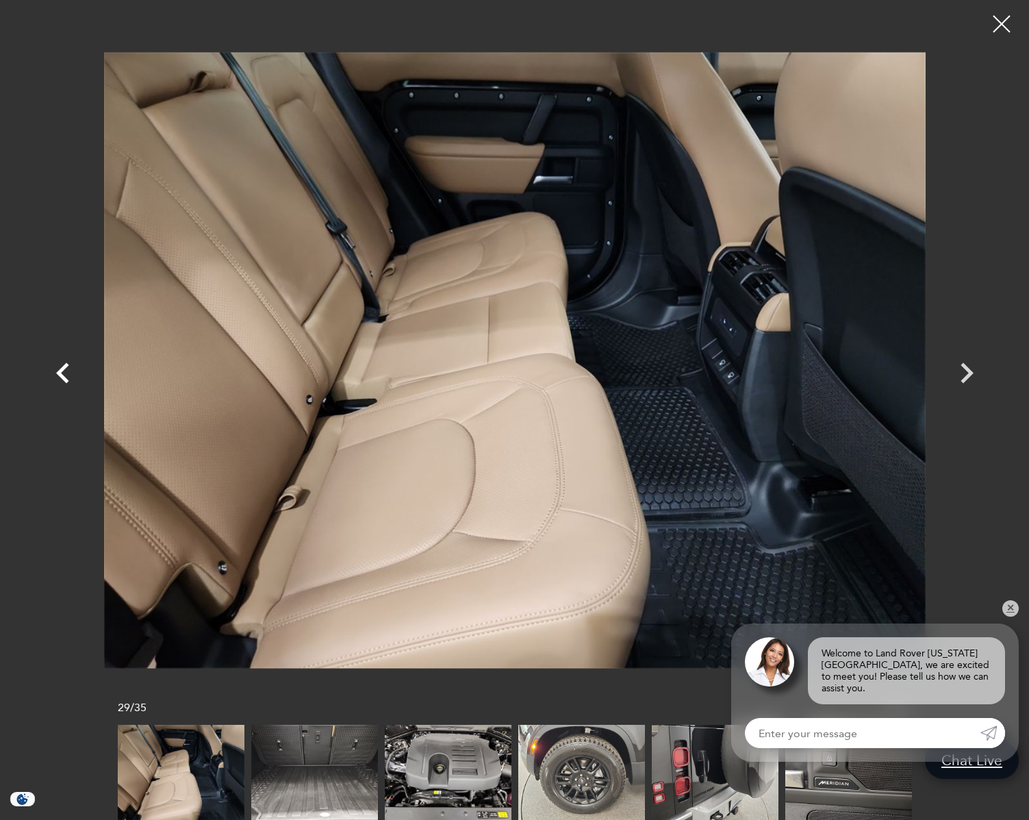
click at [64, 370] on icon "Previous" at bounding box center [62, 373] width 41 height 41
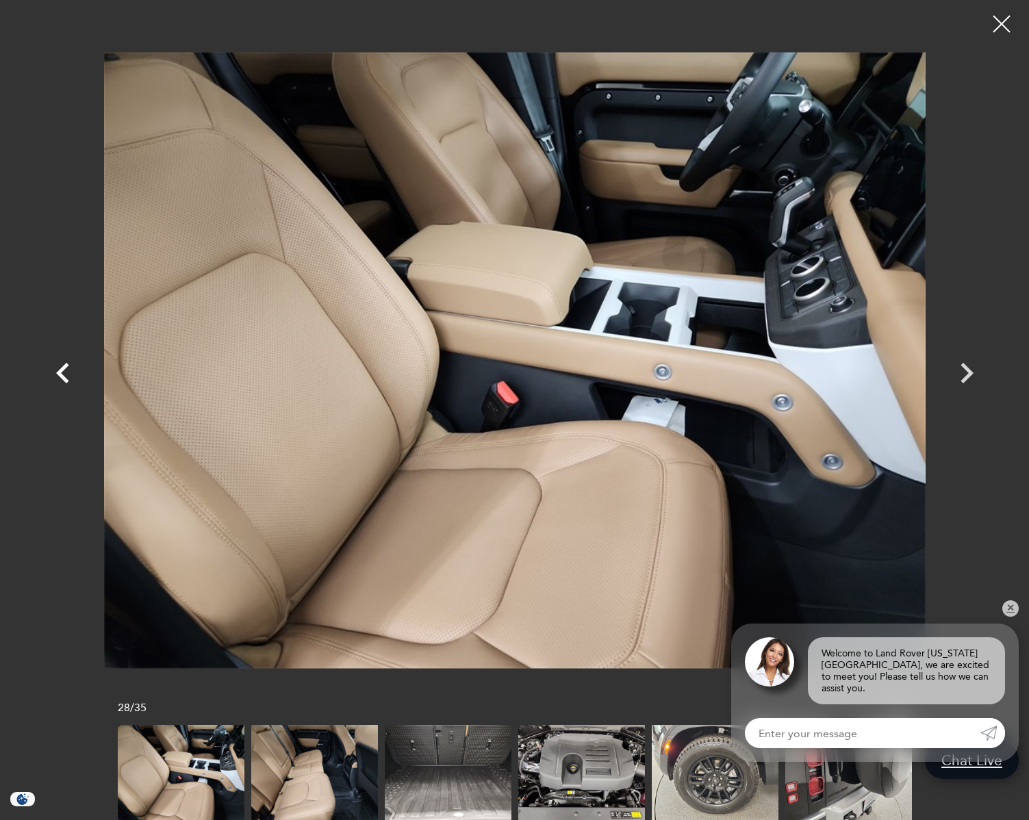
click at [64, 370] on icon "Previous" at bounding box center [62, 373] width 41 height 41
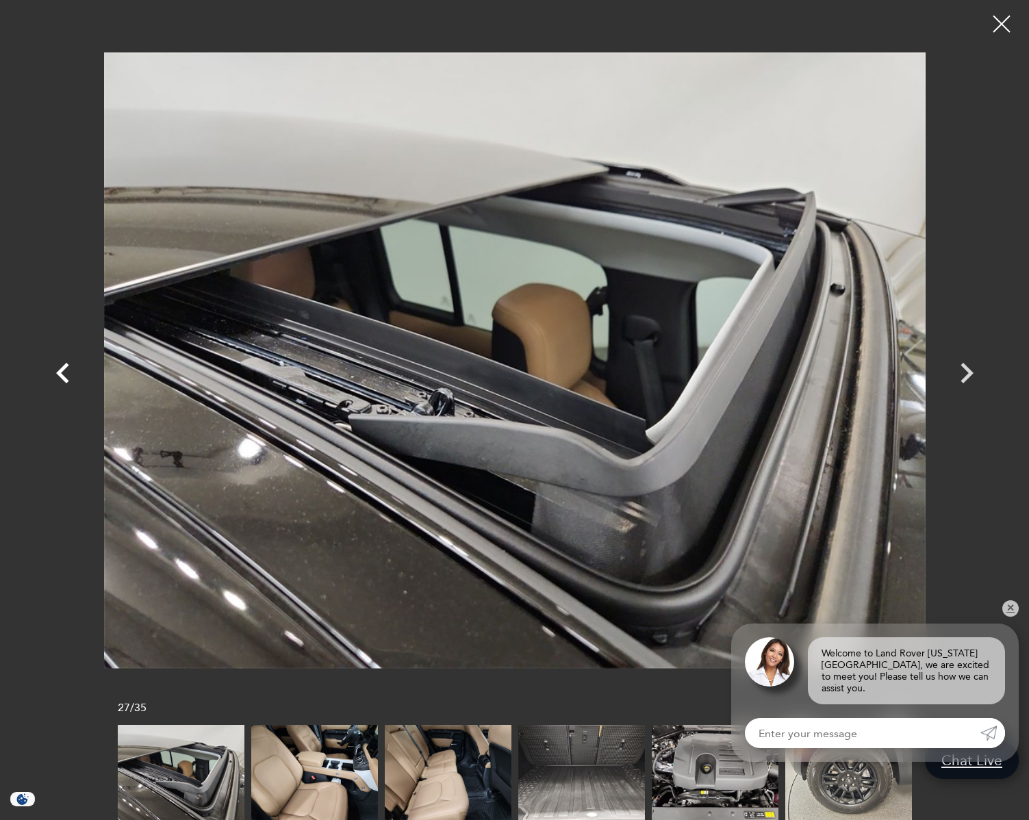
click at [64, 370] on icon "Previous" at bounding box center [62, 373] width 41 height 41
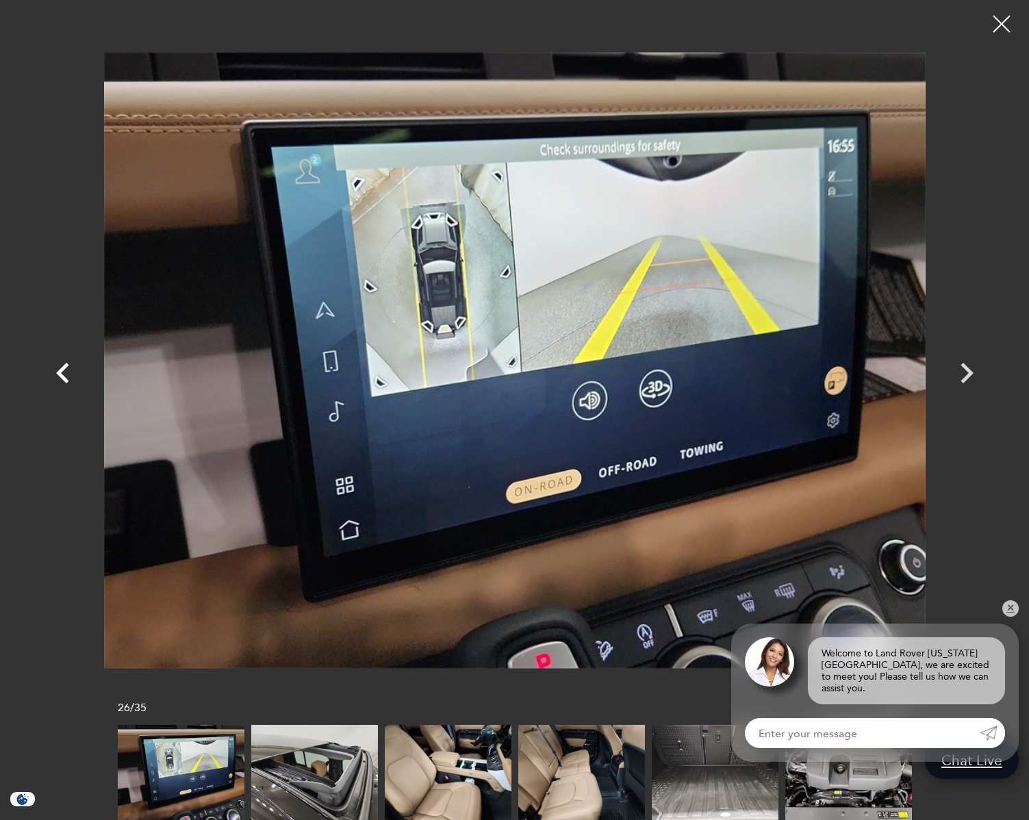
click at [64, 371] on icon "Previous" at bounding box center [62, 373] width 41 height 41
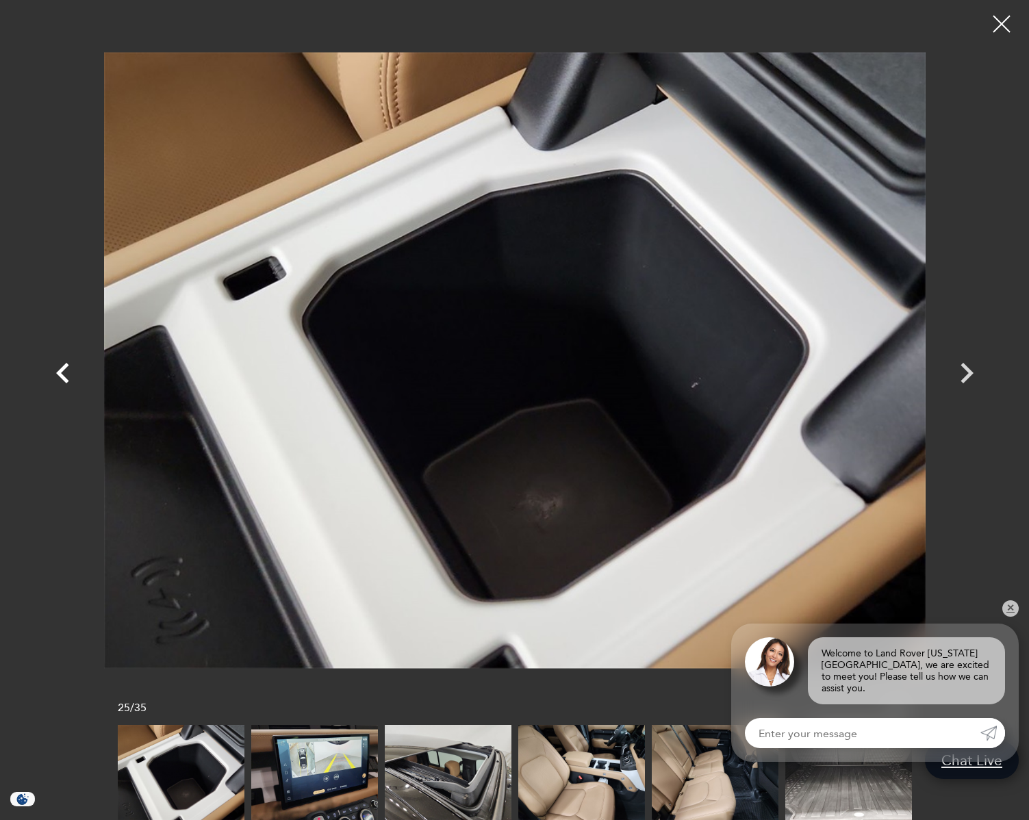
click at [63, 371] on icon "Previous" at bounding box center [62, 373] width 41 height 41
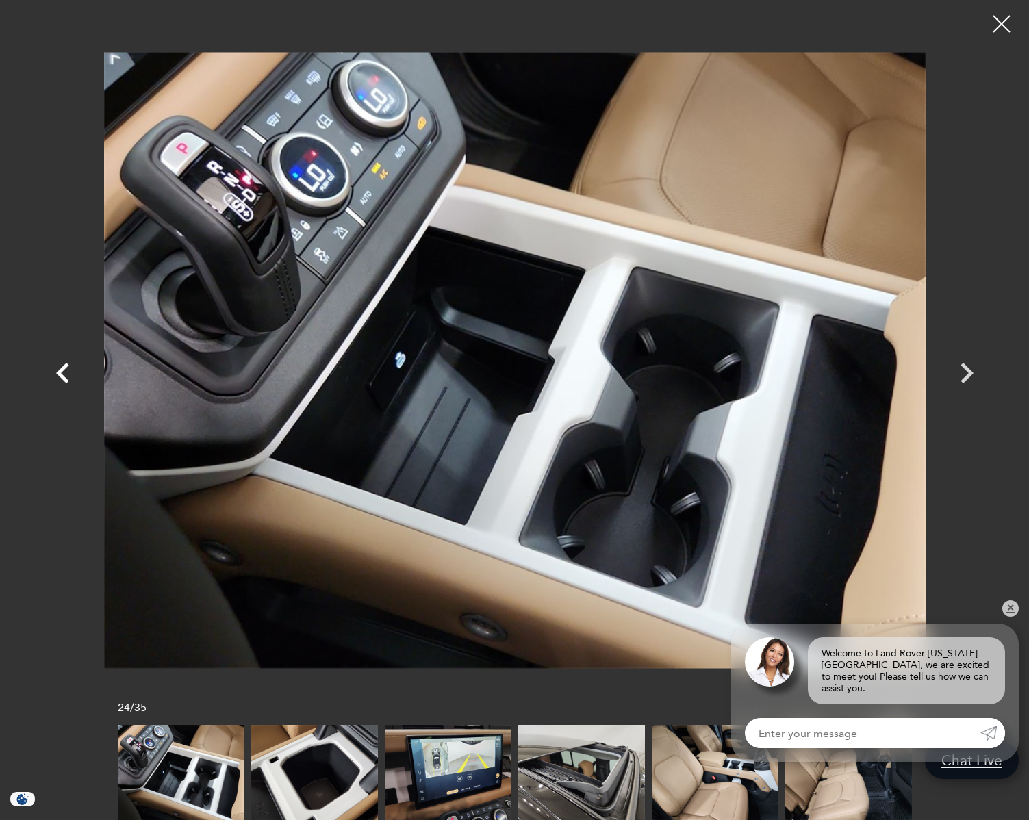
click at [63, 371] on icon "Previous" at bounding box center [62, 373] width 41 height 41
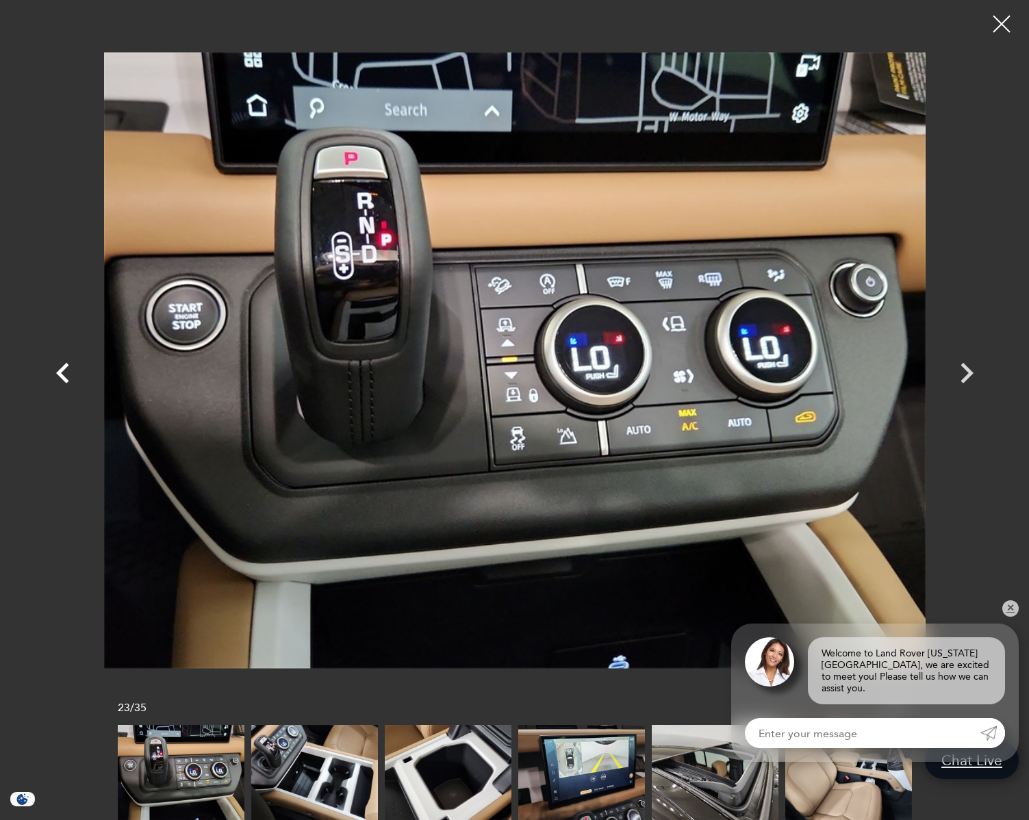
click at [63, 371] on icon "Previous" at bounding box center [62, 373] width 41 height 41
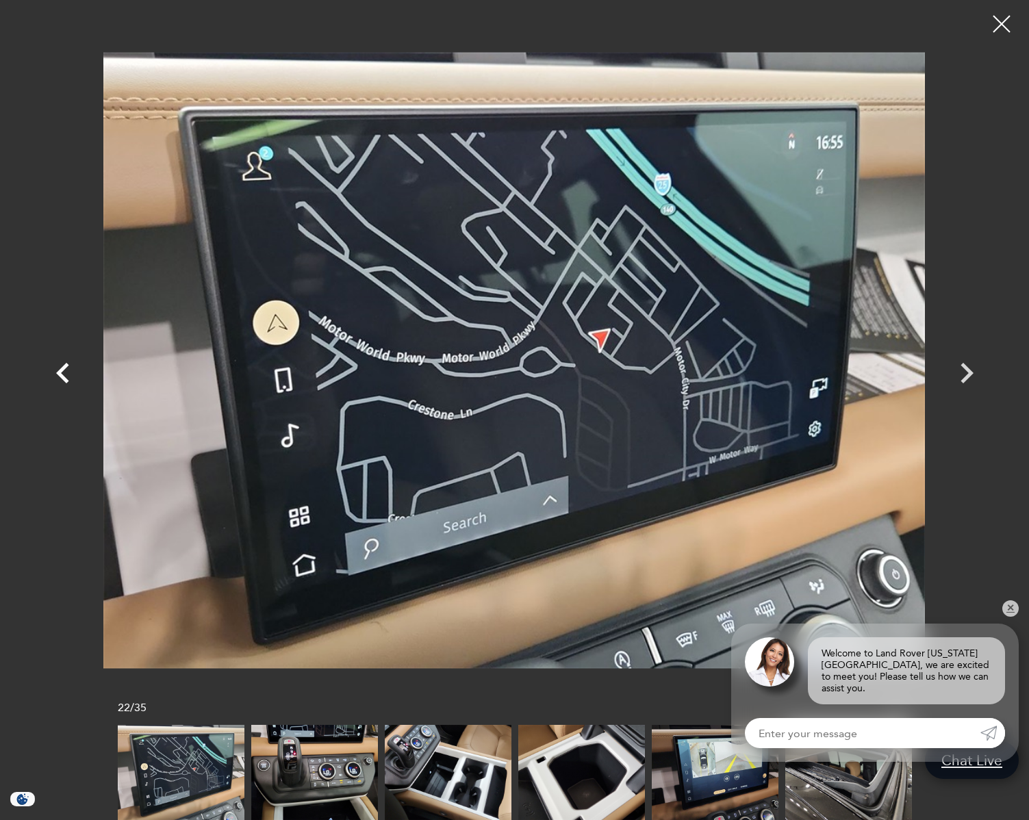
click at [62, 371] on icon "Previous" at bounding box center [62, 373] width 41 height 41
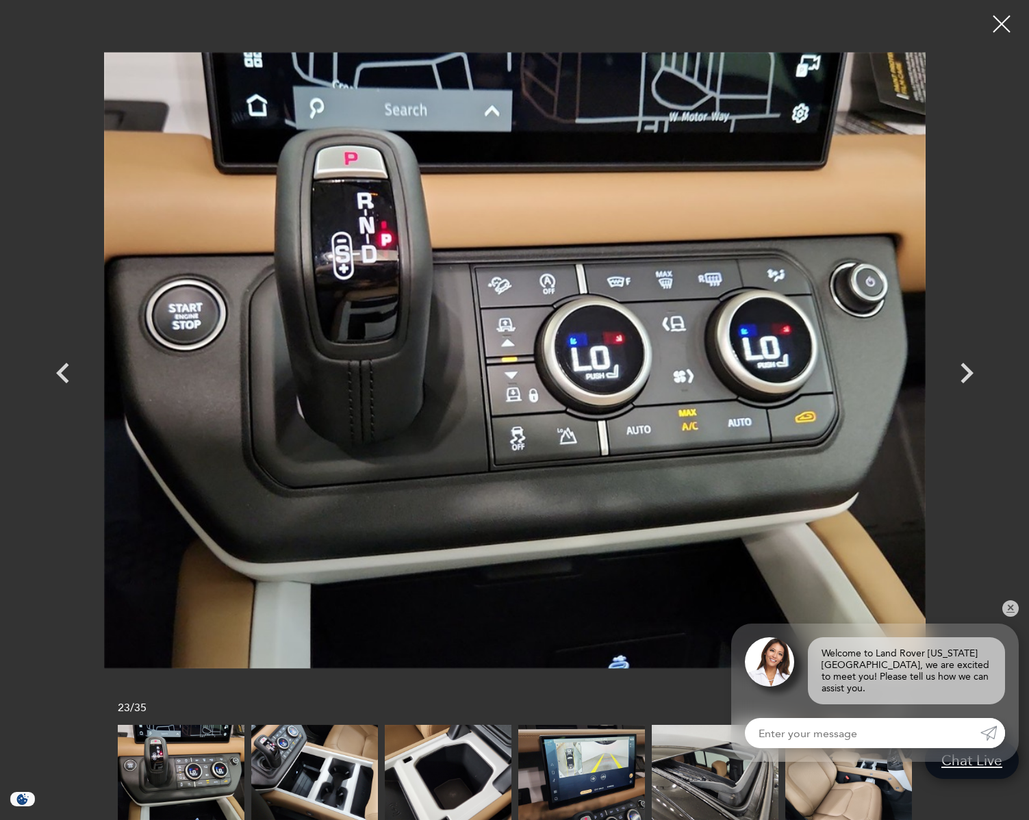
click at [998, 32] on div at bounding box center [1002, 24] width 34 height 34
